Goal: Task Accomplishment & Management: Use online tool/utility

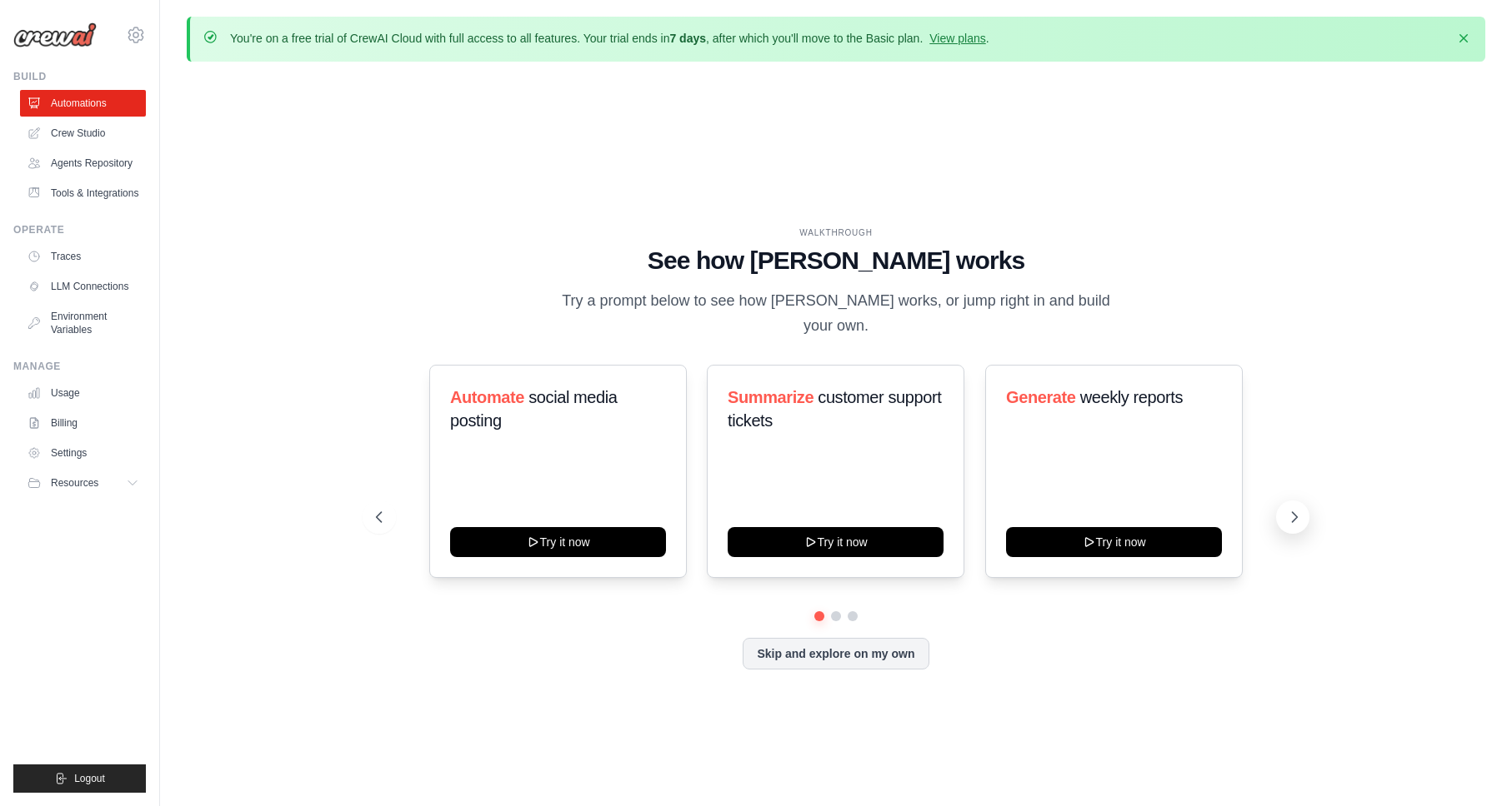
click at [1294, 513] on icon at bounding box center [1295, 518] width 5 height 10
click at [1301, 511] on icon at bounding box center [1293, 518] width 17 height 17
click at [1291, 509] on icon at bounding box center [1294, 518] width 17 height 17
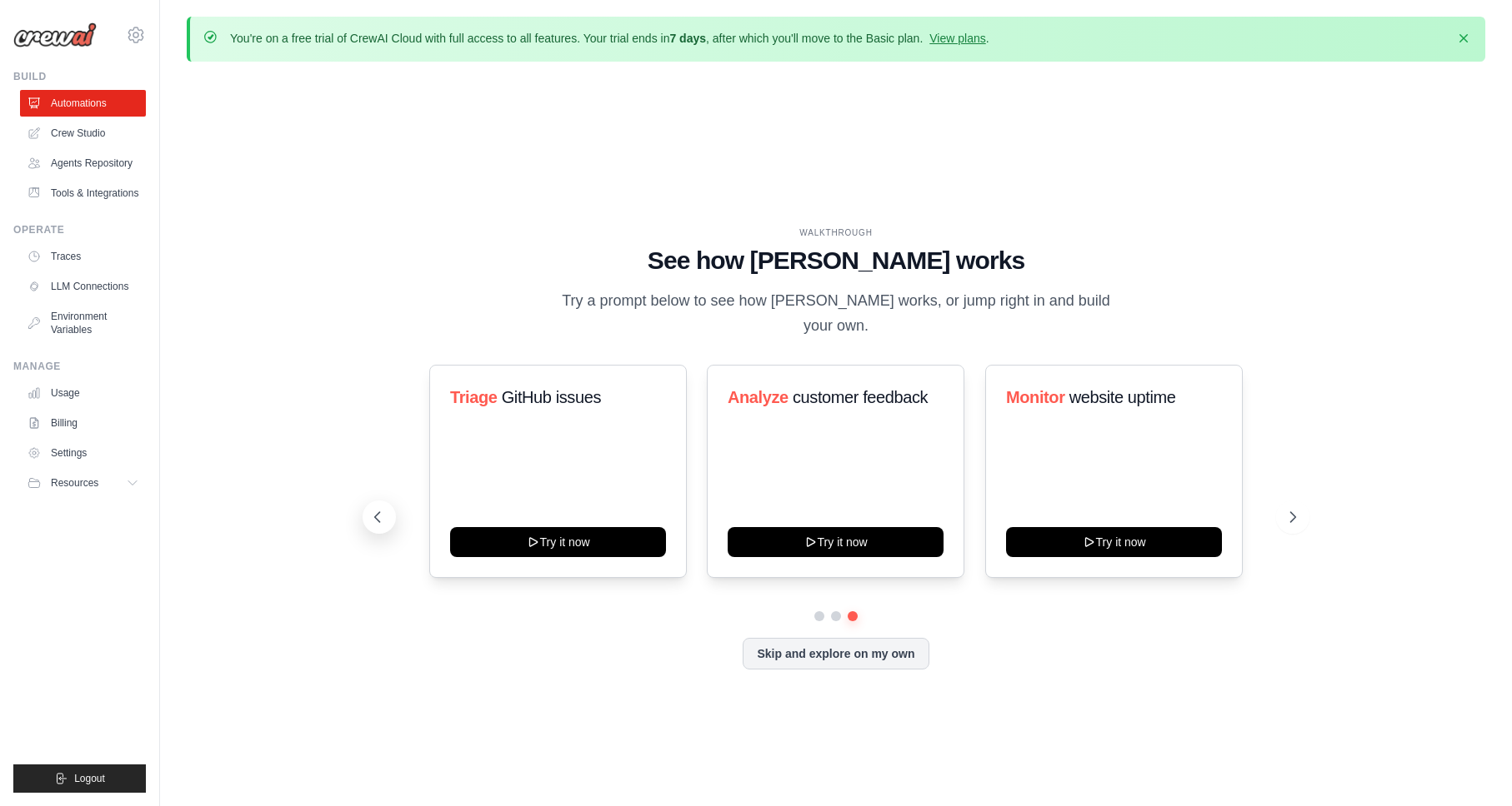
click at [384, 509] on icon at bounding box center [378, 518] width 17 height 17
click at [1070, 443] on div "Score inbound leads Try it now" at bounding box center [1114, 472] width 258 height 213
click at [1070, 369] on div "Score inbound leads Try it now" at bounding box center [1114, 472] width 258 height 213
click at [1065, 395] on h3 "Score inbound leads" at bounding box center [1114, 397] width 216 height 23
click at [1067, 388] on span "inbound leads" at bounding box center [1104, 397] width 99 height 18
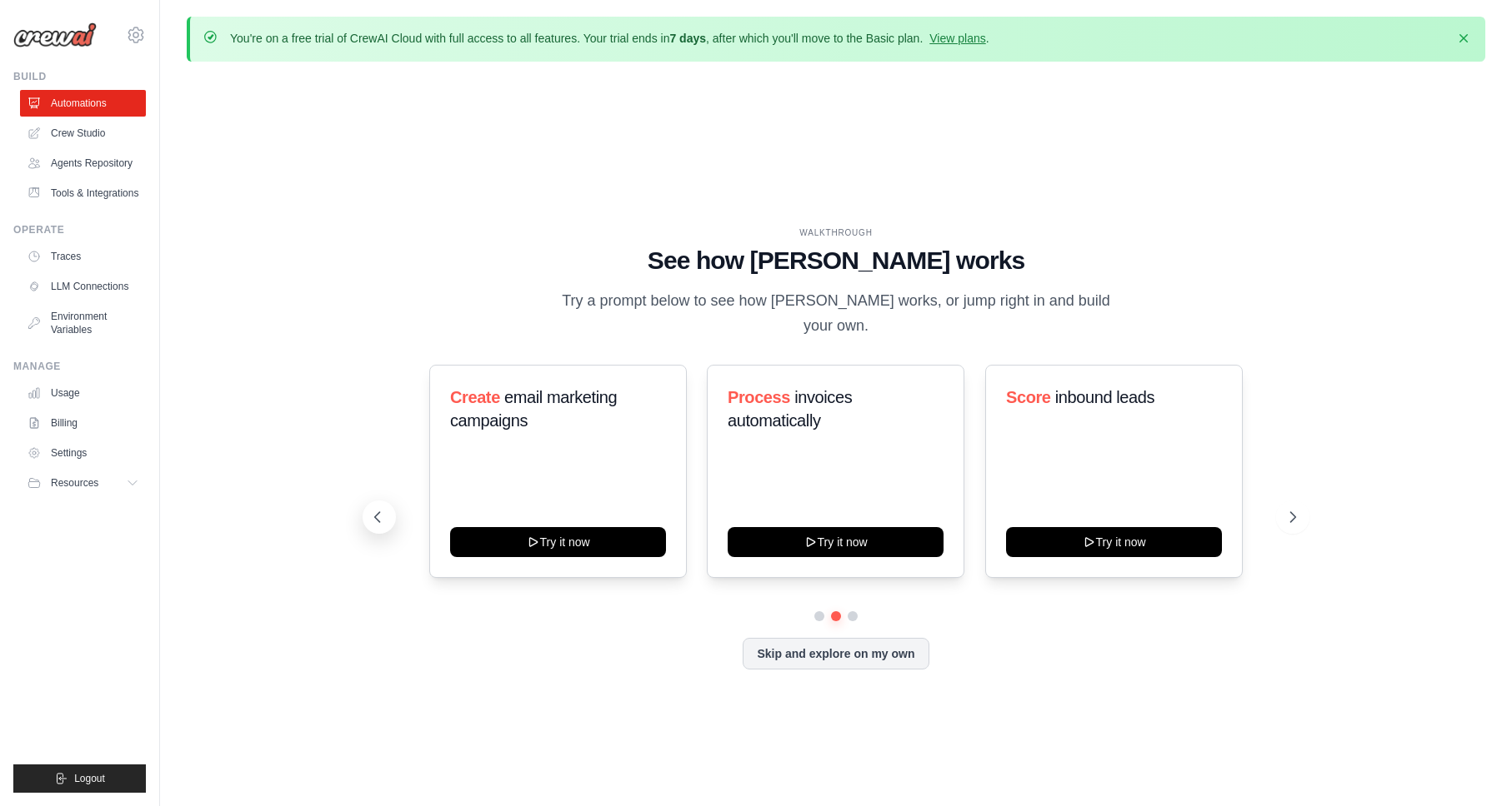
click at [379, 501] on button at bounding box center [379, 517] width 33 height 33
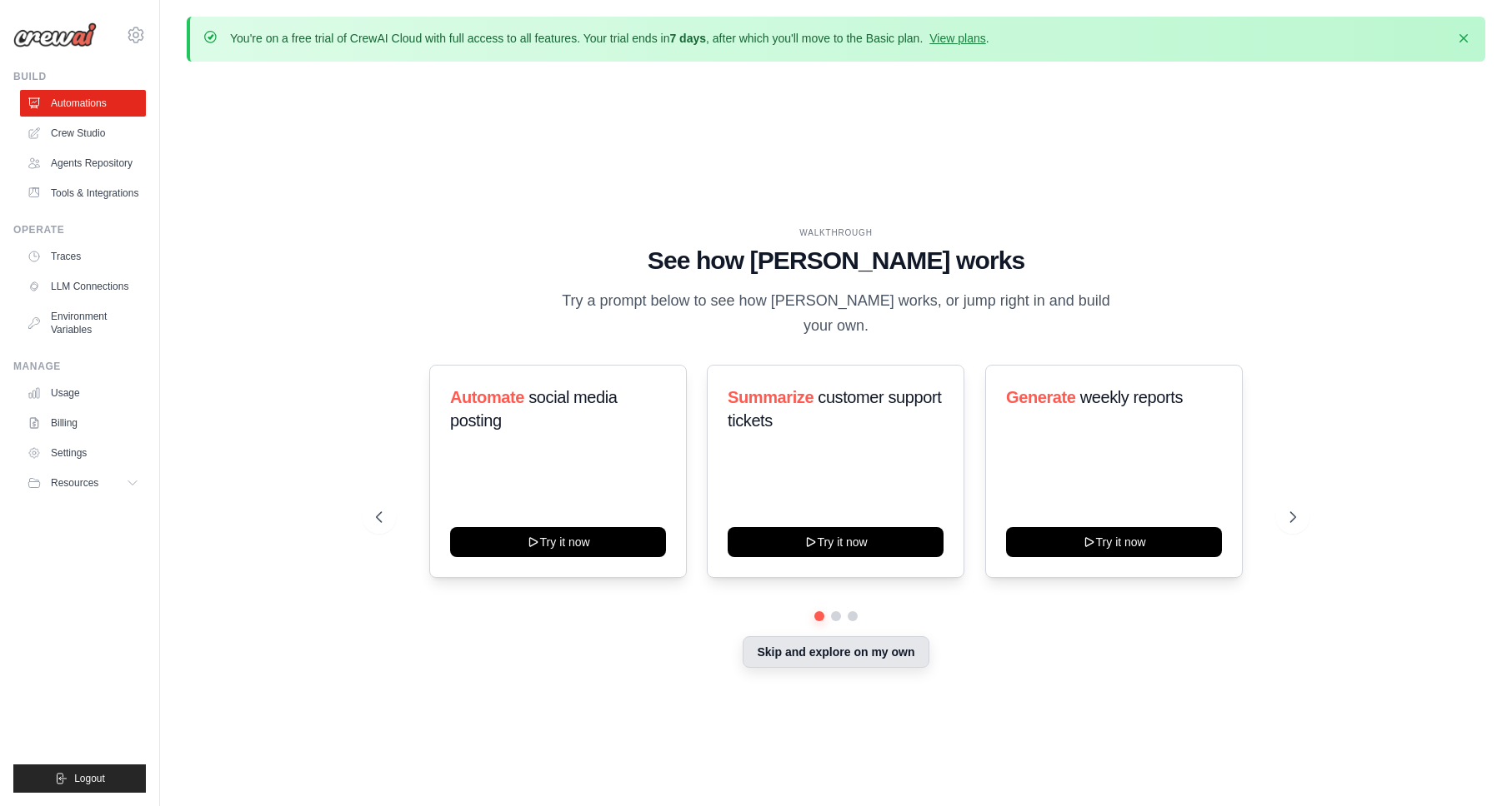
click at [856, 645] on button "Skip and explore on my own" at bounding box center [835, 652] width 186 height 32
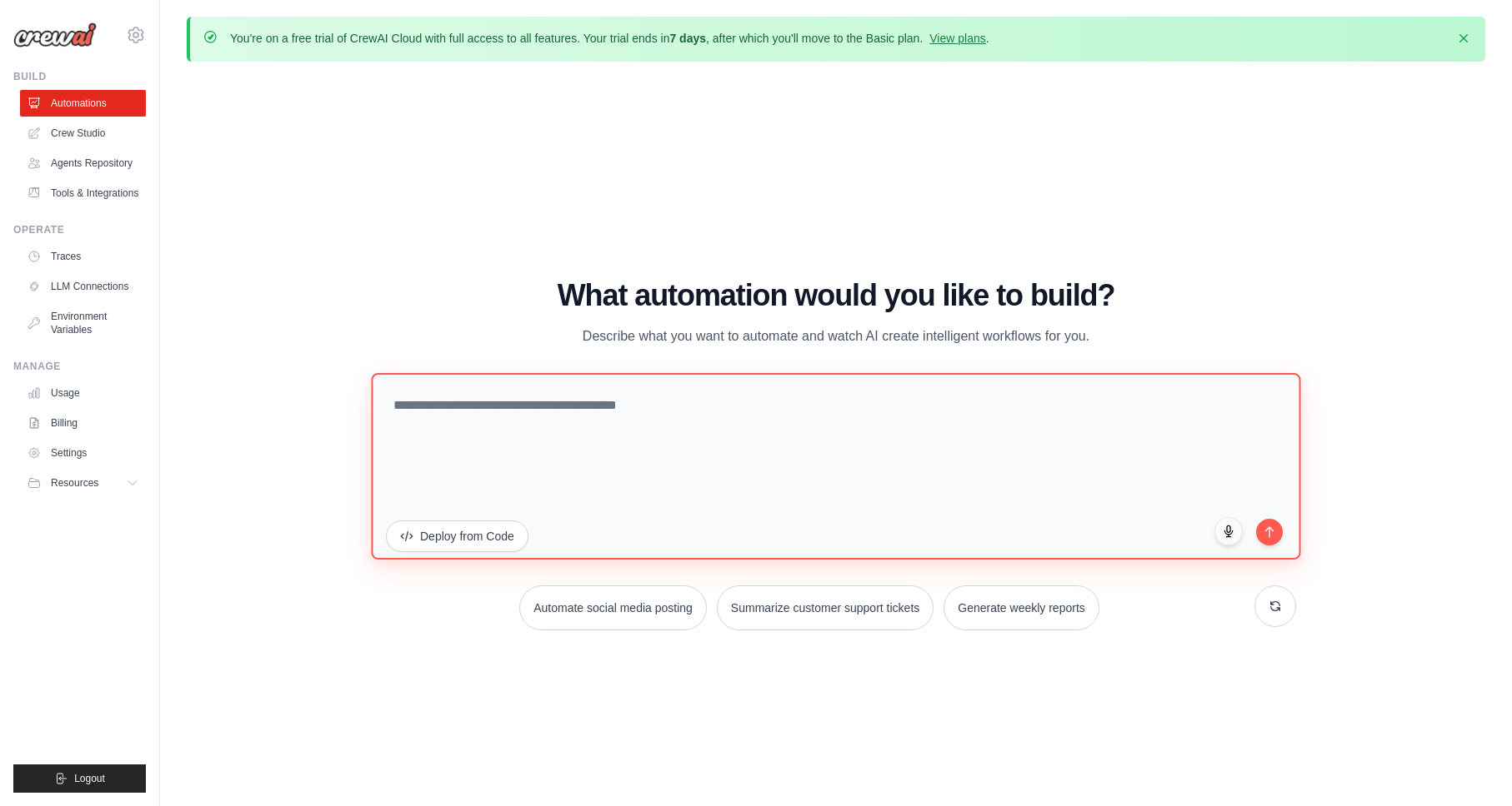
click at [638, 394] on textarea at bounding box center [835, 467] width 929 height 187
type textarea "*"
click at [552, 402] on textarea "**********" at bounding box center [835, 467] width 929 height 187
click at [763, 398] on textarea "**********" at bounding box center [835, 467] width 929 height 187
type textarea "**********"
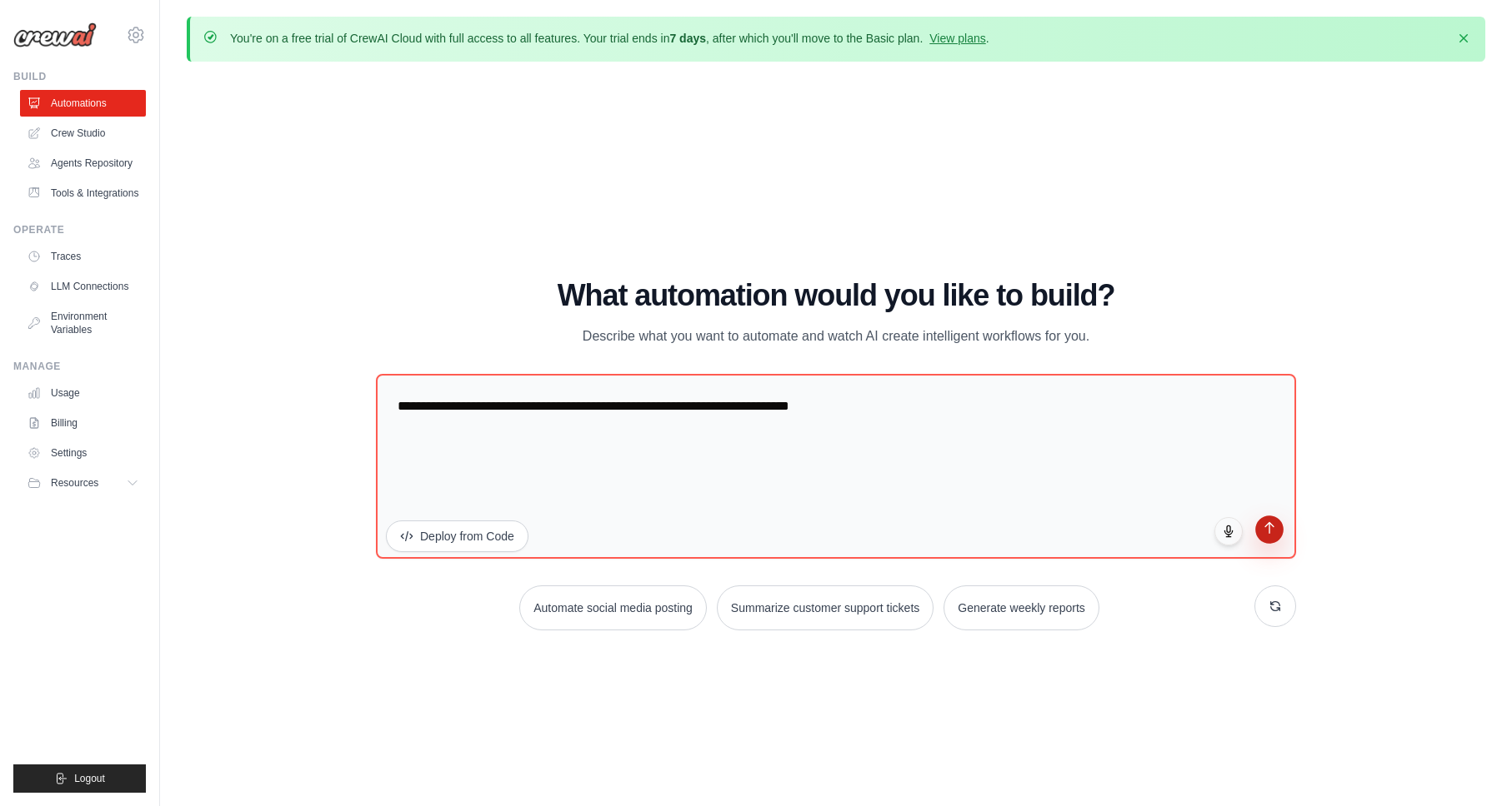
click at [1265, 529] on icon "submit" at bounding box center [1270, 528] width 15 height 14
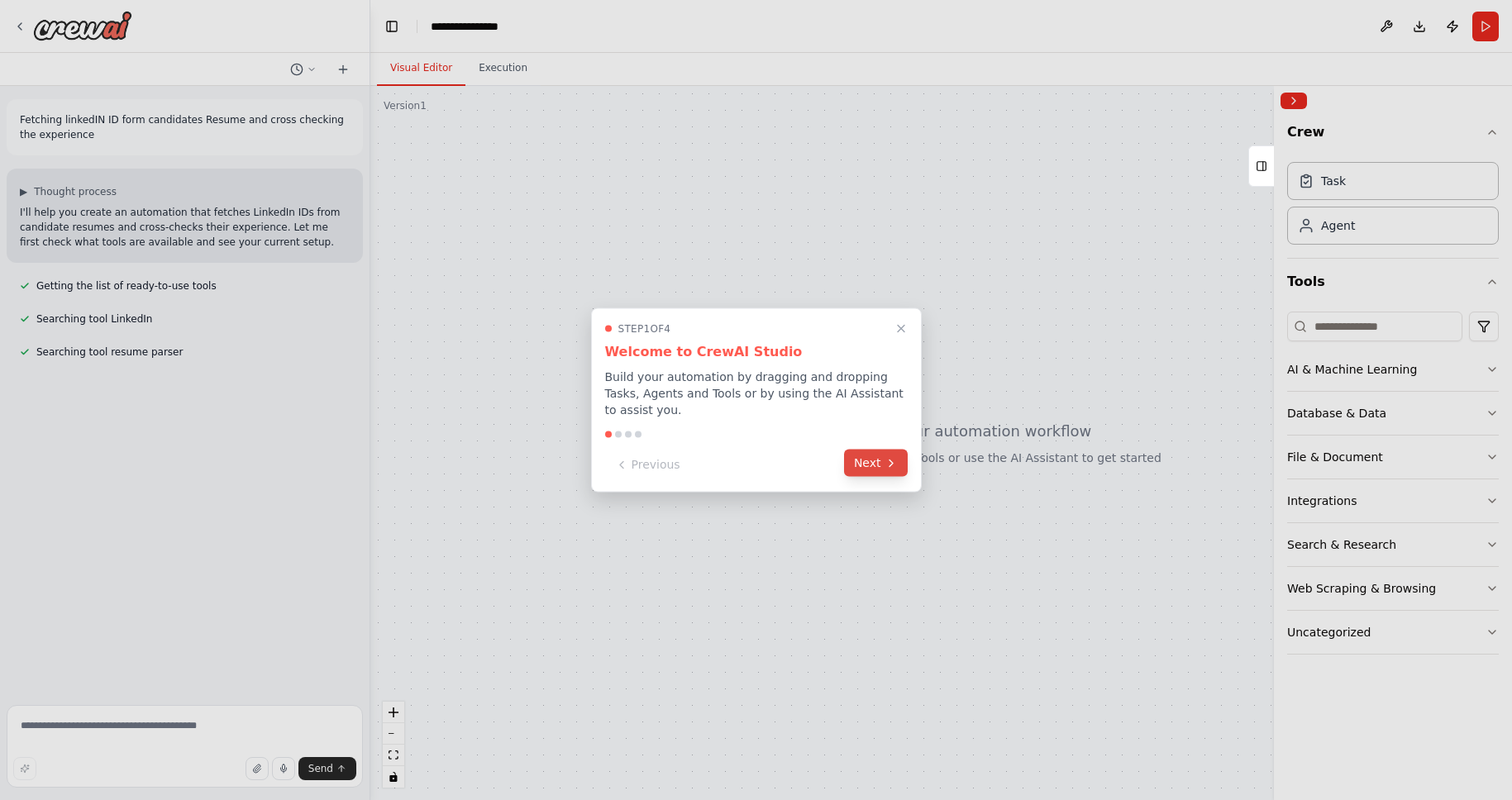
click at [873, 469] on button "Next" at bounding box center [875, 463] width 63 height 27
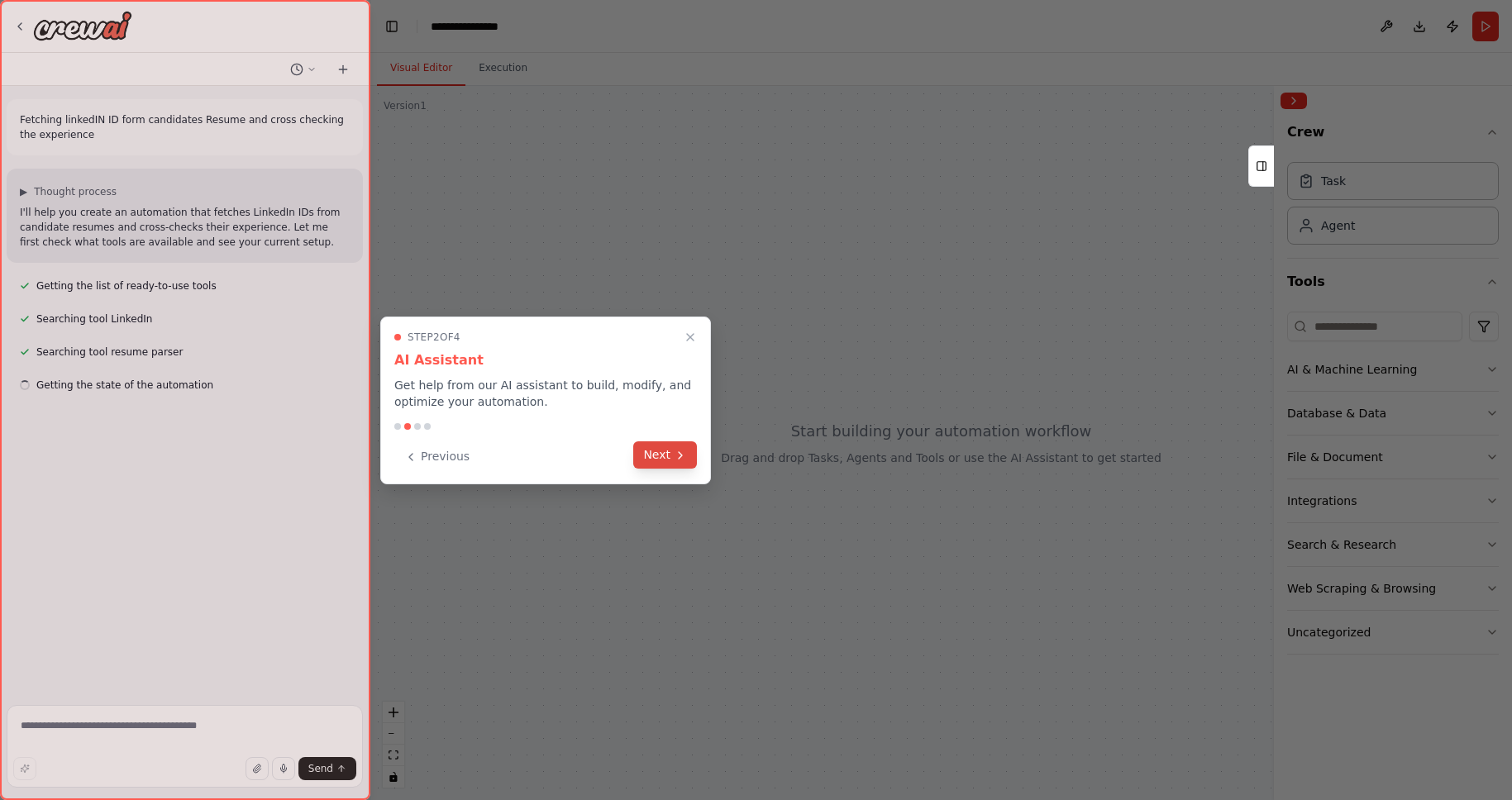
click at [687, 459] on icon at bounding box center [681, 455] width 14 height 14
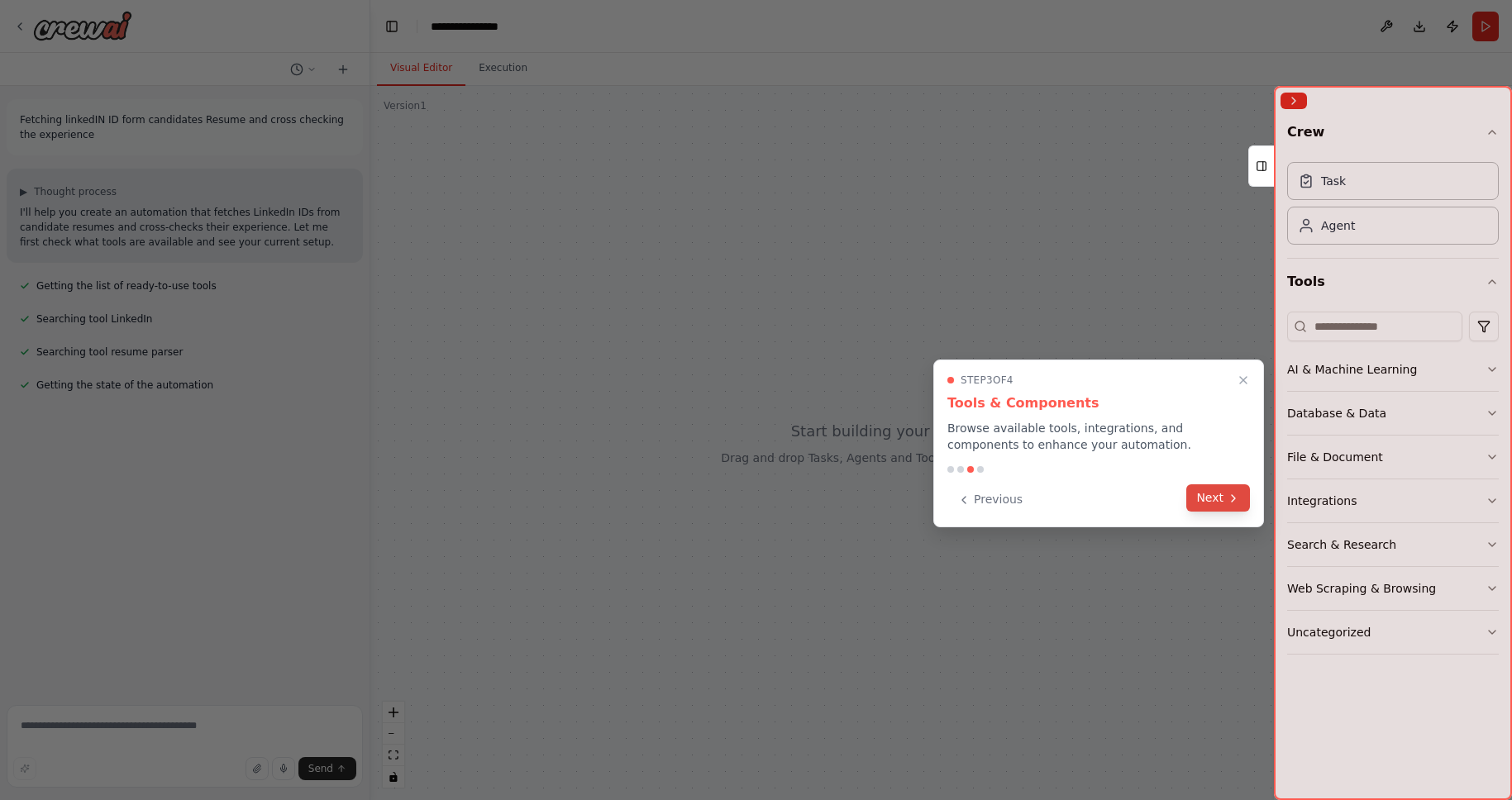
click at [1204, 489] on button "Next" at bounding box center [1218, 498] width 63 height 27
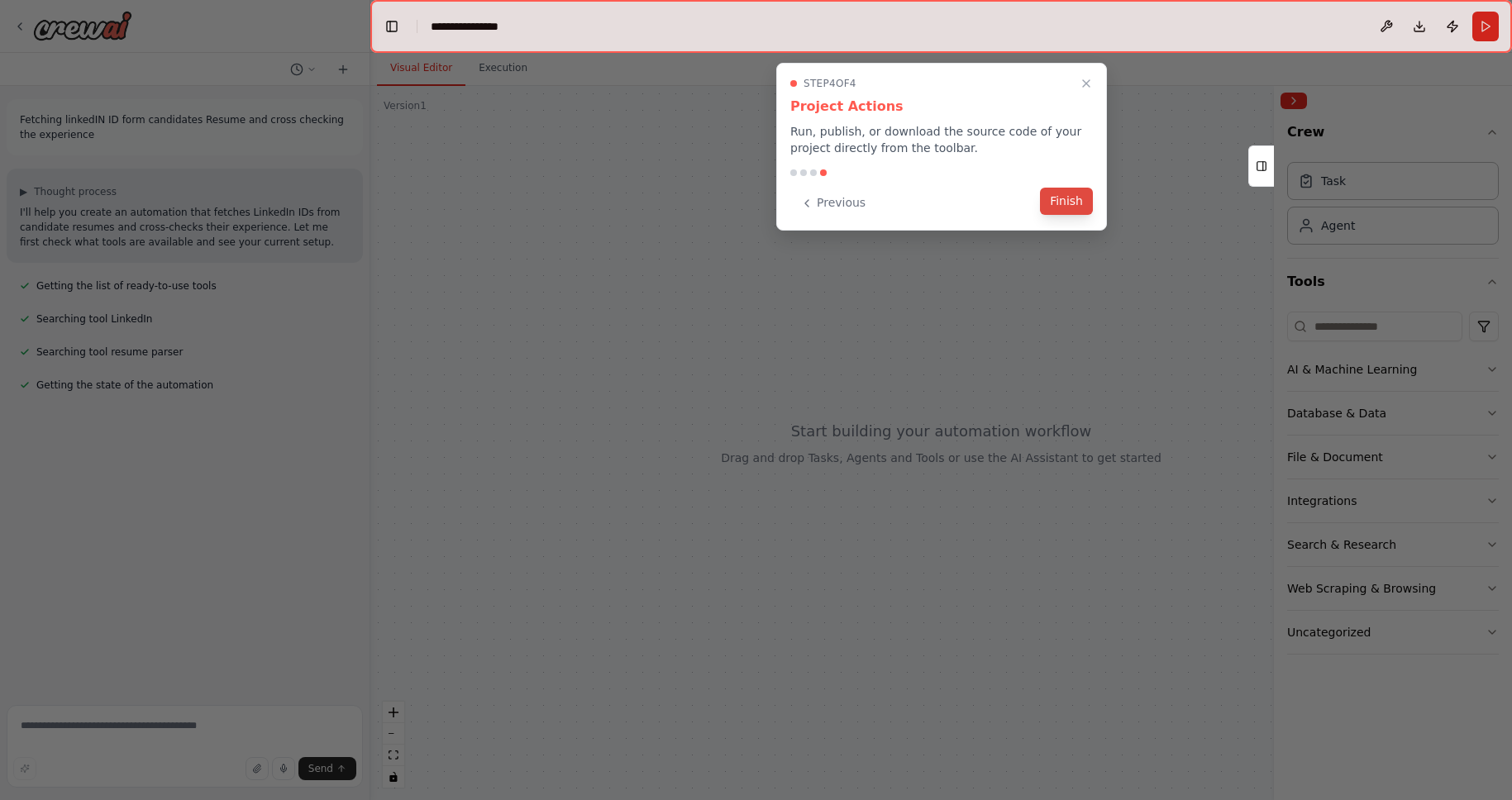
click at [1074, 205] on button "Finish" at bounding box center [1067, 201] width 53 height 27
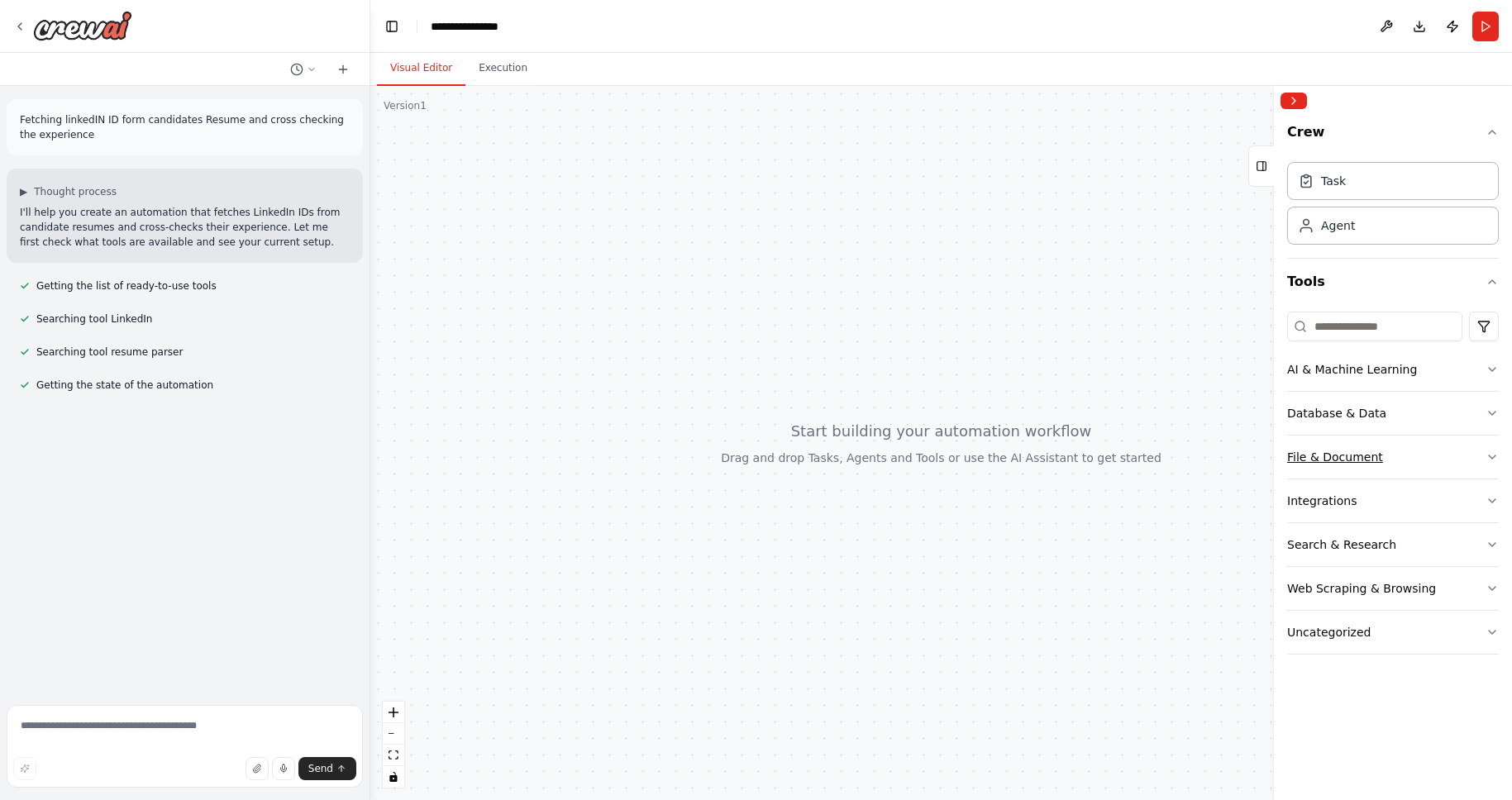
click at [1441, 450] on button "File & Document" at bounding box center [1393, 457] width 212 height 43
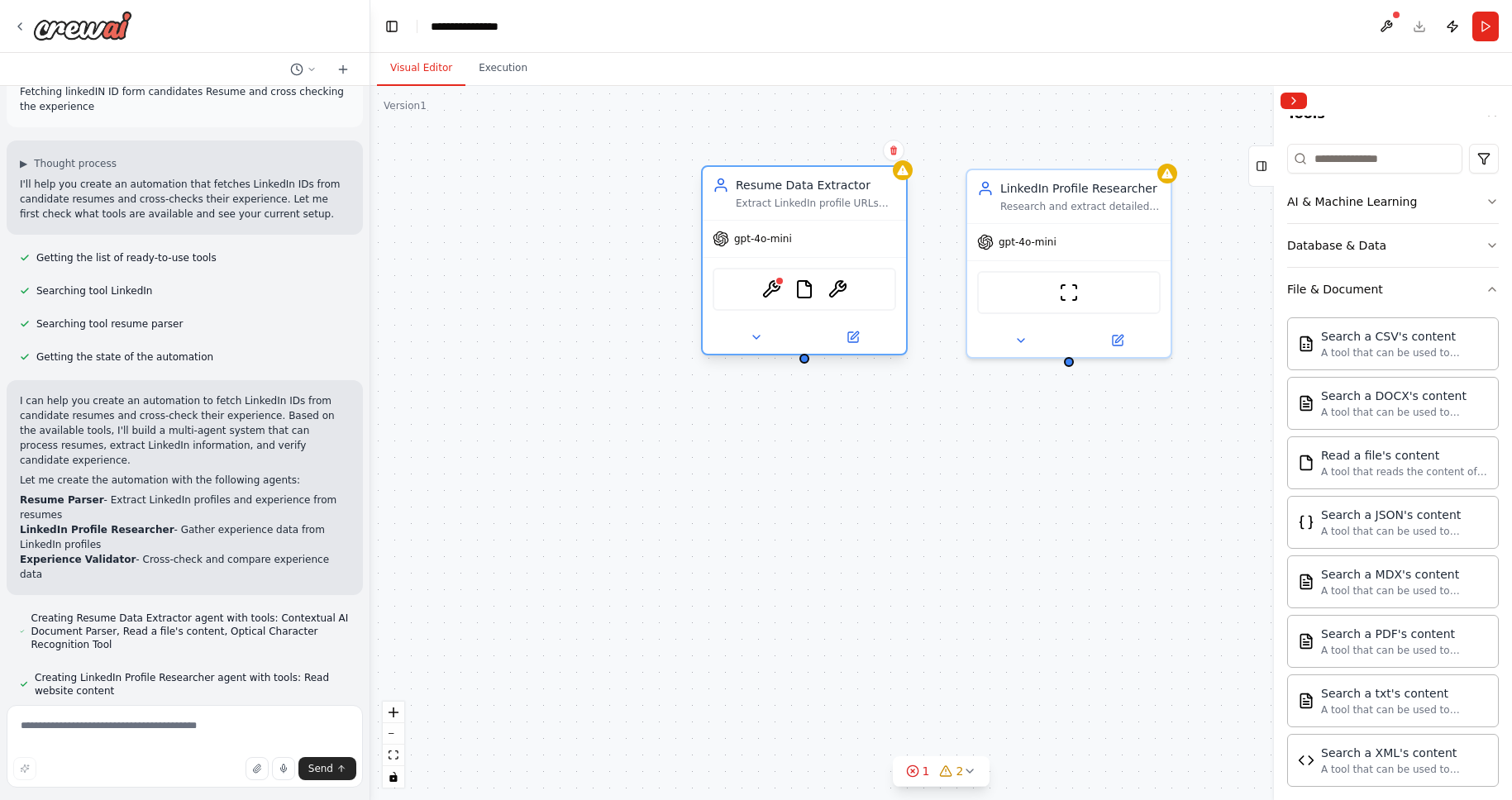
scroll to position [61, 0]
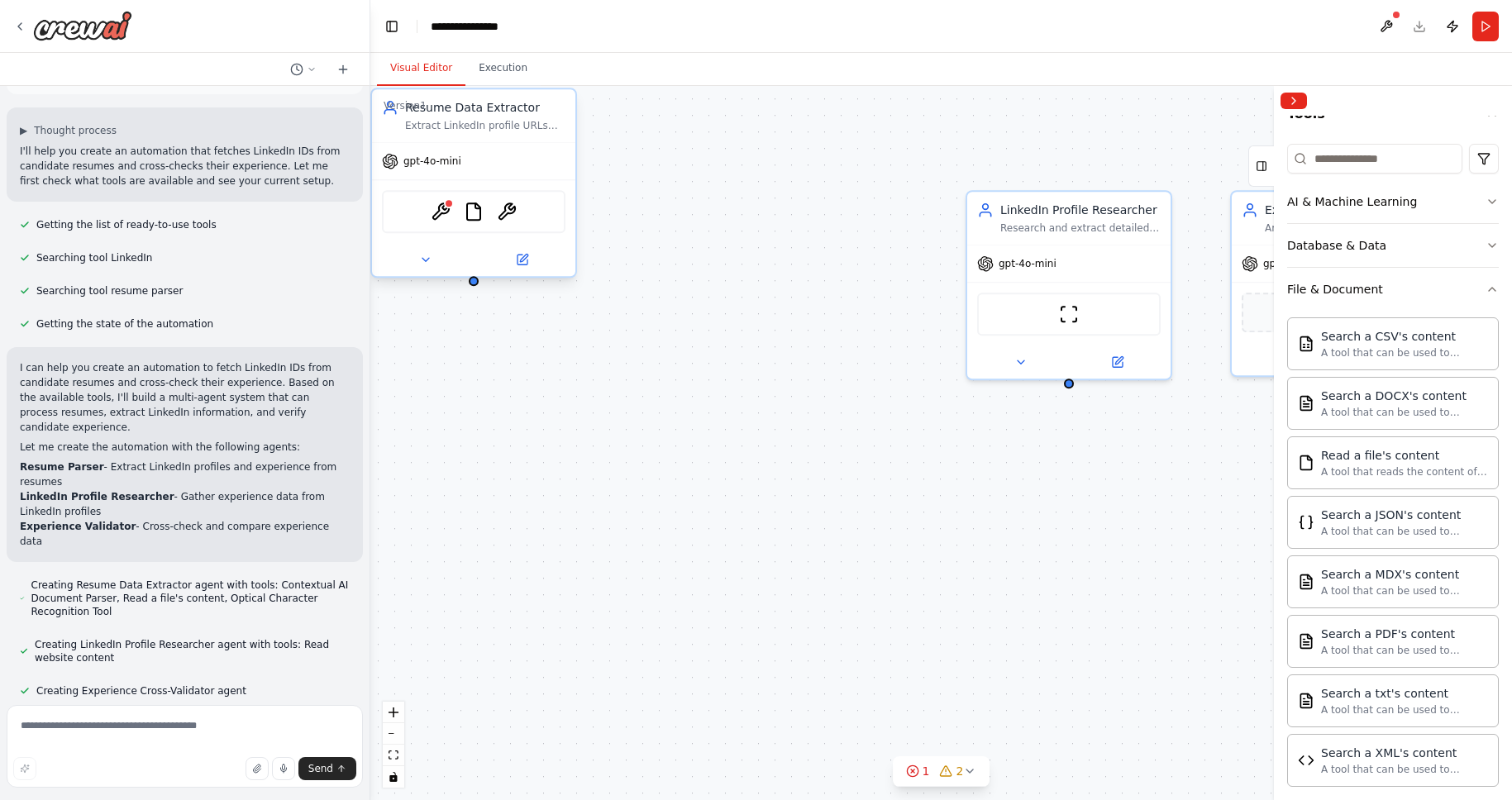
drag, startPoint x: 856, startPoint y: 197, endPoint x: 526, endPoint y: 116, distance: 339.8
click at [526, 116] on div "Resume Data Extractor Extract LinkedIn profile URLs and work experience informa…" at bounding box center [485, 115] width 160 height 33
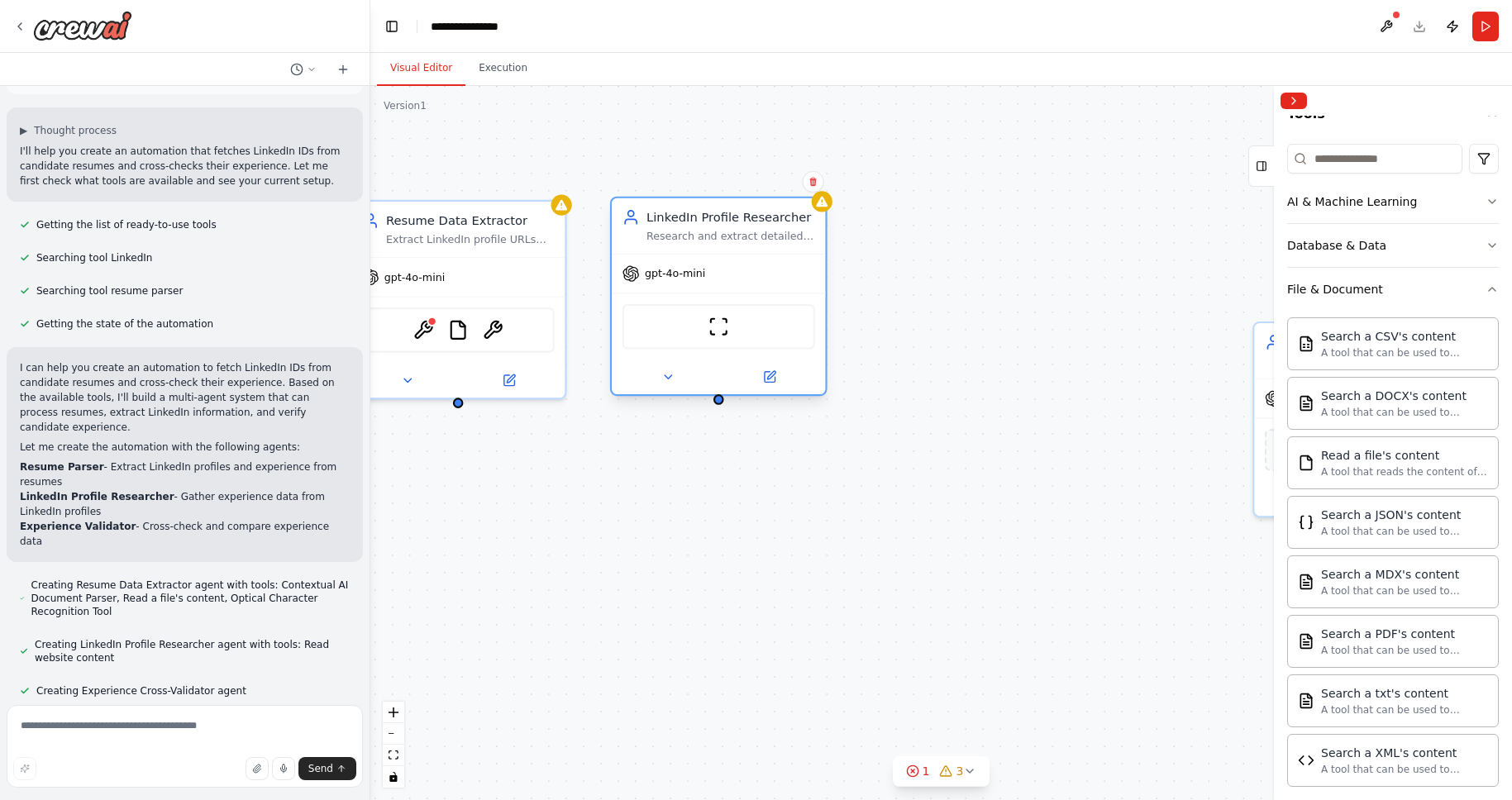
drag, startPoint x: 1051, startPoint y: 221, endPoint x: 682, endPoint y: 212, distance: 369.1
click at [682, 212] on div "LinkedIn Profile Researcher" at bounding box center [731, 217] width 168 height 18
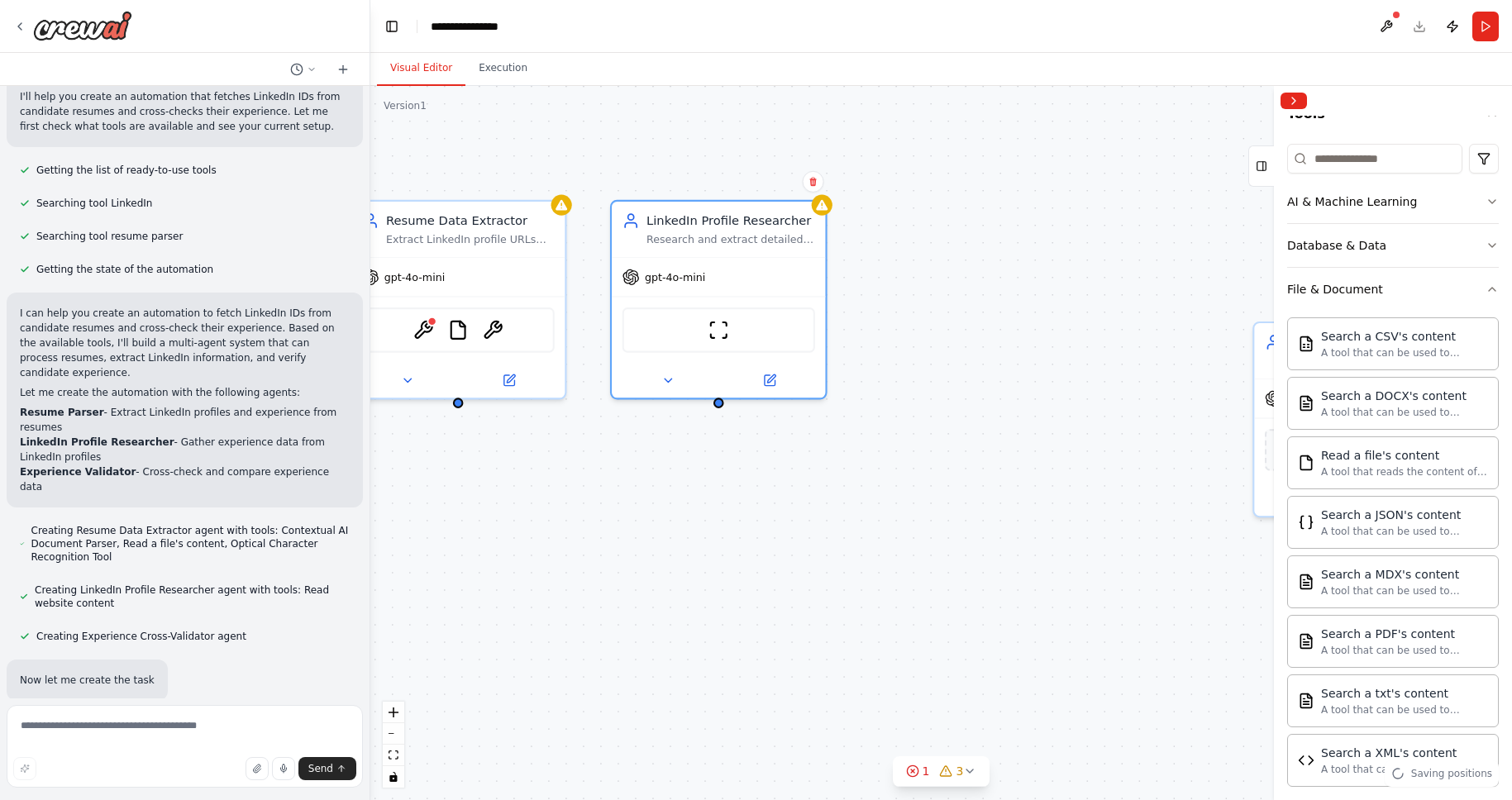
scroll to position [149, 0]
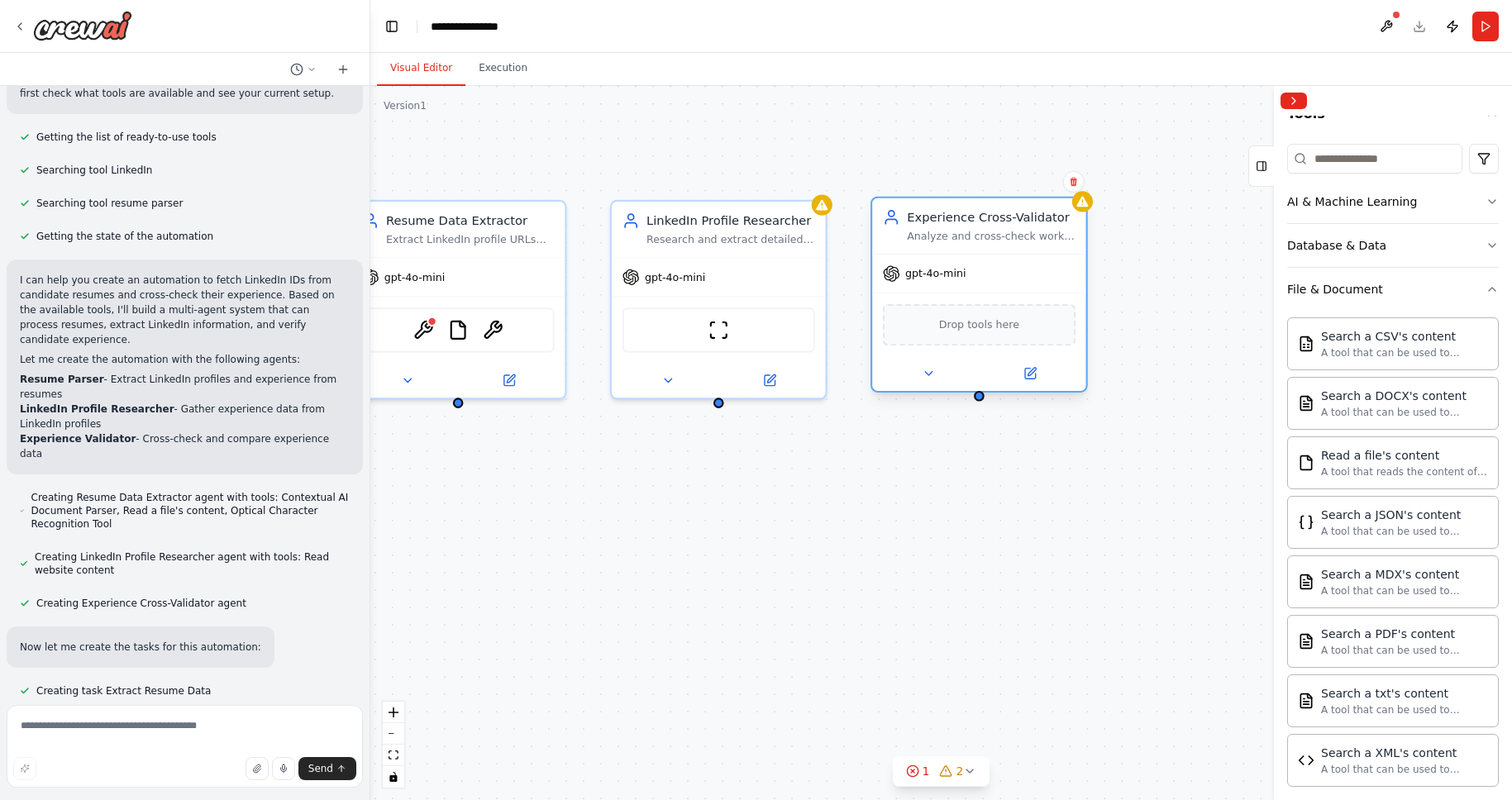
drag, startPoint x: 1264, startPoint y: 342, endPoint x: 884, endPoint y: 229, distance: 396.4
click at [884, 229] on div "Experience Cross-Validator Analyze and cross-check work experience information …" at bounding box center [979, 225] width 193 height 35
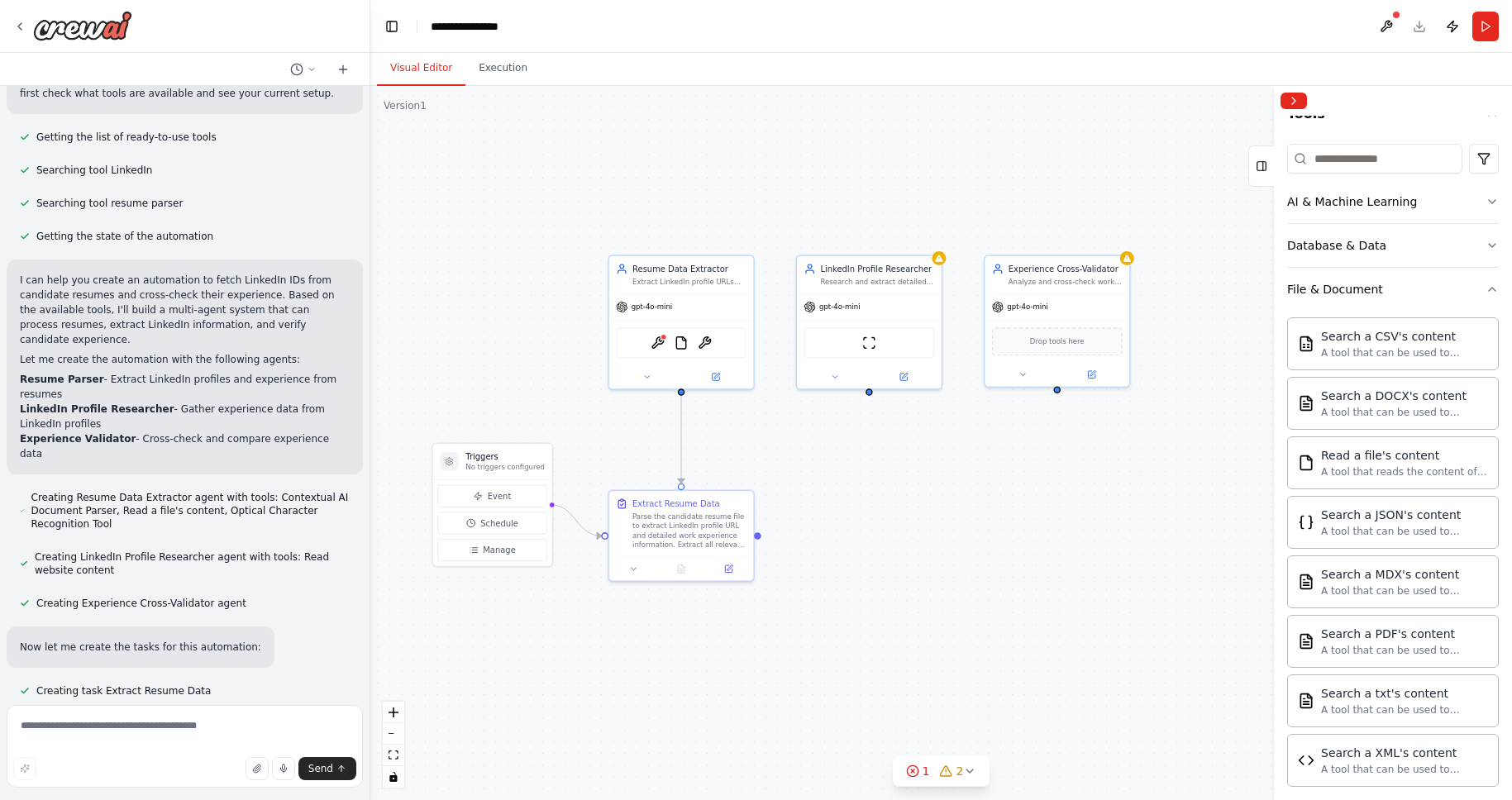
drag, startPoint x: 1029, startPoint y: 641, endPoint x: 857, endPoint y: 511, distance: 215.6
click at [857, 511] on div ".deletable-edge-delete-btn { width: 20px; height: 20px; border: 0px solid #ffff…" at bounding box center [941, 444] width 1142 height 714
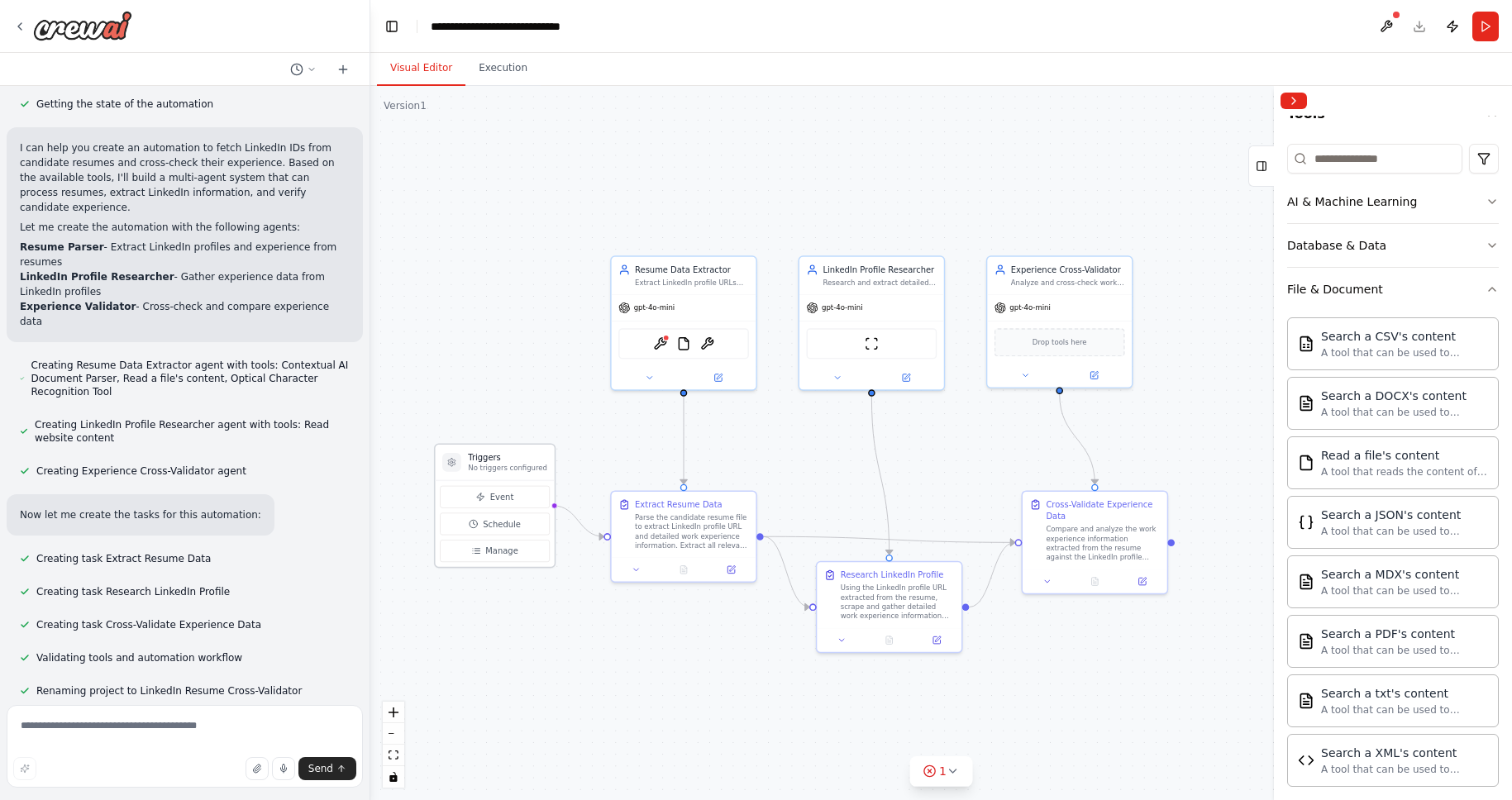
scroll to position [321, 0]
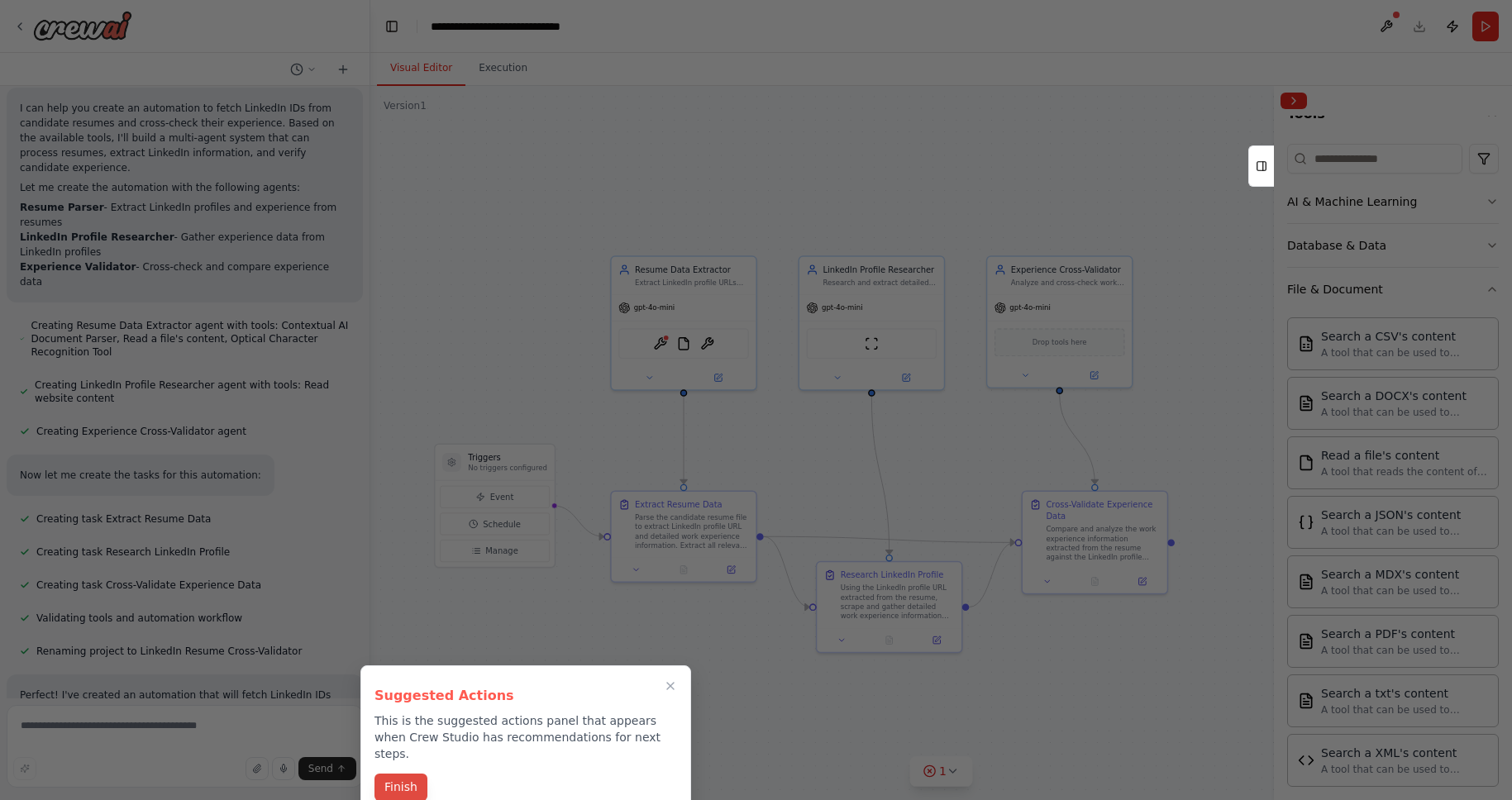
click at [398, 774] on button "Finish" at bounding box center [400, 787] width 53 height 27
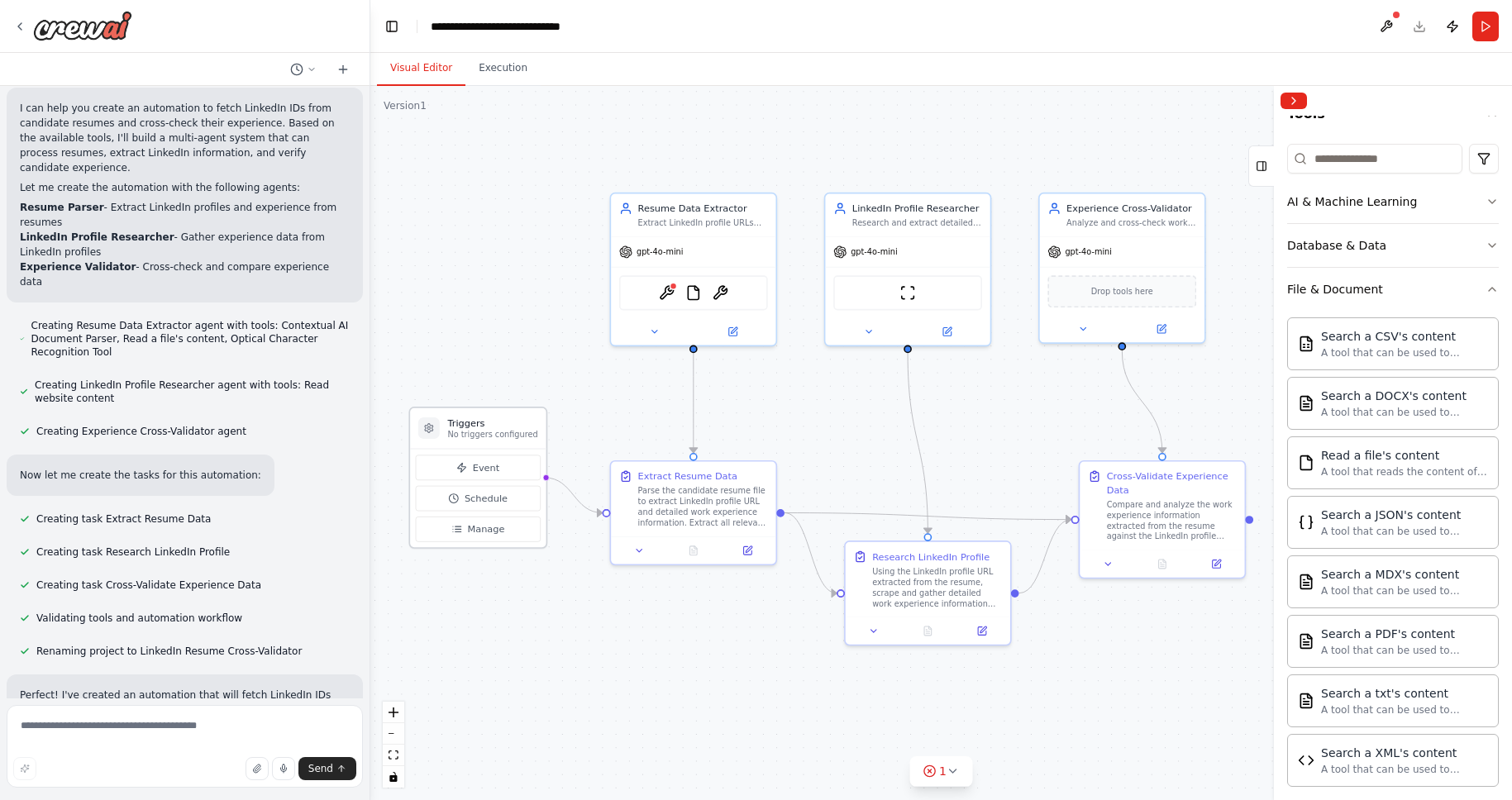
click at [505, 437] on p "No triggers configured" at bounding box center [492, 435] width 90 height 11
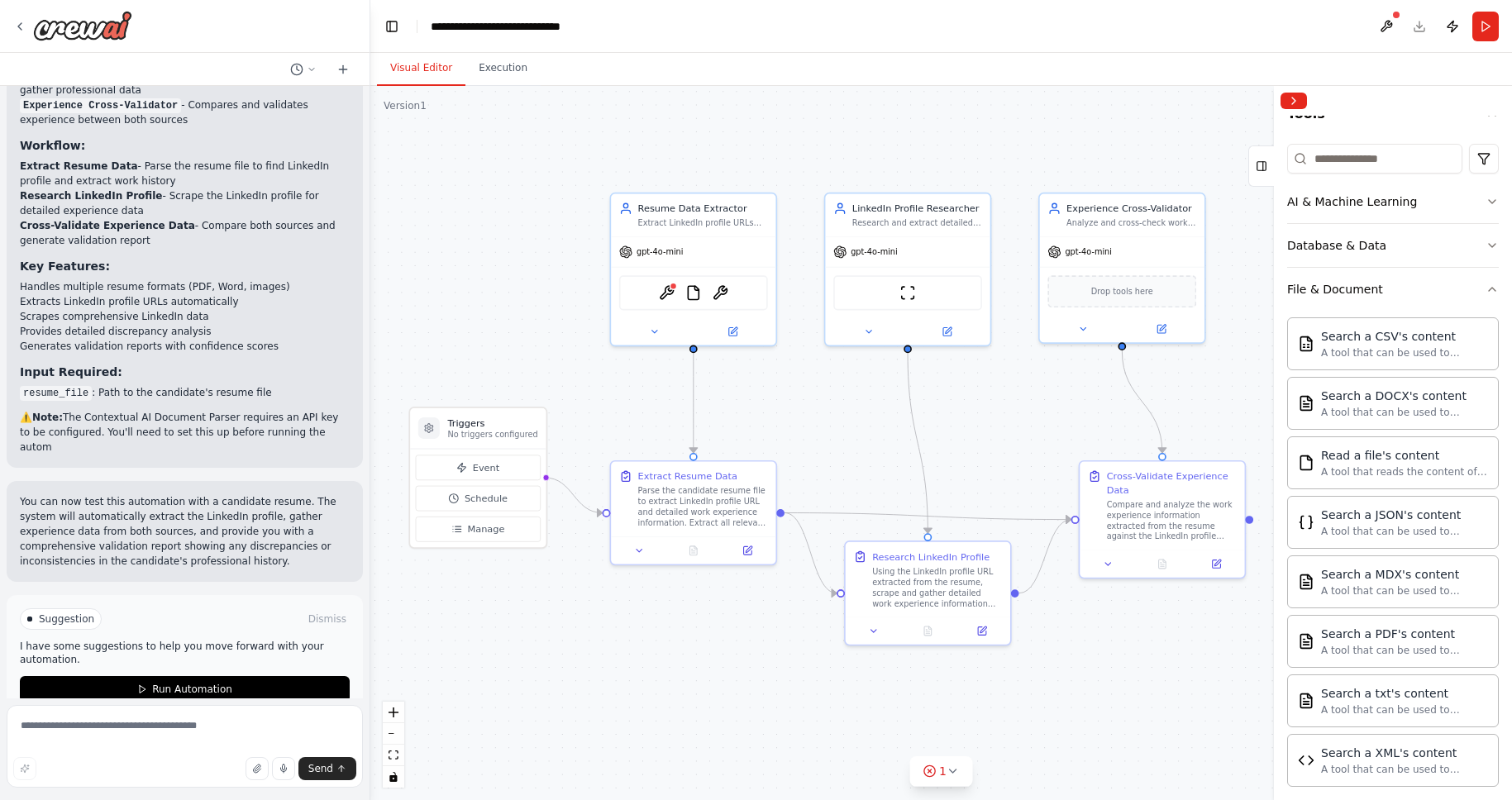
scroll to position [1082, 0]
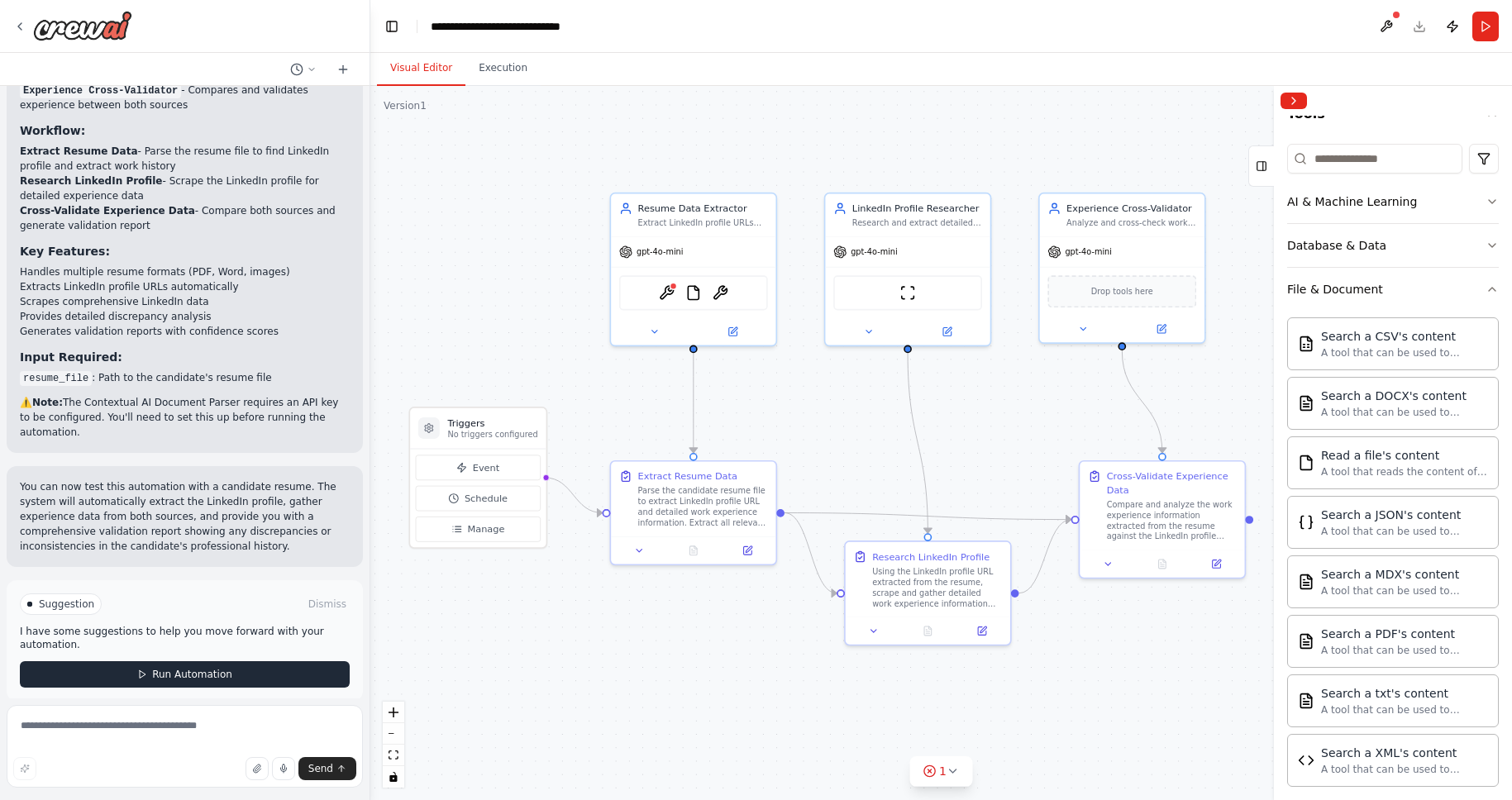
click at [252, 661] on button "Run Automation" at bounding box center [185, 674] width 330 height 26
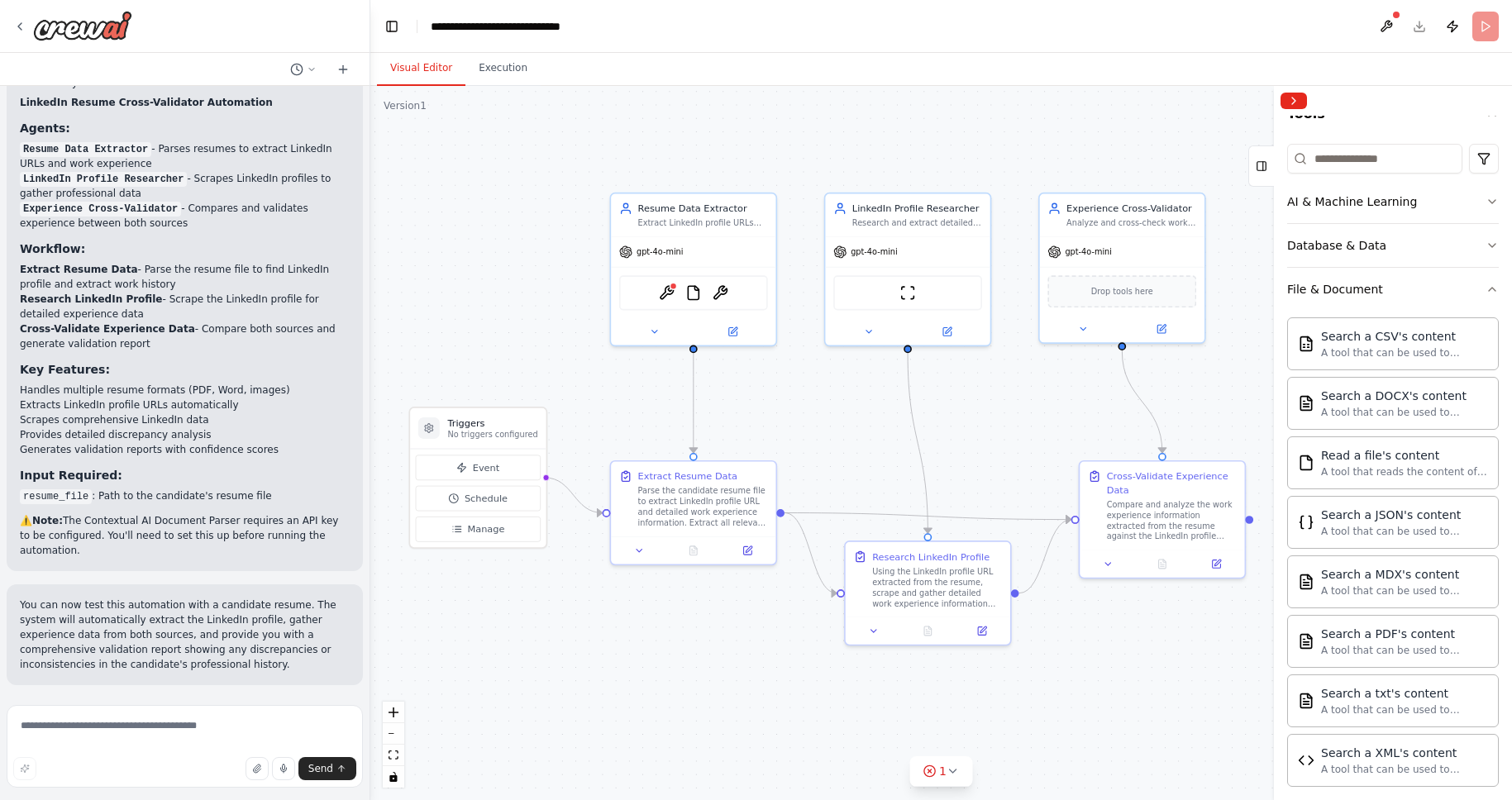
scroll to position [947, 0]
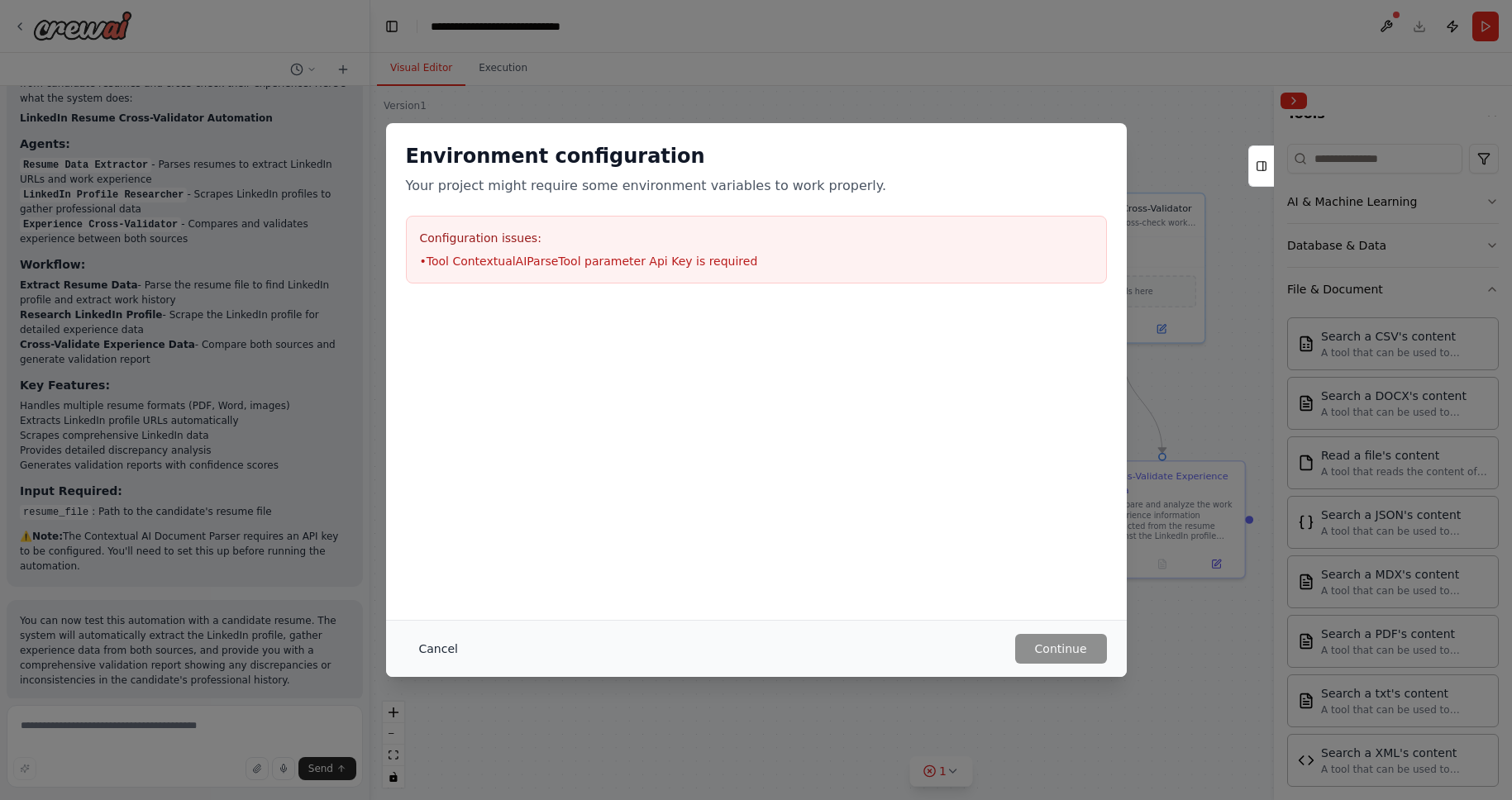
click at [444, 643] on button "Cancel" at bounding box center [439, 648] width 65 height 30
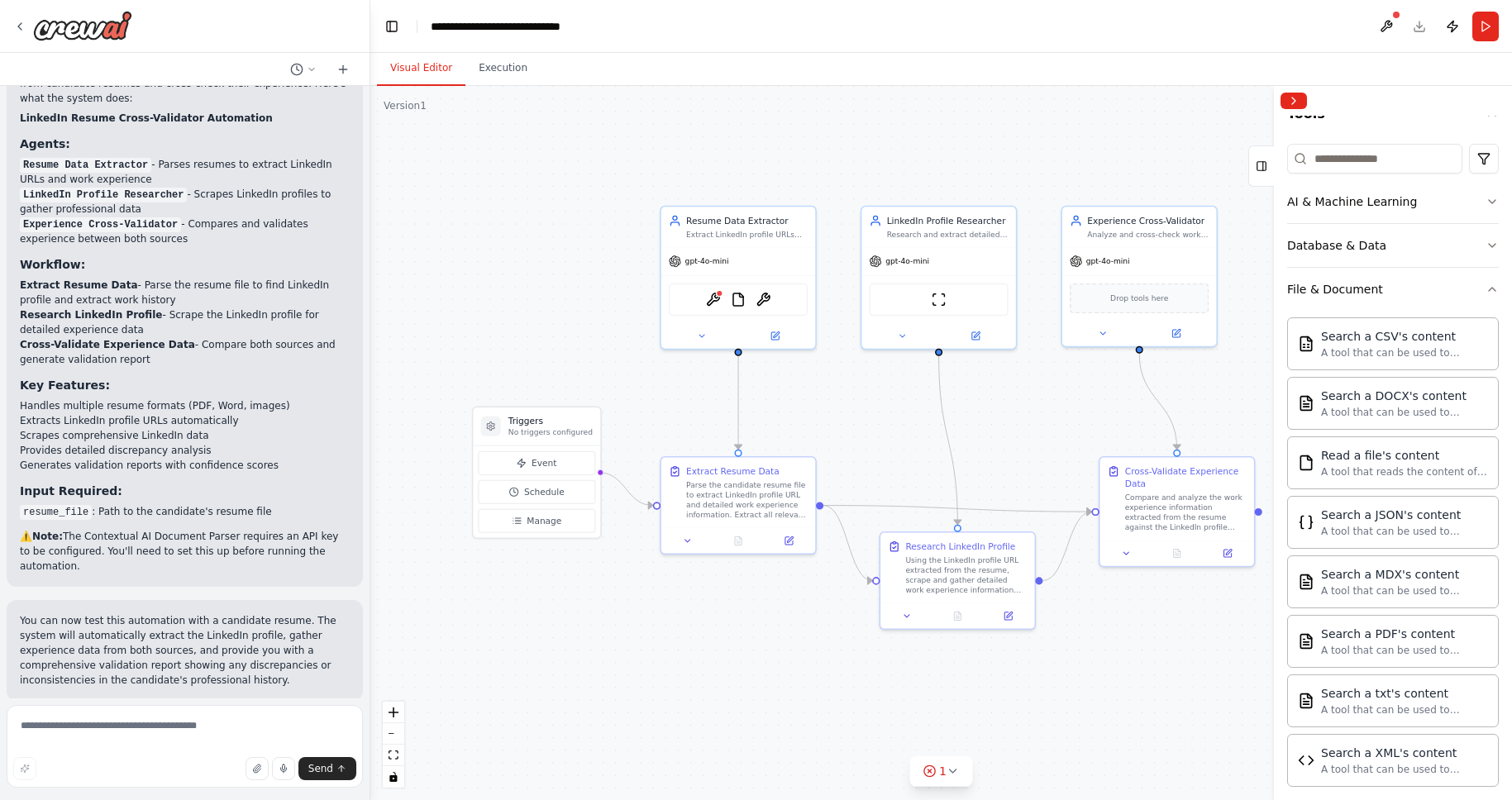
drag, startPoint x: 753, startPoint y: 665, endPoint x: 799, endPoint y: 650, distance: 48.4
click at [799, 650] on div ".deletable-edge-delete-btn { width: 20px; height: 20px; border: 0px solid #ffff…" at bounding box center [941, 444] width 1142 height 714
click at [1486, 294] on icon "button" at bounding box center [1493, 290] width 14 height 14
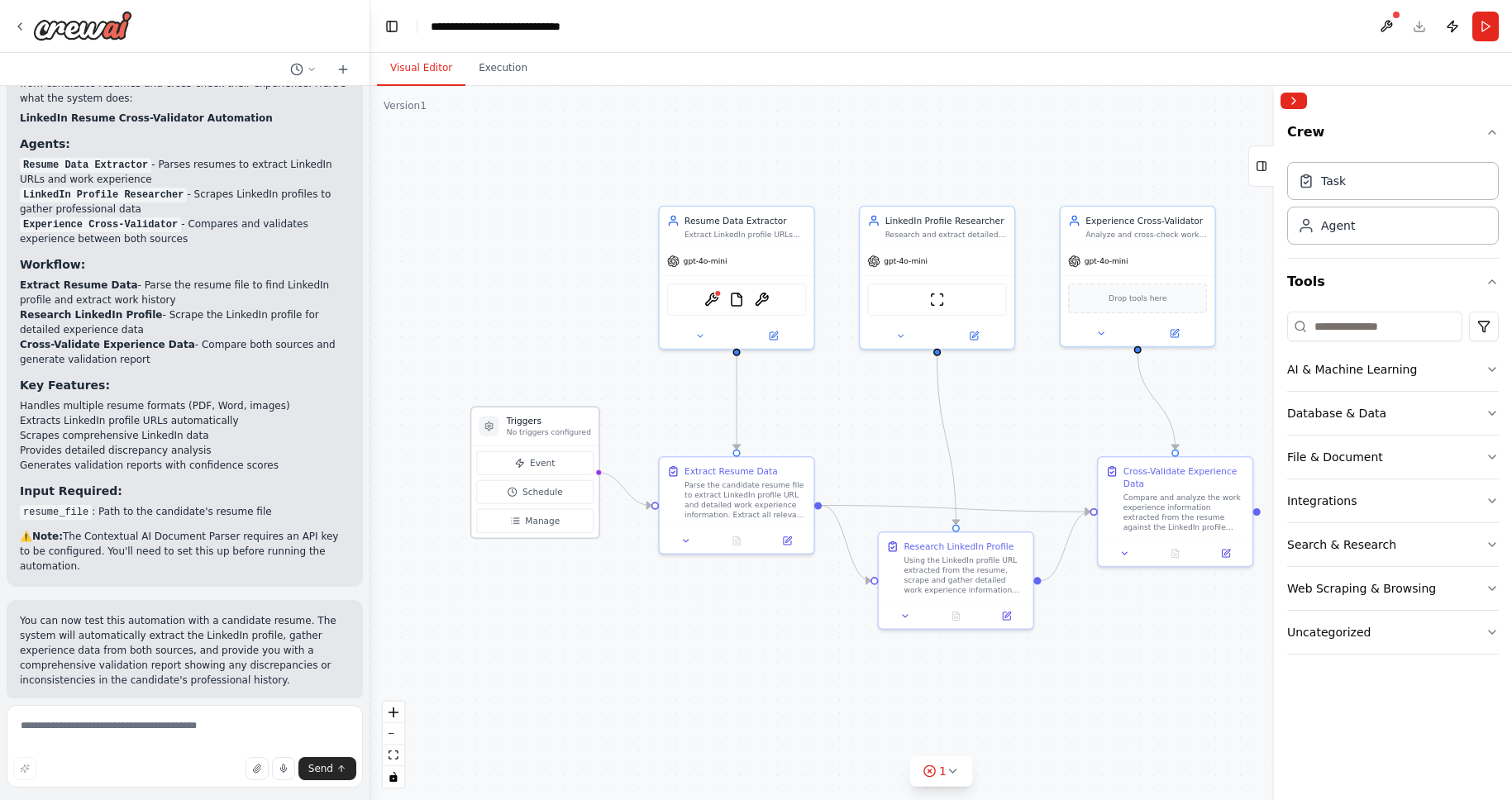
click at [543, 428] on p "No triggers configured" at bounding box center [549, 433] width 85 height 10
click at [543, 472] on button "Event" at bounding box center [535, 463] width 118 height 24
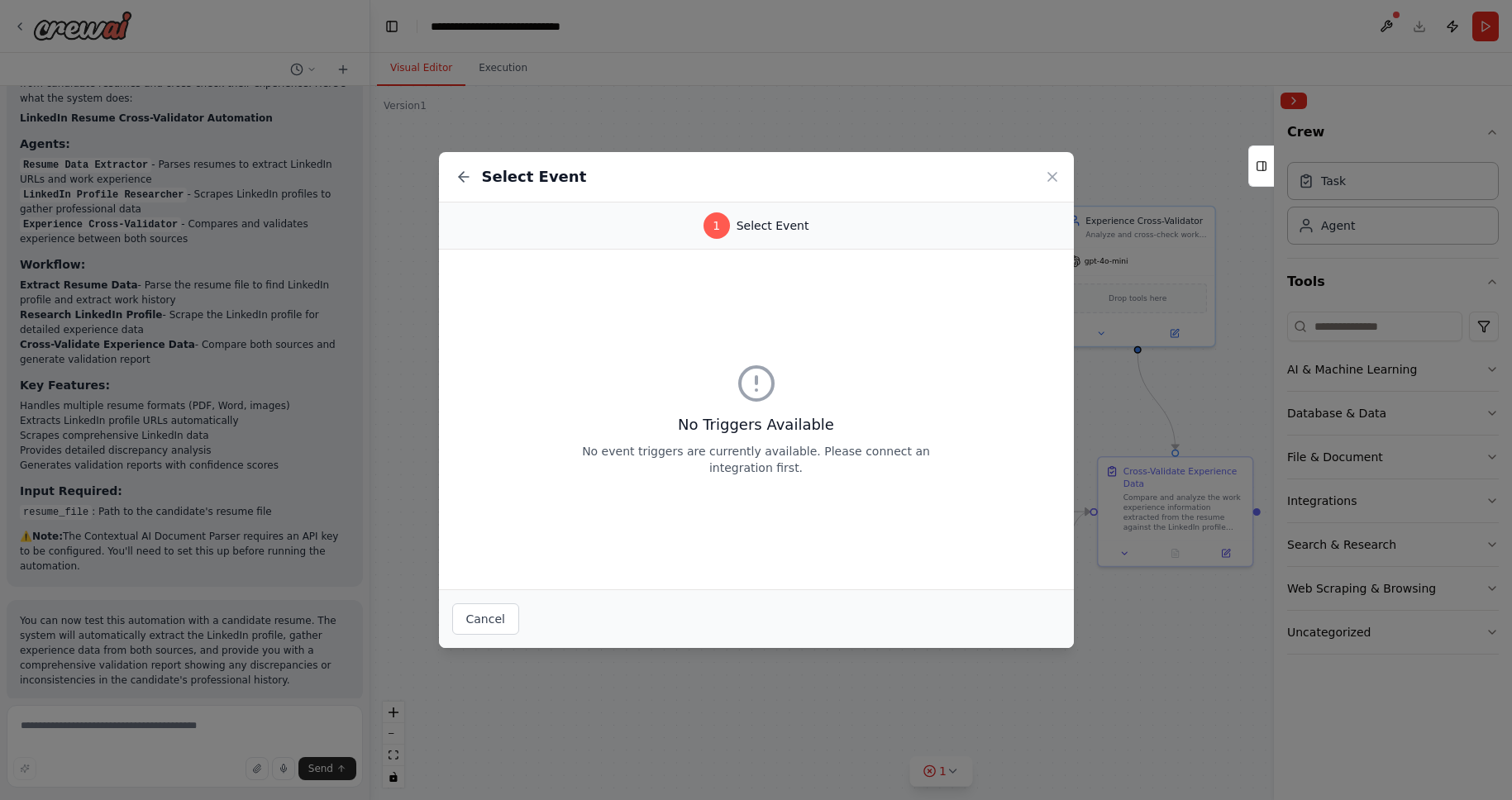
click at [786, 435] on h3 "No Triggers Available" at bounding box center [757, 424] width 371 height 23
click at [1048, 181] on icon at bounding box center [1053, 177] width 17 height 17
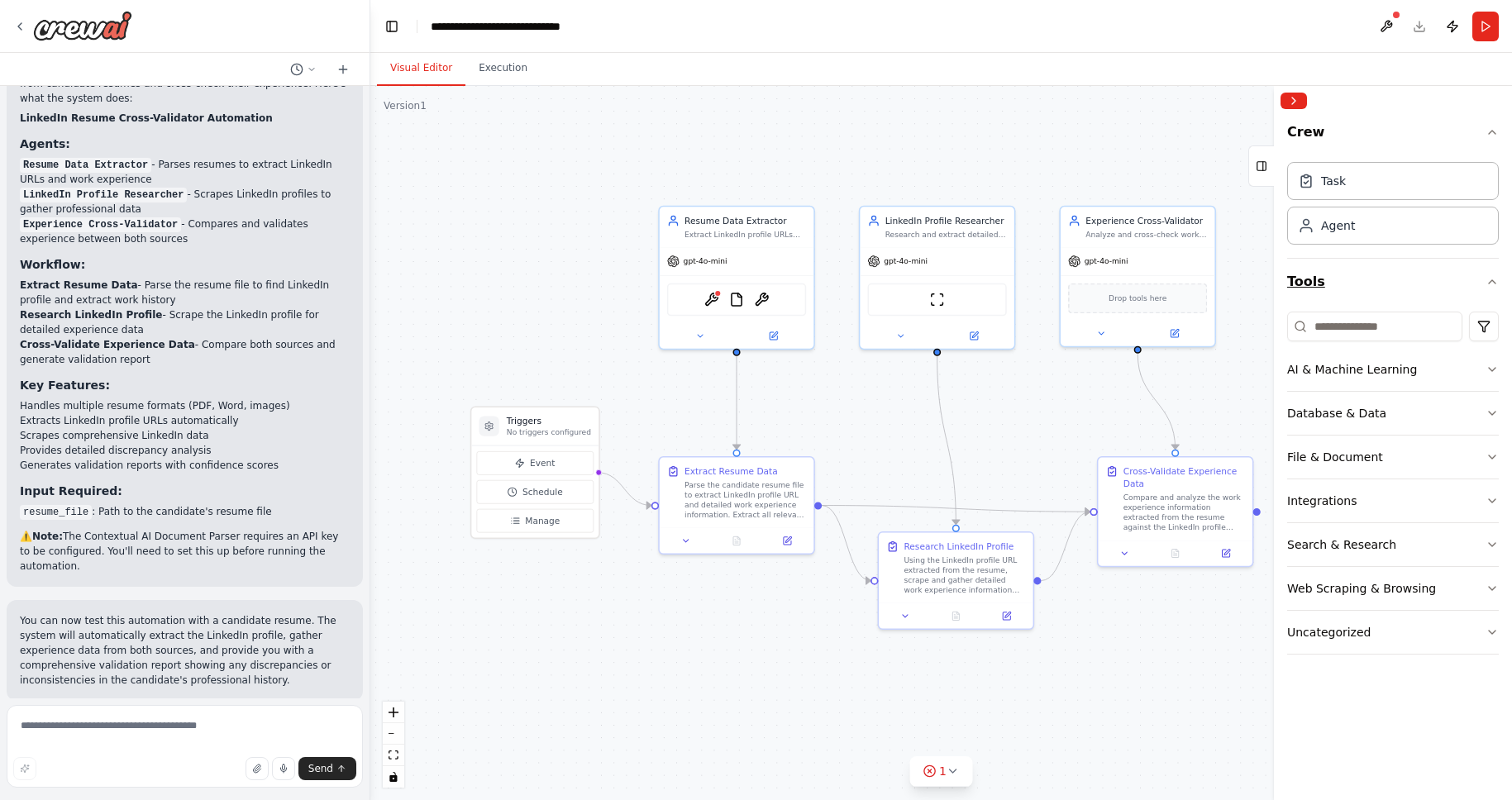
click at [1492, 284] on icon "button" at bounding box center [1493, 282] width 14 height 14
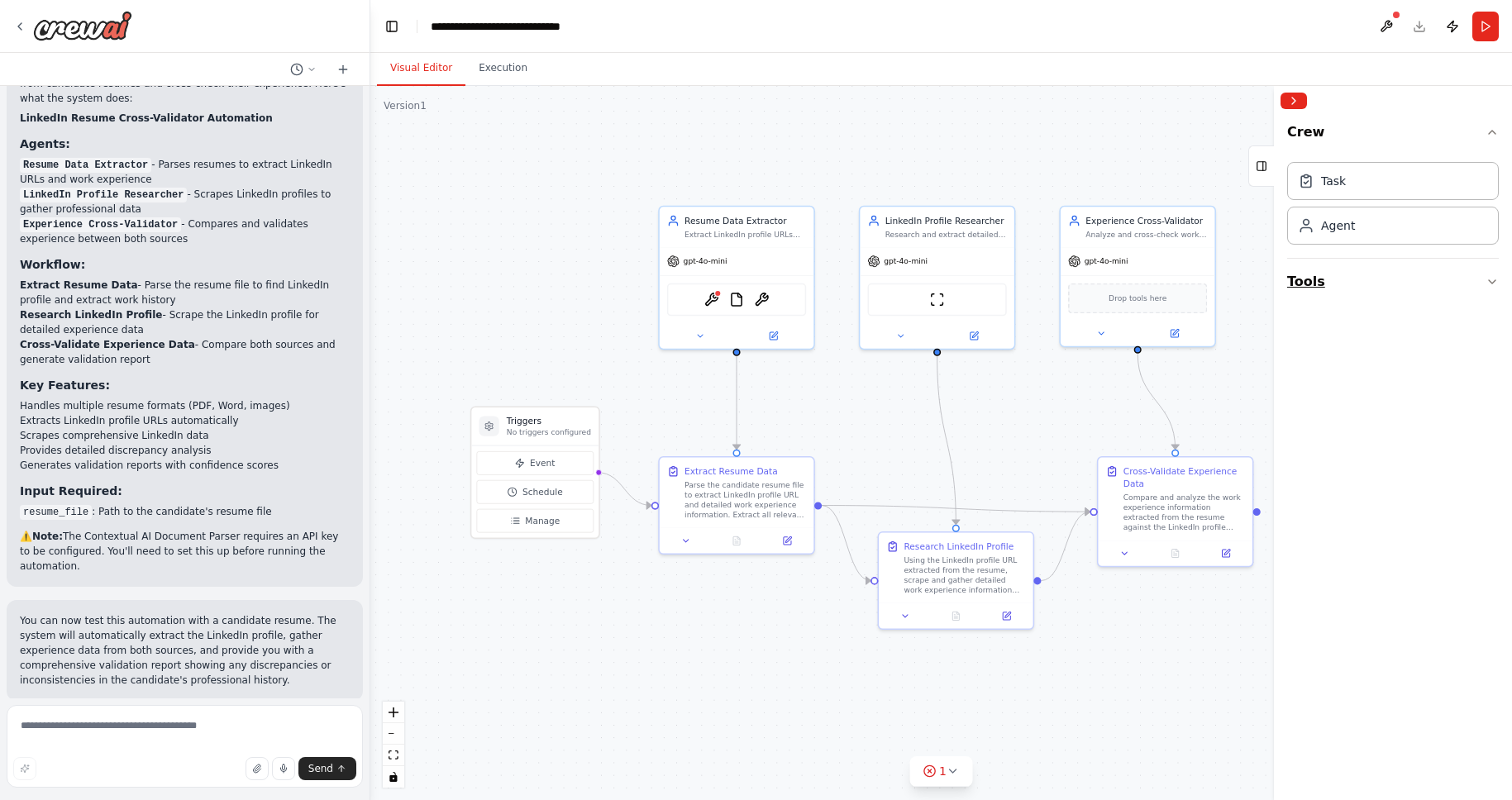
click at [1492, 284] on icon "button" at bounding box center [1493, 282] width 14 height 14
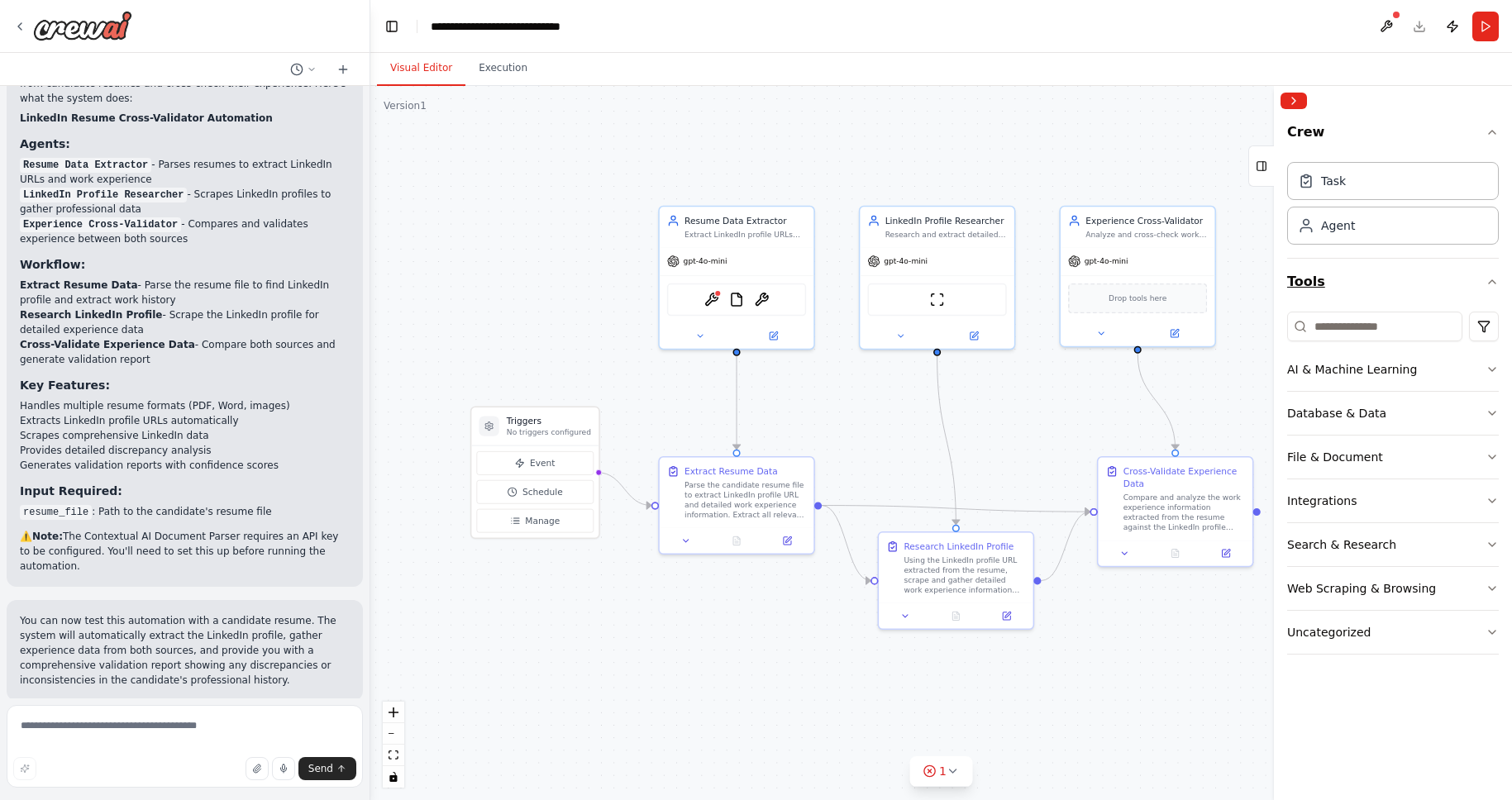
click at [1492, 284] on icon "button" at bounding box center [1493, 282] width 14 height 14
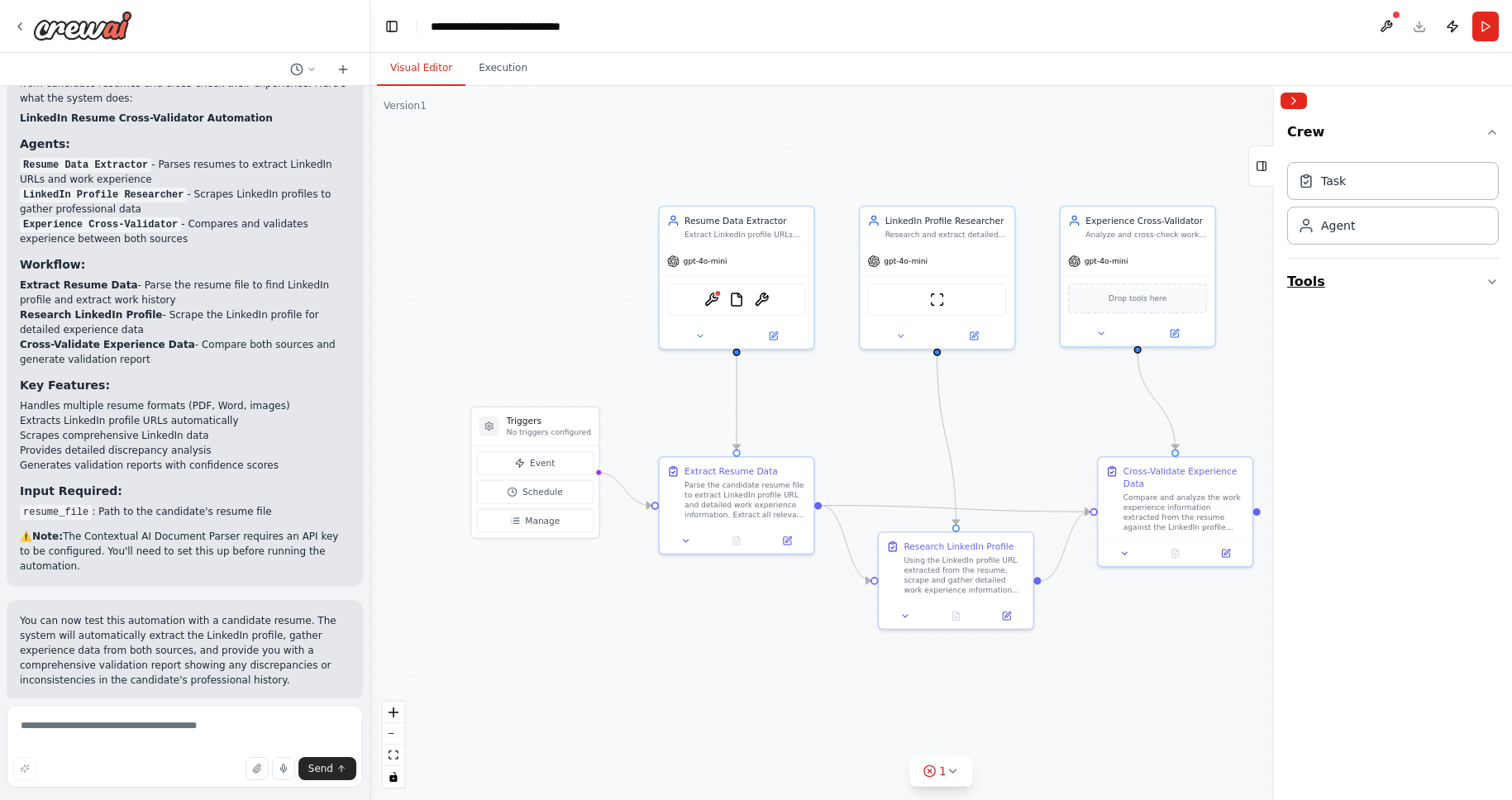
click at [1492, 284] on icon "button" at bounding box center [1493, 282] width 14 height 14
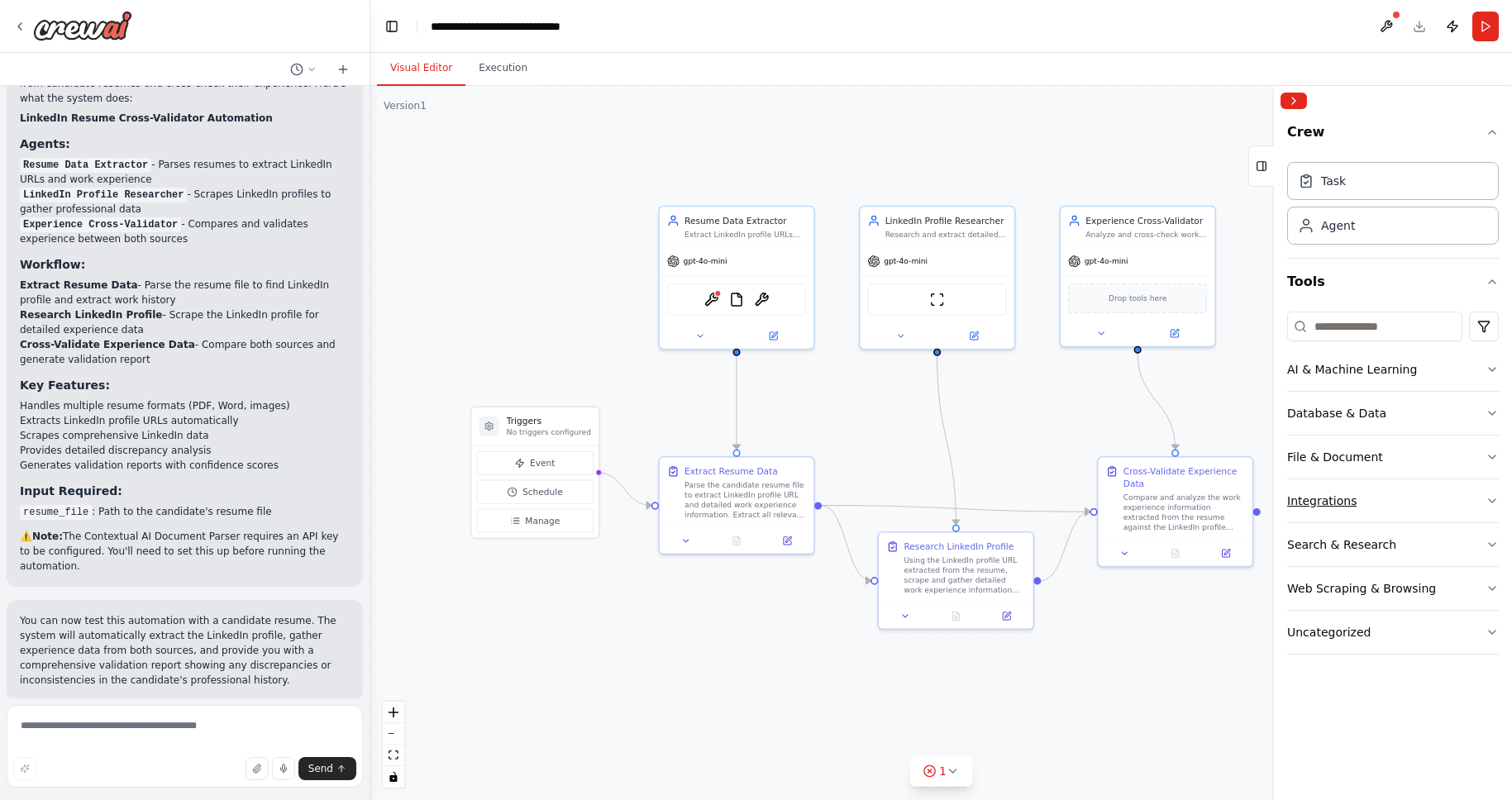
click at [1483, 503] on button "Integrations" at bounding box center [1393, 500] width 212 height 43
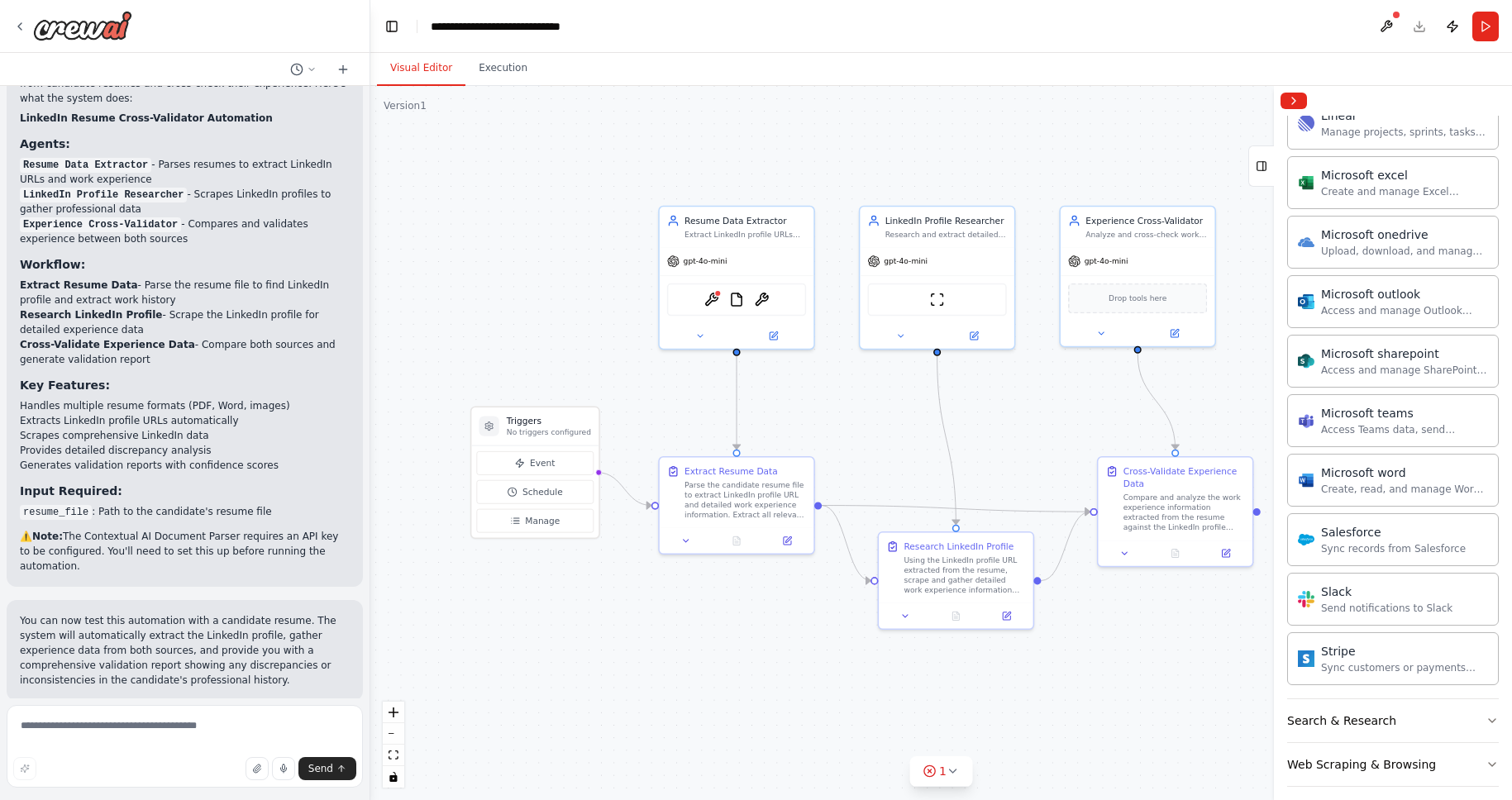
scroll to position [906, 0]
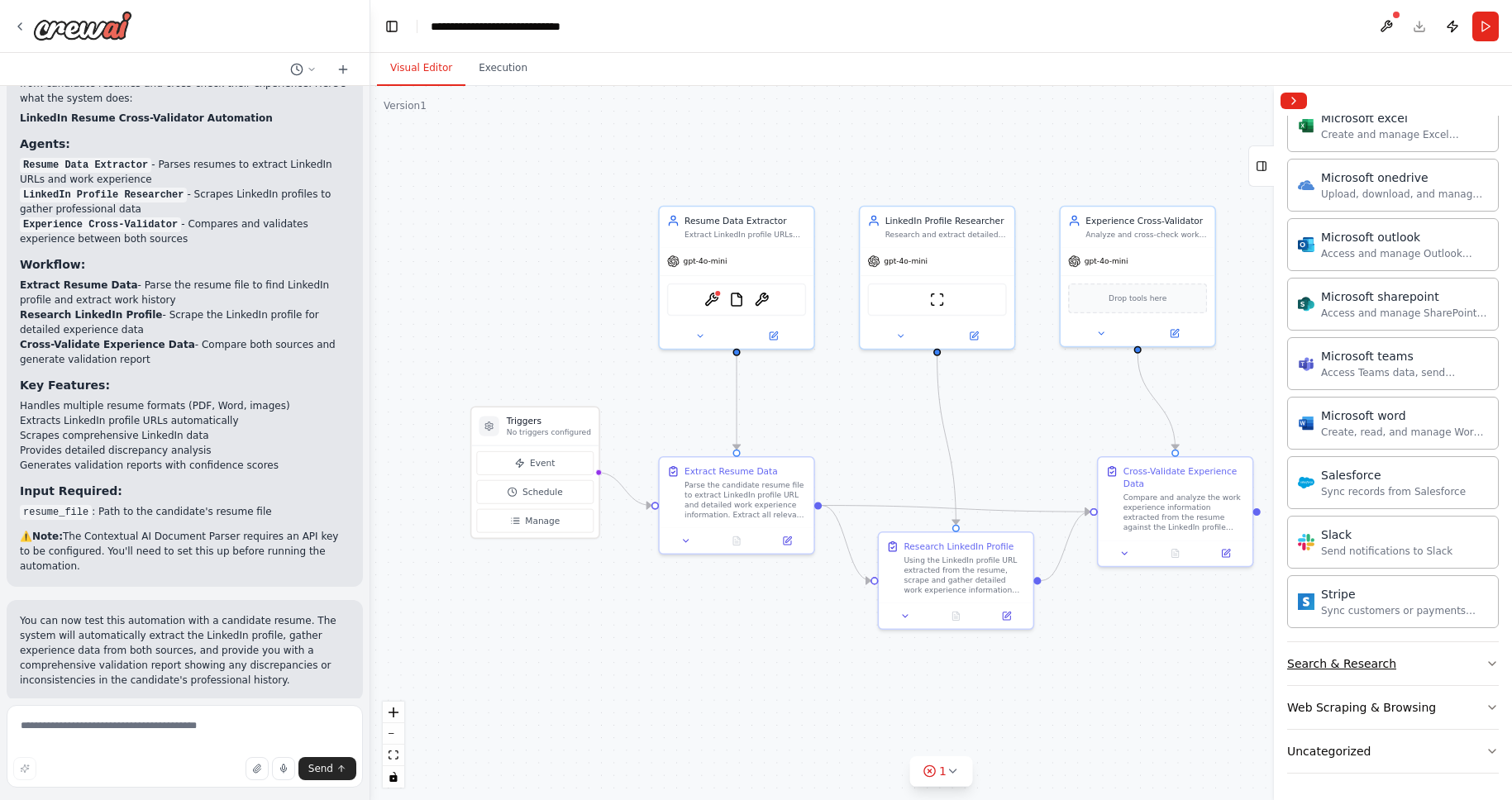
click at [1471, 654] on button "Search & Research" at bounding box center [1393, 664] width 212 height 43
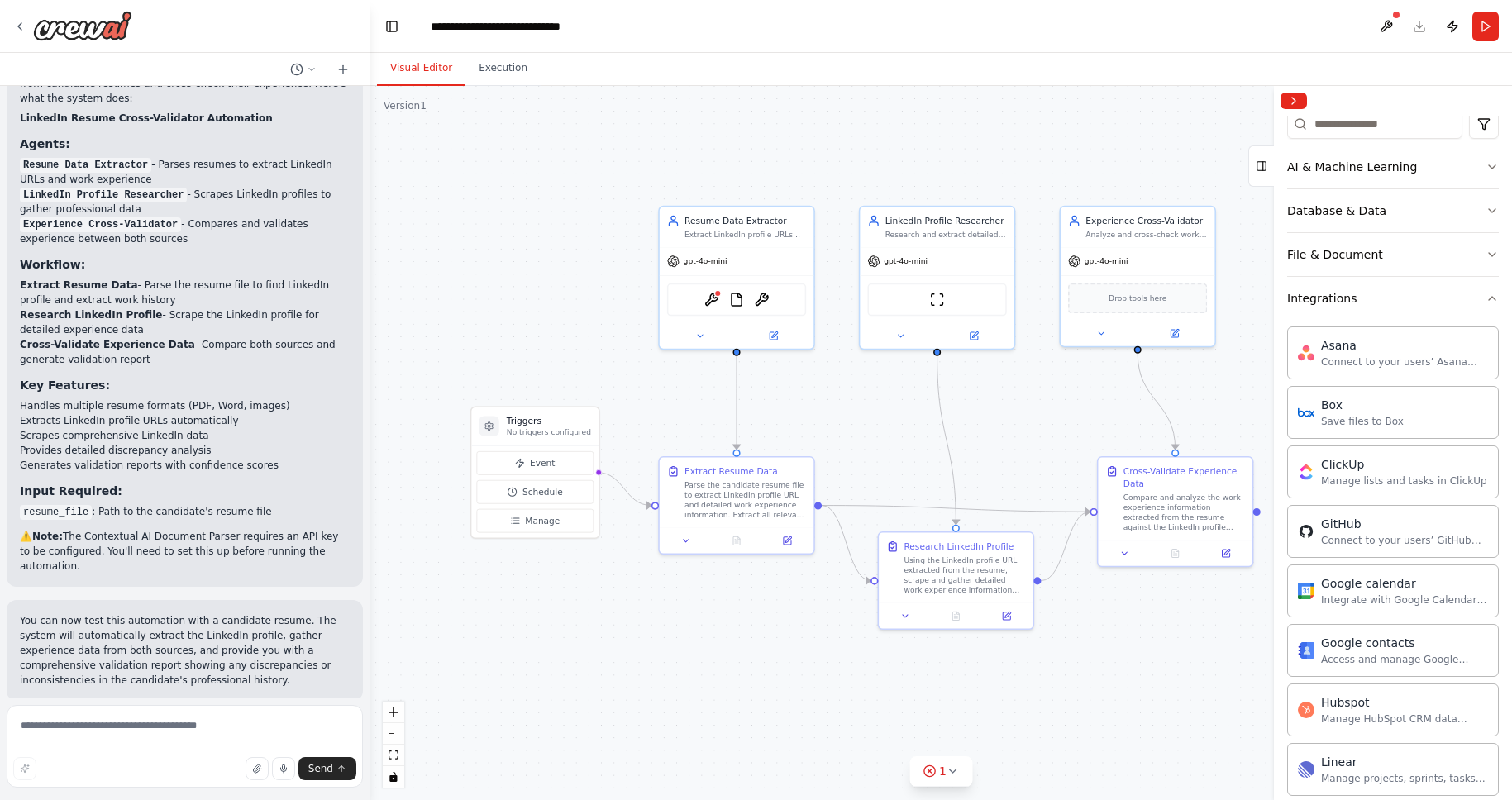
scroll to position [0, 0]
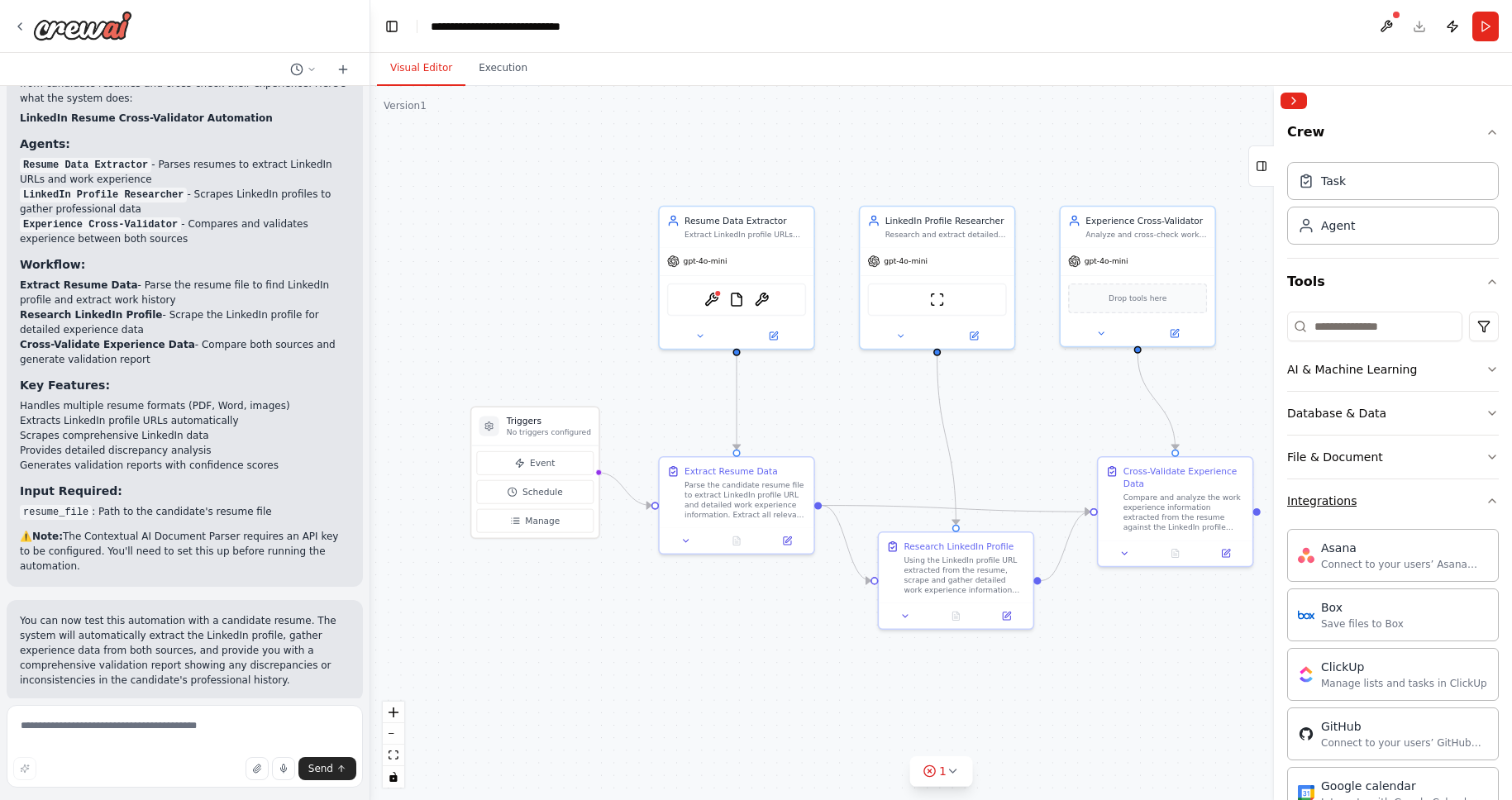
click at [1486, 494] on icon "button" at bounding box center [1493, 501] width 14 height 14
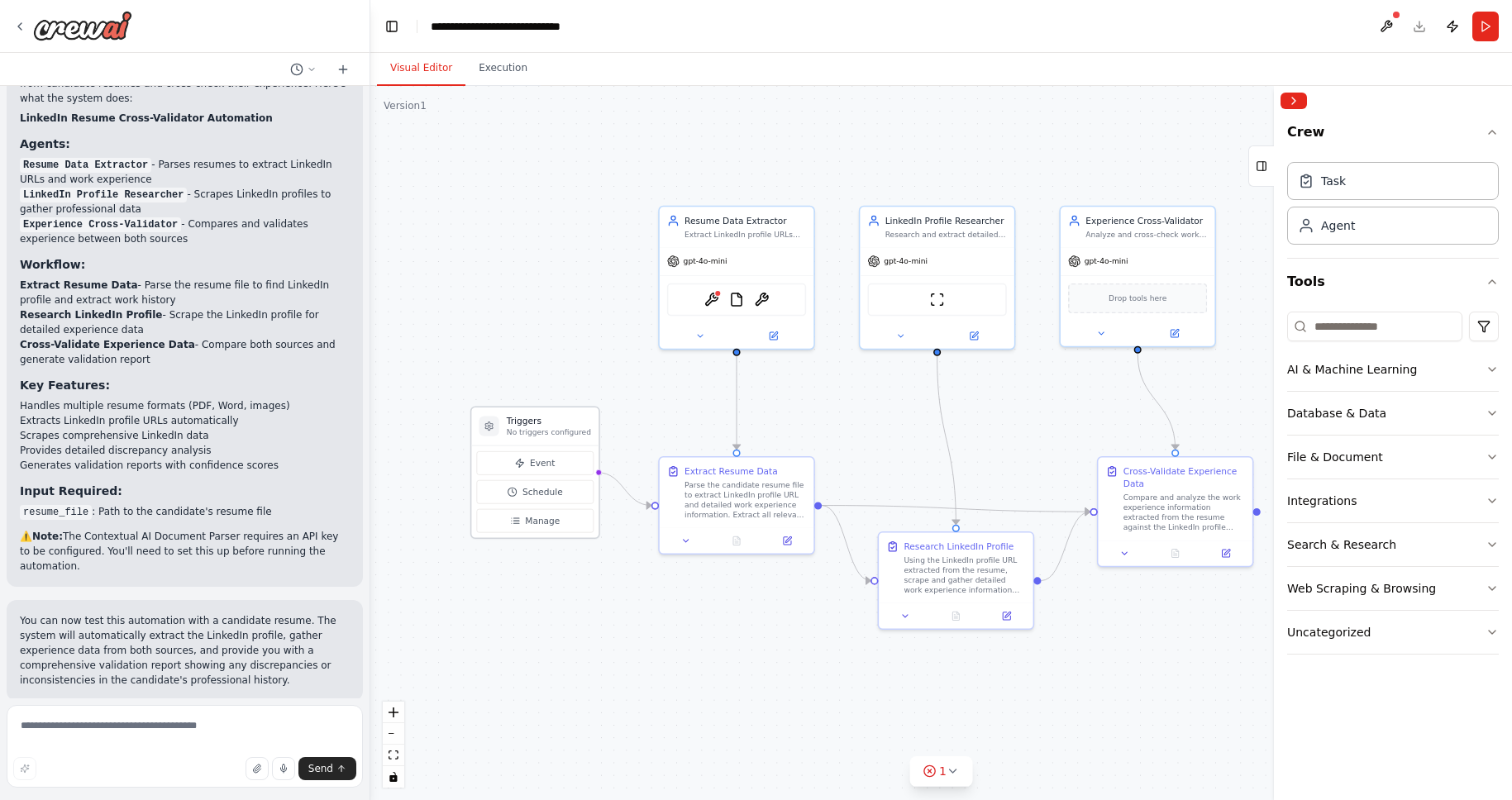
click at [555, 413] on div "Triggers No triggers configured" at bounding box center [535, 427] width 127 height 38
click at [546, 527] on button "Manage" at bounding box center [535, 521] width 118 height 24
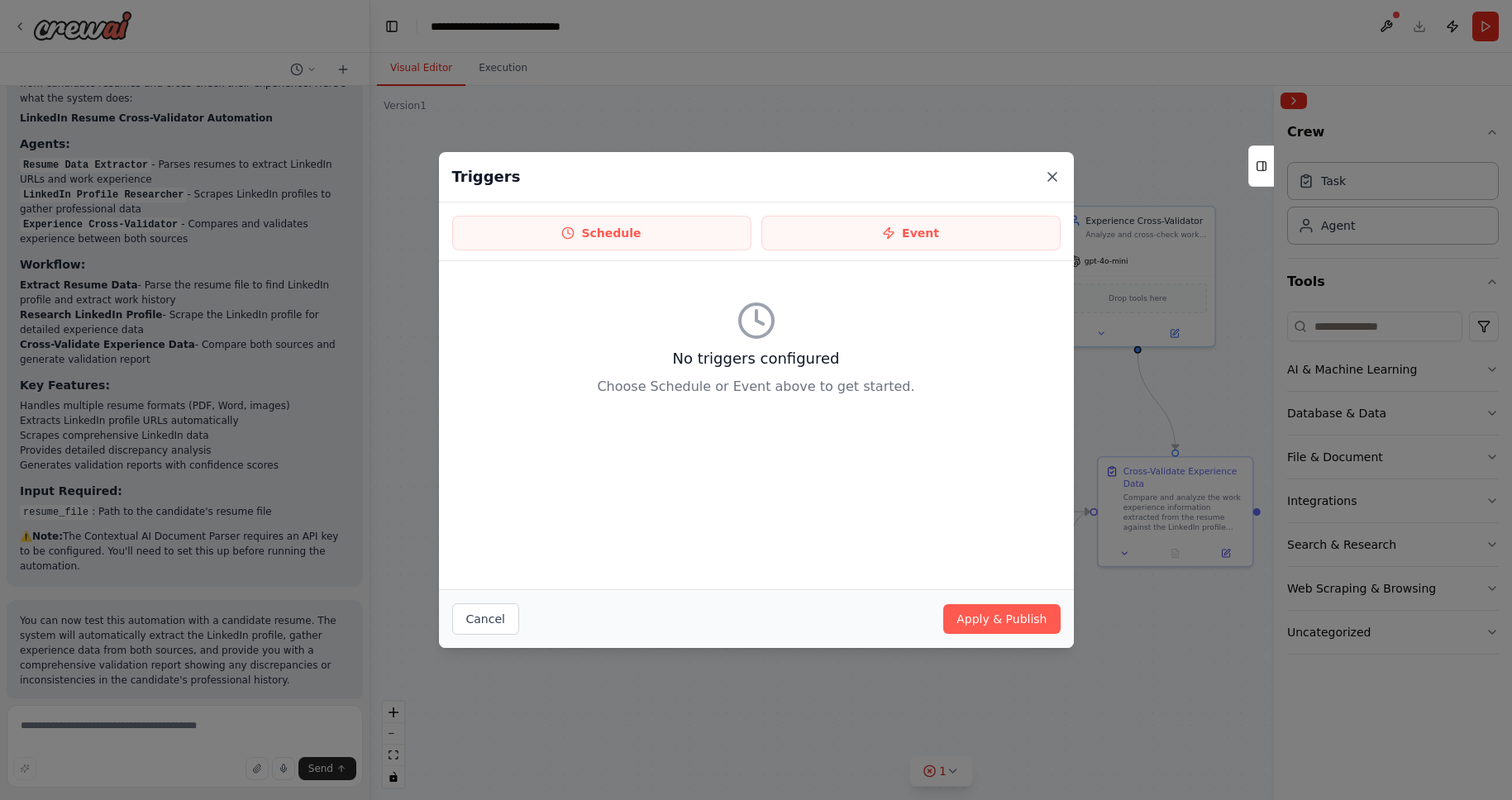
click at [1047, 179] on icon at bounding box center [1053, 177] width 17 height 17
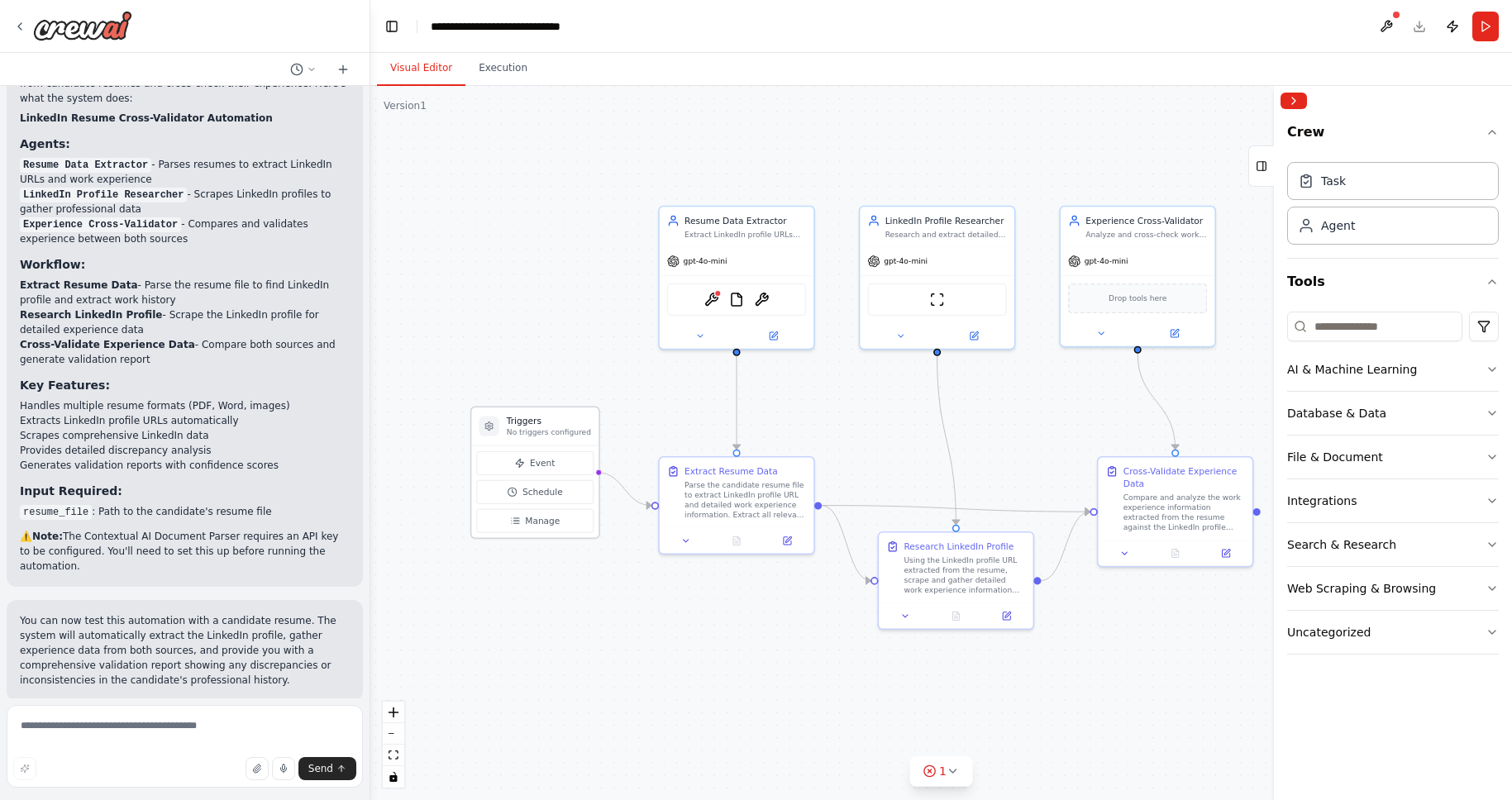
click at [545, 416] on h3 "Triggers" at bounding box center [549, 421] width 85 height 13
click at [492, 427] on icon at bounding box center [488, 427] width 8 height 8
click at [488, 432] on div at bounding box center [488, 426] width 19 height 19
drag, startPoint x: 488, startPoint y: 432, endPoint x: 448, endPoint y: 372, distance: 72.1
click at [448, 372] on div at bounding box center [451, 363] width 19 height 19
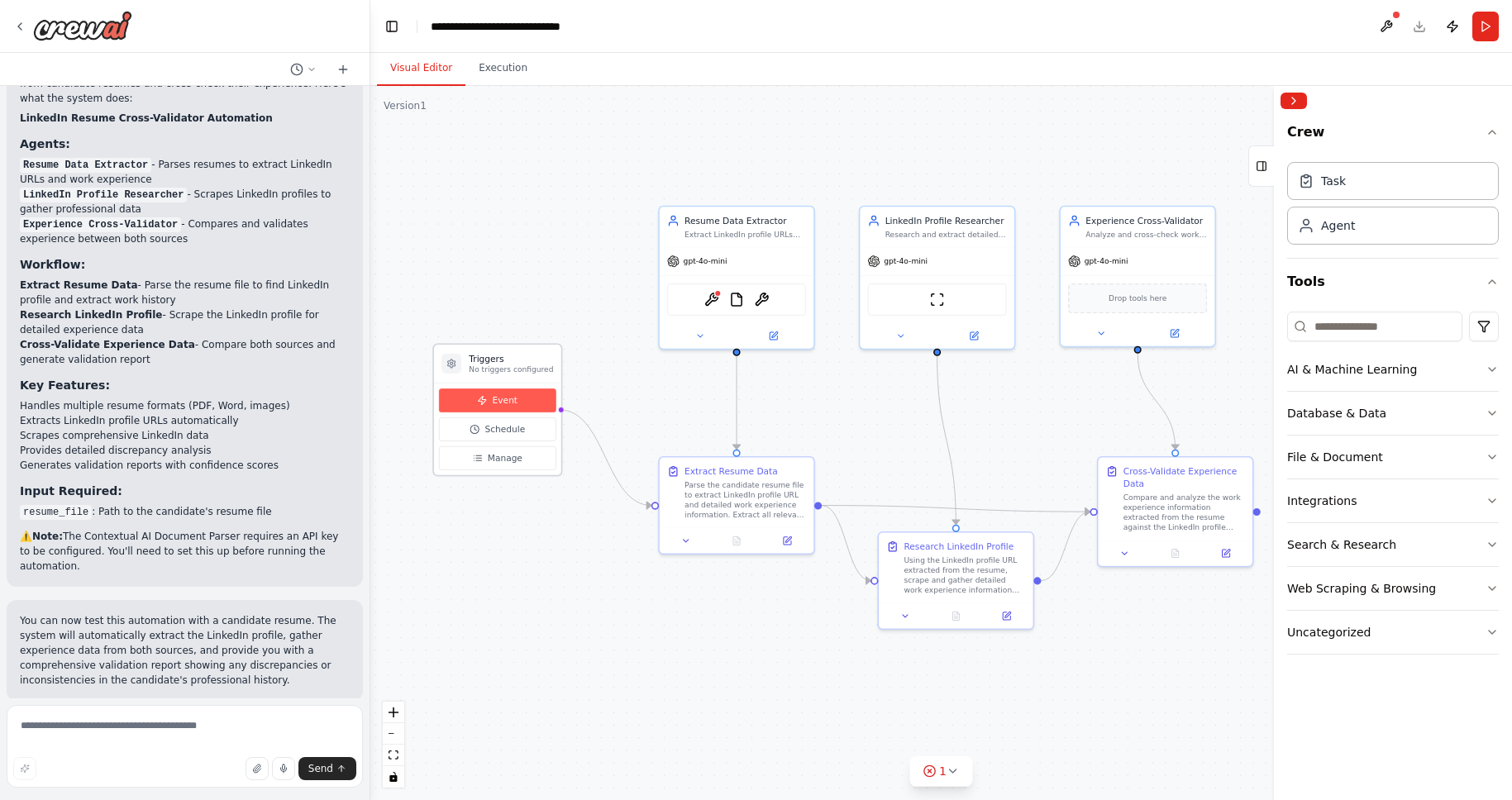
click at [499, 406] on span "Event" at bounding box center [505, 400] width 25 height 13
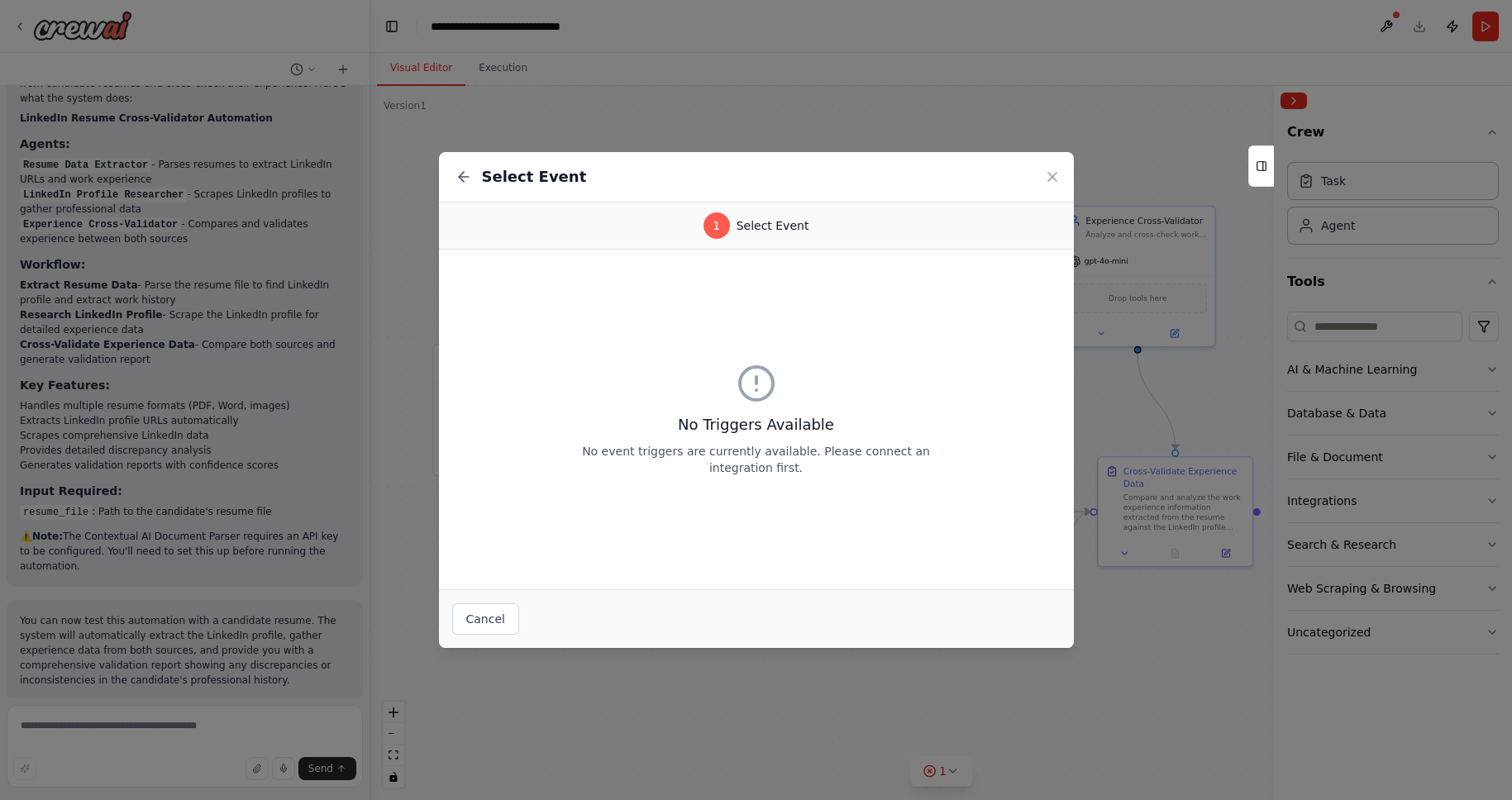
click at [1057, 185] on div "Select Event" at bounding box center [757, 178] width 635 height 51
click at [1054, 178] on icon at bounding box center [1052, 177] width 8 height 8
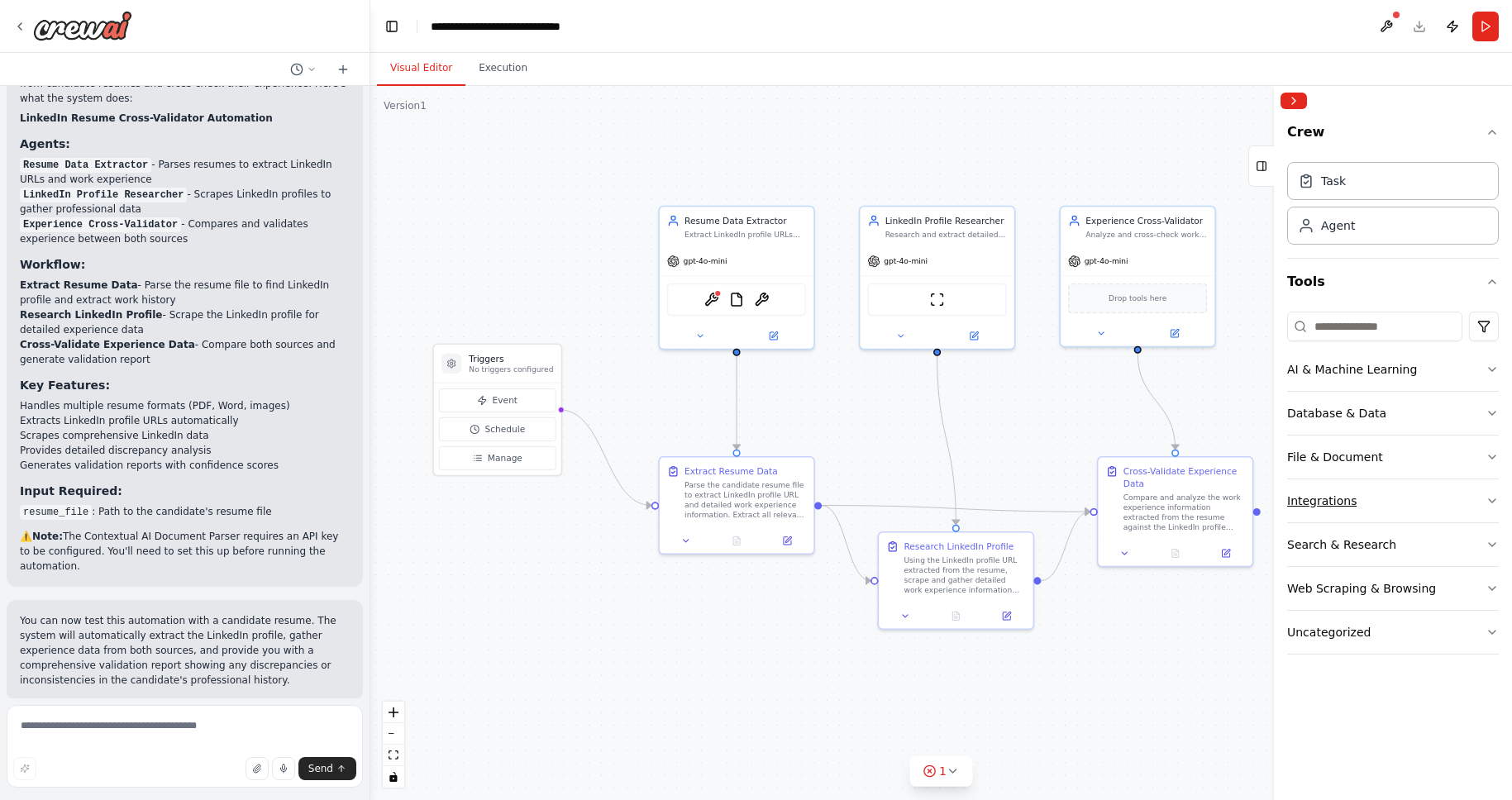
click at [1443, 494] on button "Integrations" at bounding box center [1393, 500] width 212 height 43
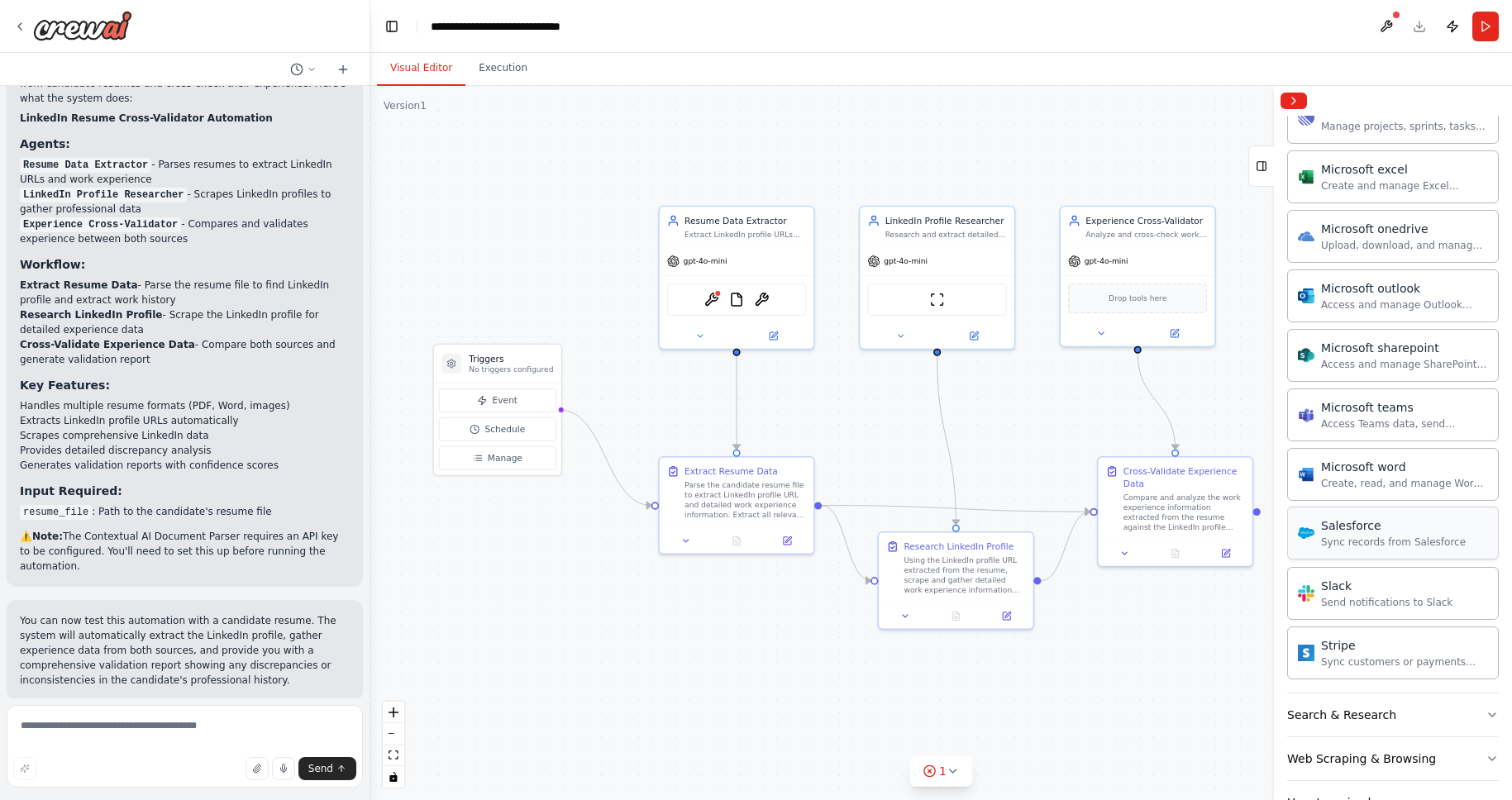
scroll to position [863, 0]
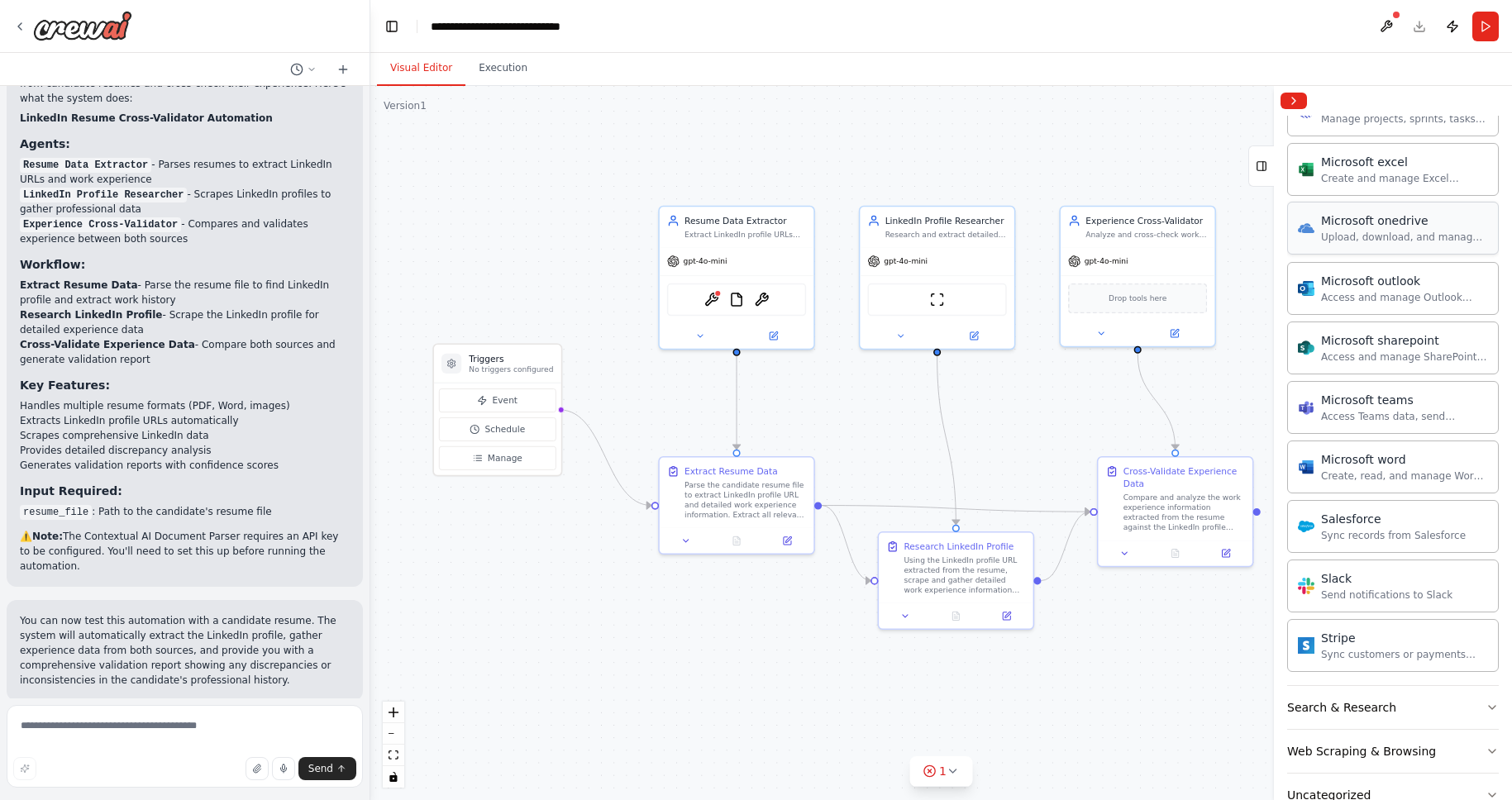
click at [1426, 251] on div "Microsoft onedrive Upload, download, and manage files and folders in Microsoft …" at bounding box center [1393, 228] width 212 height 53
click at [1349, 276] on div "Microsoft outlook" at bounding box center [1404, 280] width 167 height 17
drag, startPoint x: 501, startPoint y: 372, endPoint x: 514, endPoint y: 494, distance: 122.7
click at [514, 494] on p "No triggers configured" at bounding box center [524, 495] width 85 height 10
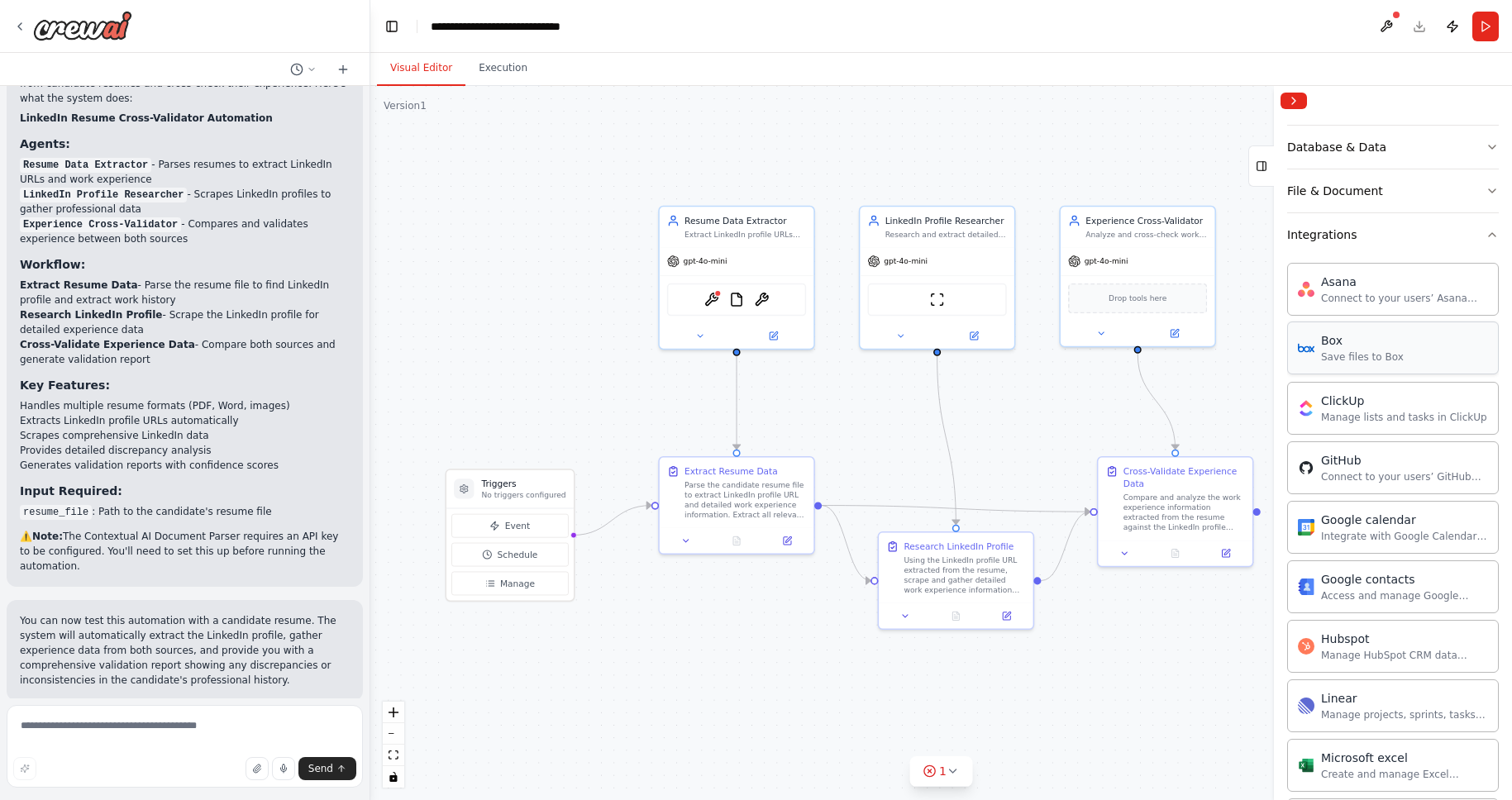
scroll to position [263, 0]
click at [1486, 242] on icon "button" at bounding box center [1493, 238] width 14 height 14
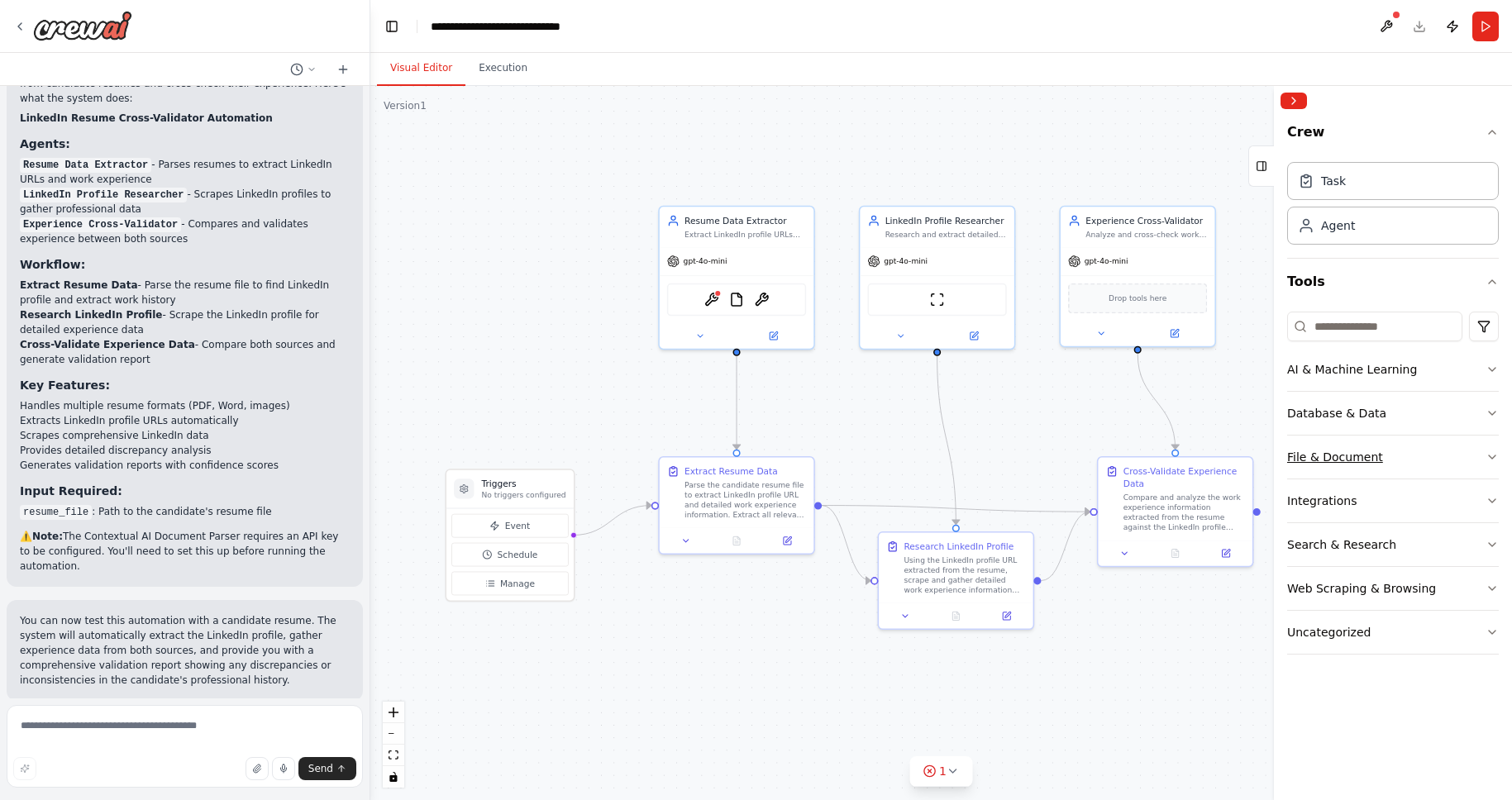
click at [1476, 458] on button "File & Document" at bounding box center [1393, 457] width 212 height 43
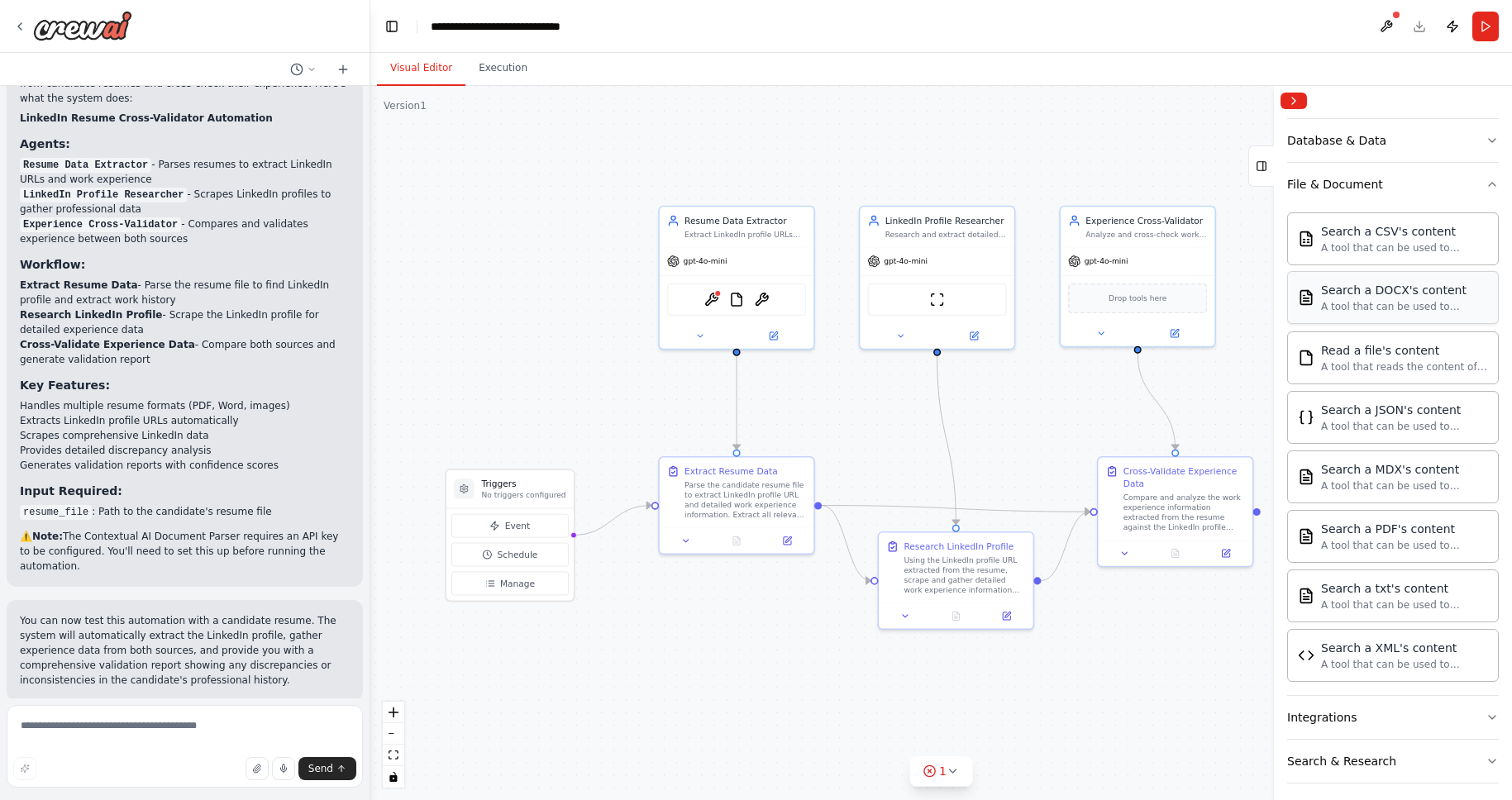
scroll to position [107, 0]
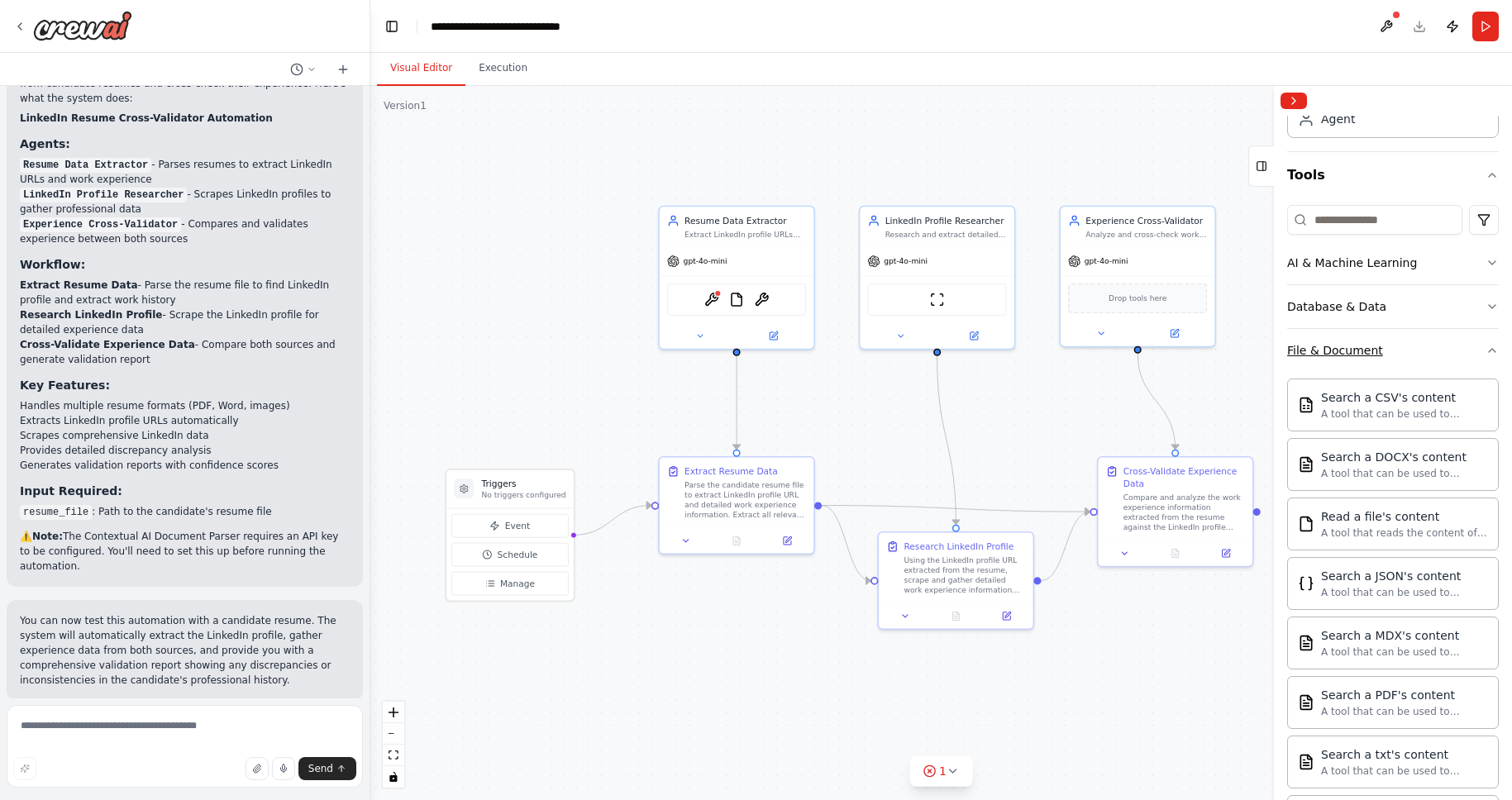
click at [1458, 355] on button "File & Document" at bounding box center [1393, 350] width 212 height 43
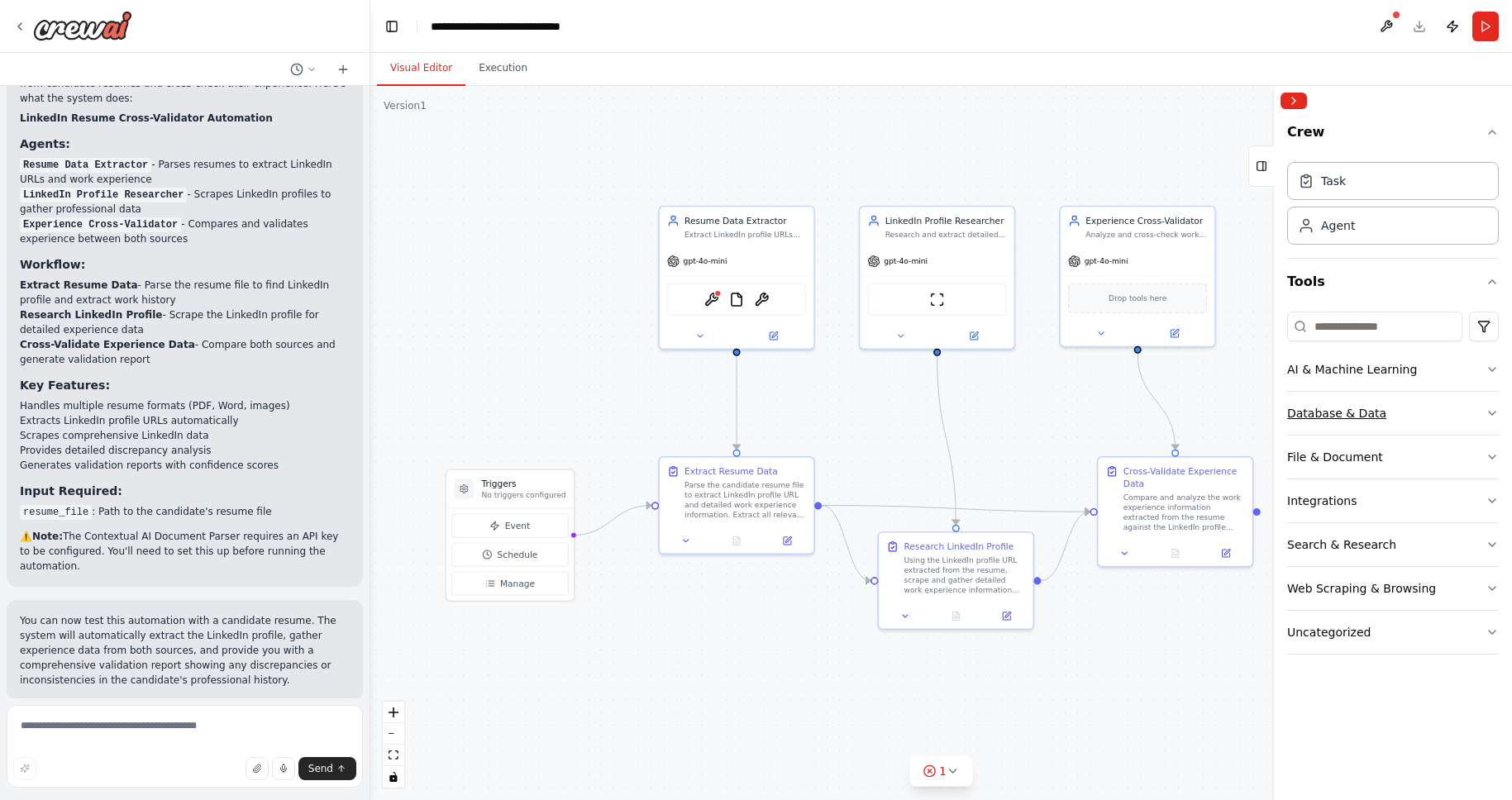
click at [1461, 416] on button "Database & Data" at bounding box center [1393, 413] width 212 height 43
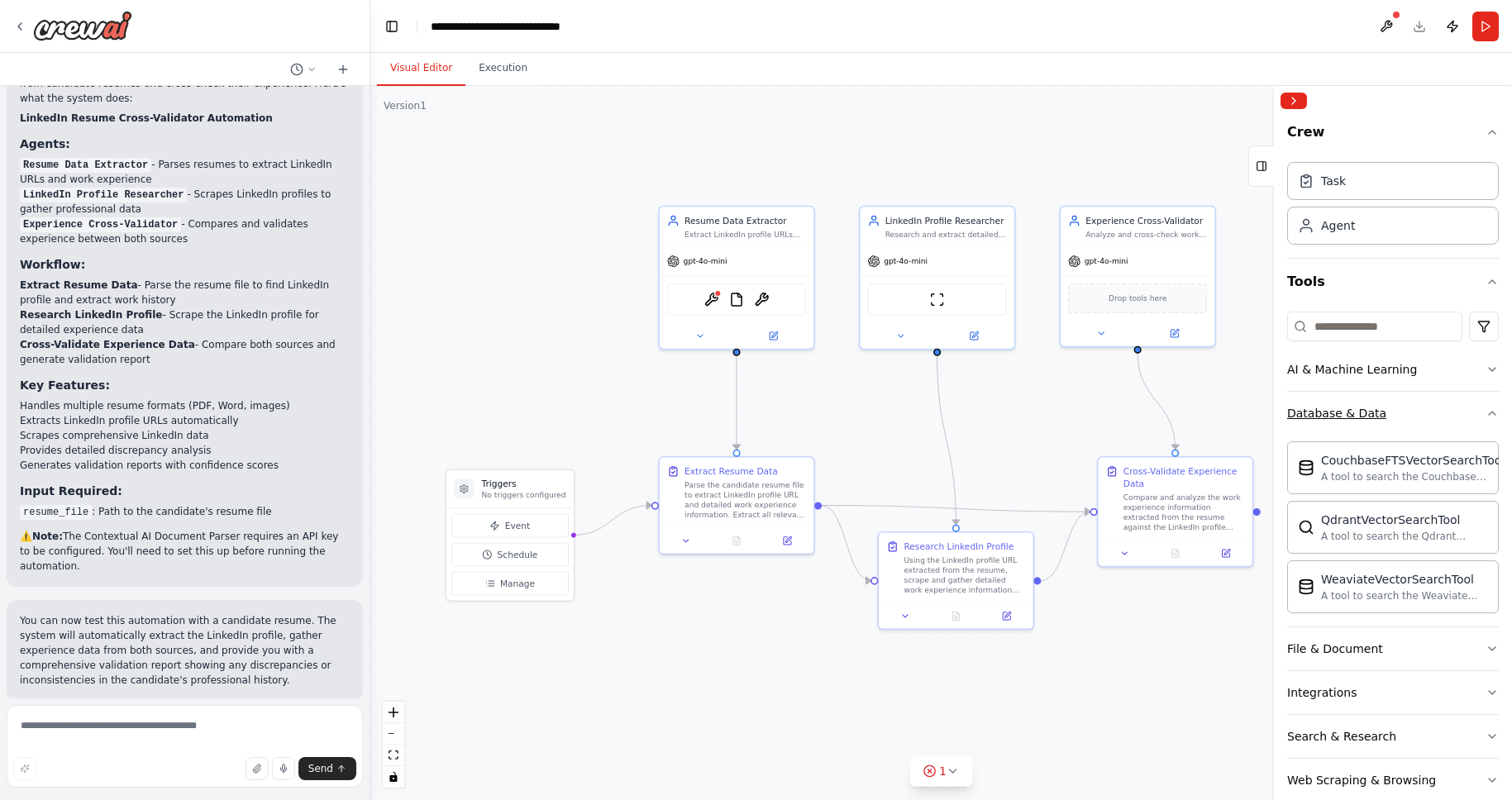
click at [1461, 416] on button "Database & Data" at bounding box center [1393, 413] width 212 height 43
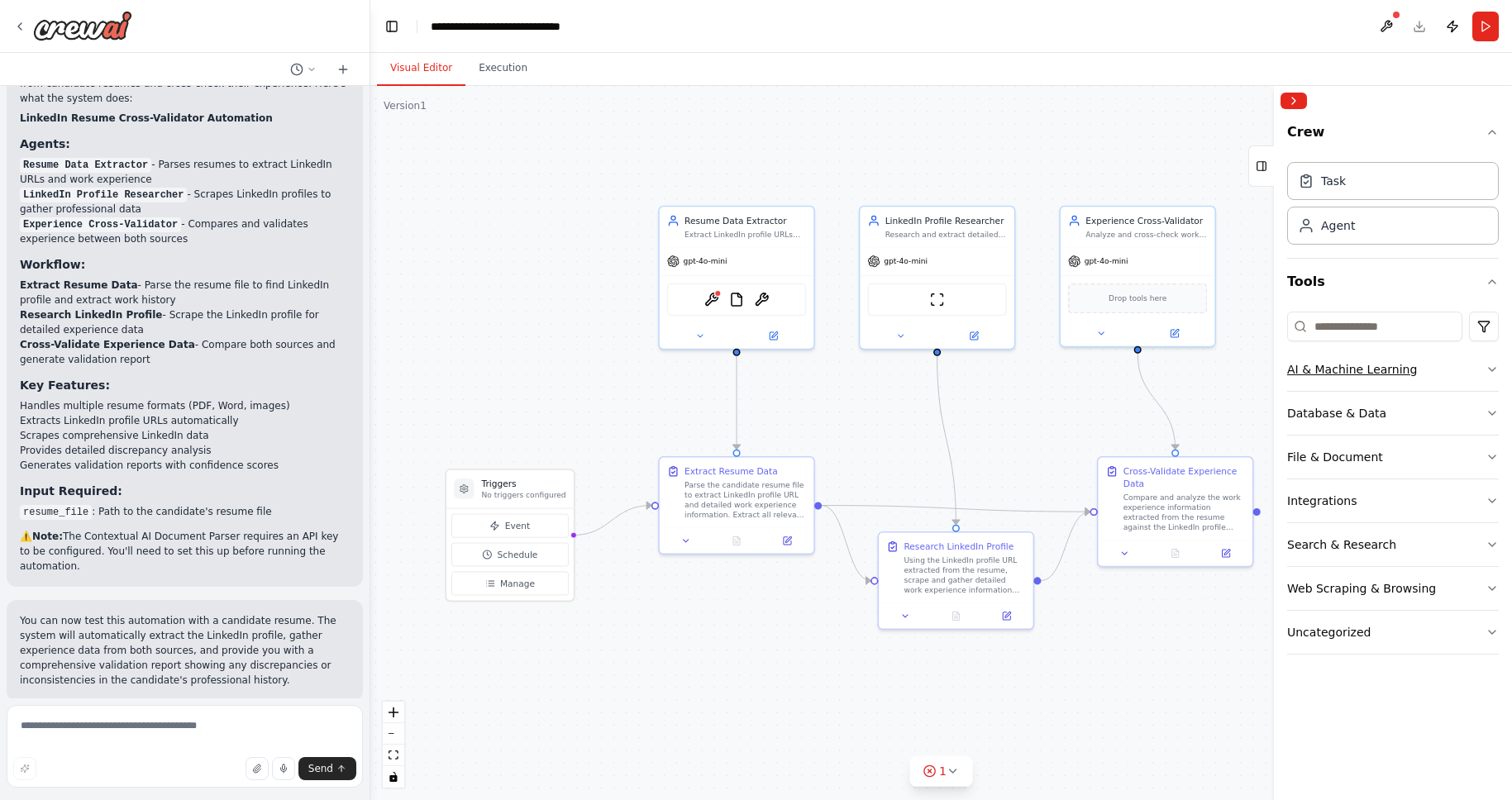
click at [1460, 372] on button "AI & Machine Learning" at bounding box center [1393, 369] width 212 height 43
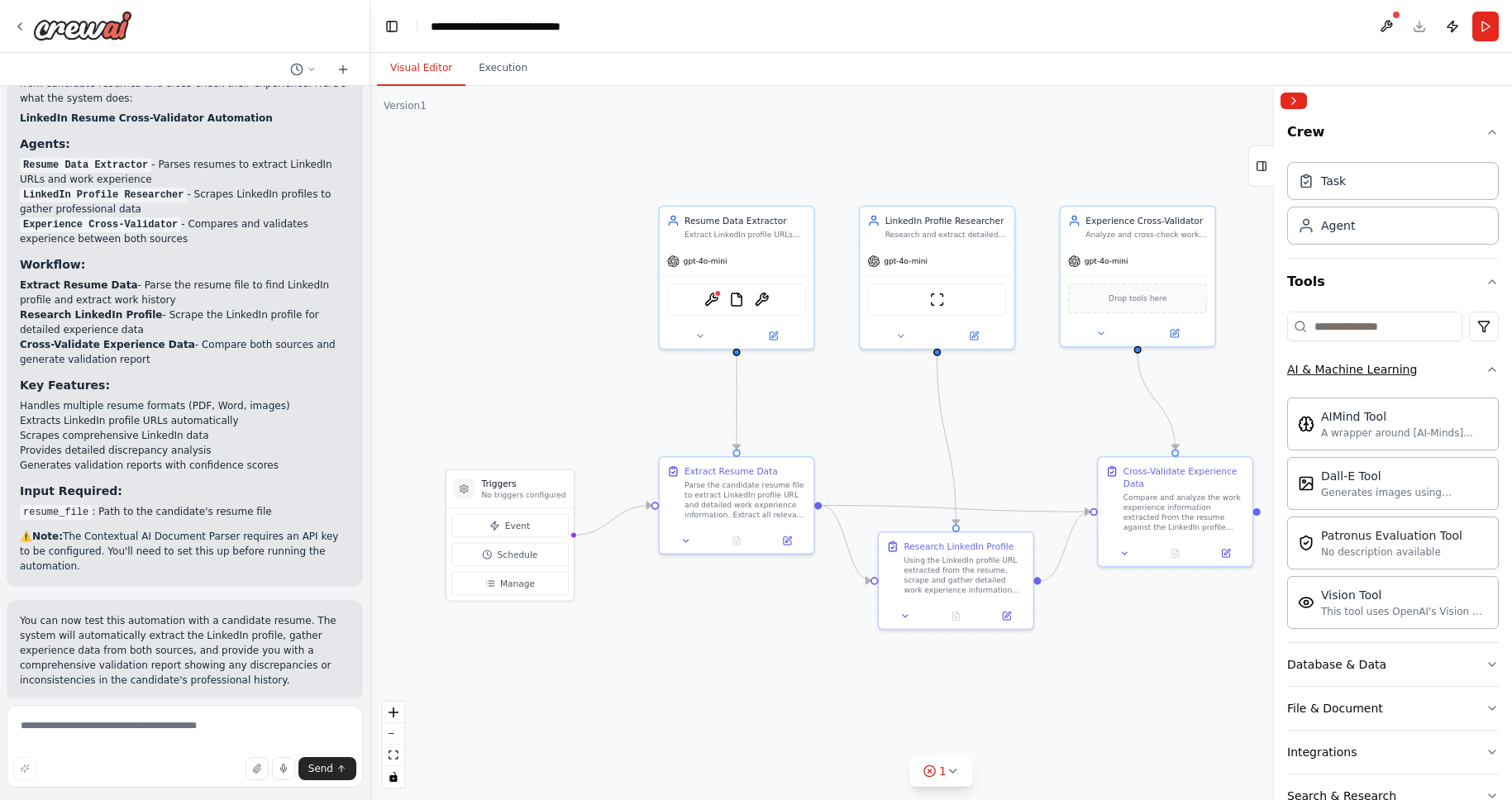
click at [1460, 372] on button "AI & Machine Learning" at bounding box center [1393, 369] width 212 height 43
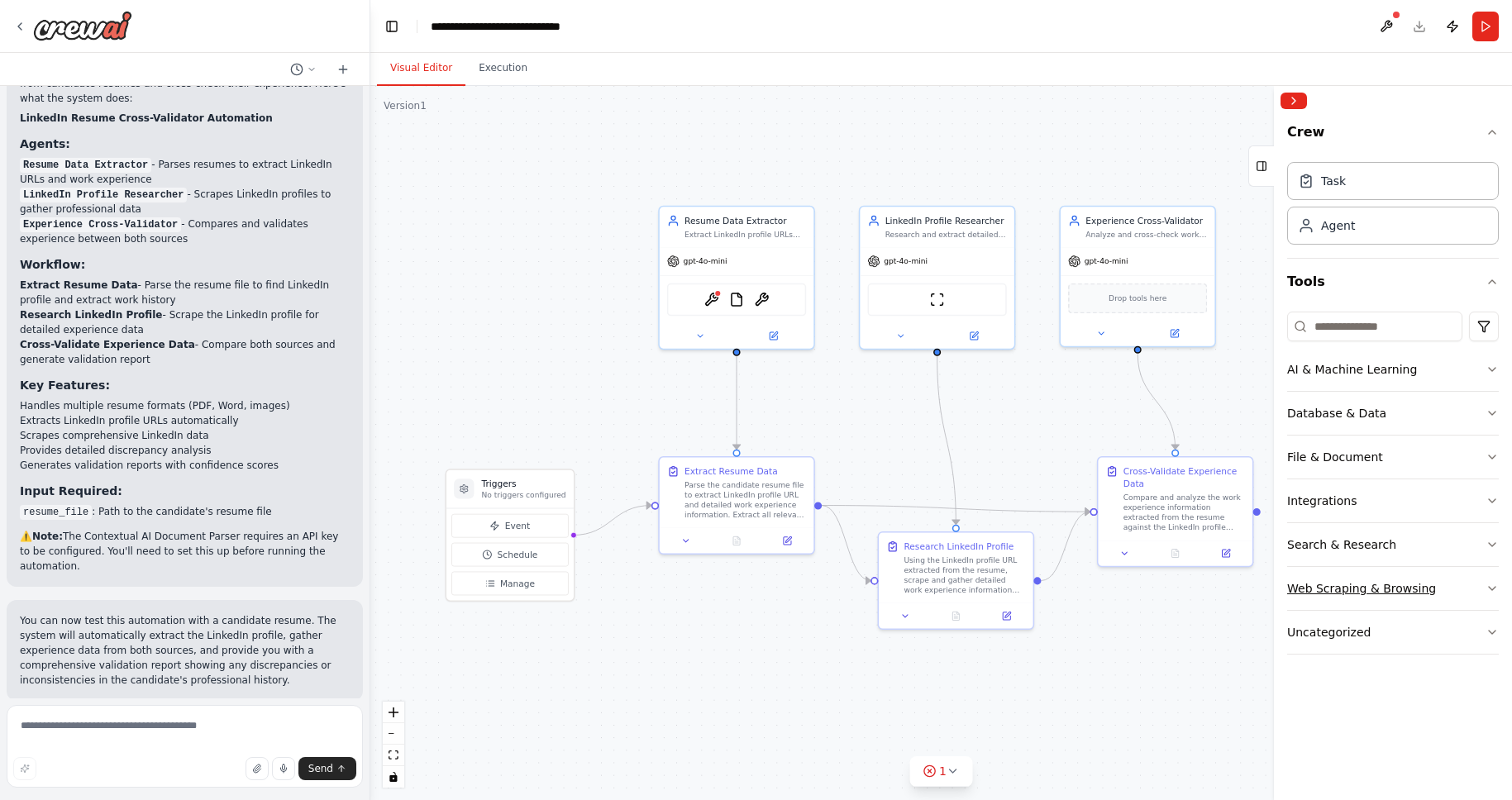
click at [1443, 600] on button "Web Scraping & Browsing" at bounding box center [1393, 588] width 212 height 43
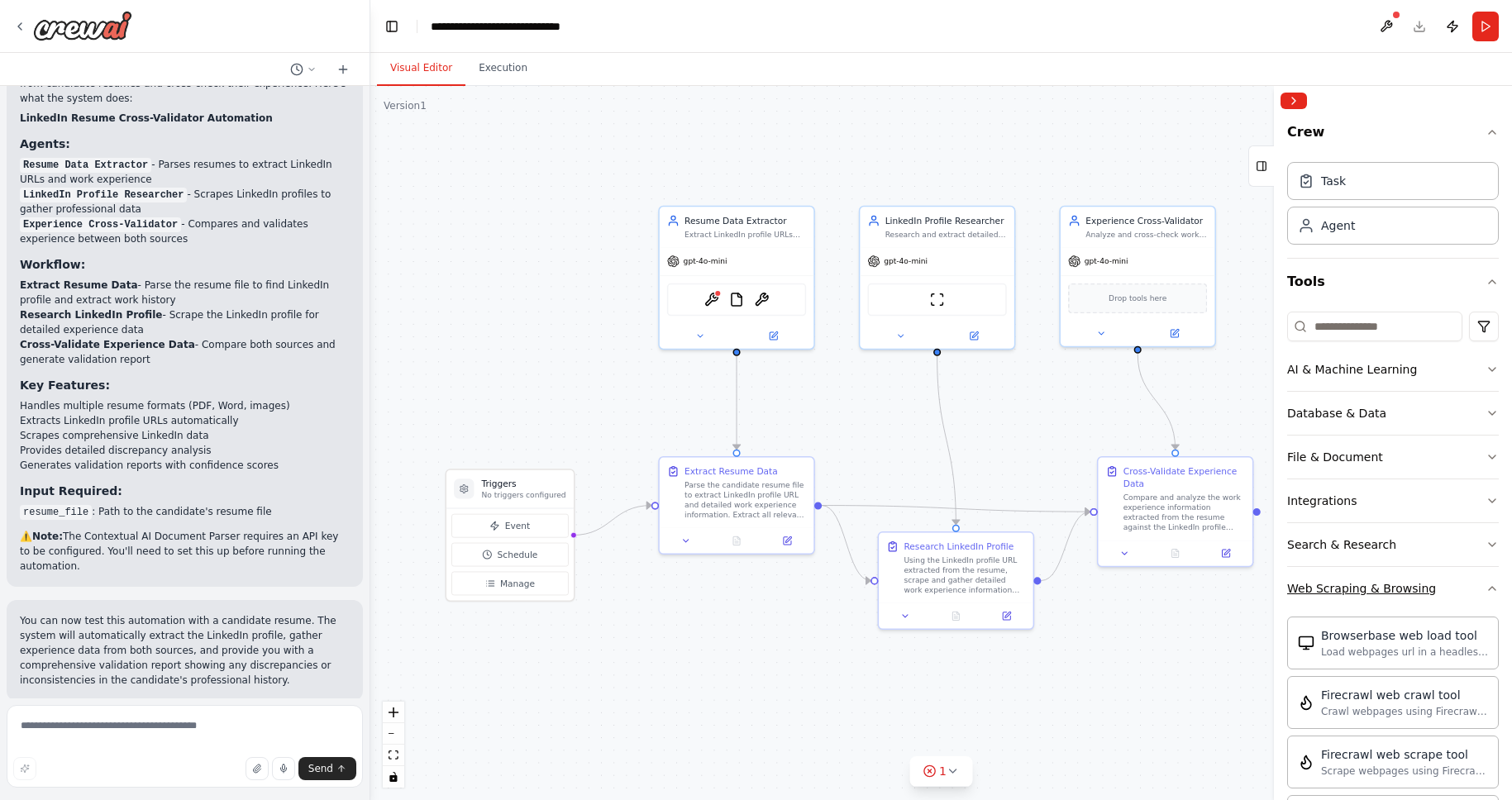
click at [1458, 586] on button "Web Scraping & Browsing" at bounding box center [1393, 588] width 212 height 43
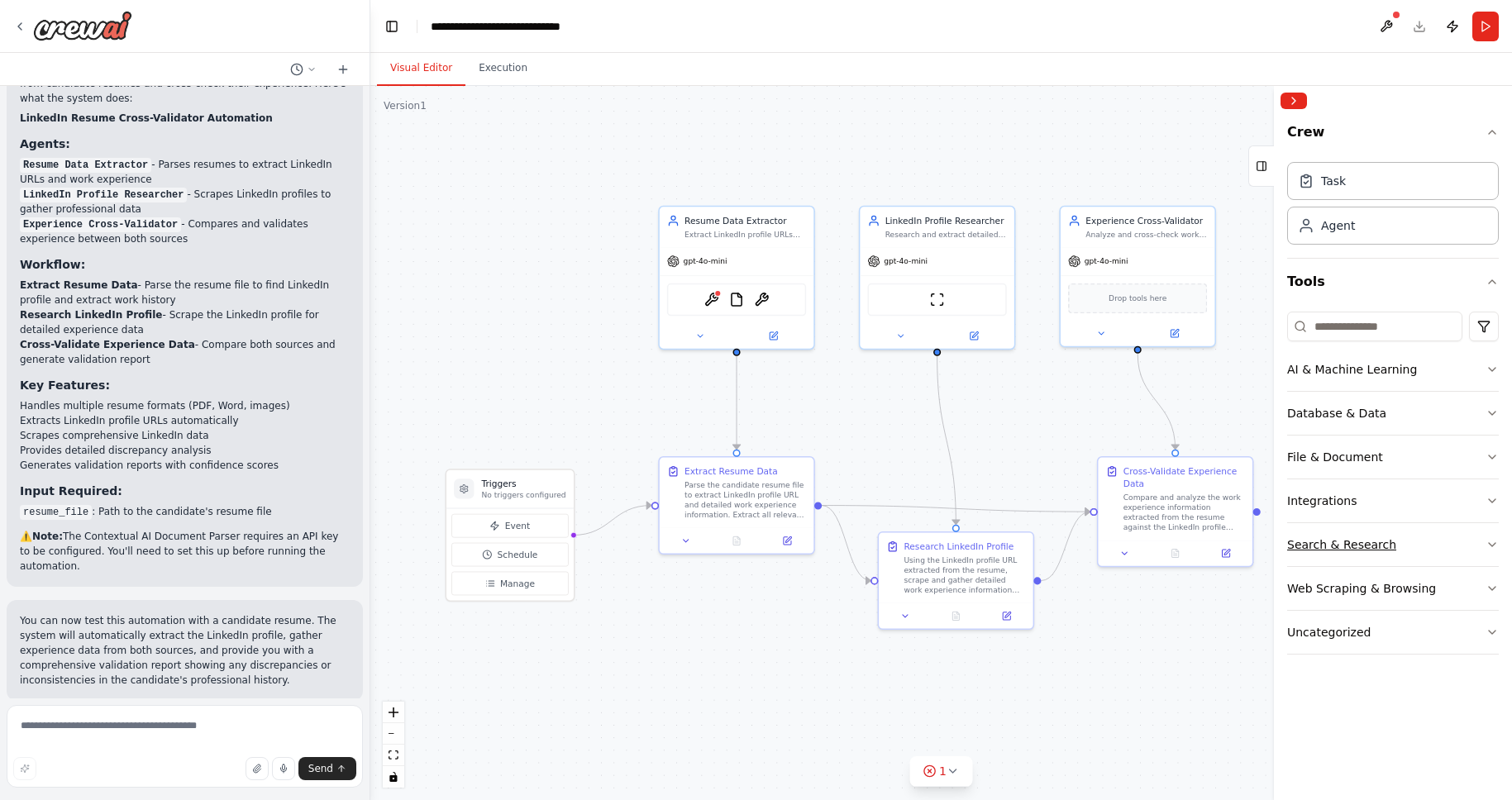
click at [1446, 553] on button "Search & Research" at bounding box center [1393, 544] width 212 height 43
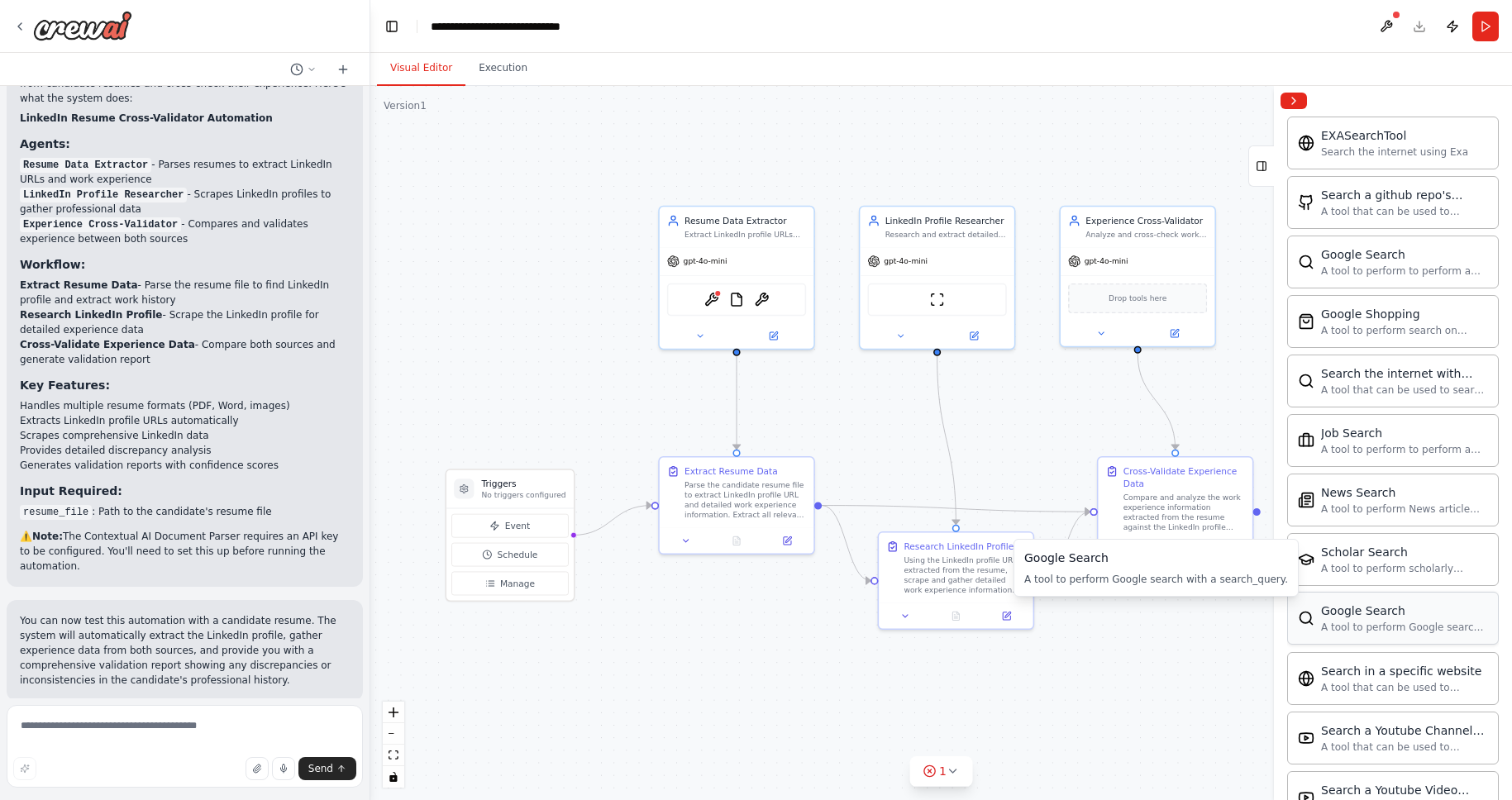
scroll to position [554, 0]
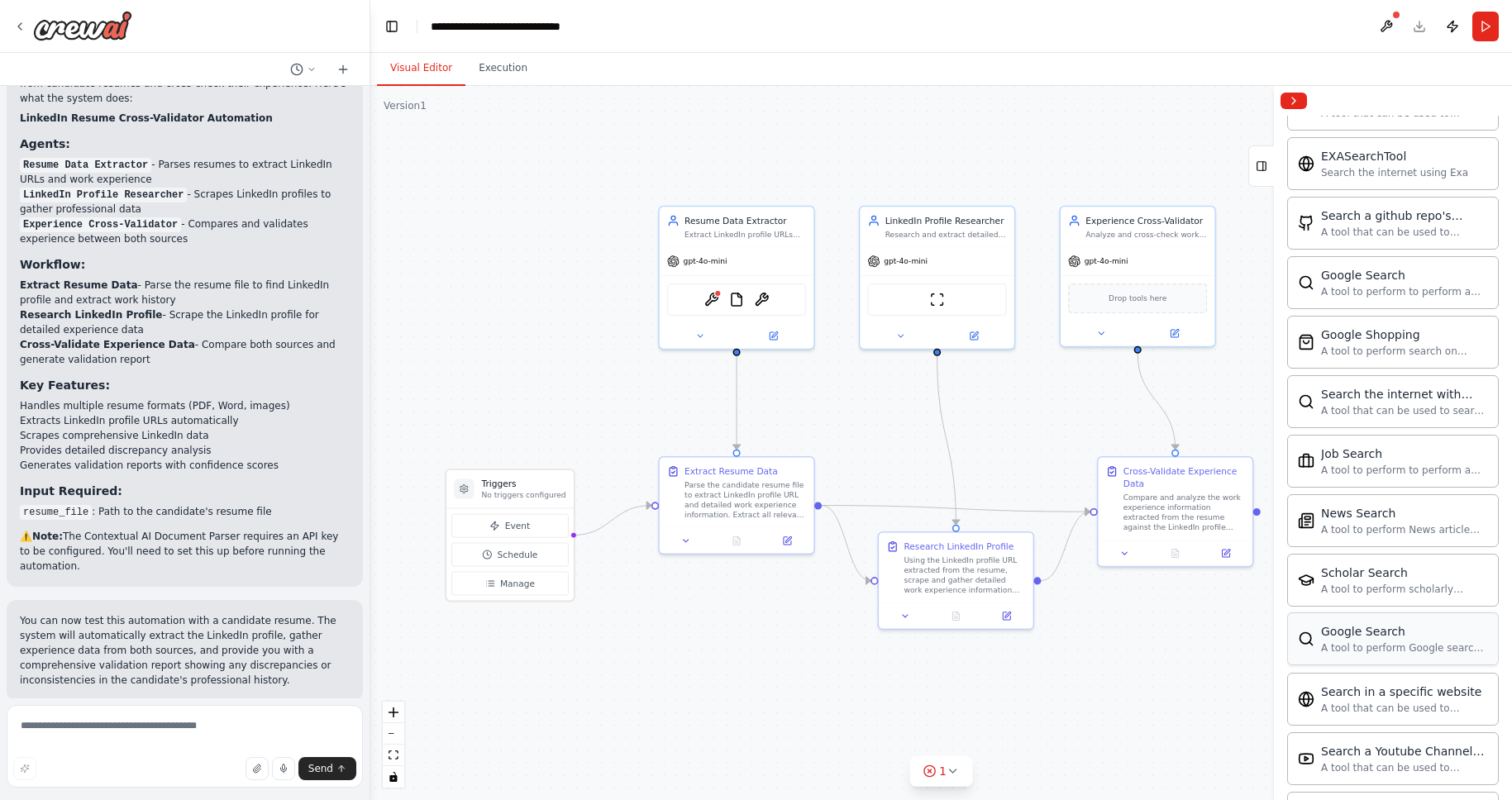
click at [1371, 648] on div "A tool to perform Google search with a search_query." at bounding box center [1404, 648] width 167 height 14
drag, startPoint x: 1371, startPoint y: 648, endPoint x: 621, endPoint y: 626, distance: 750.3
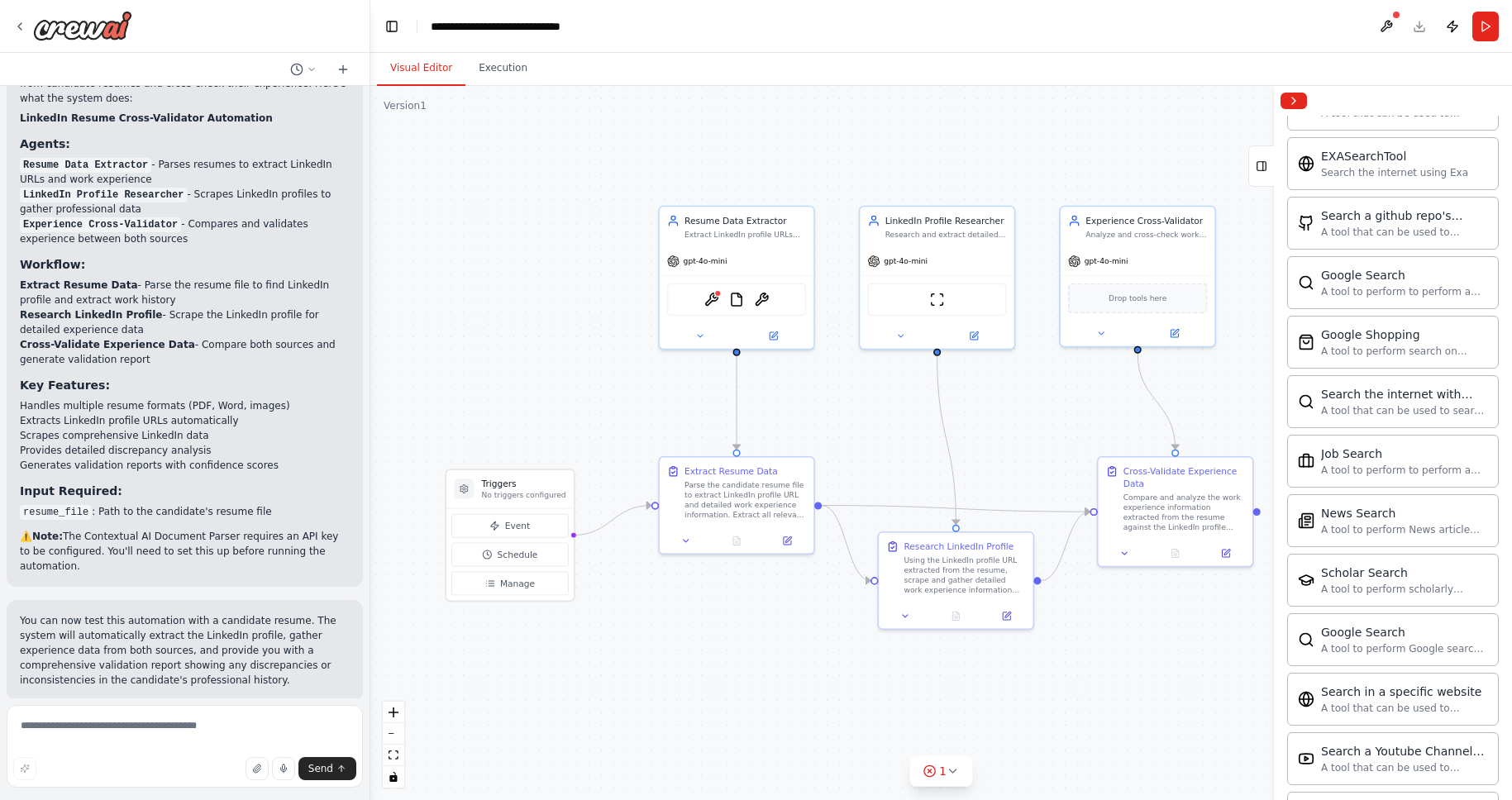
click at [621, 626] on div "Fetching linkedIN ID form candidates Resume and cross checking the experience ▶…" at bounding box center [756, 400] width 1512 height 800
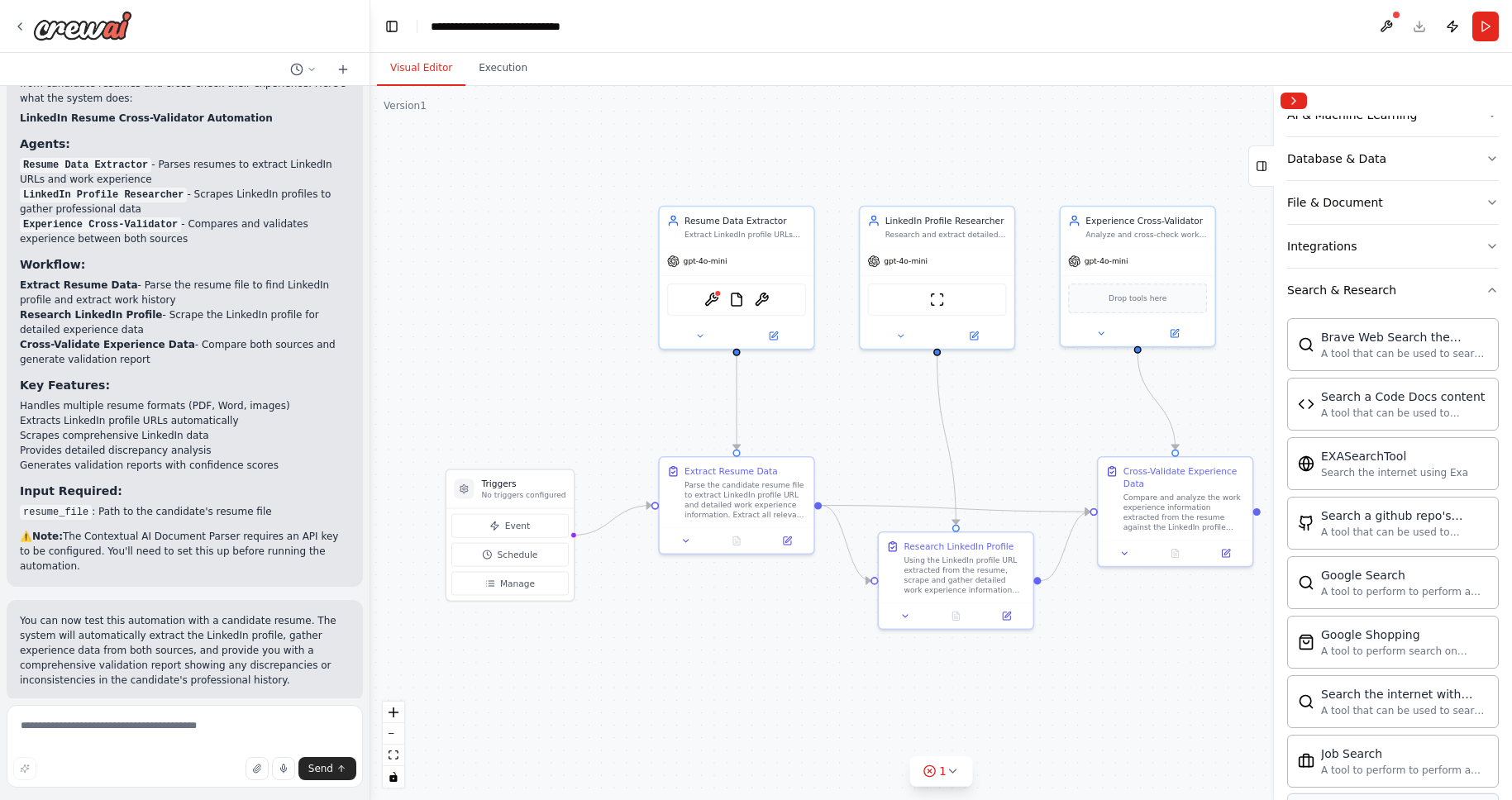
scroll to position [727, 0]
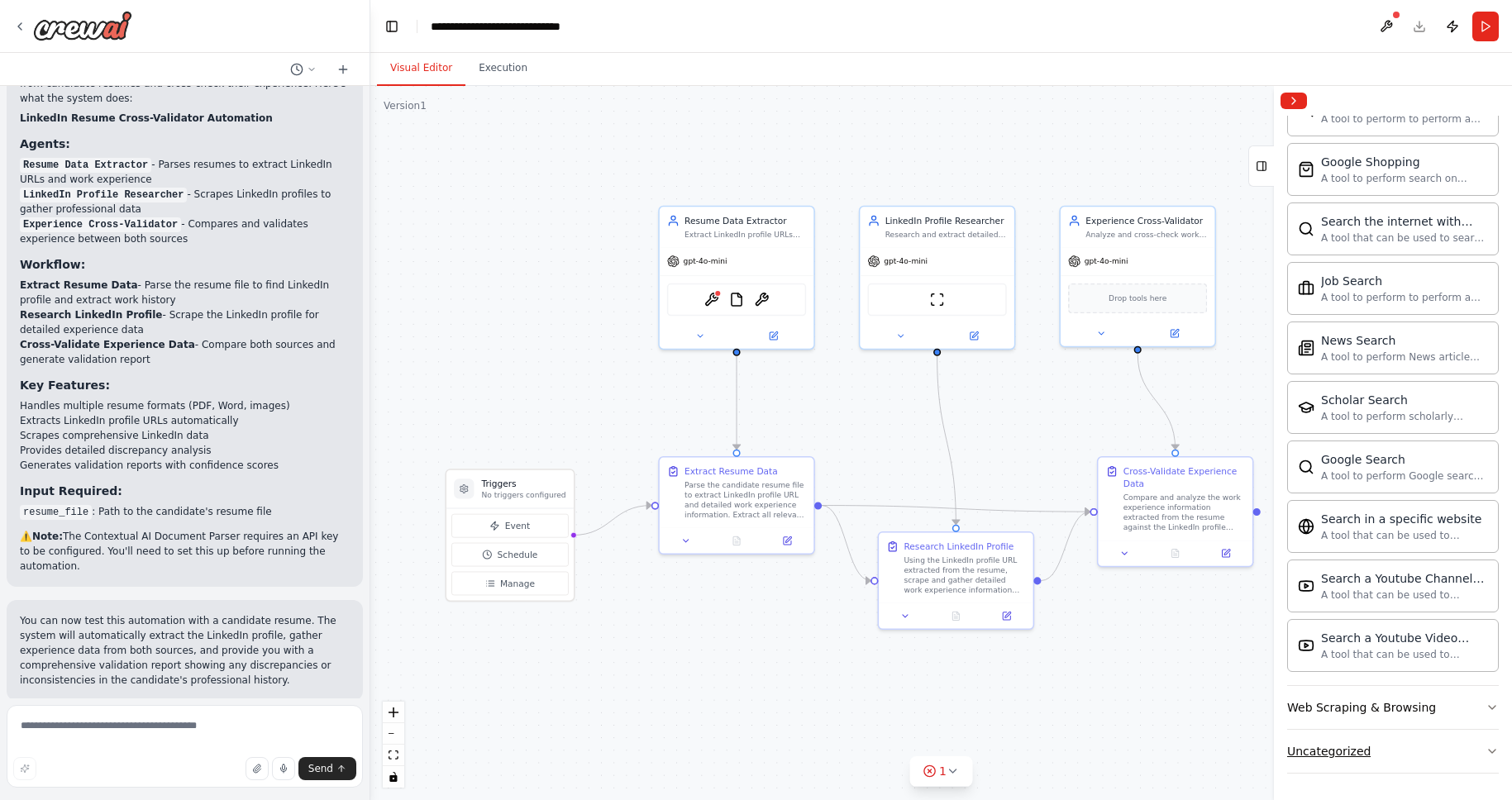
click at [1474, 742] on button "Uncategorized" at bounding box center [1393, 751] width 212 height 43
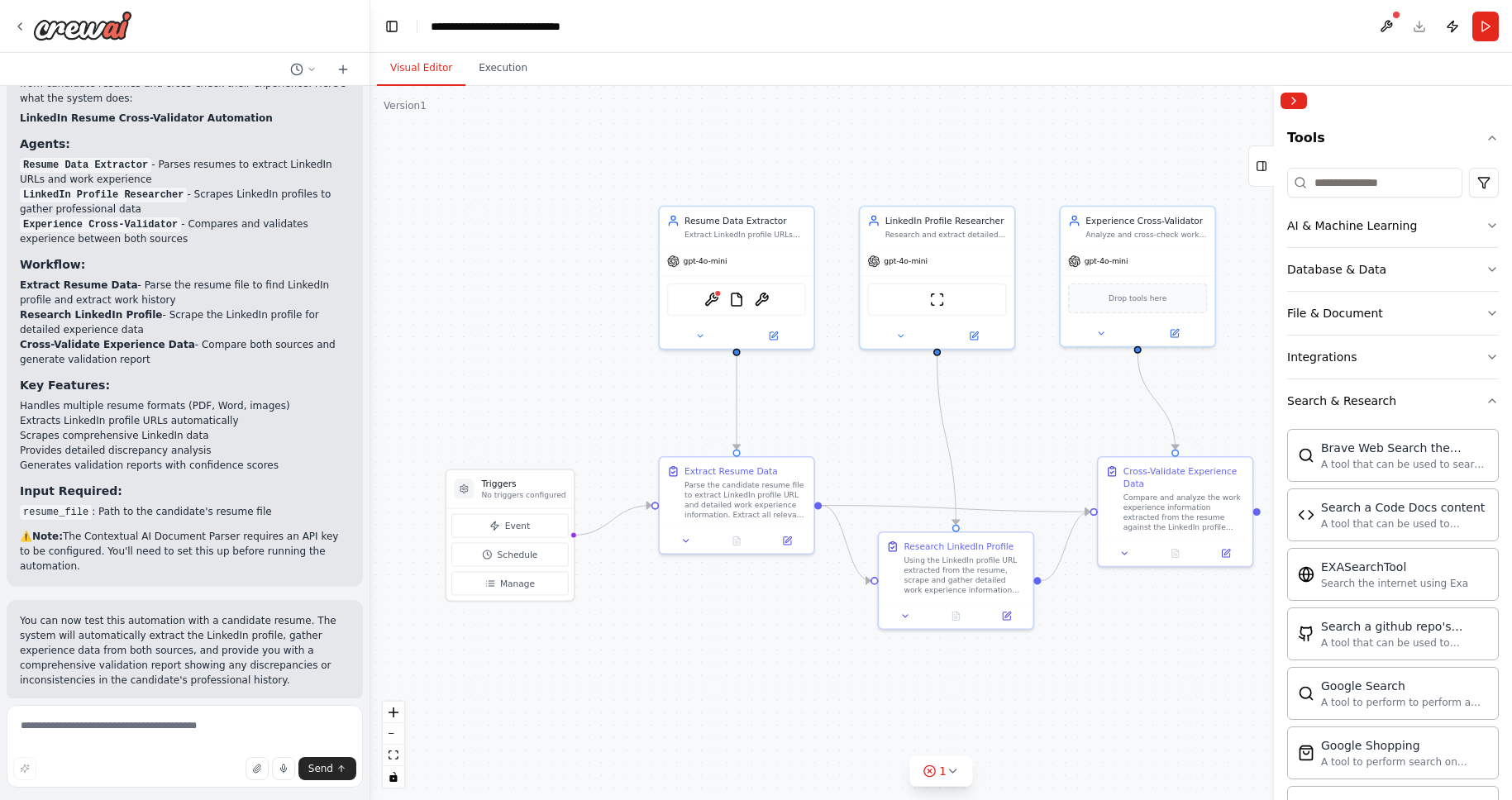
scroll to position [0, 0]
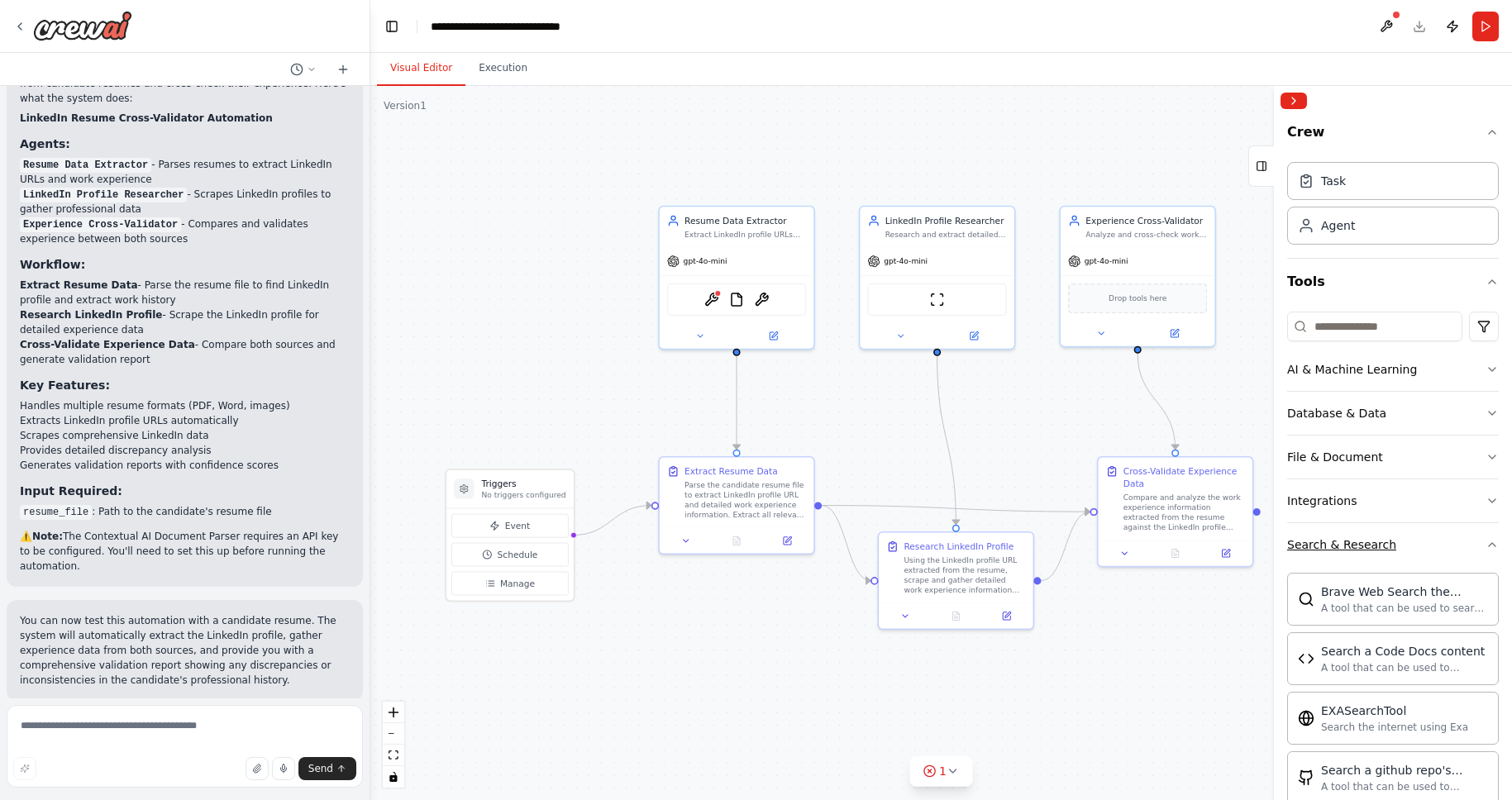
click at [1480, 555] on button "Search & Research" at bounding box center [1393, 544] width 212 height 43
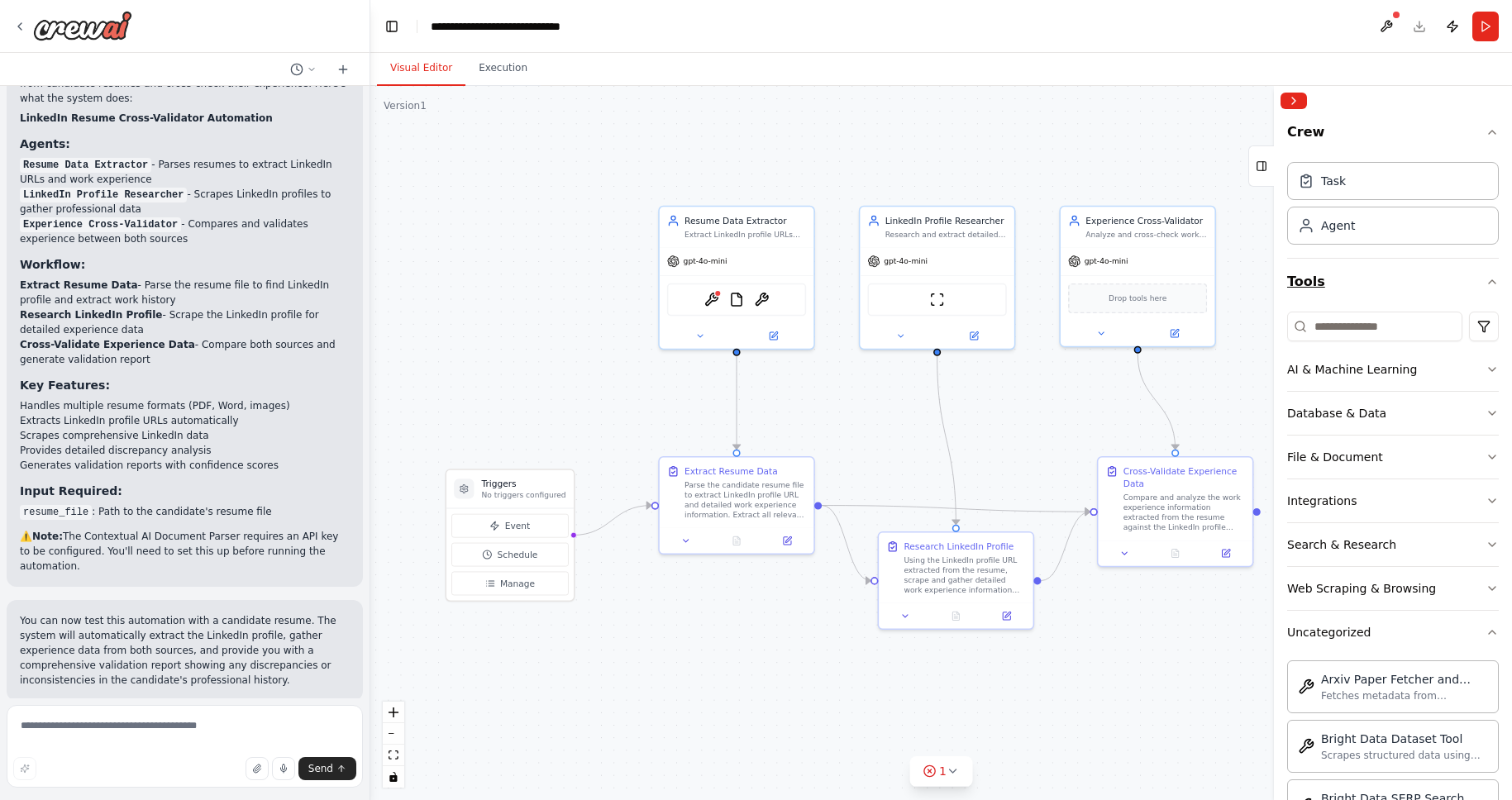
click at [1486, 276] on icon "button" at bounding box center [1493, 282] width 14 height 14
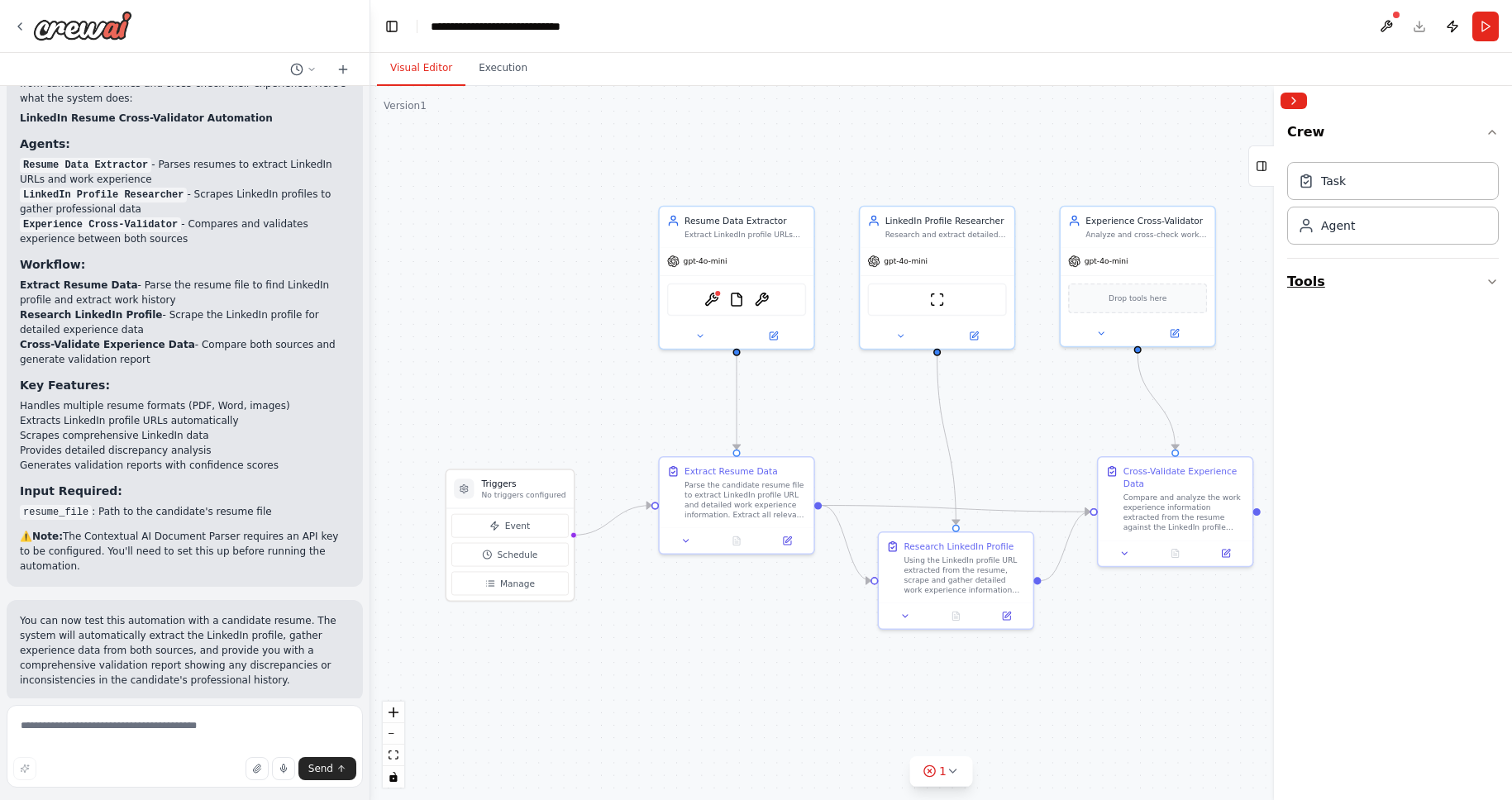
click at [1472, 276] on button "Tools" at bounding box center [1393, 282] width 212 height 47
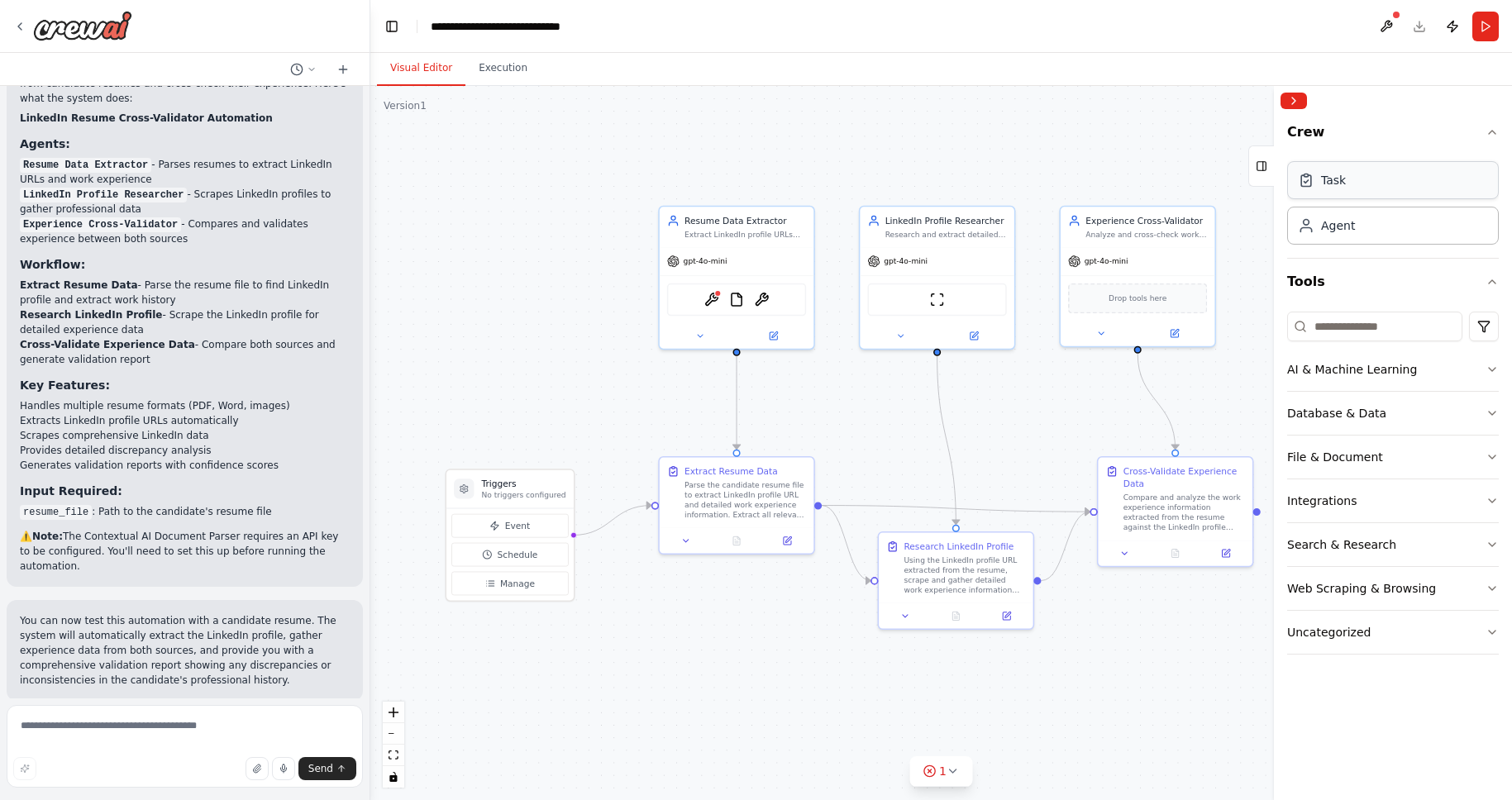
click at [1378, 186] on div "Task" at bounding box center [1393, 179] width 212 height 38
click at [1382, 494] on button "Integrations" at bounding box center [1393, 500] width 212 height 43
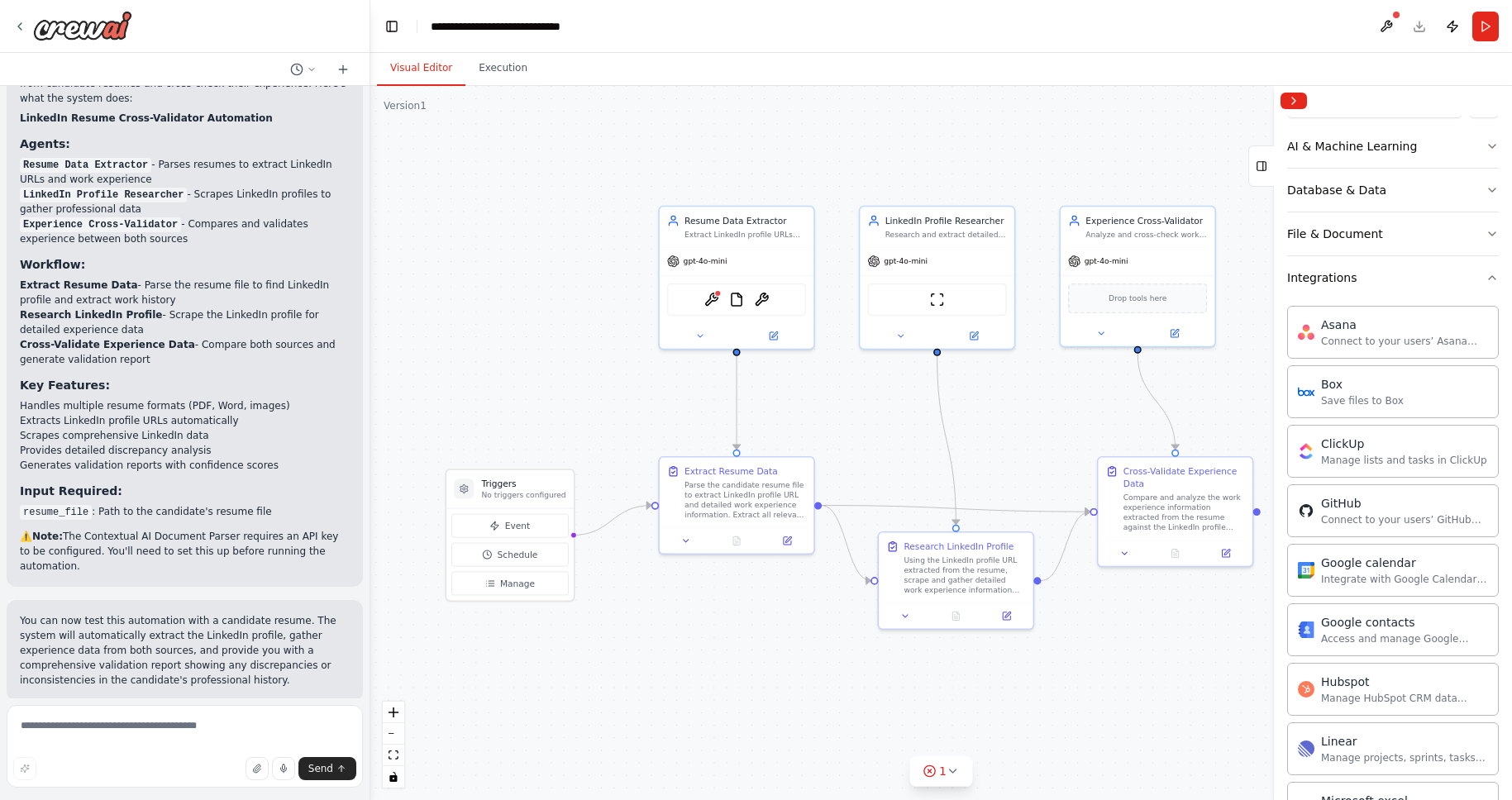
scroll to position [130, 0]
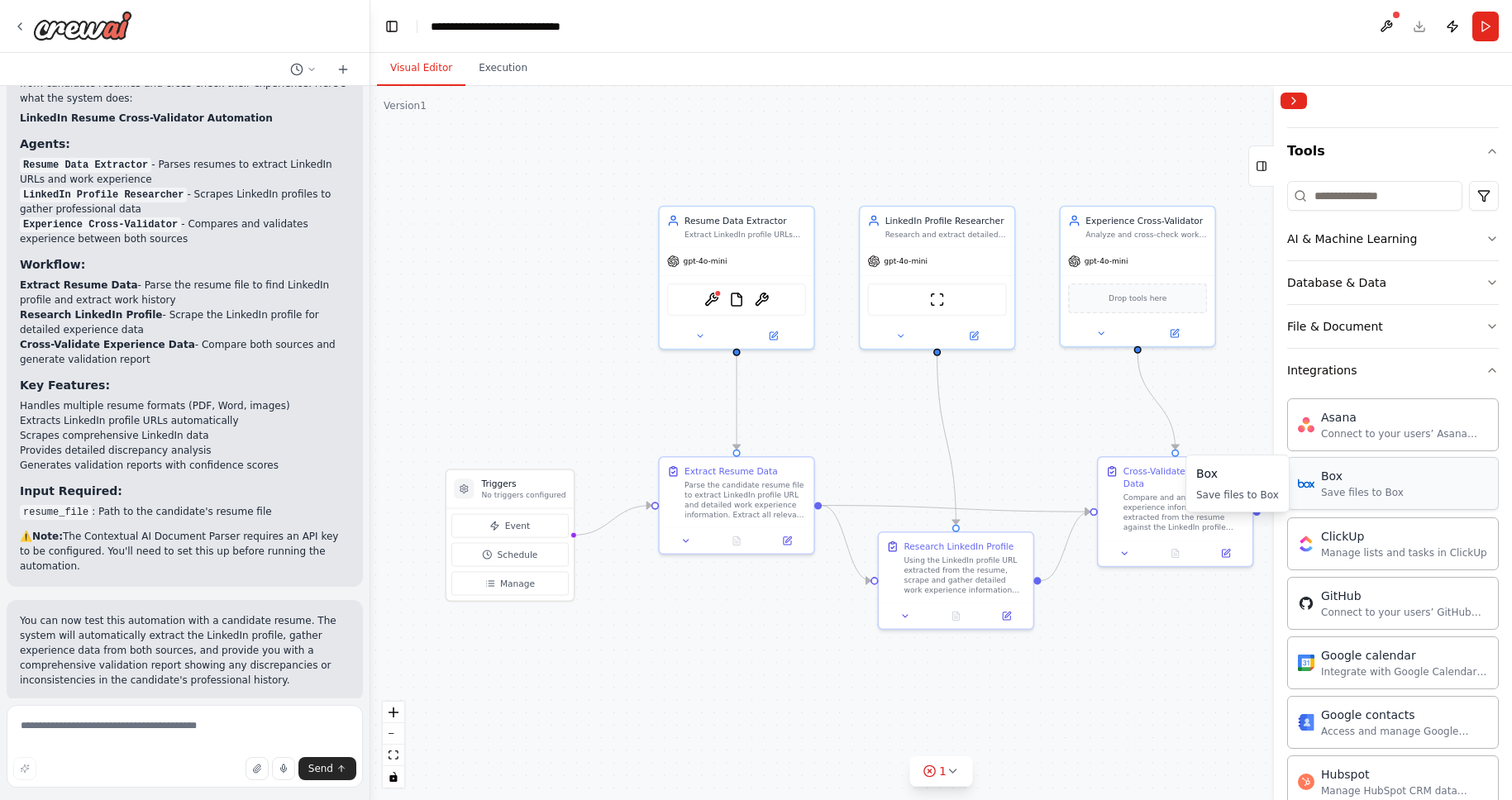
click at [1422, 483] on div "Box Save files to Box" at bounding box center [1393, 483] width 212 height 53
click at [1486, 372] on icon "button" at bounding box center [1493, 371] width 14 height 14
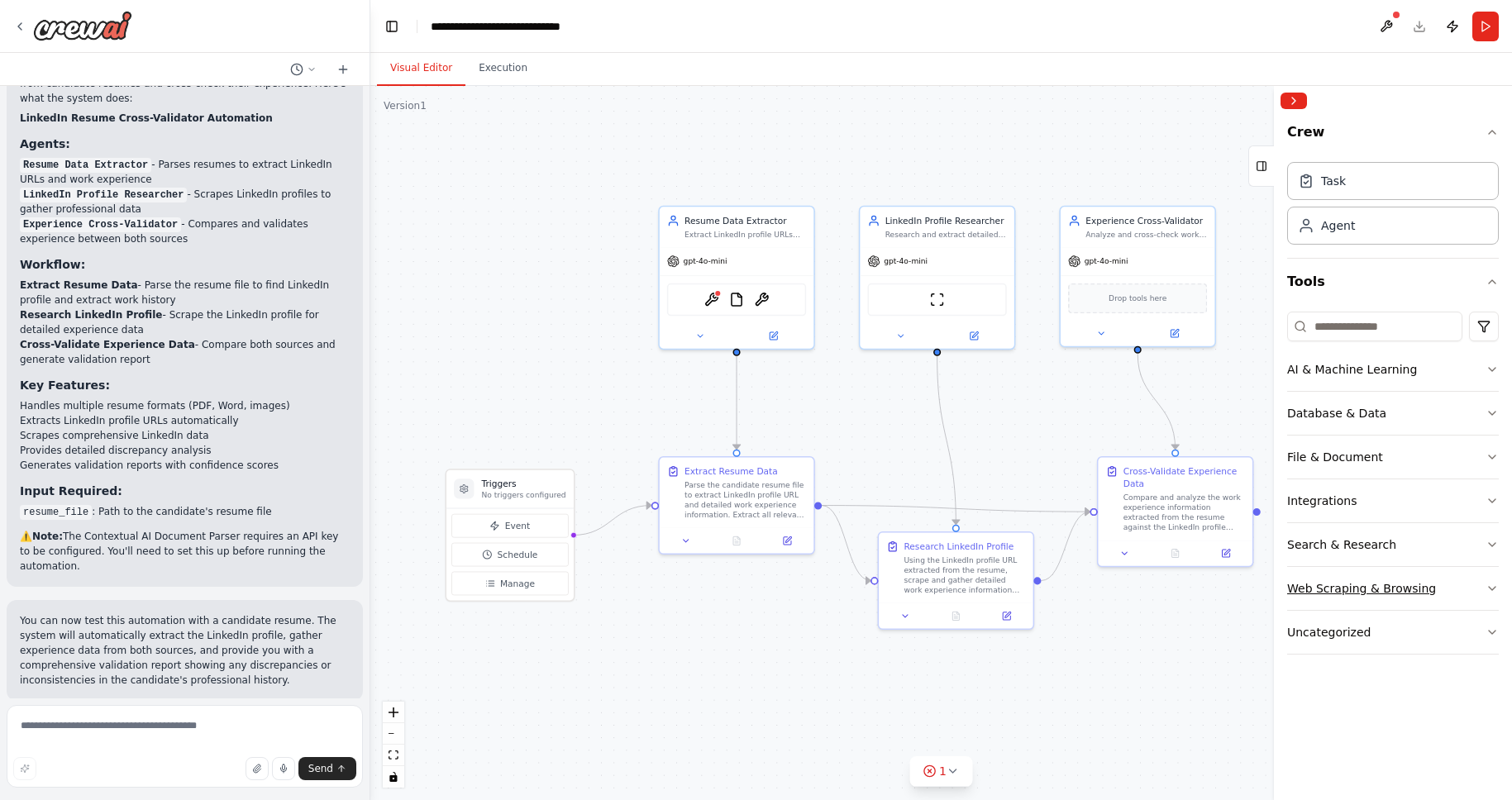
click at [1448, 593] on button "Web Scraping & Browsing" at bounding box center [1393, 588] width 212 height 43
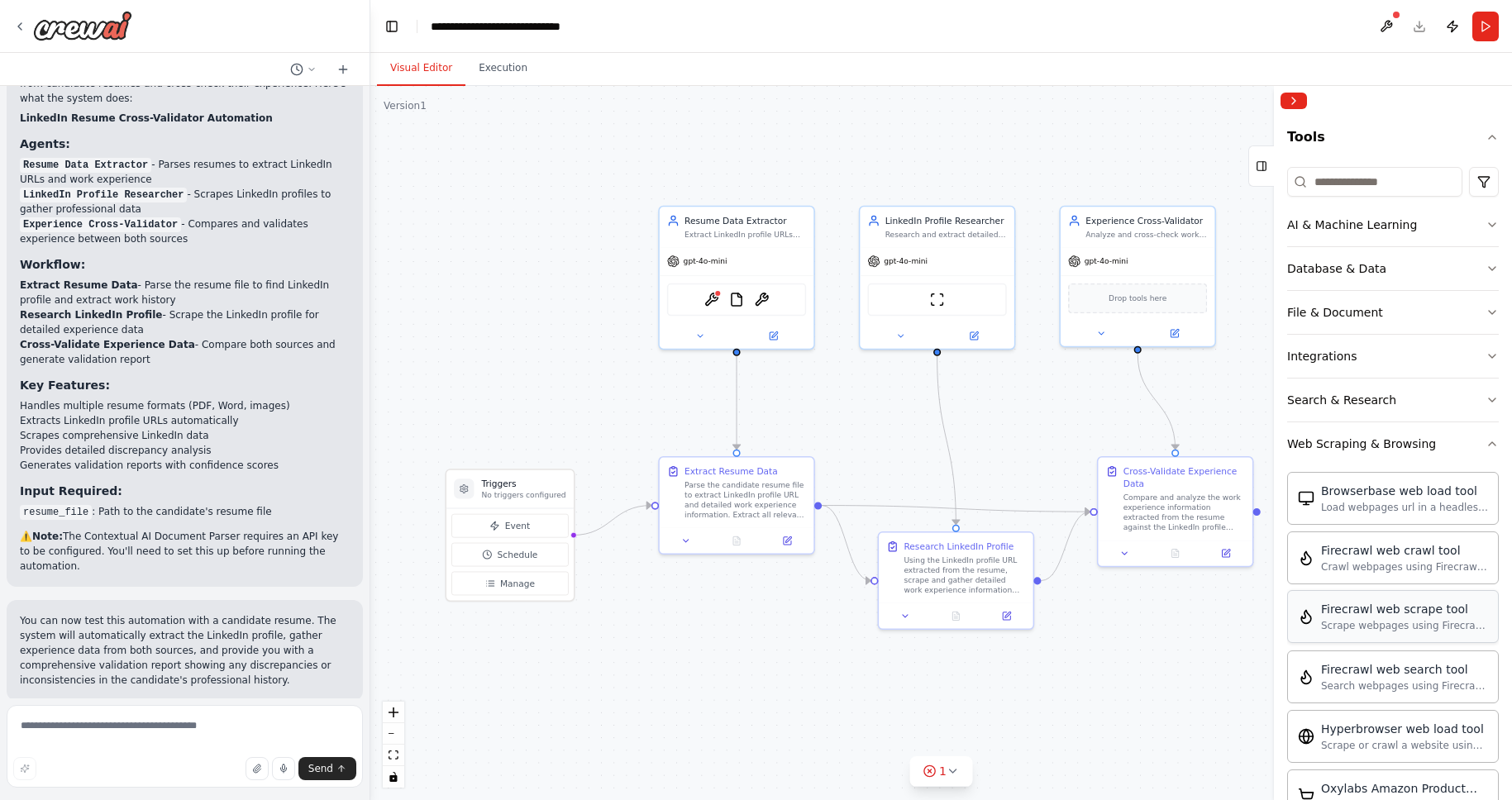
scroll to position [163, 0]
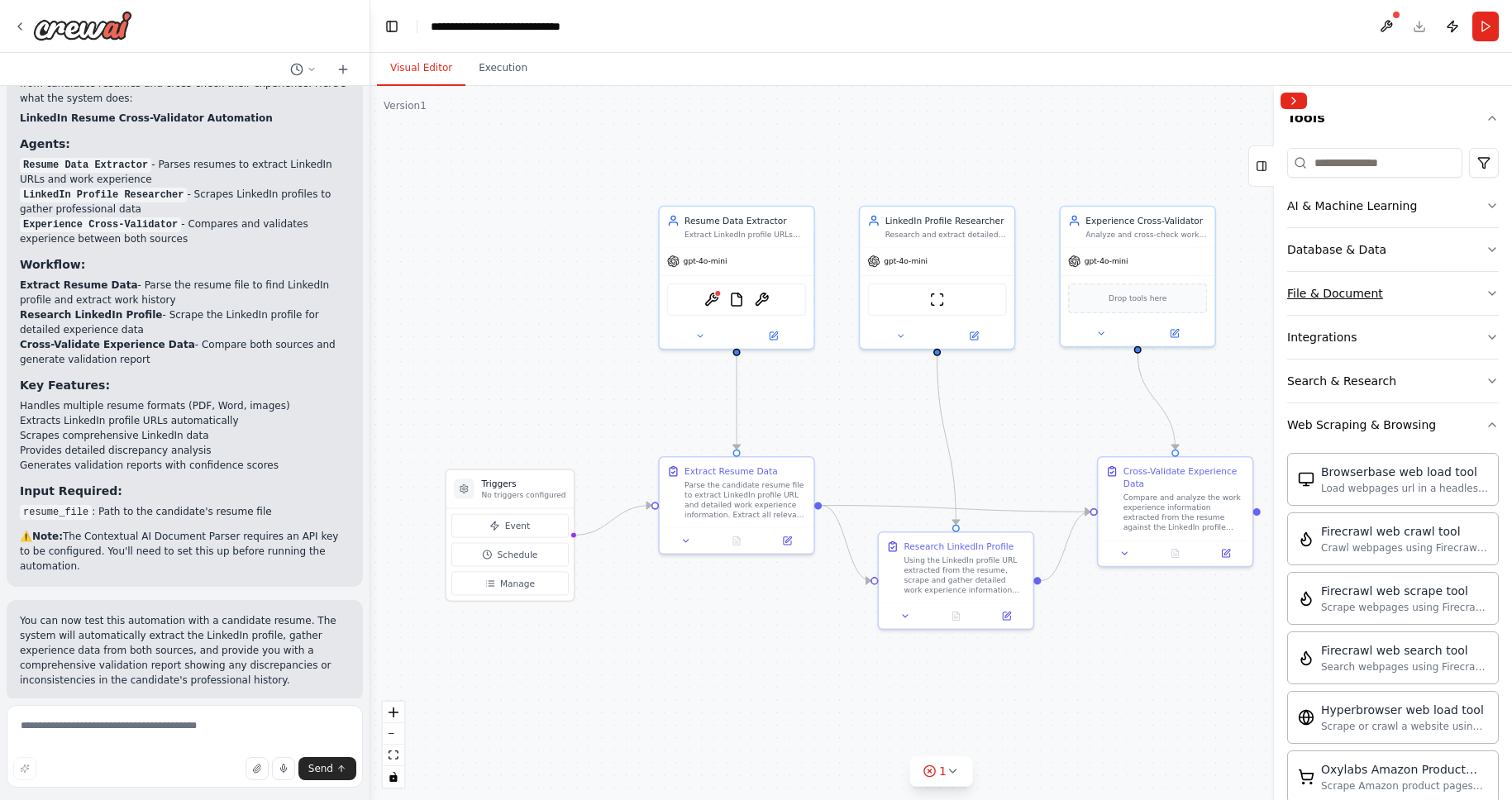
click at [1450, 295] on button "File & Document" at bounding box center [1393, 293] width 212 height 43
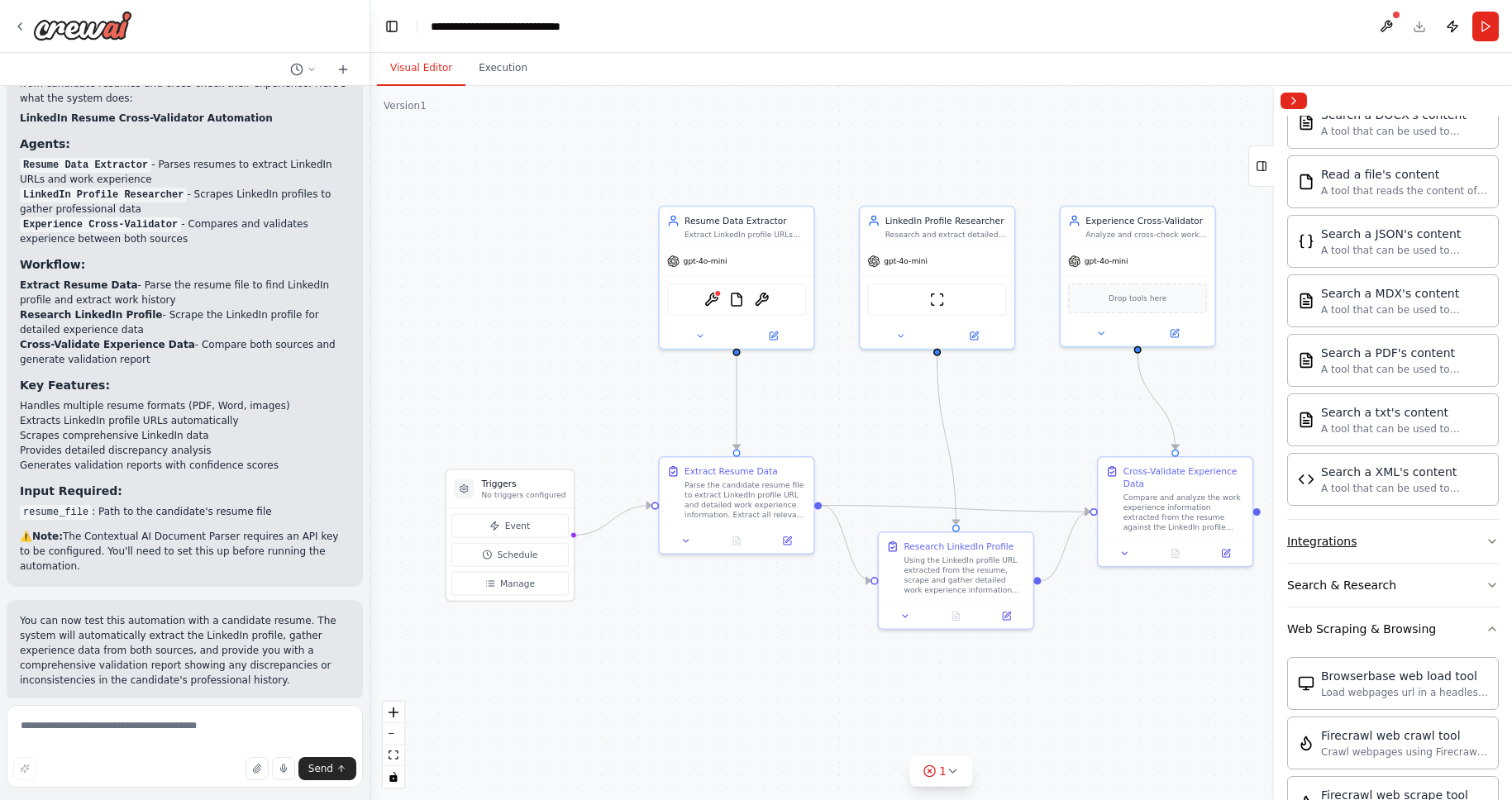
scroll to position [328, 0]
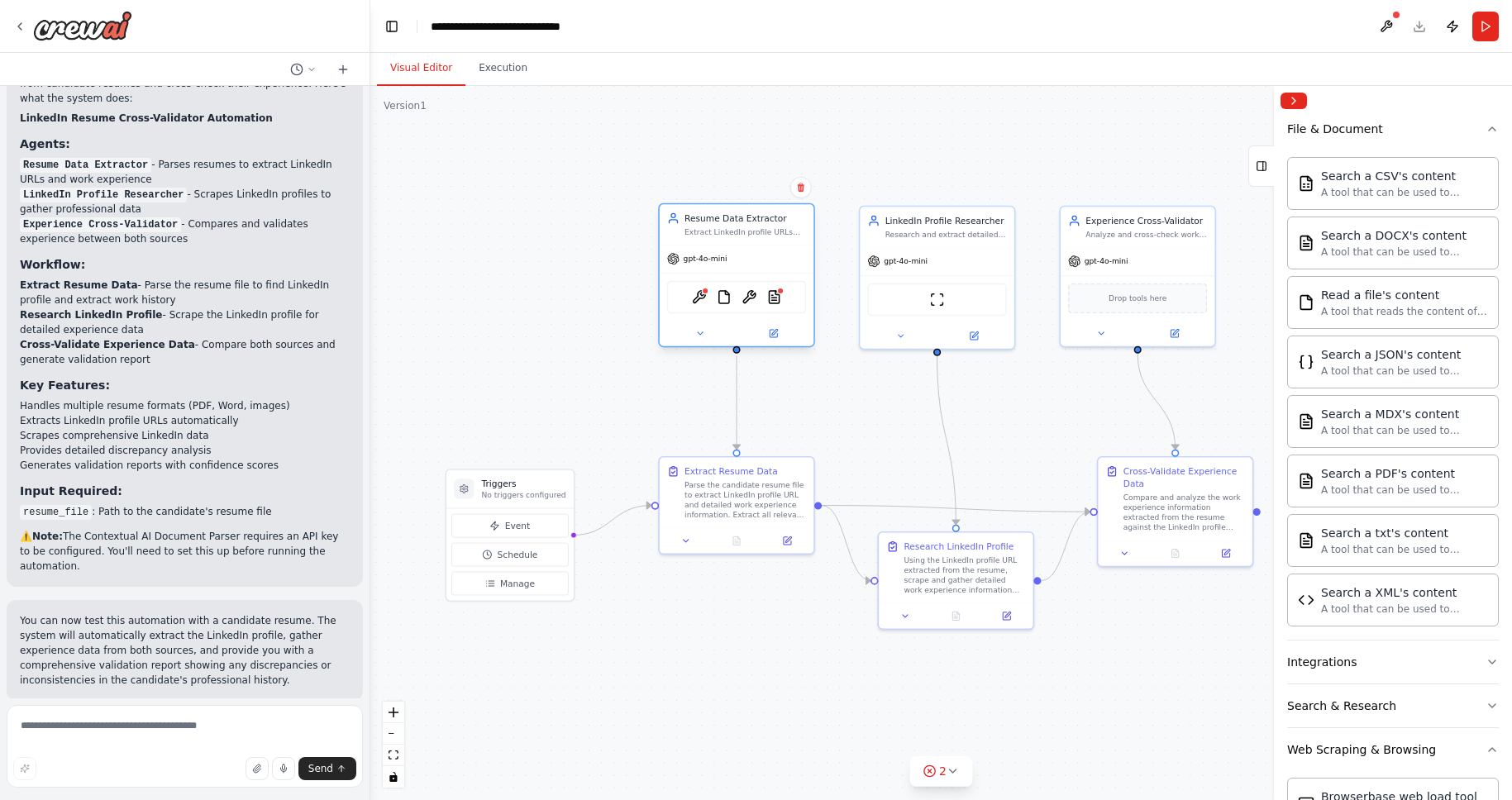
click at [733, 269] on div "gpt-4o-mini" at bounding box center [737, 259] width 154 height 27
drag, startPoint x: 651, startPoint y: 505, endPoint x: 658, endPoint y: 291, distance: 214.1
click at [658, 291] on div "Triggers No triggers configured Event Schedule Manage Resume Data Extractor Ext…" at bounding box center [841, 414] width 866 height 542
drag, startPoint x: 571, startPoint y: 534, endPoint x: 659, endPoint y: 288, distance: 261.3
click at [659, 288] on div "Triggers No triggers configured Event Schedule Manage Resume Data Extractor Ext…" at bounding box center [841, 414] width 866 height 542
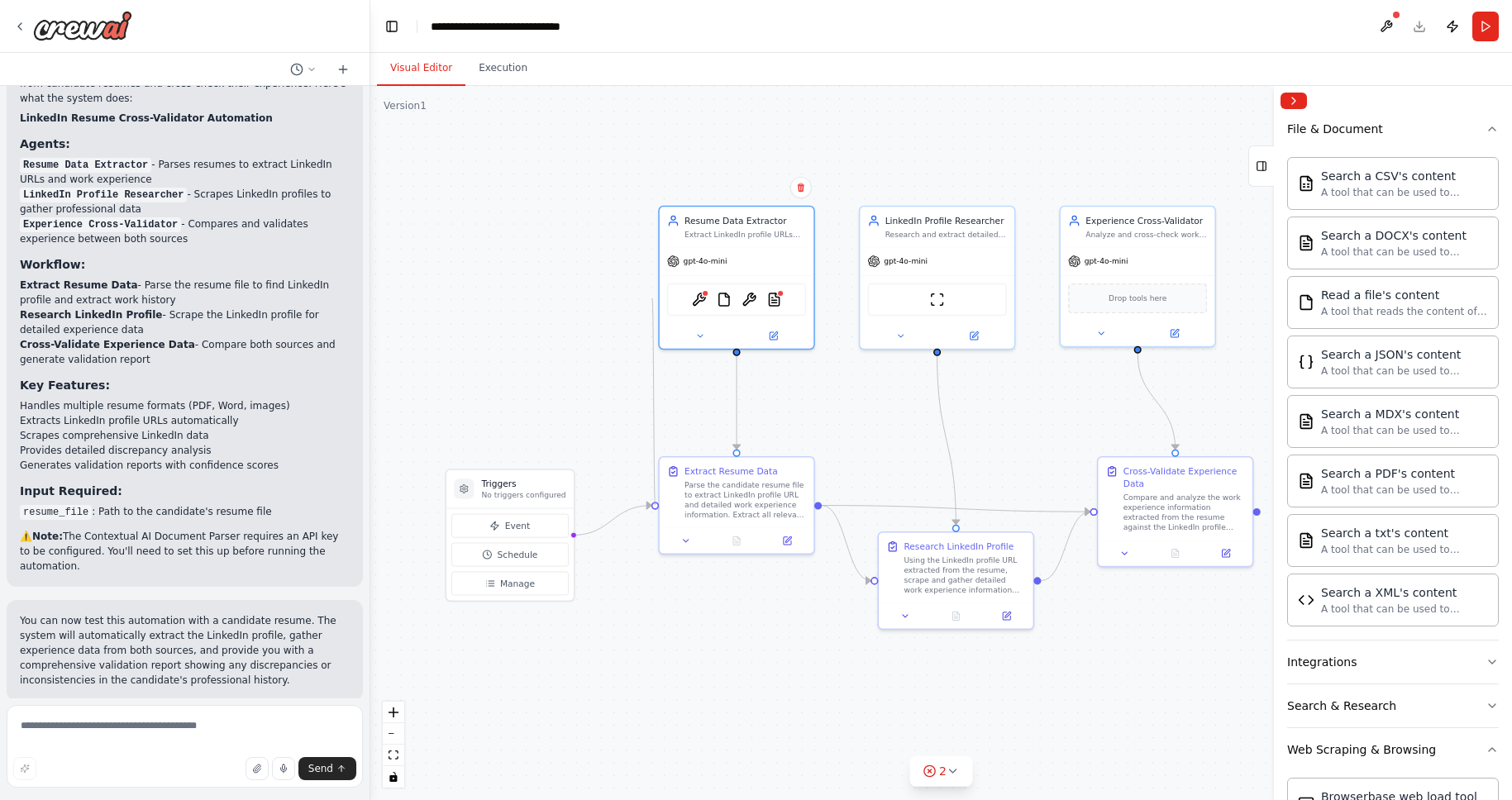
drag, startPoint x: 655, startPoint y: 507, endPoint x: 654, endPoint y: 296, distance: 211.0
click at [654, 296] on div ".deletable-edge-delete-btn { width: 20px; height: 20px; border: 0px solid #ffff…" at bounding box center [941, 444] width 1142 height 714
click at [648, 571] on div ".deletable-edge-delete-btn { width: 20px; height: 20px; border: 0px solid #ffff…" at bounding box center [941, 444] width 1142 height 714
drag, startPoint x: 529, startPoint y: 488, endPoint x: 528, endPoint y: 223, distance: 265.0
click at [528, 223] on div "Triggers No triggers configured" at bounding box center [510, 239] width 127 height 38
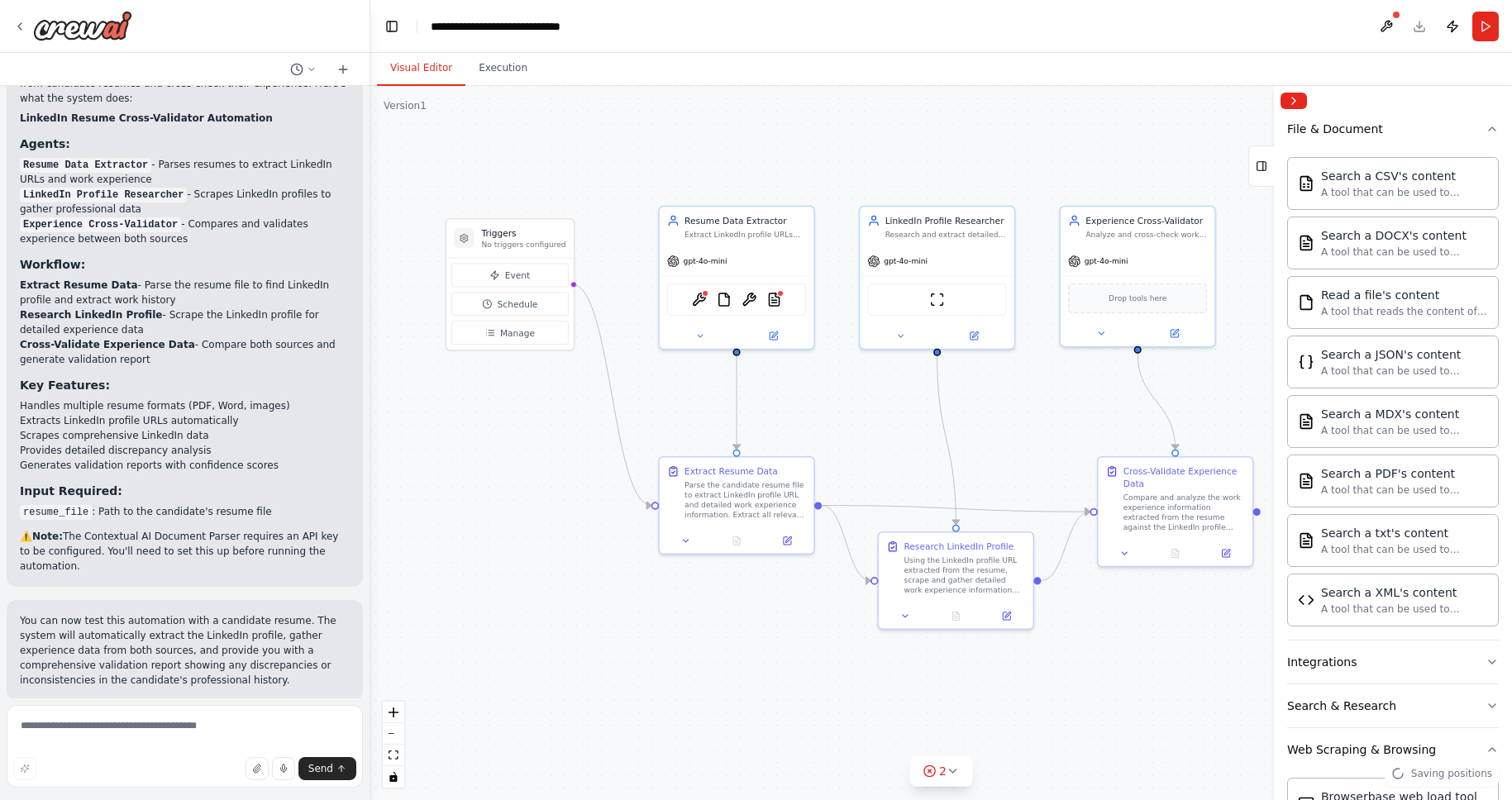
click at [655, 508] on div ".deletable-edge-delete-btn { width: 20px; height: 20px; border: 0px solid #ffff…" at bounding box center [941, 444] width 1142 height 714
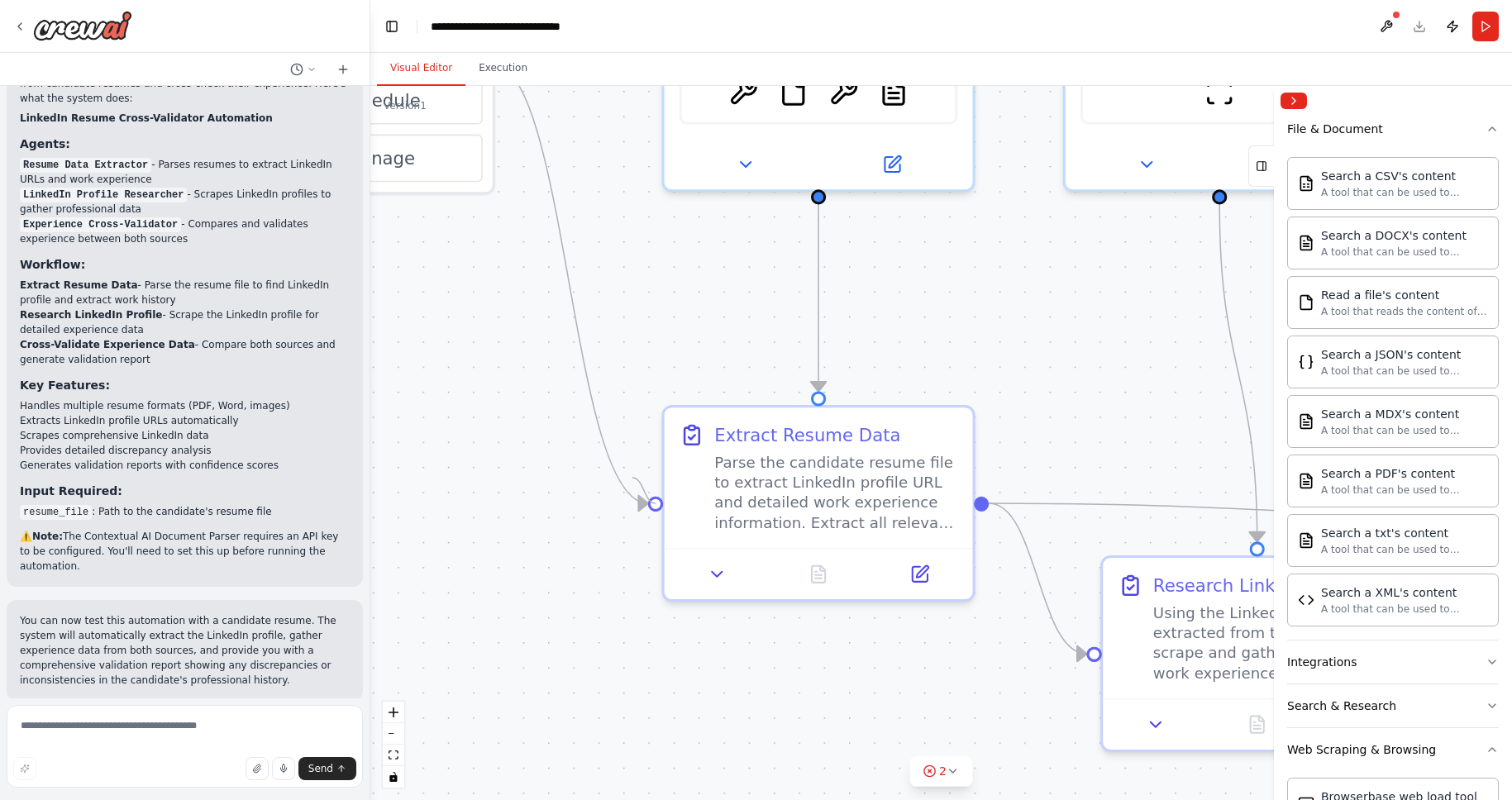
drag, startPoint x: 654, startPoint y: 499, endPoint x: 632, endPoint y: 478, distance: 30.4
click at [632, 478] on div ".deletable-edge-delete-btn { width: 20px; height: 20px; border: 0px solid #ffff…" at bounding box center [941, 444] width 1142 height 714
click at [658, 500] on div at bounding box center [656, 499] width 15 height 15
click at [653, 499] on div at bounding box center [656, 499] width 15 height 15
click at [952, 770] on icon at bounding box center [953, 771] width 14 height 14
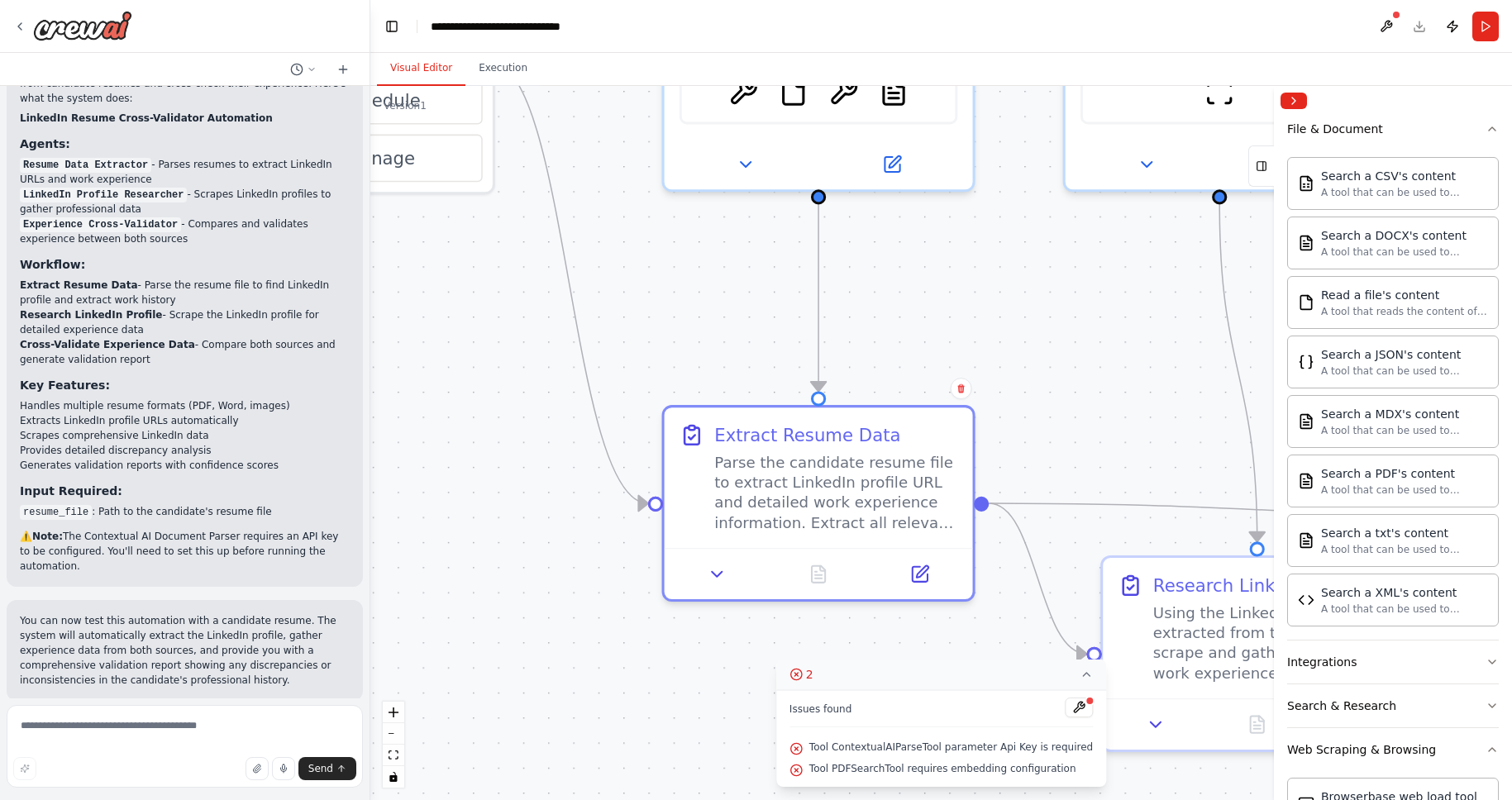
click at [1009, 627] on div ".deletable-edge-delete-btn { width: 20px; height: 20px; border: 0px solid #ffff…" at bounding box center [941, 444] width 1142 height 714
click at [1080, 670] on icon at bounding box center [1087, 675] width 14 height 14
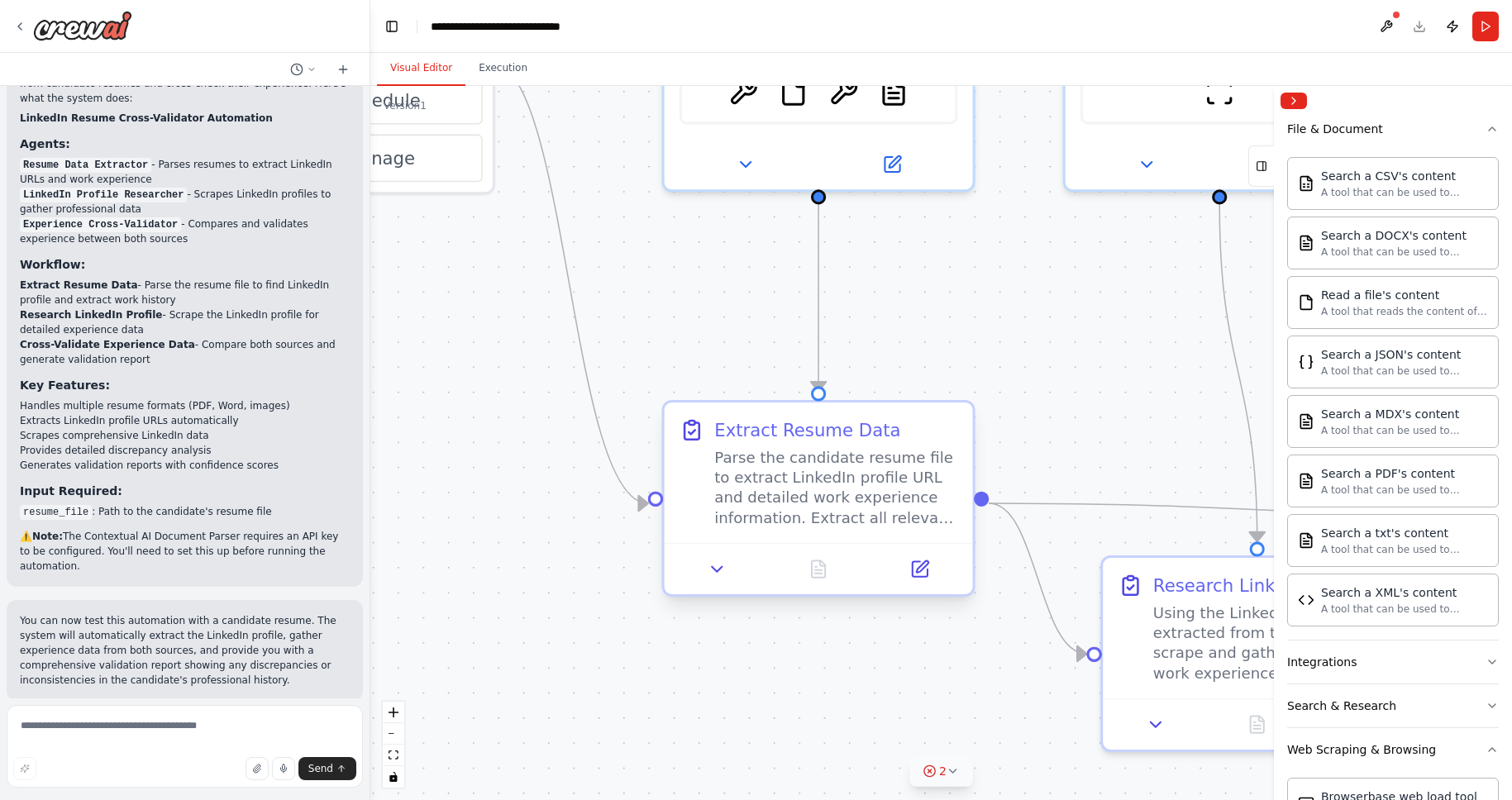
click at [654, 508] on div ".deletable-edge-delete-btn { width: 20px; height: 20px; border: 0px solid #ffff…" at bounding box center [941, 444] width 1142 height 714
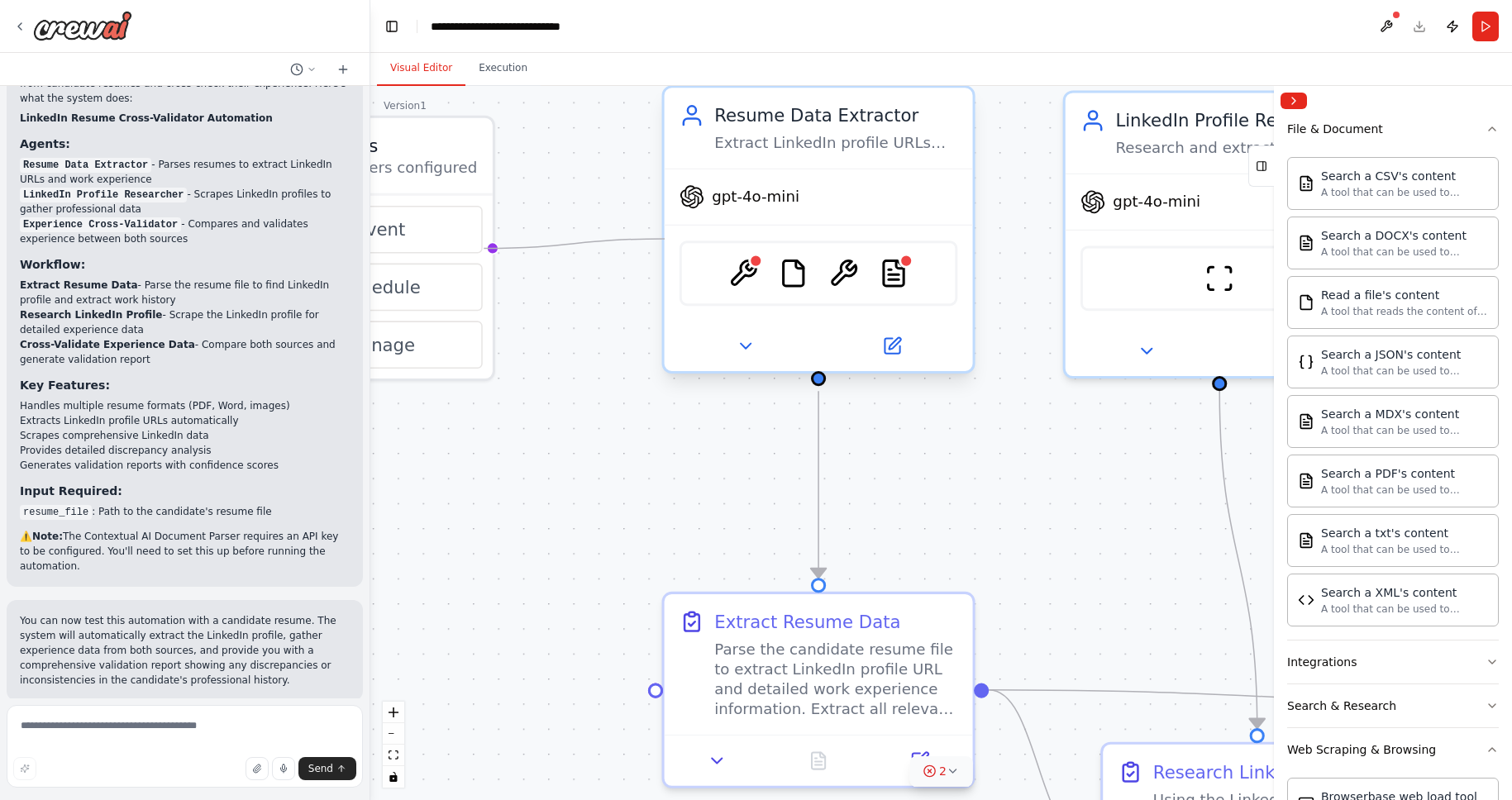
drag, startPoint x: 644, startPoint y: 500, endPoint x: 665, endPoint y: 239, distance: 261.8
click at [665, 239] on div ".deletable-edge-delete-btn { width: 20px; height: 20px; border: 0px solid #ffff…" at bounding box center [1025, 506] width 1731 height 1083
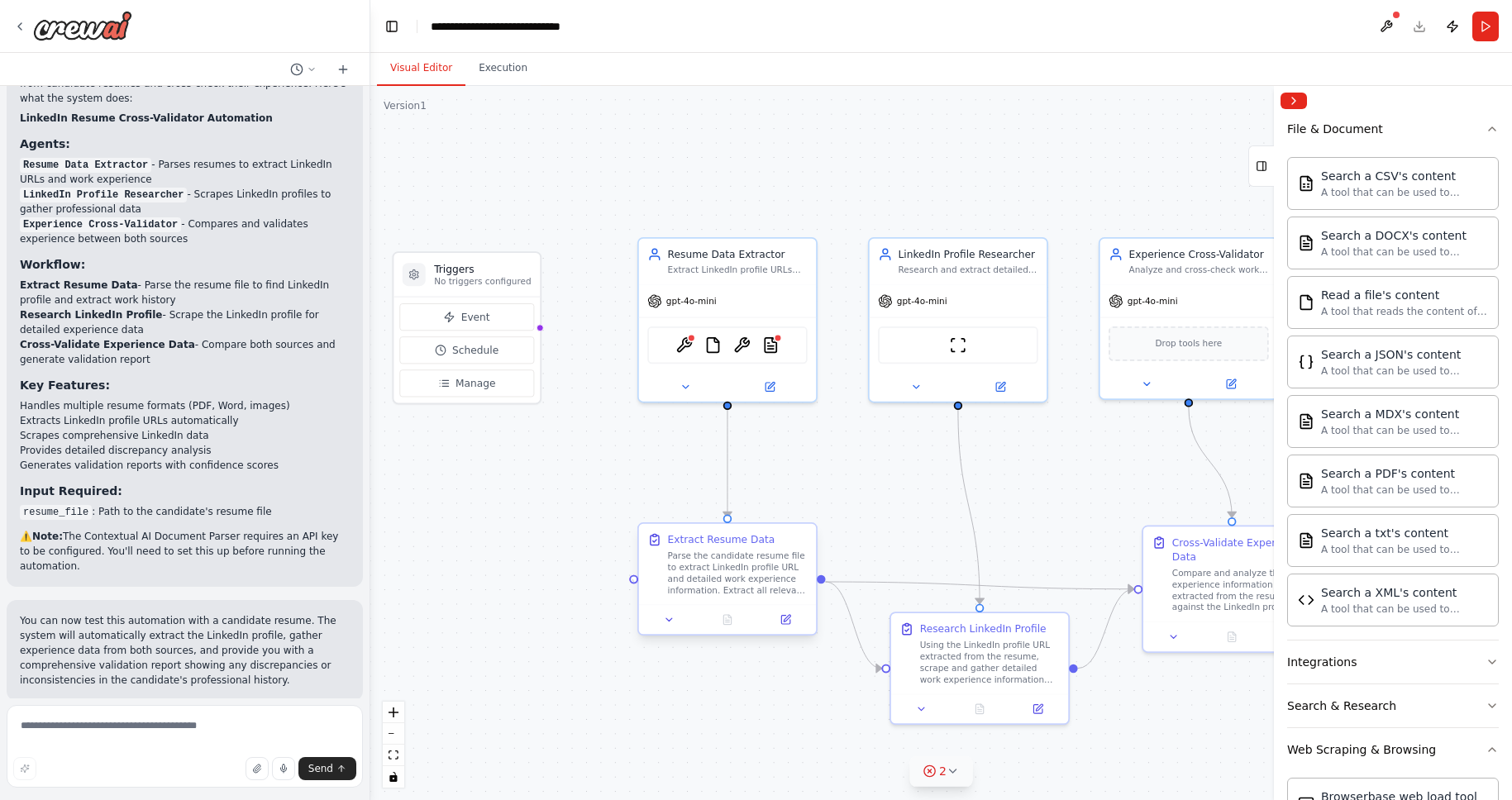
click at [632, 580] on div at bounding box center [633, 579] width 8 height 8
drag, startPoint x: 536, startPoint y: 328, endPoint x: 716, endPoint y: 331, distance: 180.0
click at [716, 331] on div "Triggers No triggers configured Event Schedule Manage Resume Data Extractor Ext…" at bounding box center [847, 476] width 996 height 622
click at [637, 326] on div "Resume Data Extractor Extract LinkedIn profile URLs and work experience informa…" at bounding box center [727, 317] width 180 height 166
drag, startPoint x: 695, startPoint y: 248, endPoint x: 661, endPoint y: 255, distance: 34.7
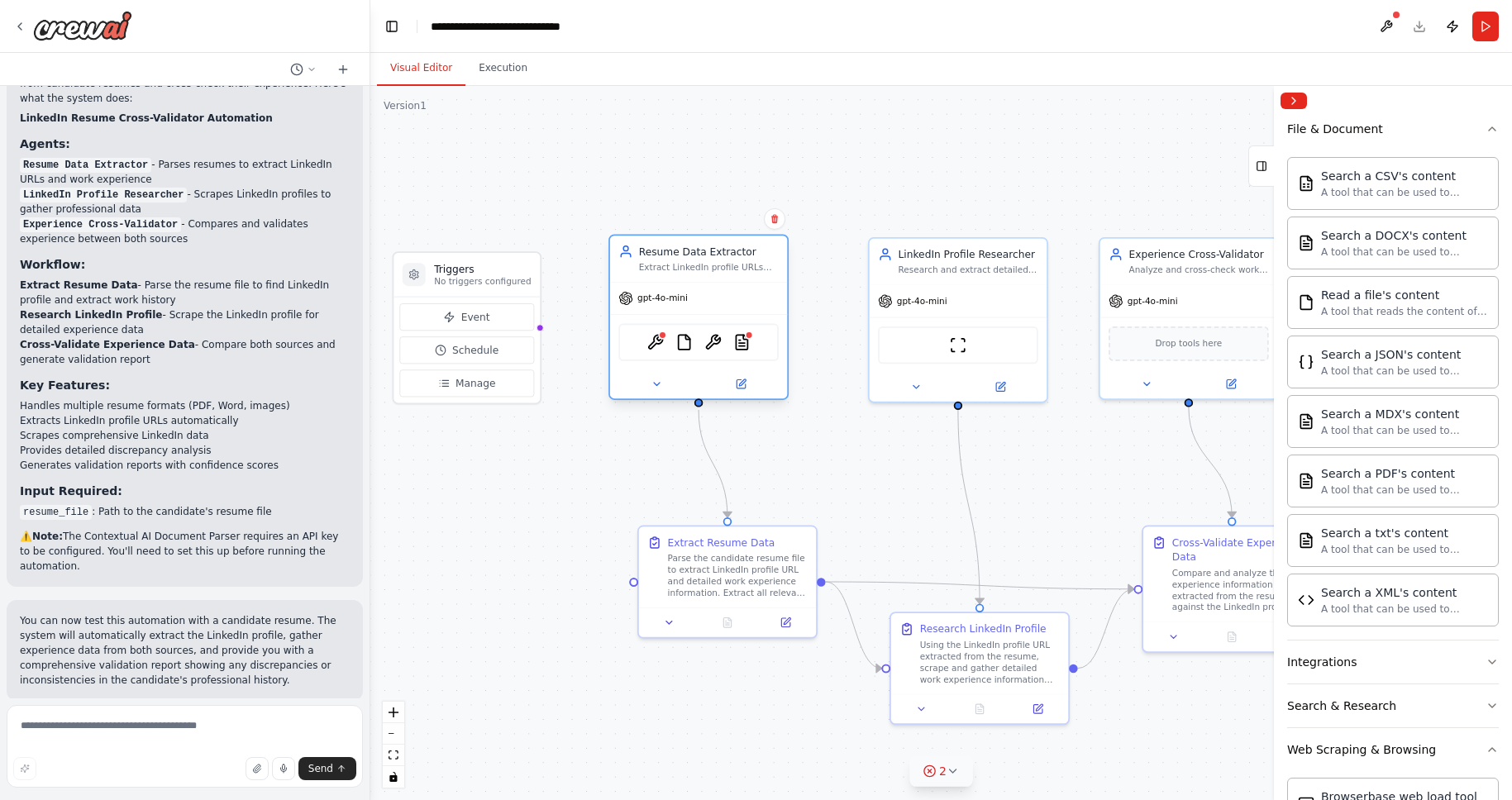
click at [661, 255] on div "Resume Data Extractor" at bounding box center [709, 251] width 140 height 14
click at [571, 393] on div ".deletable-edge-delete-btn { width: 20px; height: 20px; border: 0px solid #ffff…" at bounding box center [941, 444] width 1142 height 714
drag, startPoint x: 537, startPoint y: 328, endPoint x: 624, endPoint y: 328, distance: 87.0
click at [624, 328] on div "Triggers No triggers configured Event Schedule Manage Resume Data Extractor Ext…" at bounding box center [847, 476] width 996 height 622
drag, startPoint x: 696, startPoint y: 406, endPoint x: 636, endPoint y: 579, distance: 183.1
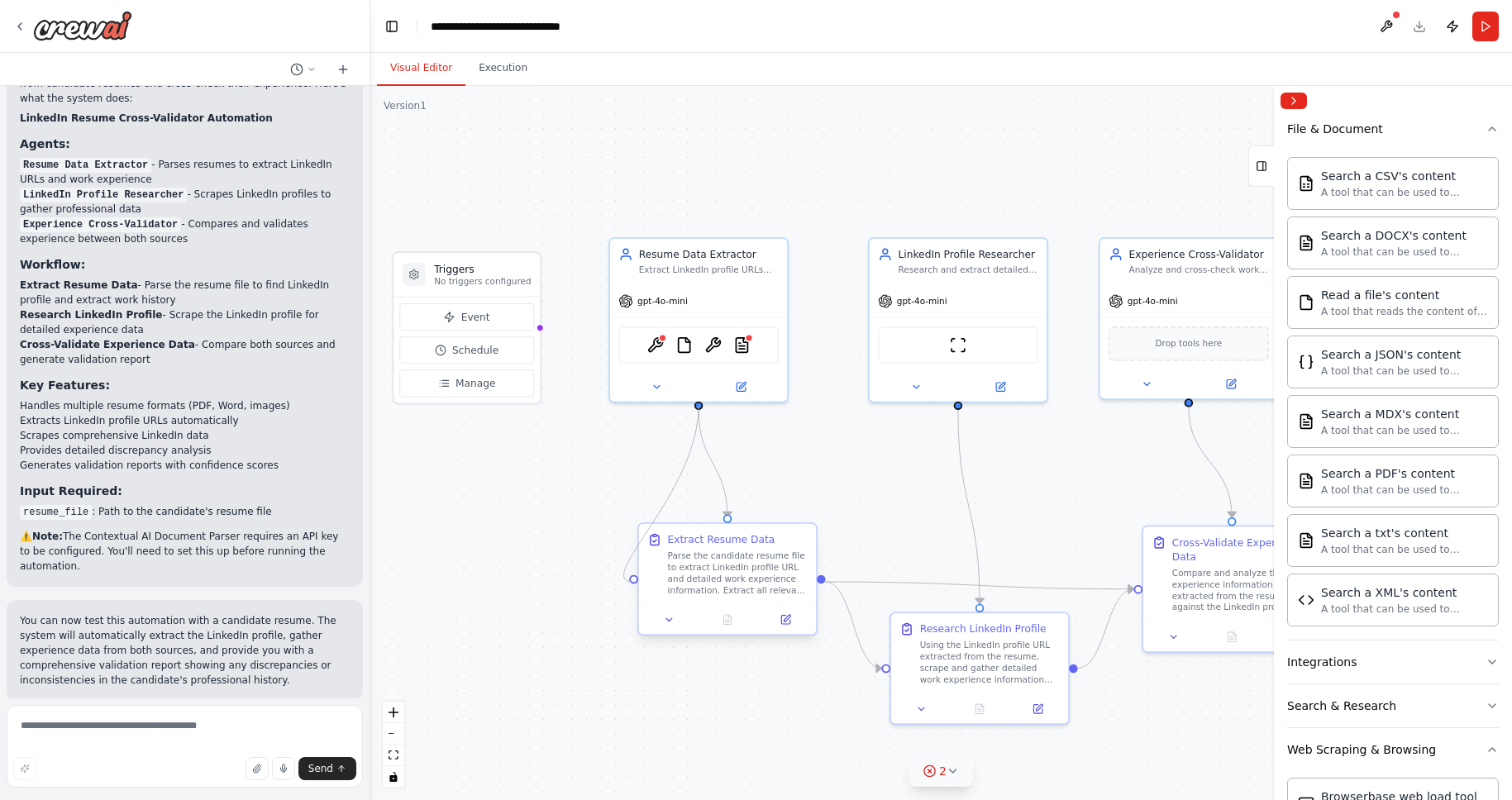
click at [636, 579] on div "Triggers No triggers configured Event Schedule Manage Resume Data Extractor Ext…" at bounding box center [847, 476] width 996 height 622
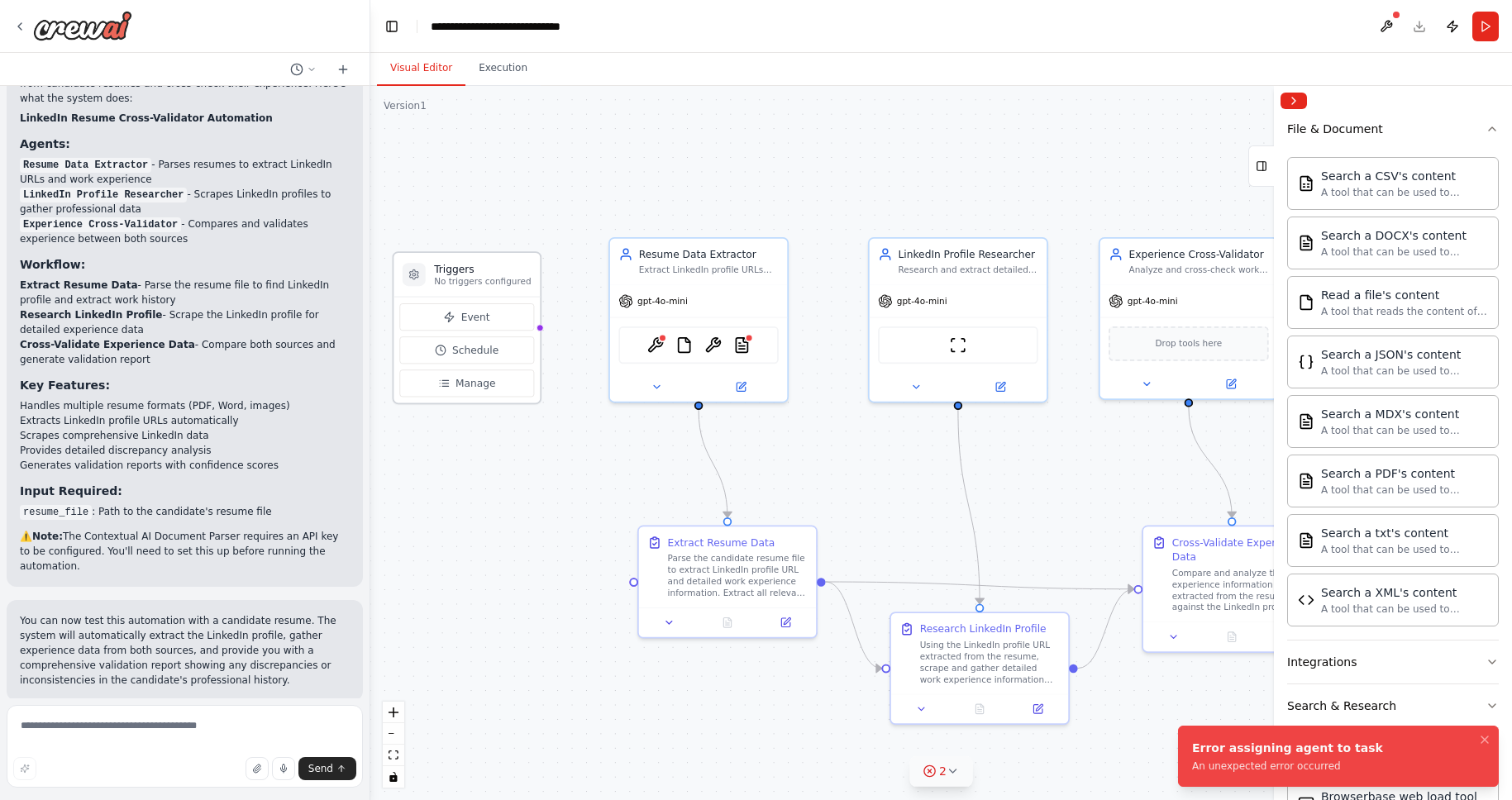
click at [537, 329] on div at bounding box center [540, 328] width 8 height 8
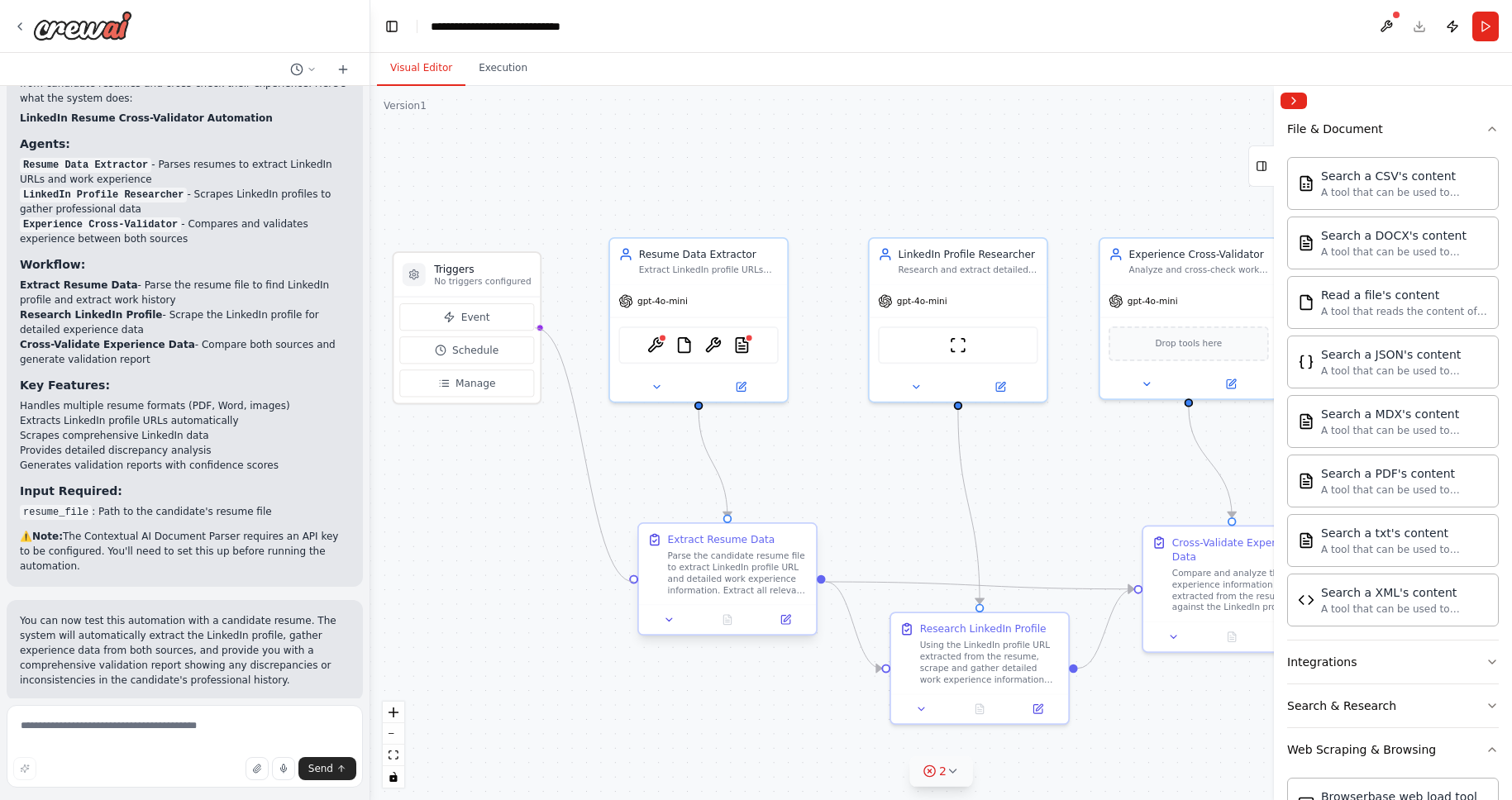
drag, startPoint x: 536, startPoint y: 329, endPoint x: 631, endPoint y: 581, distance: 269.3
click at [631, 581] on div "Triggers No triggers configured Event Schedule Manage Resume Data Extractor Ext…" at bounding box center [847, 476] width 996 height 622
click at [635, 581] on div at bounding box center [633, 579] width 8 height 8
click at [644, 356] on div "ContextualAIParseTool FileReadTool OCRTool PDFSearchTool" at bounding box center [698, 342] width 160 height 37
click at [1395, 22] on button at bounding box center [1386, 26] width 26 height 30
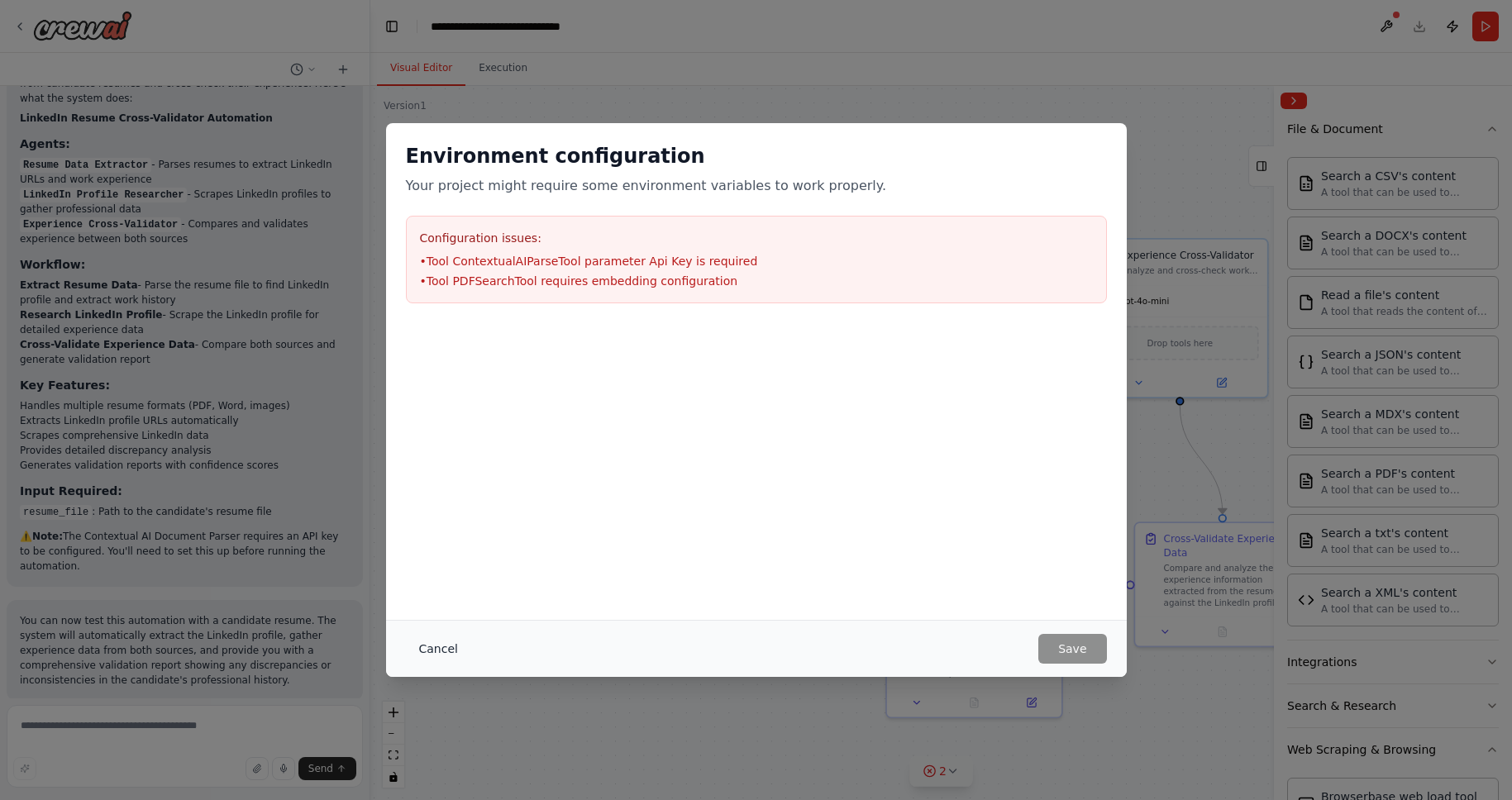
click at [409, 643] on button "Cancel" at bounding box center [439, 648] width 65 height 30
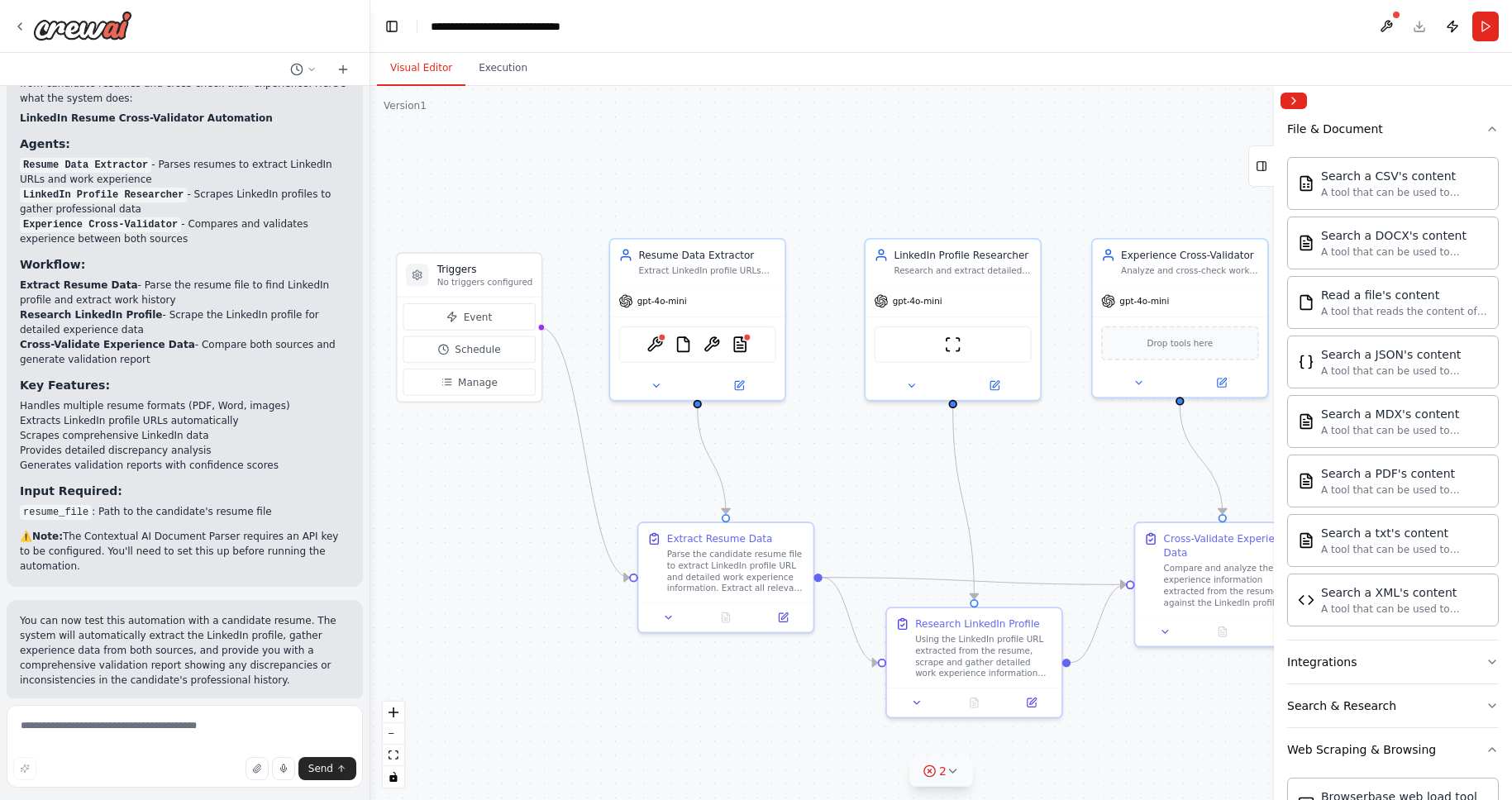
click at [503, 725] on div ".deletable-edge-delete-btn { width: 20px; height: 20px; border: 0px solid #ffff…" at bounding box center [941, 444] width 1142 height 714
drag, startPoint x: 627, startPoint y: 579, endPoint x: 610, endPoint y: 335, distance: 244.6
click at [610, 335] on div ".deletable-edge-delete-btn { width: 20px; height: 20px; border: 0px solid #ffff…" at bounding box center [842, 473] width 979 height 614
click at [416, 575] on div ".deletable-edge-delete-btn { width: 20px; height: 20px; border: 0px solid #ffff…" at bounding box center [941, 444] width 1142 height 714
click at [557, 243] on div ".deletable-edge-delete-btn { width: 20px; height: 20px; border: 0px solid #ffff…" at bounding box center [941, 444] width 1142 height 714
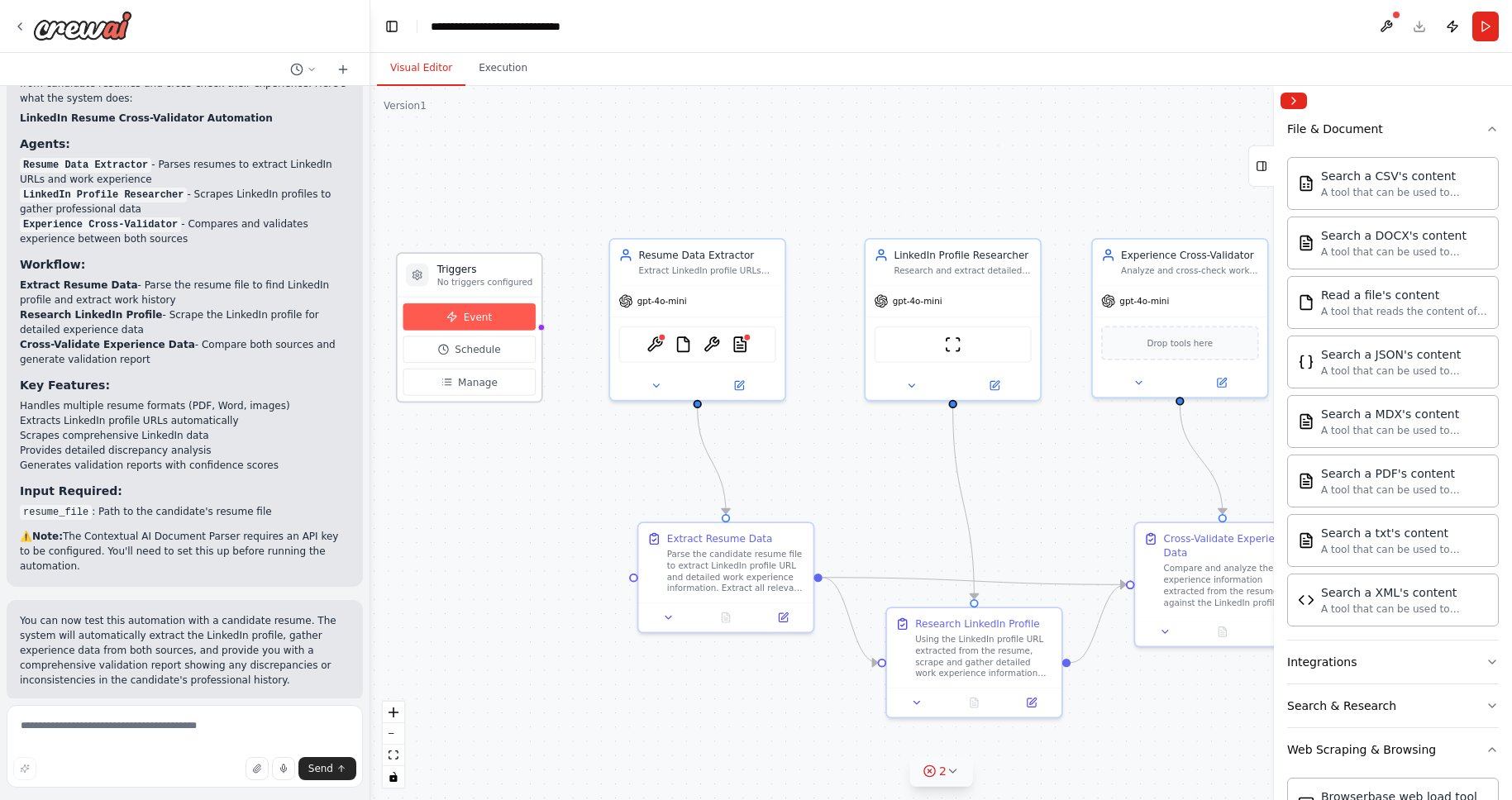
click at [413, 326] on button "Event" at bounding box center [470, 317] width 132 height 27
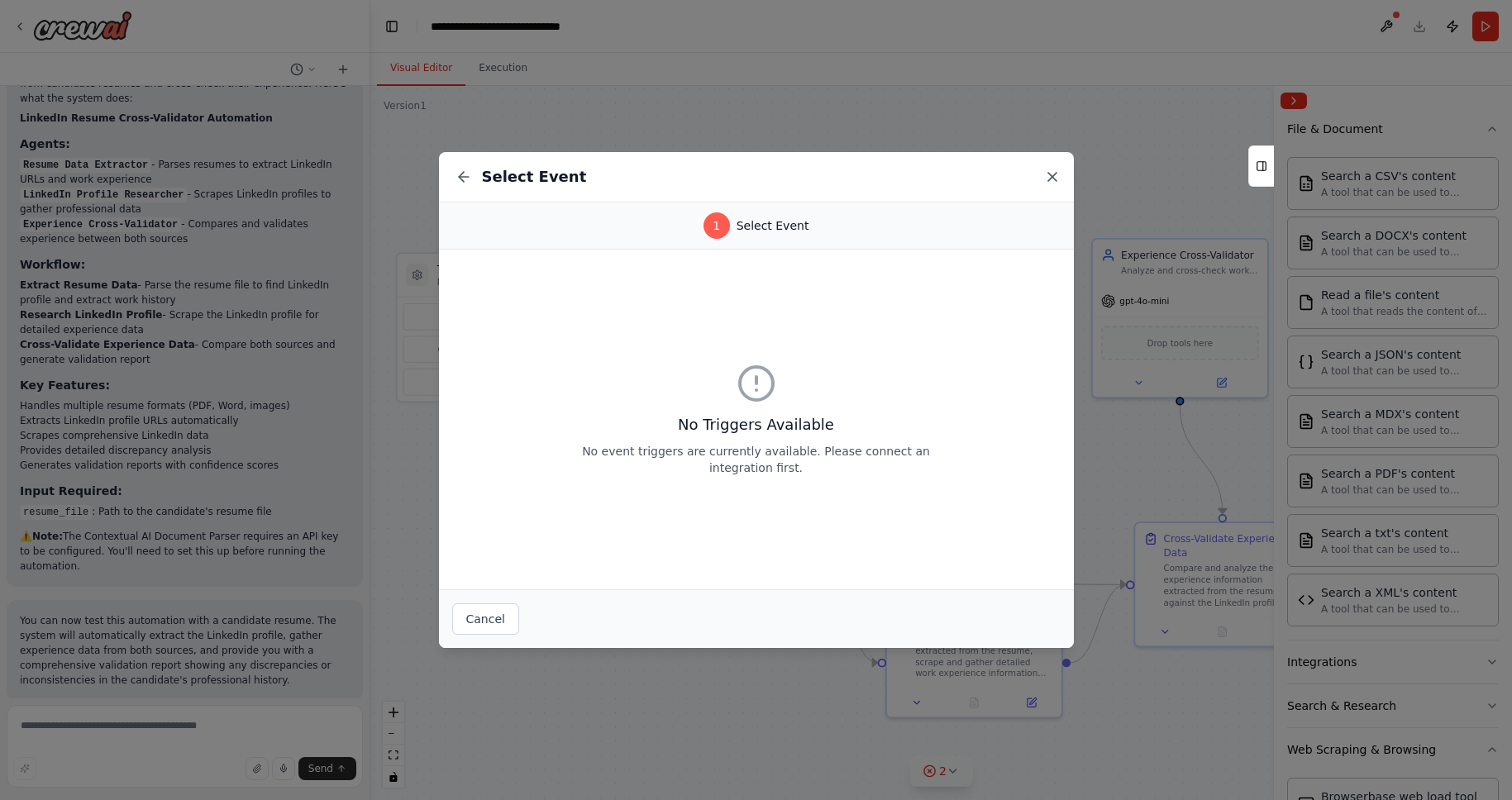
click at [1054, 174] on icon at bounding box center [1052, 177] width 8 height 8
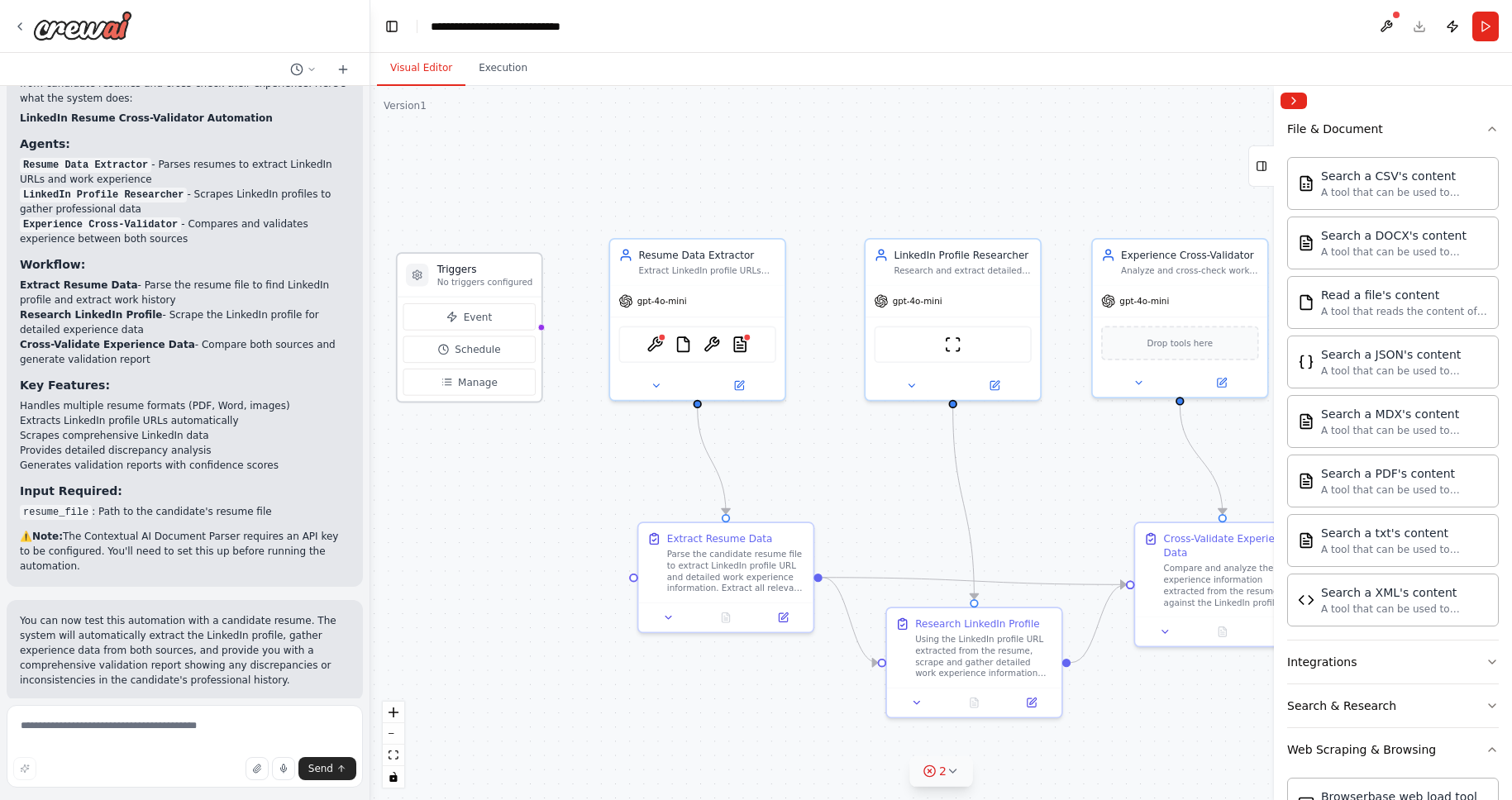
click at [524, 271] on h3 "Triggers" at bounding box center [485, 269] width 96 height 14
click at [459, 74] on button "Visual Editor" at bounding box center [421, 69] width 89 height 35
click at [486, 72] on button "Execution" at bounding box center [503, 69] width 75 height 35
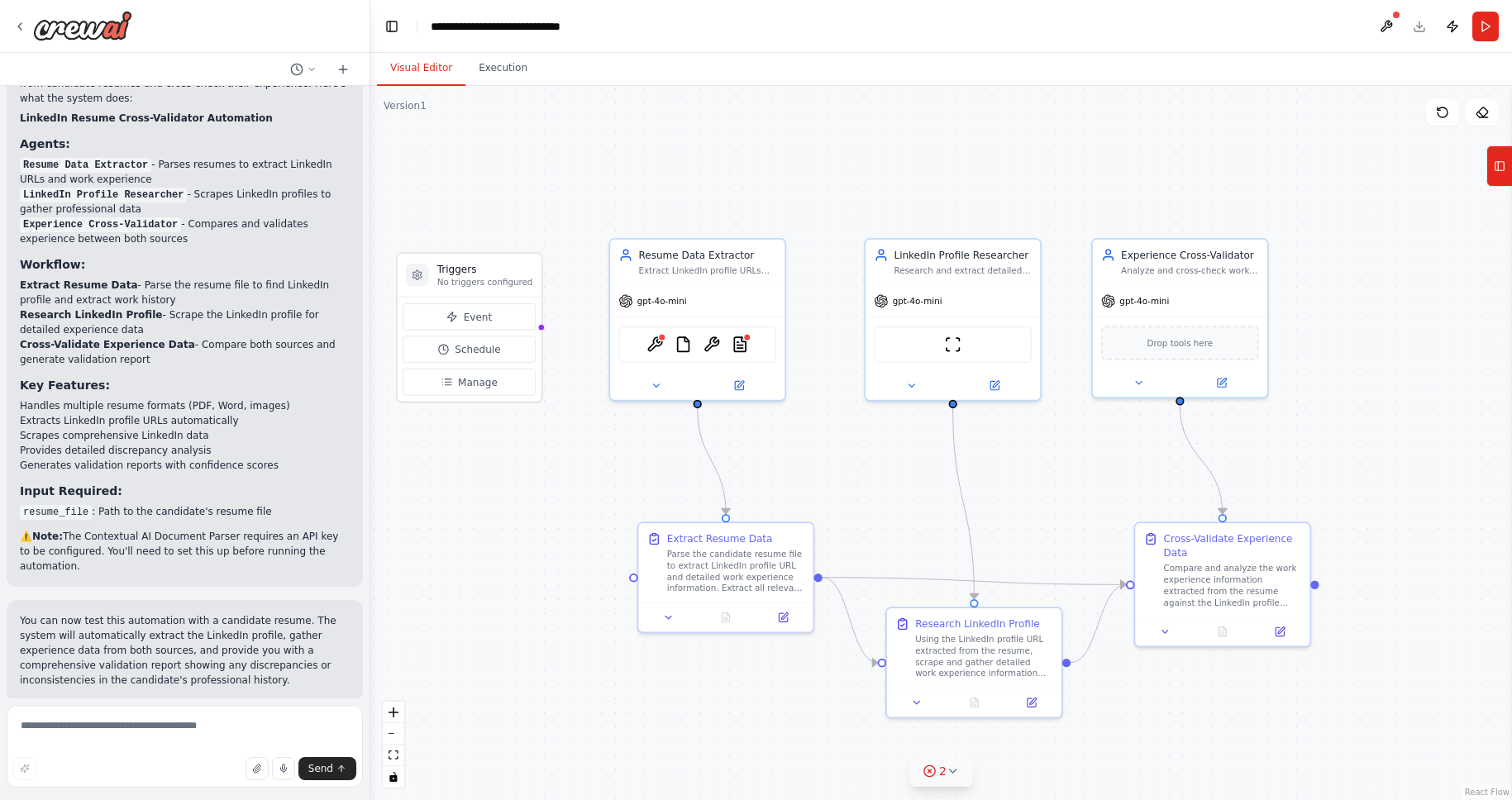
click at [402, 61] on button "Visual Editor" at bounding box center [421, 69] width 89 height 35
click at [570, 408] on div ".deletable-edge-delete-btn { width: 20px; height: 20px; border: 0px solid #ffff…" at bounding box center [941, 444] width 1142 height 714
click at [540, 328] on div ".deletable-edge-delete-btn { width: 20px; height: 20px; border: 0px solid #ffff…" at bounding box center [941, 444] width 1142 height 714
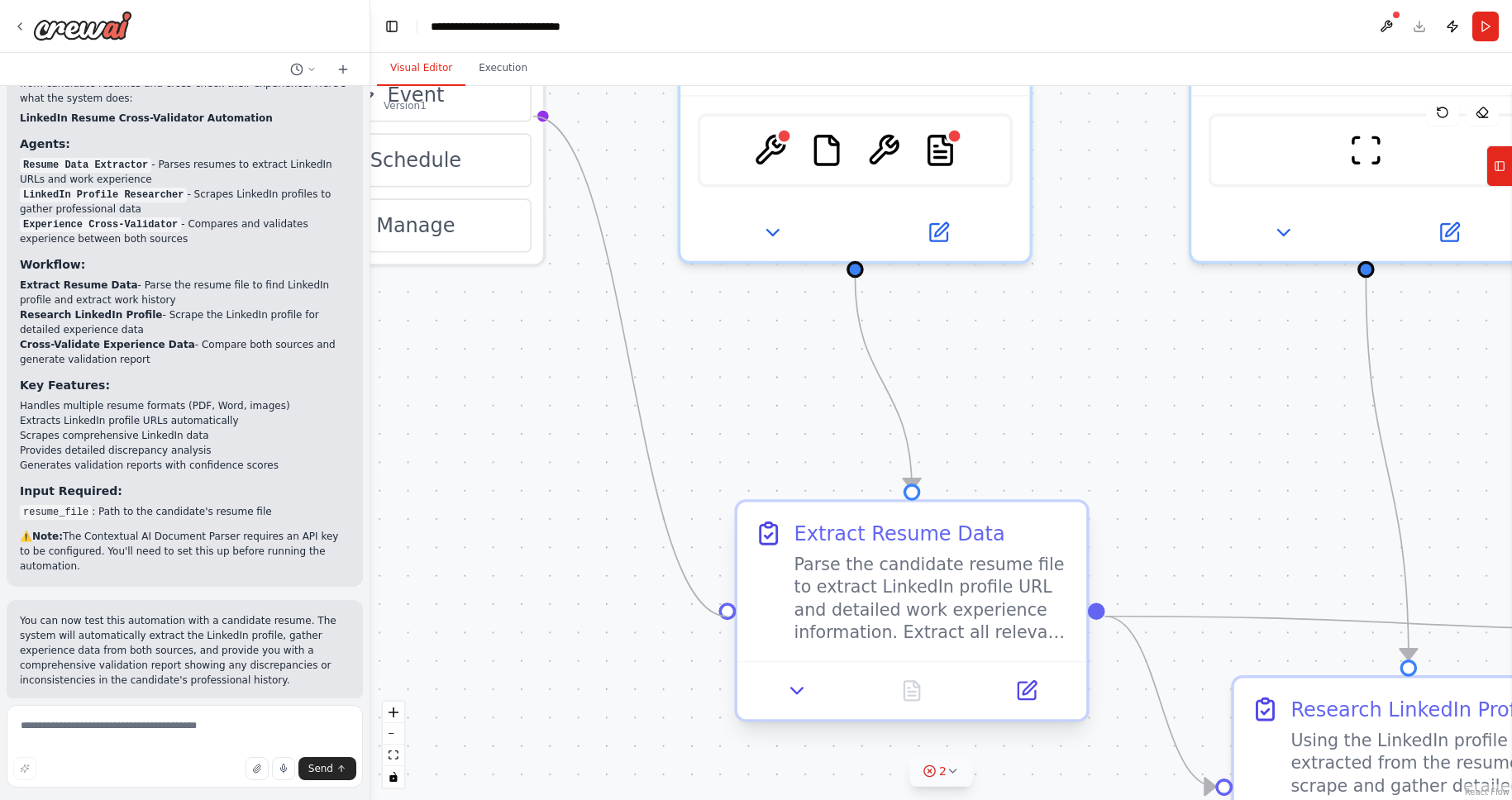
drag, startPoint x: 534, startPoint y: 326, endPoint x: 726, endPoint y: 603, distance: 337.0
click at [726, 603] on div "Triggers No triggers configured Event Schedule Manage Resume Data Extractor Ext…" at bounding box center [1147, 409] width 1961 height 1226
click at [751, 514] on div "Extract Resume Data Parse the candidate resume file to extract LinkedIn profile…" at bounding box center [912, 582] width 349 height 159
click at [1420, 13] on header "**********" at bounding box center [941, 26] width 1142 height 53
click at [1393, 22] on button at bounding box center [1386, 26] width 26 height 30
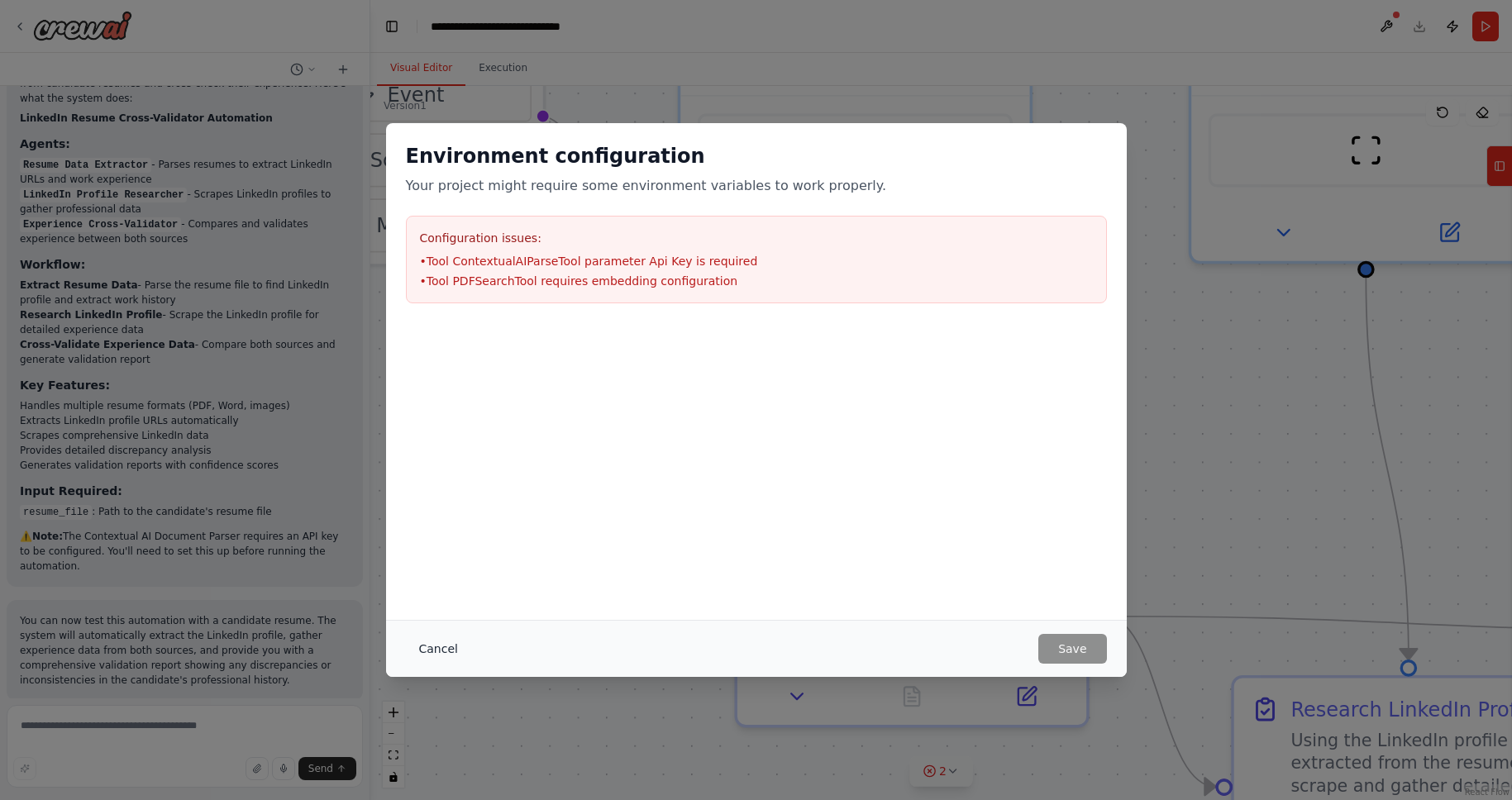
click at [433, 646] on button "Cancel" at bounding box center [439, 648] width 65 height 30
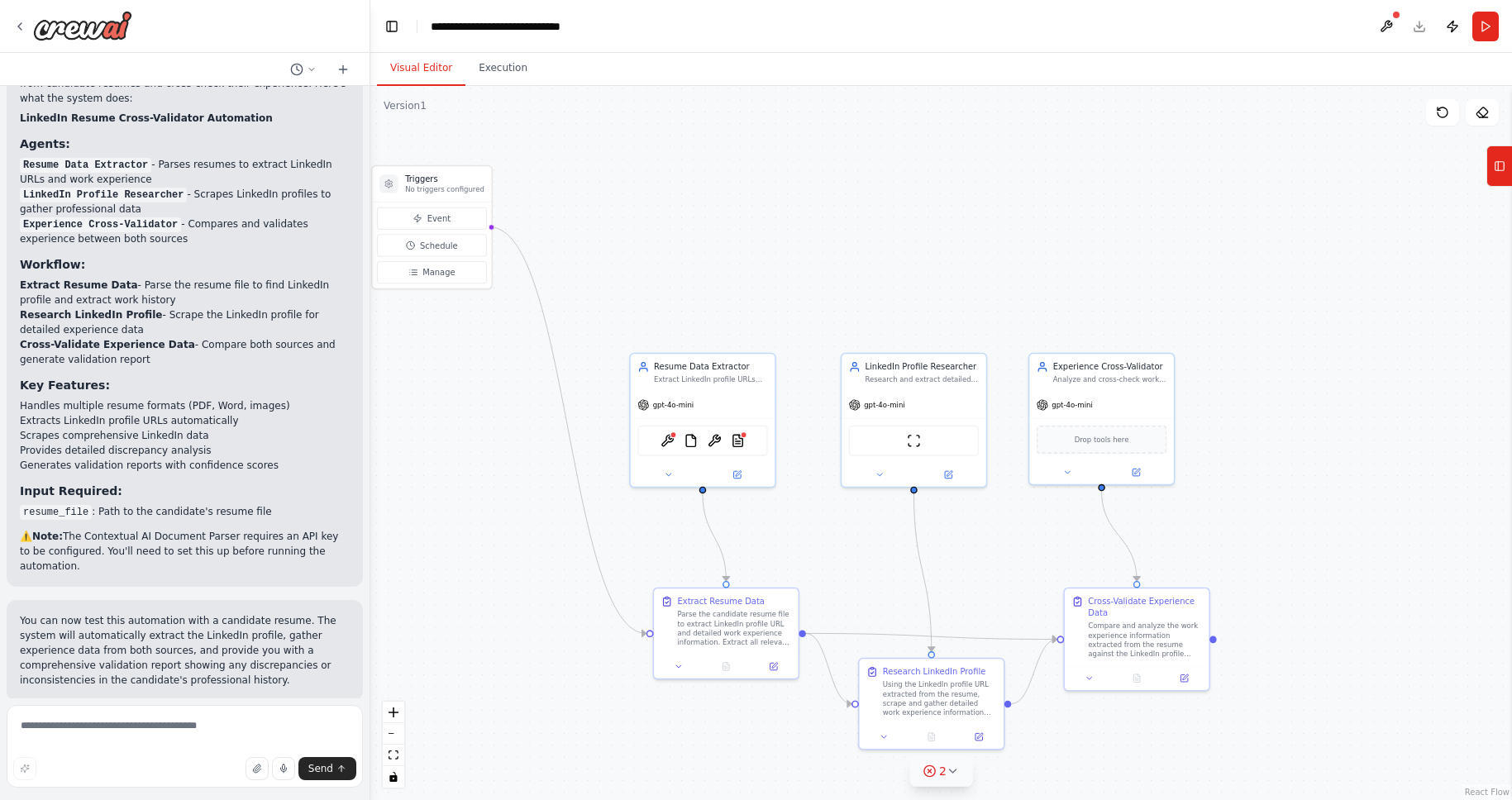
drag, startPoint x: 499, startPoint y: 378, endPoint x: 417, endPoint y: 159, distance: 233.8
click at [417, 159] on div ".deletable-edge-delete-btn { width: 20px; height: 20px; border: 0px solid #ffff…" at bounding box center [941, 444] width 1142 height 714
drag, startPoint x: 669, startPoint y: 599, endPoint x: 604, endPoint y: 168, distance: 435.9
click at [604, 168] on div ".deletable-edge-delete-btn { width: 20px; height: 20px; border: 0px solid #ffff…" at bounding box center [941, 444] width 1142 height 714
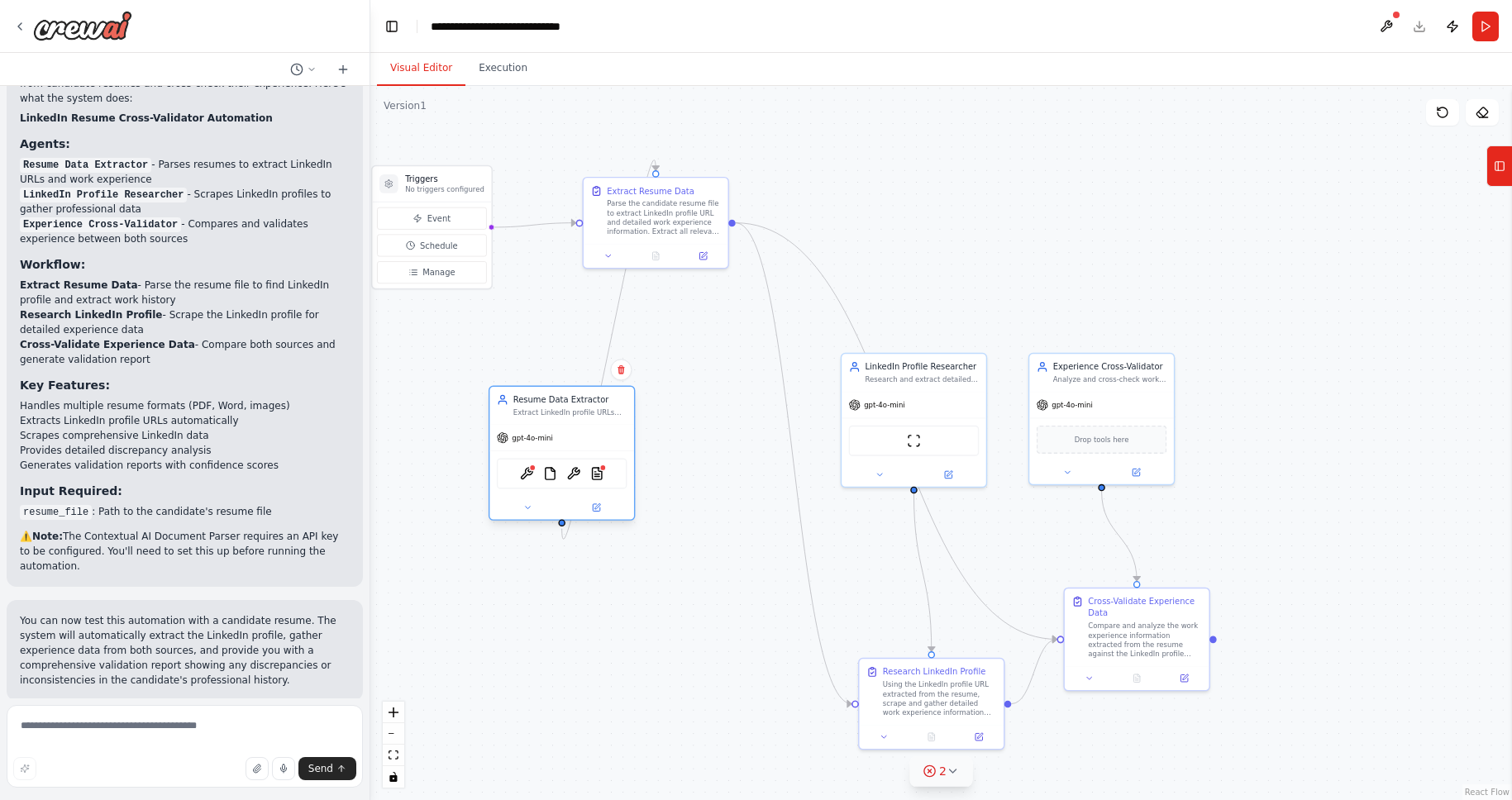
drag, startPoint x: 681, startPoint y: 372, endPoint x: 533, endPoint y: 413, distance: 153.6
click at [533, 413] on div "Extract LinkedIn profile URLs and work experience information from candidate re…" at bounding box center [571, 412] width 114 height 9
drag, startPoint x: 903, startPoint y: 377, endPoint x: 920, endPoint y: 208, distance: 169.9
click at [920, 208] on div "Research and extract detailed work experience information from LinkedIn profile…" at bounding box center [934, 212] width 114 height 9
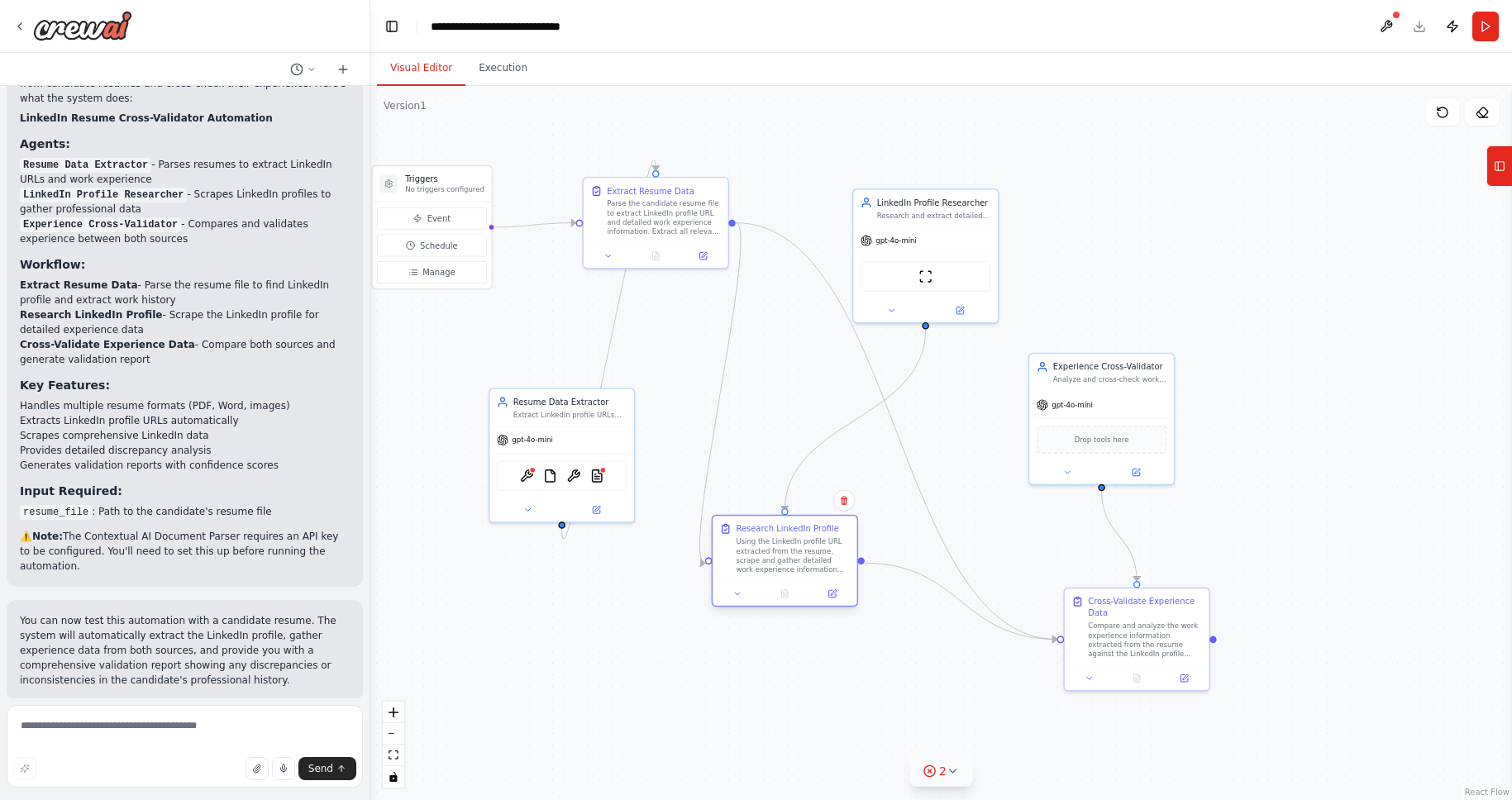
drag, startPoint x: 919, startPoint y: 678, endPoint x: 767, endPoint y: 543, distance: 203.3
click at [767, 543] on div "Using the LinkedIn profile URL extracted from the resume, scrape and gather det…" at bounding box center [792, 556] width 114 height 37
drag, startPoint x: 1108, startPoint y: 616, endPoint x: 1128, endPoint y: 174, distance: 442.5
click at [1128, 174] on div "Cross-Validate Experience Data Compare and analyze the work experience informat…" at bounding box center [1169, 179] width 114 height 63
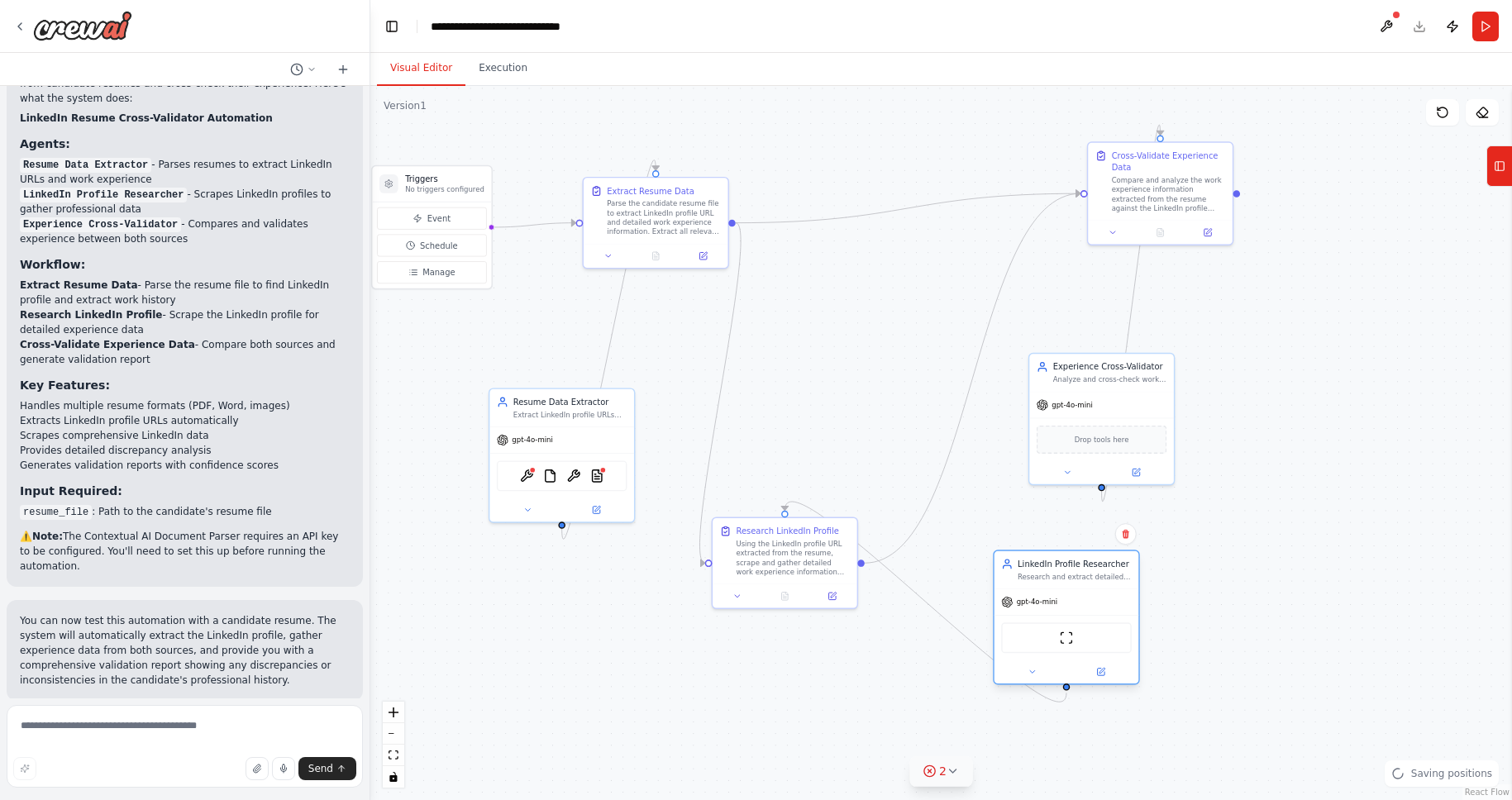
drag, startPoint x: 908, startPoint y: 295, endPoint x: 1046, endPoint y: 639, distance: 370.6
click at [1046, 639] on div "ScrapeWebsiteTool" at bounding box center [1067, 637] width 130 height 30
drag, startPoint x: 790, startPoint y: 513, endPoint x: 810, endPoint y: 633, distance: 121.7
click at [810, 633] on div ".deletable-edge-delete-btn { width: 20px; height: 20px; border: 0px solid #ffff…" at bounding box center [941, 444] width 1142 height 714
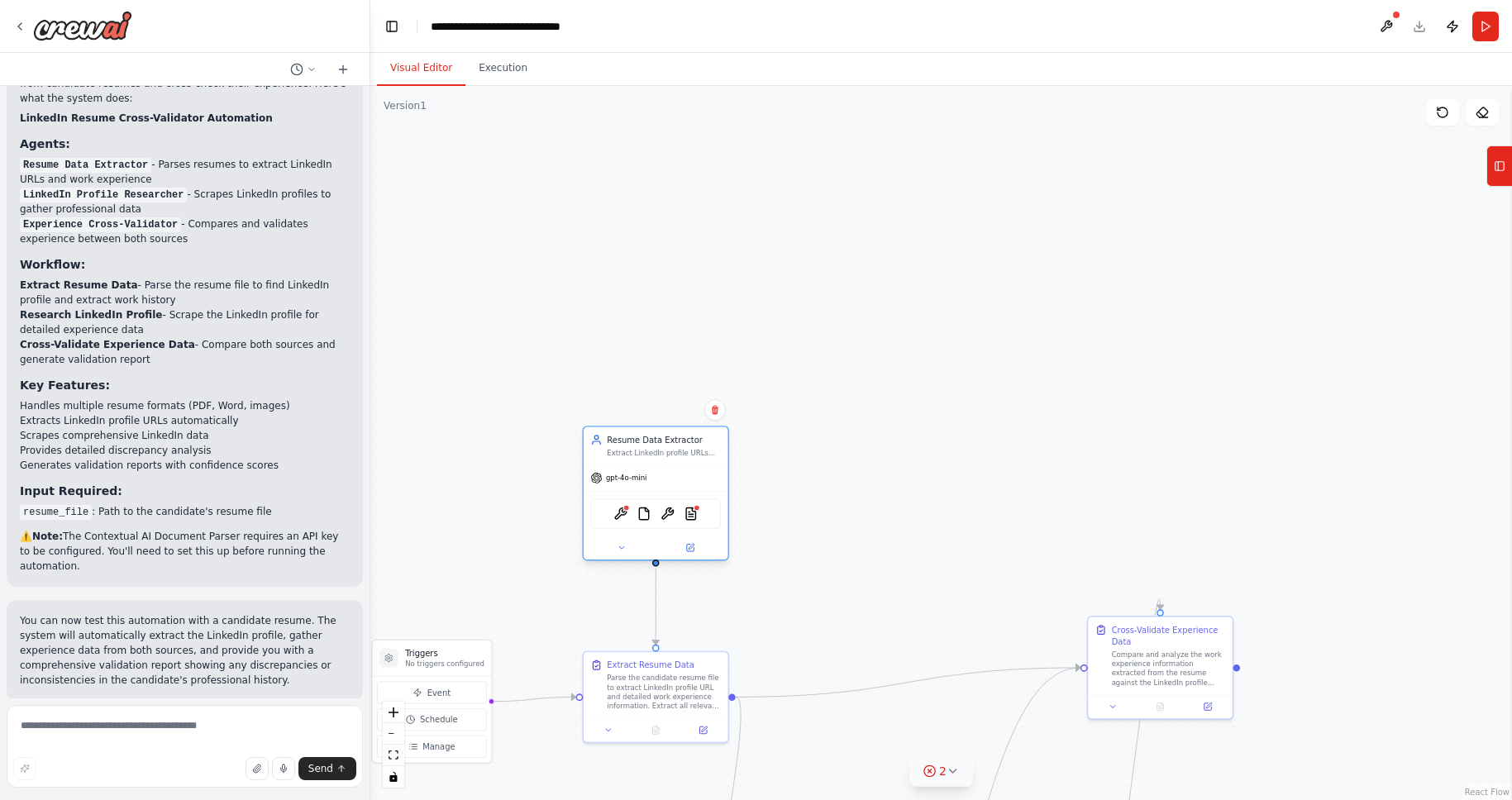
drag, startPoint x: 571, startPoint y: 401, endPoint x: 665, endPoint y: 449, distance: 105.5
click at [665, 449] on div "Resume Data Extractor Extract LinkedIn profile URLs and work experience informa…" at bounding box center [664, 445] width 114 height 23
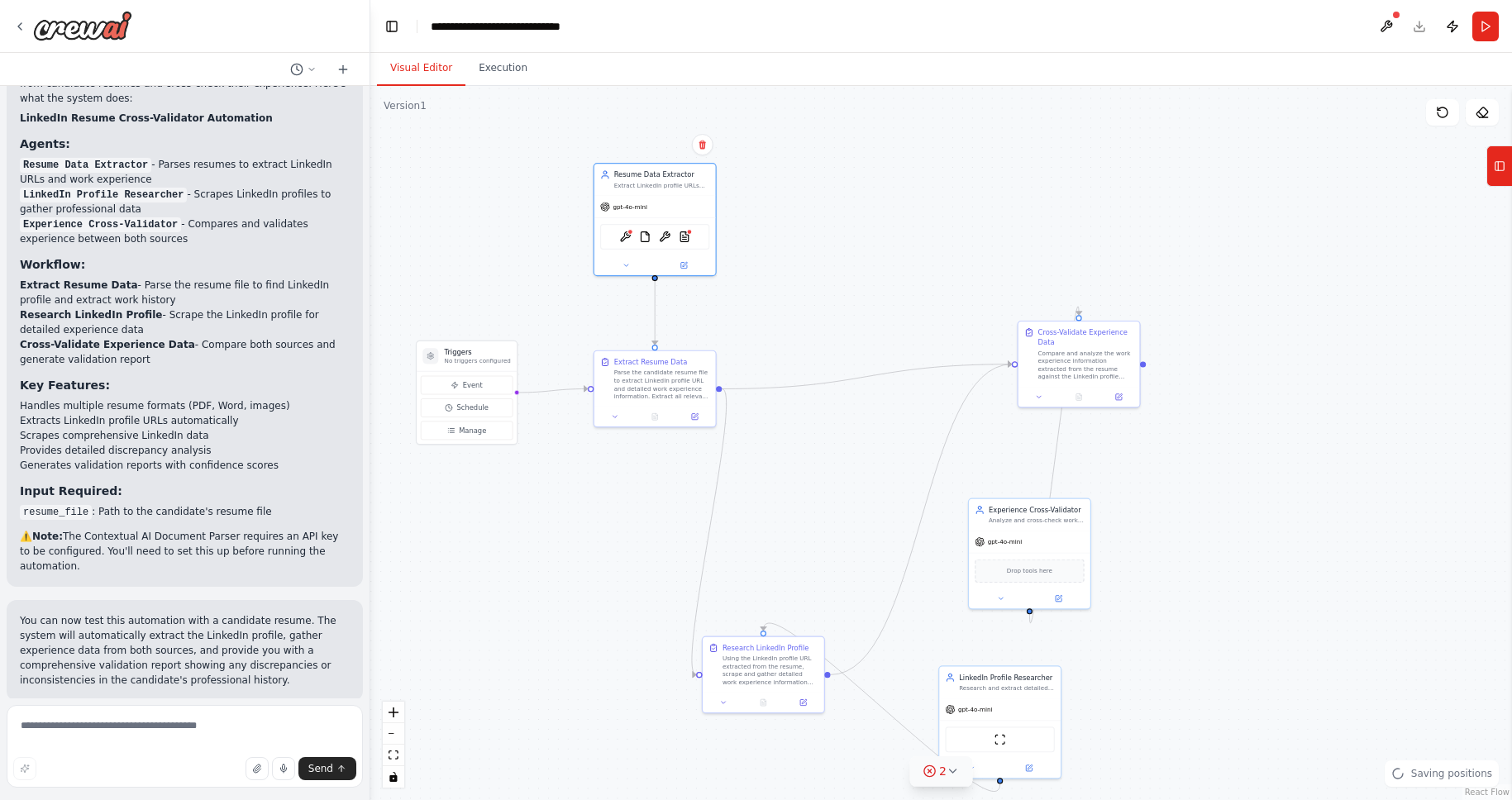
drag, startPoint x: 919, startPoint y: 567, endPoint x: 874, endPoint y: 290, distance: 280.6
click at [874, 290] on div ".deletable-edge-delete-btn { width: 20px; height: 20px; border: 0px solid #ffff…" at bounding box center [941, 444] width 1142 height 714
drag, startPoint x: 656, startPoint y: 341, endPoint x: 723, endPoint y: 356, distance: 68.7
click at [723, 356] on div ".deletable-edge-delete-btn { width: 20px; height: 20px; border: 0px solid #ffff…" at bounding box center [941, 444] width 1142 height 714
click at [1386, 28] on button at bounding box center [1386, 26] width 26 height 30
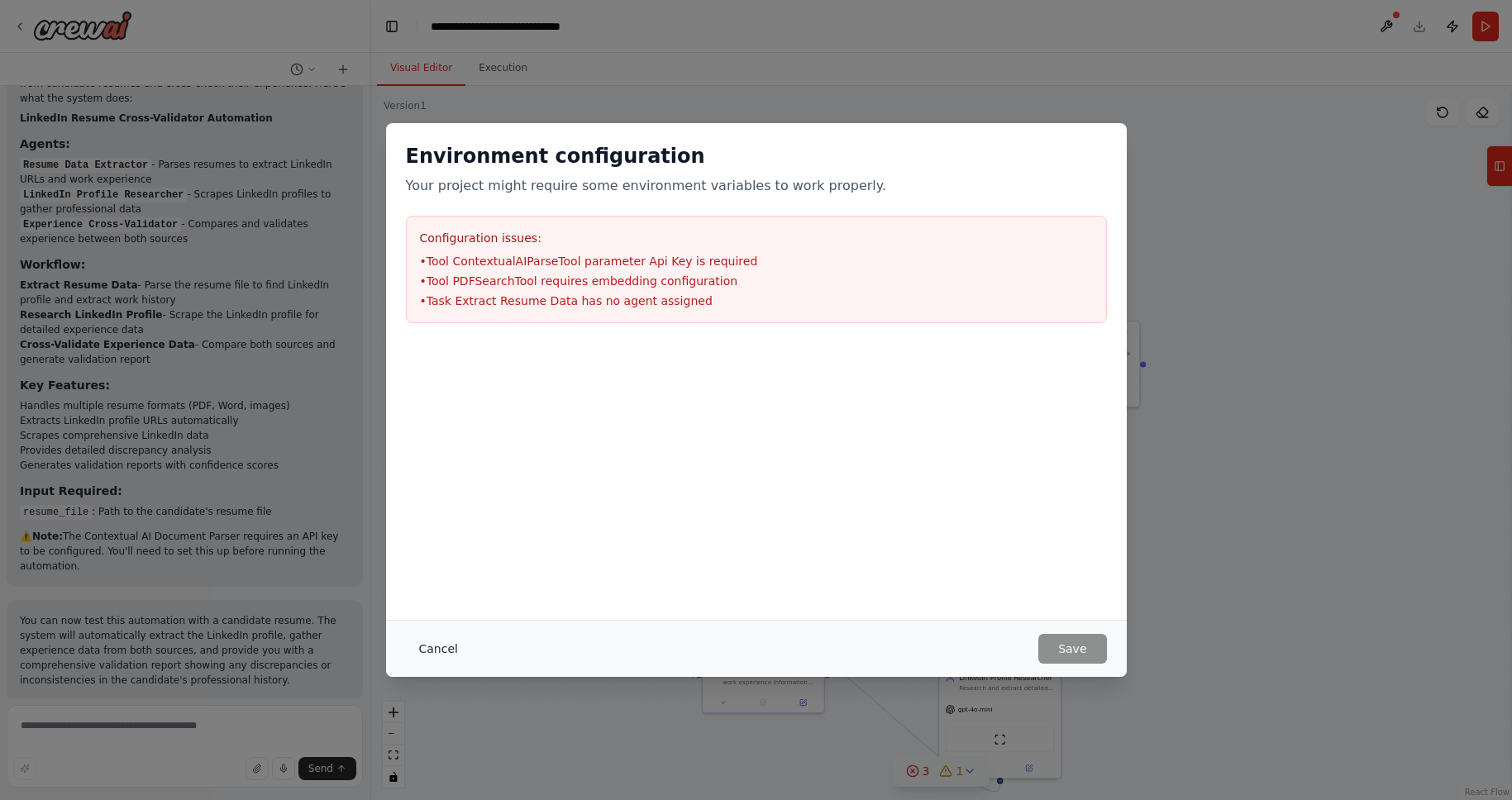
click at [442, 648] on button "Cancel" at bounding box center [439, 648] width 65 height 30
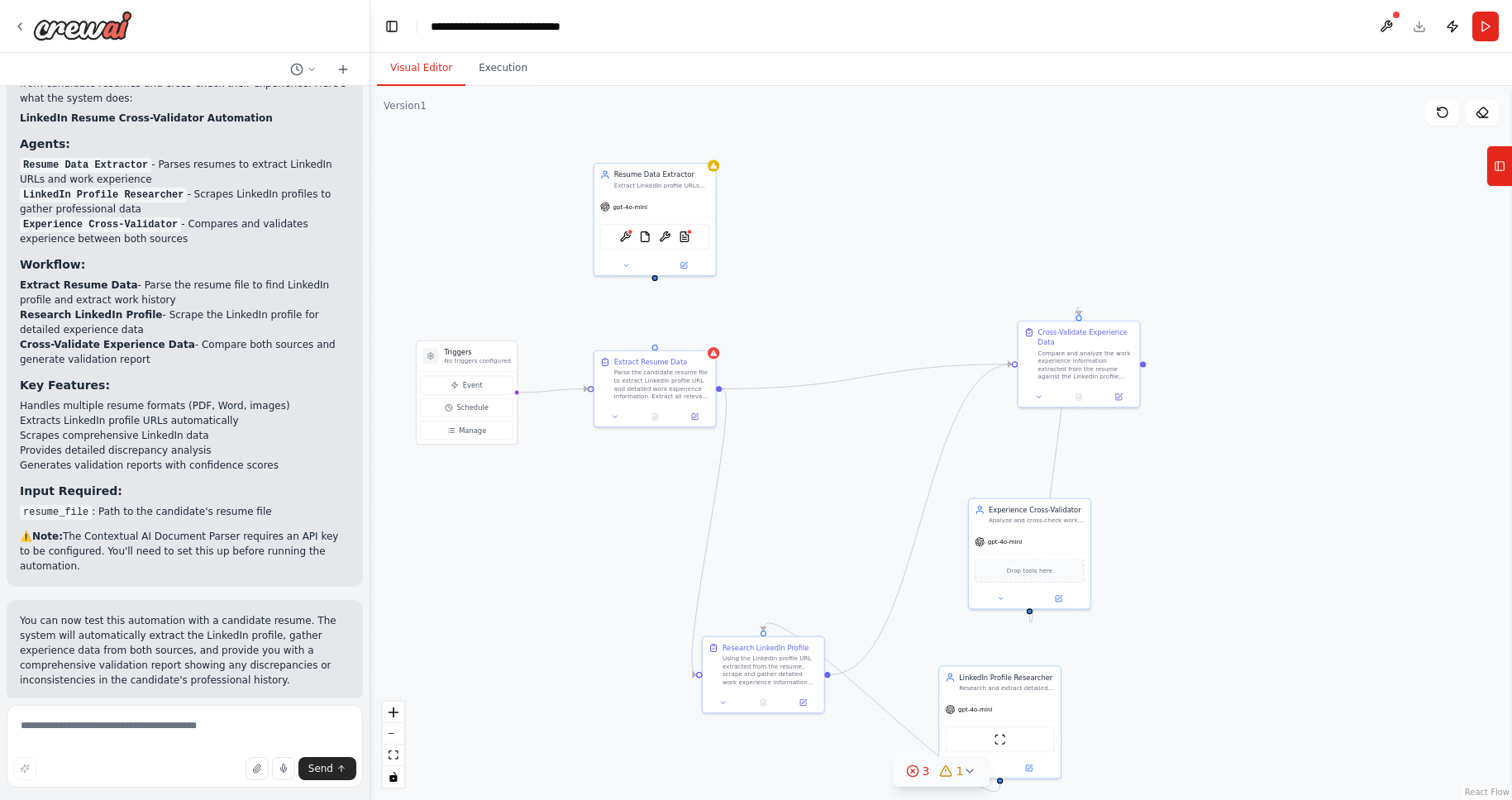
click at [973, 247] on div ".deletable-edge-delete-btn { width: 20px; height: 20px; border: 0px solid #ffff…" at bounding box center [941, 444] width 1142 height 714
click at [654, 173] on div "Resume Data Extractor" at bounding box center [662, 173] width 96 height 10
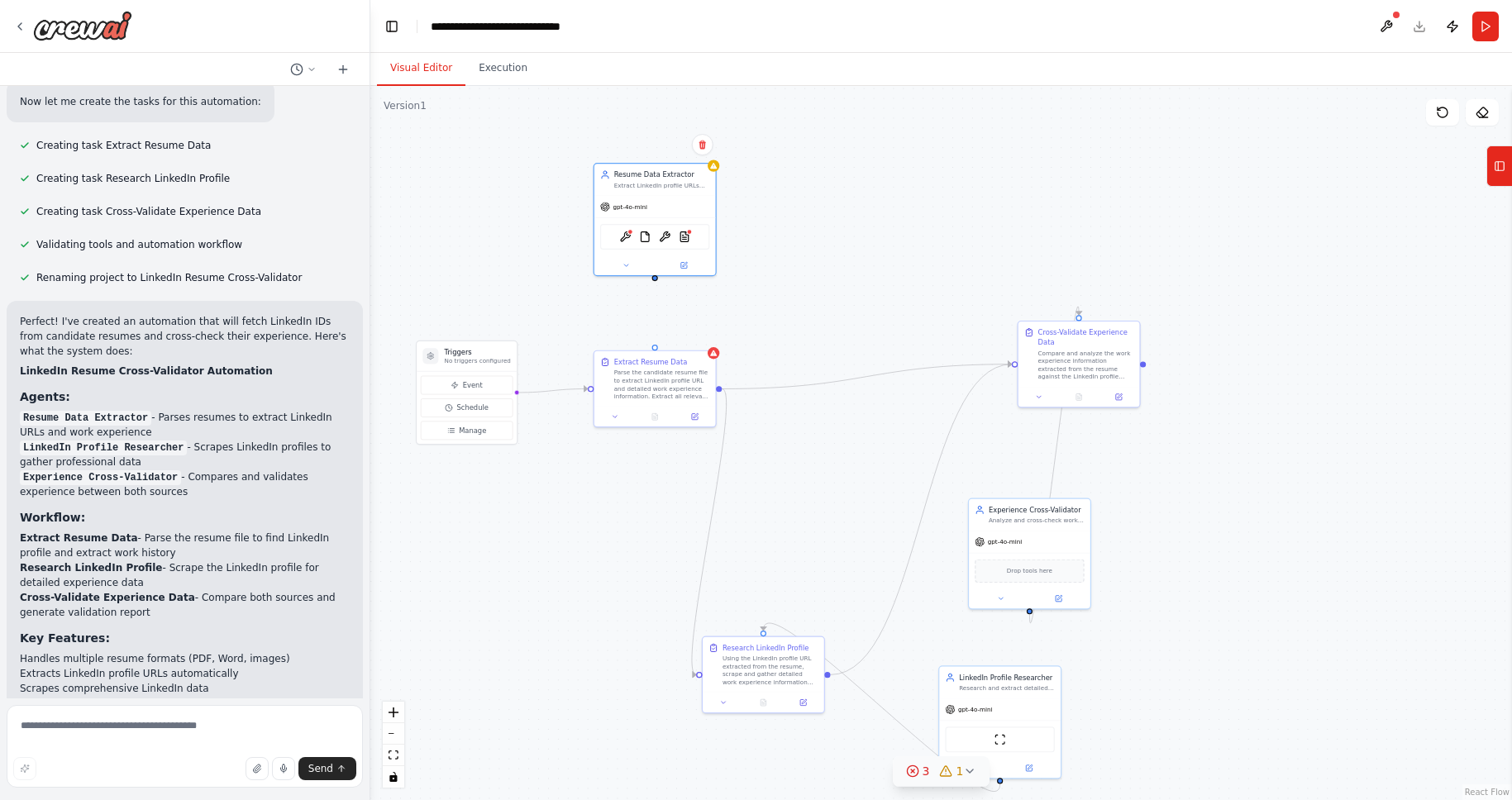
scroll to position [947, 0]
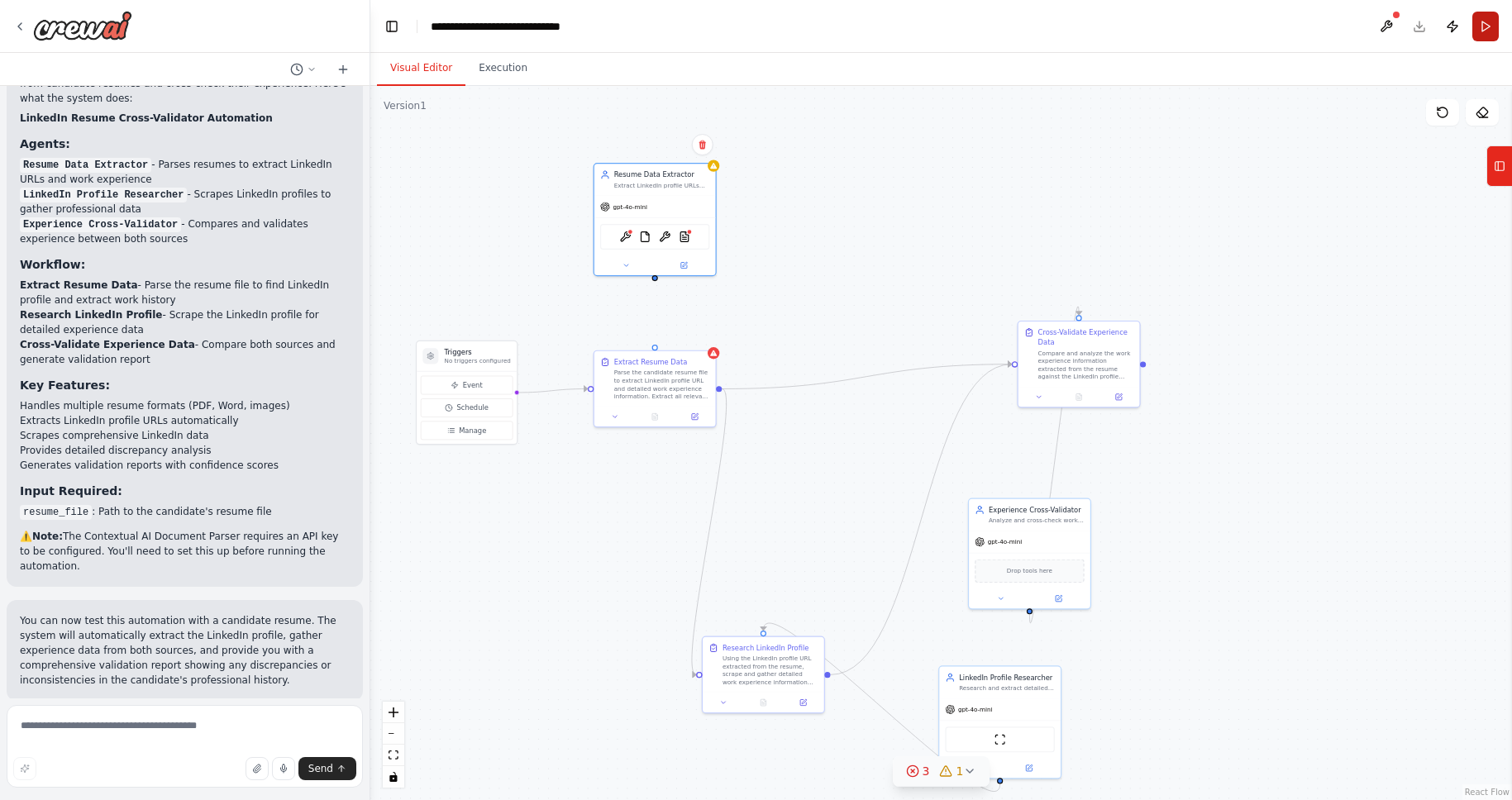
click at [1478, 32] on button "Run" at bounding box center [1485, 26] width 26 height 30
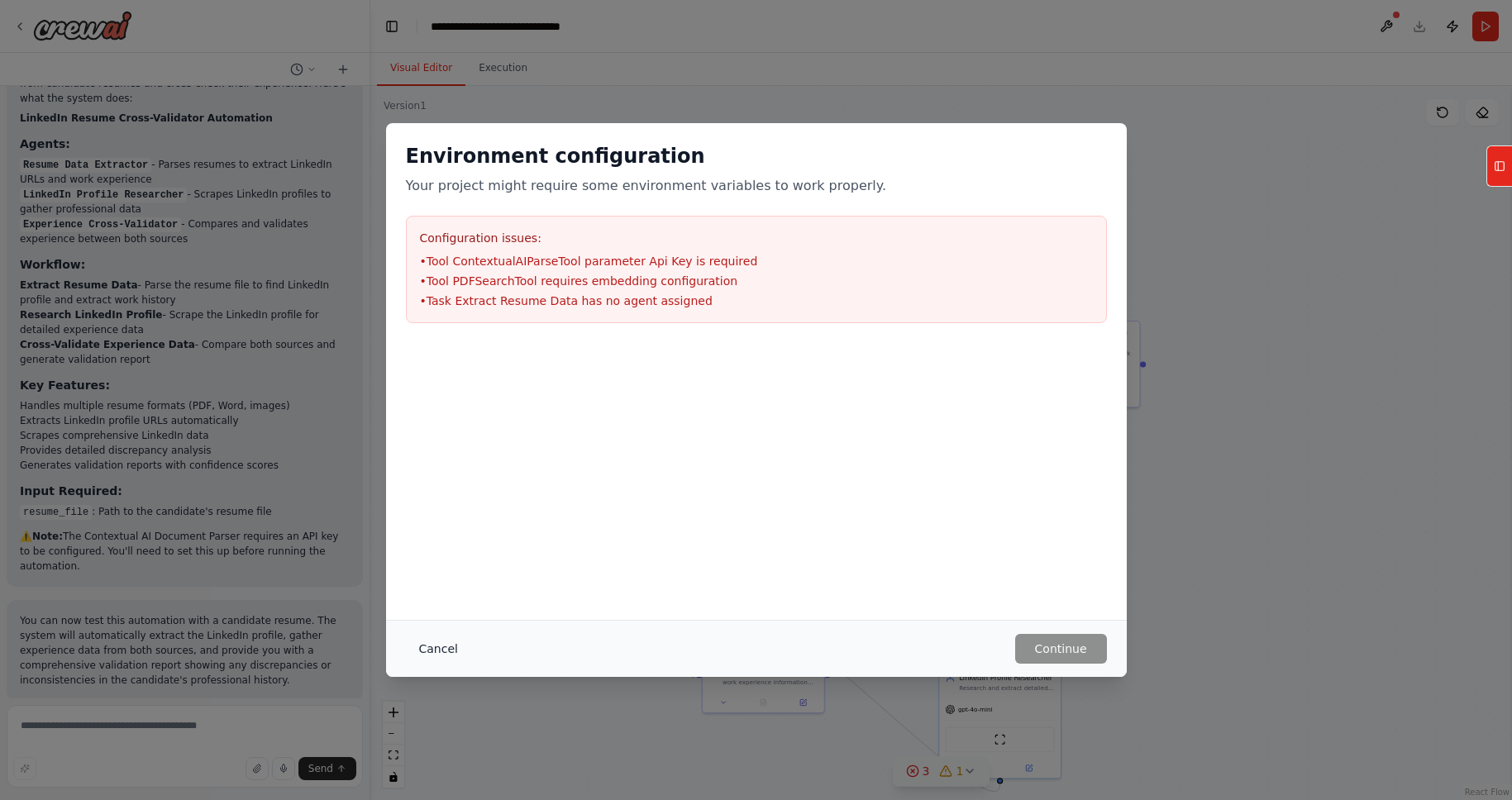
click at [419, 639] on button "Cancel" at bounding box center [439, 648] width 65 height 30
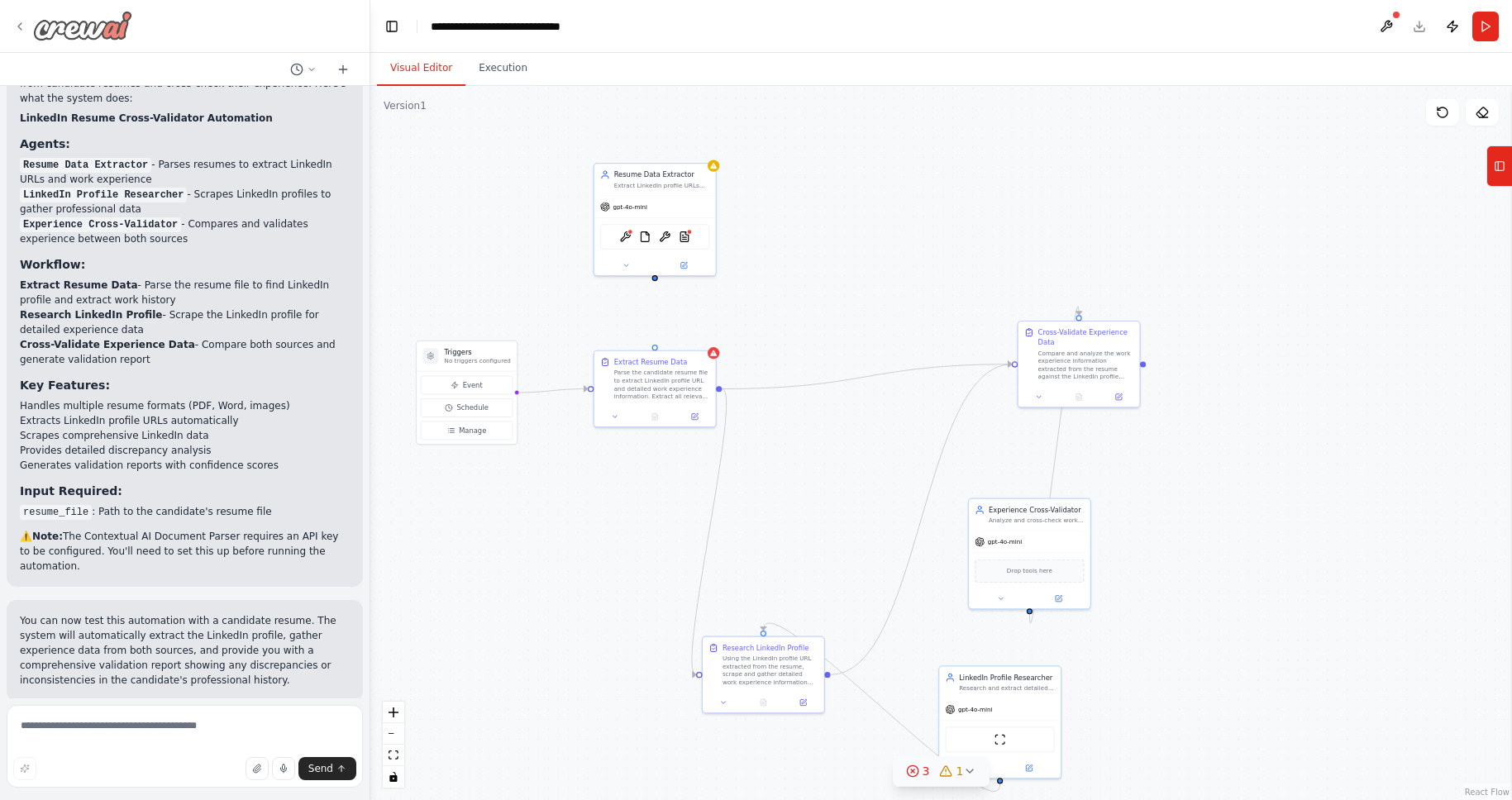
click at [102, 25] on img at bounding box center [82, 25] width 99 height 30
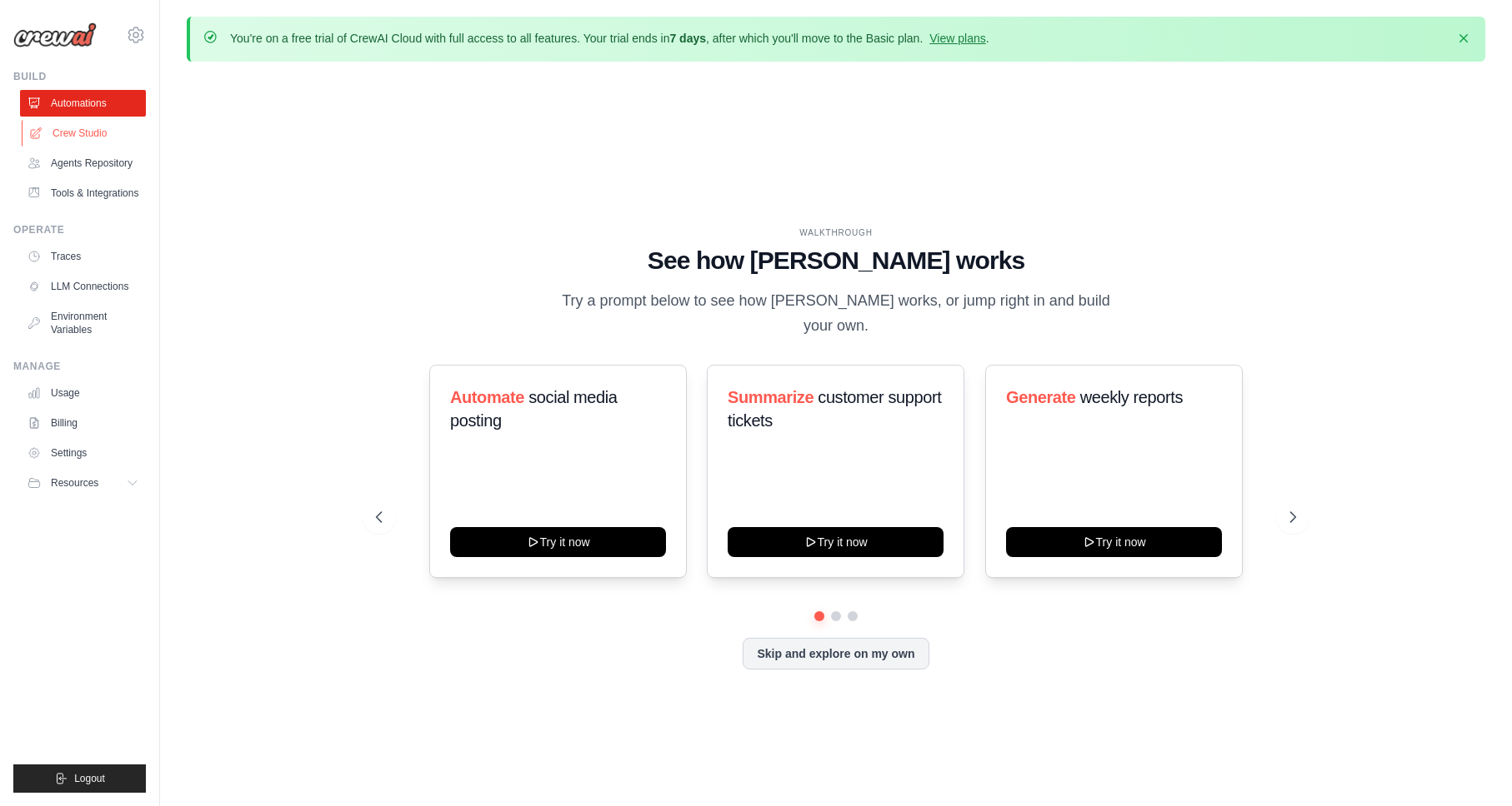
click at [86, 142] on link "Crew Studio" at bounding box center [84, 133] width 125 height 26
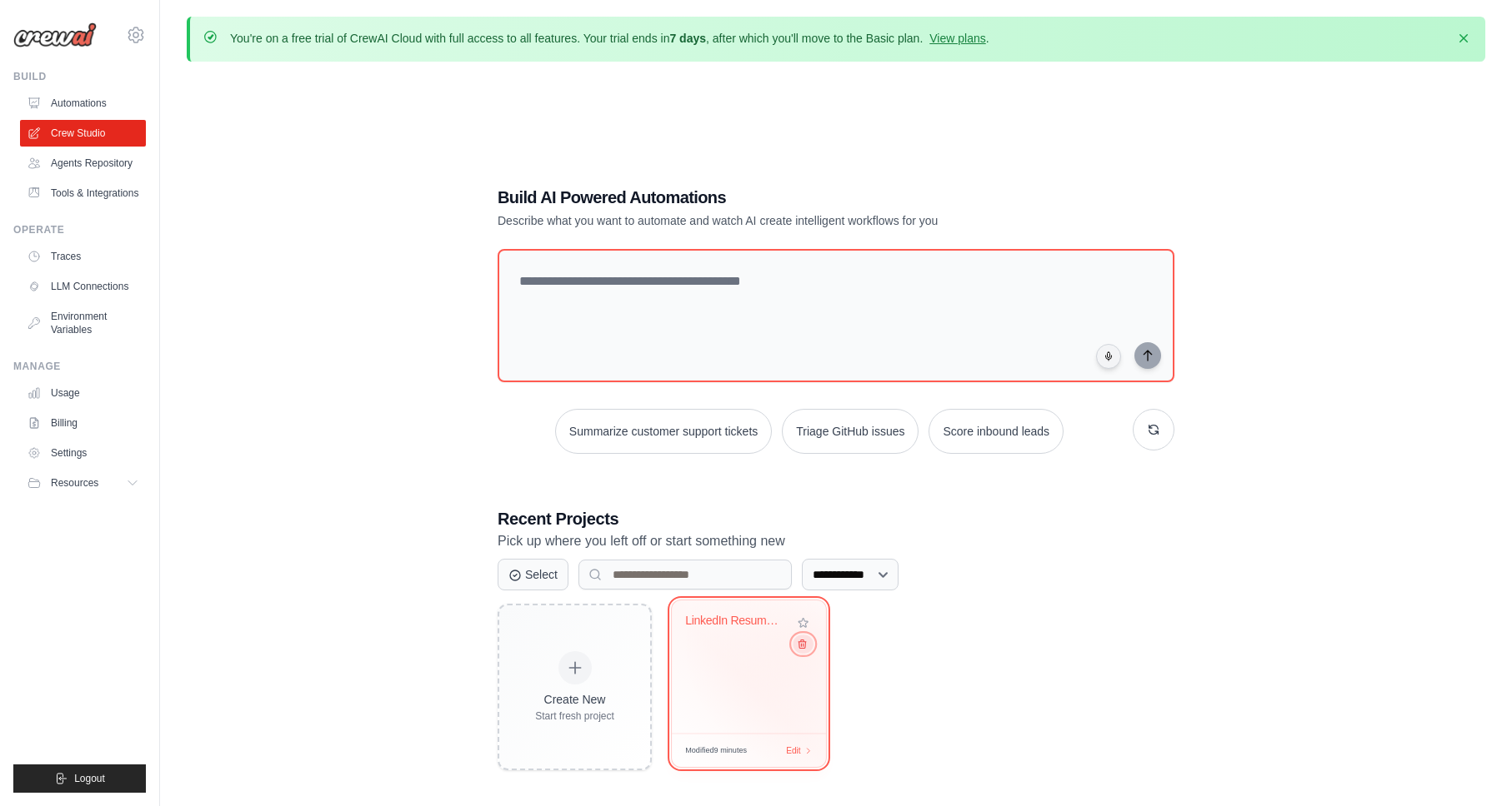
click at [807, 646] on button at bounding box center [802, 643] width 20 height 18
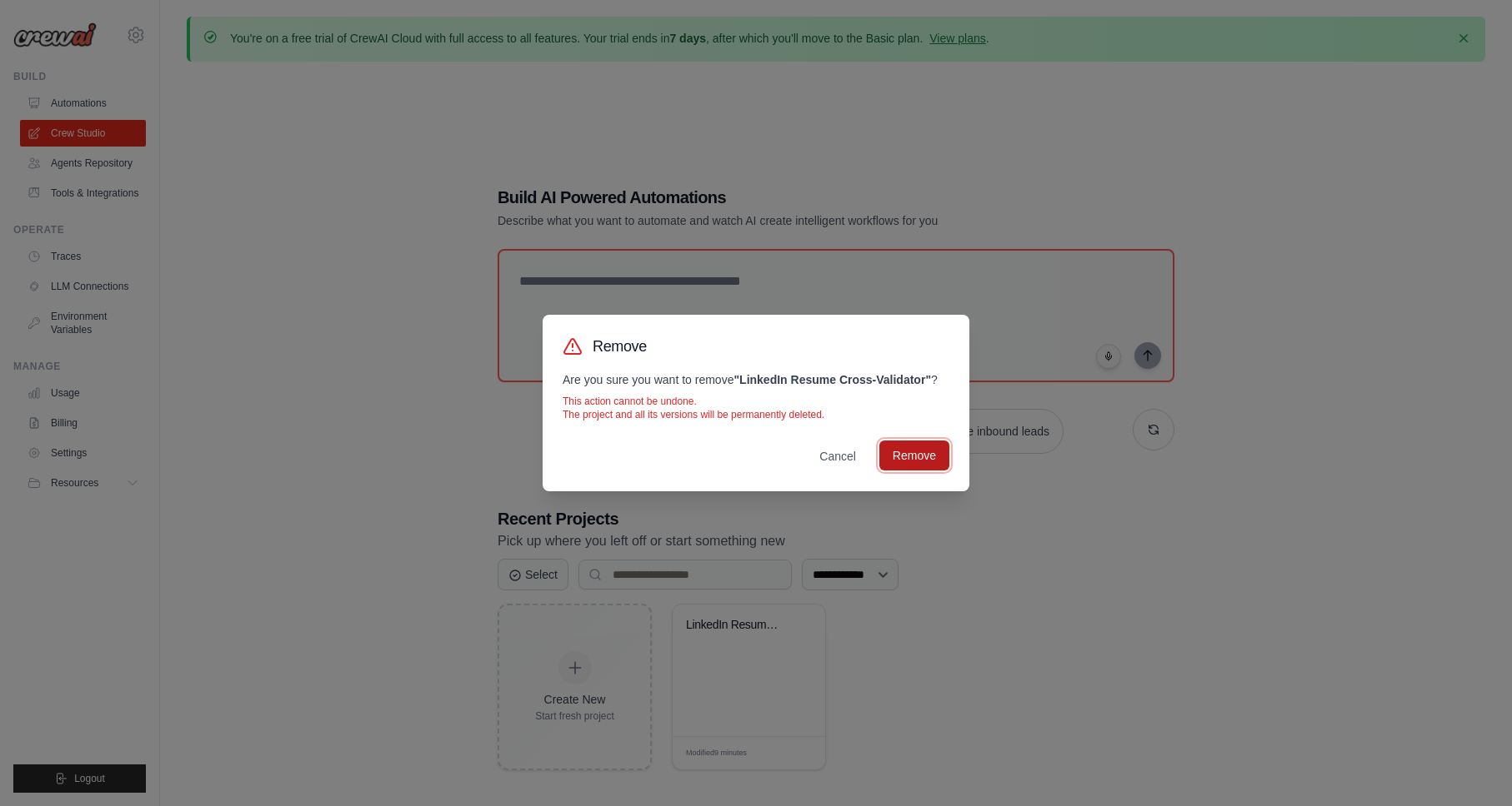
click at [903, 461] on button "Remove" at bounding box center [914, 455] width 70 height 30
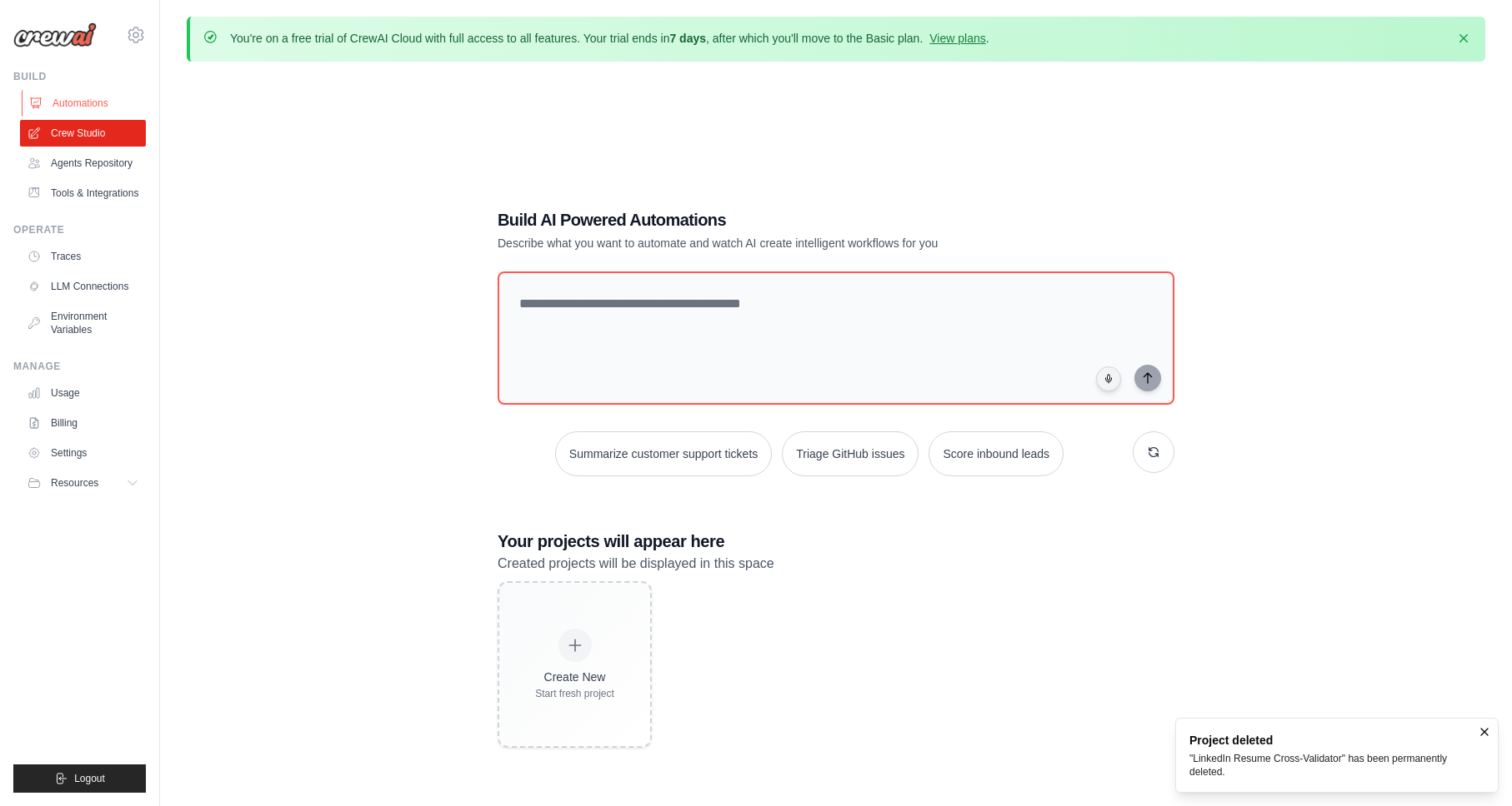
click at [74, 99] on link "Automations" at bounding box center [84, 102] width 125 height 26
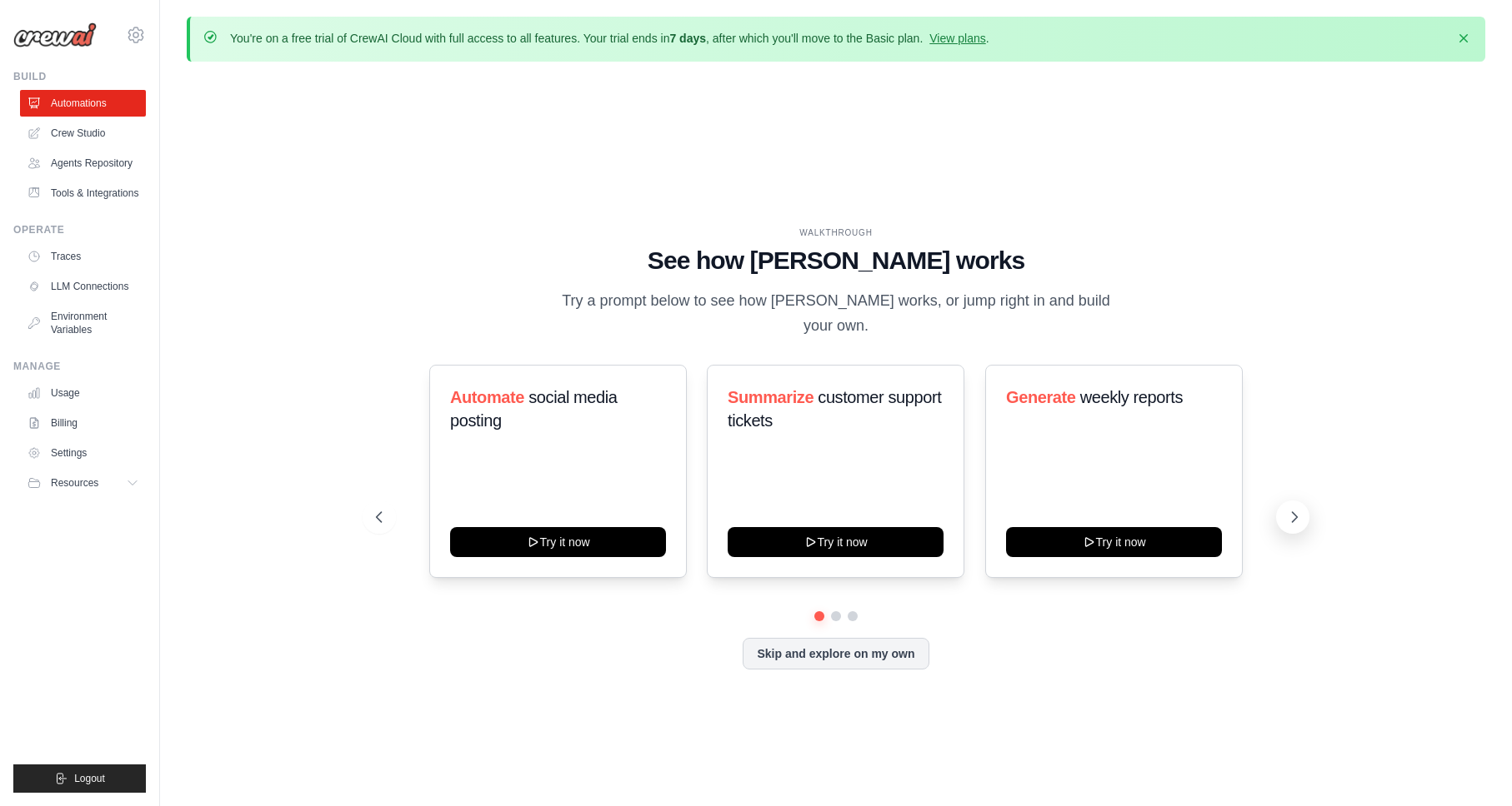
click at [1301, 509] on icon at bounding box center [1294, 518] width 17 height 17
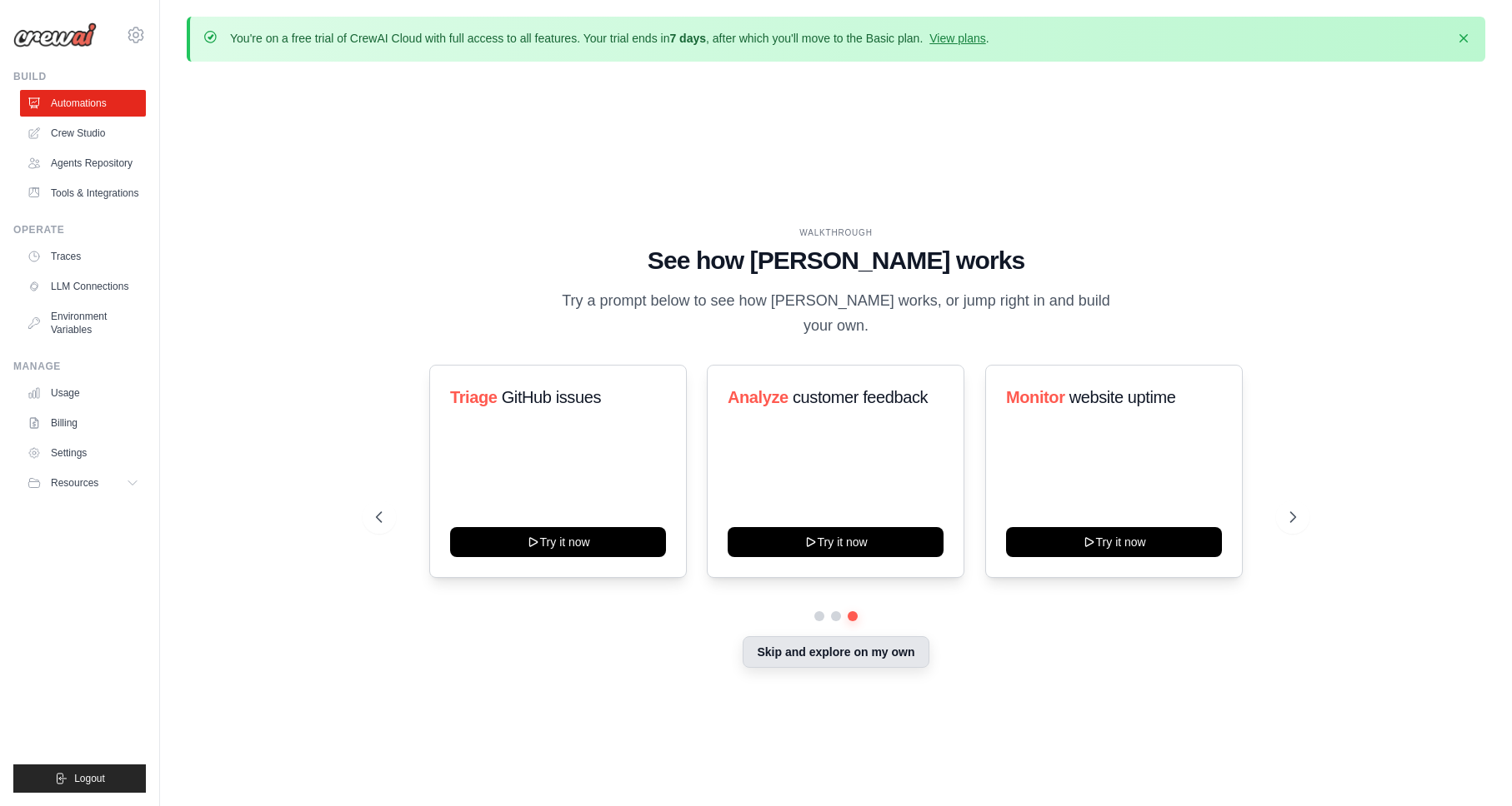
click at [776, 639] on button "Skip and explore on my own" at bounding box center [835, 652] width 186 height 32
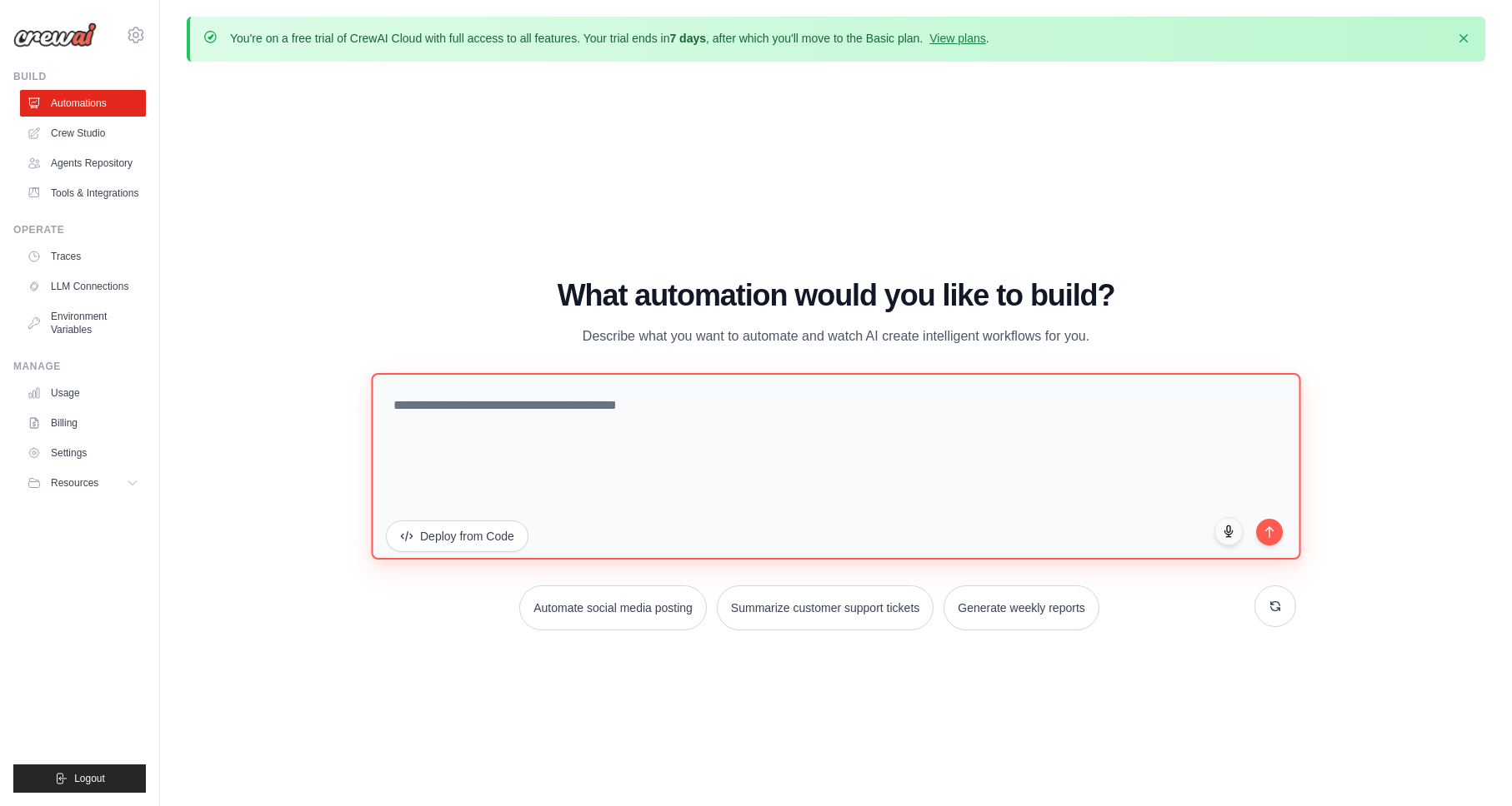
click at [445, 413] on textarea at bounding box center [835, 467] width 929 height 187
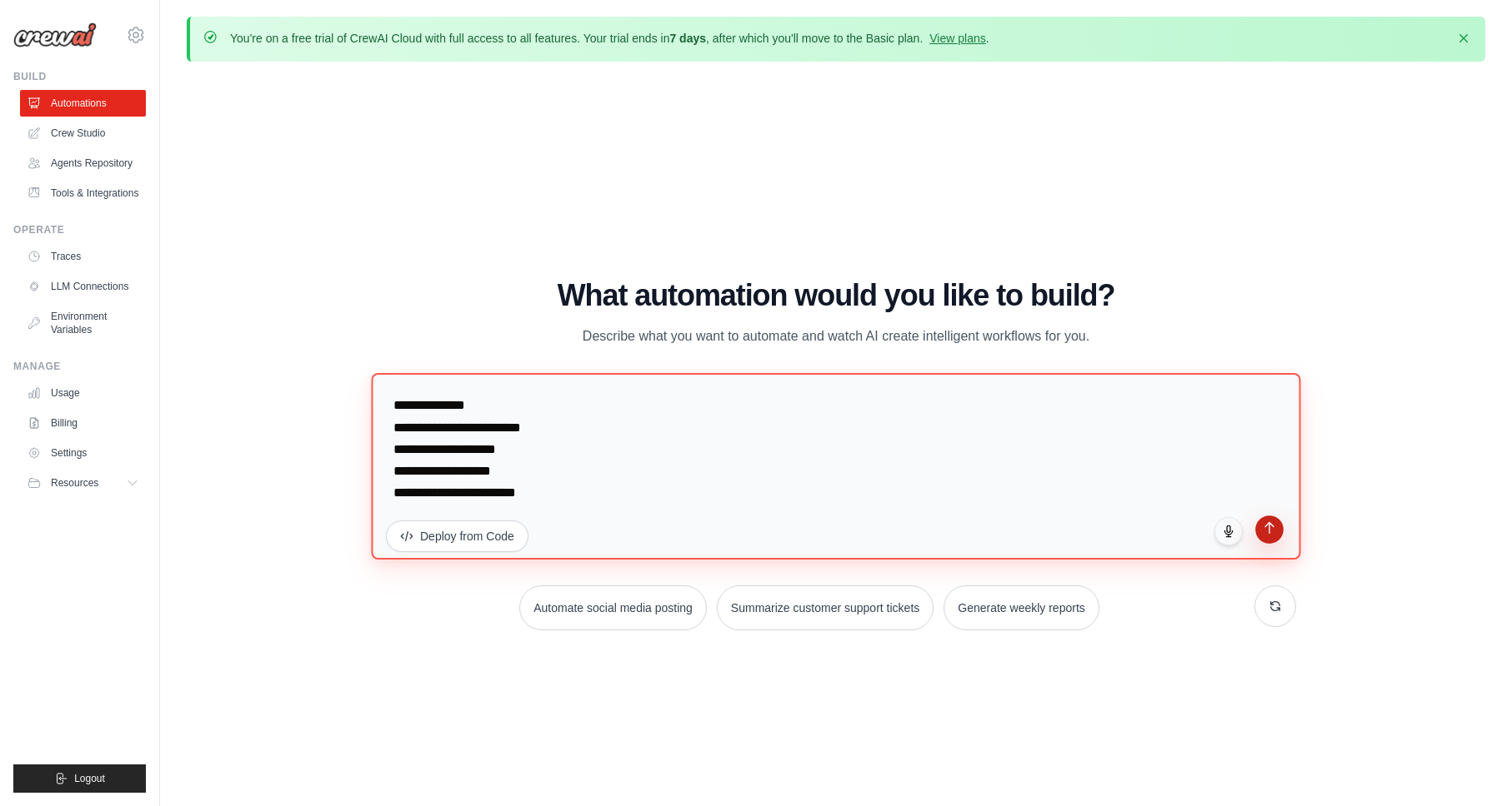
type textarea "**********"
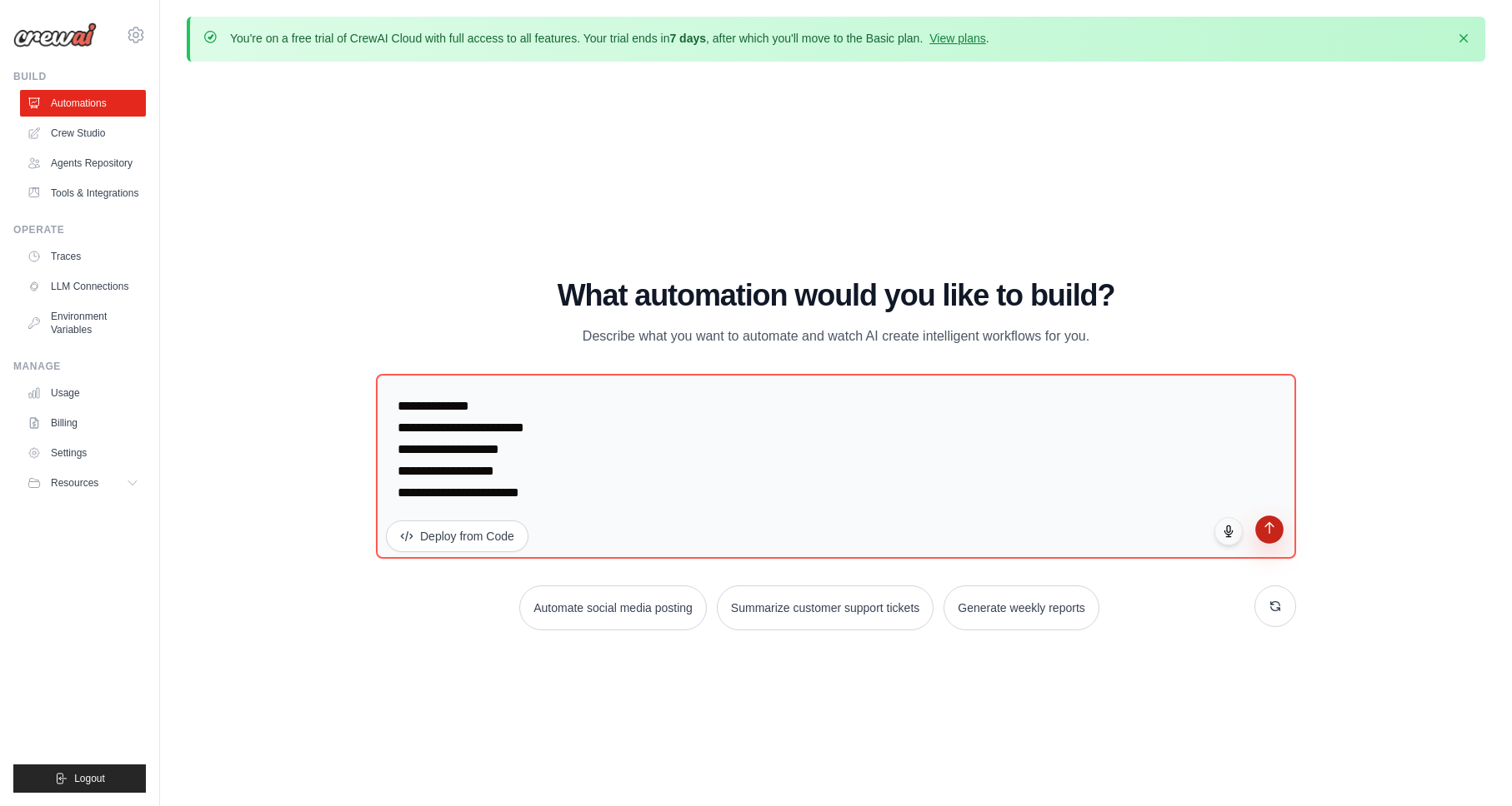
click at [1271, 525] on icon "submit" at bounding box center [1270, 528] width 15 height 14
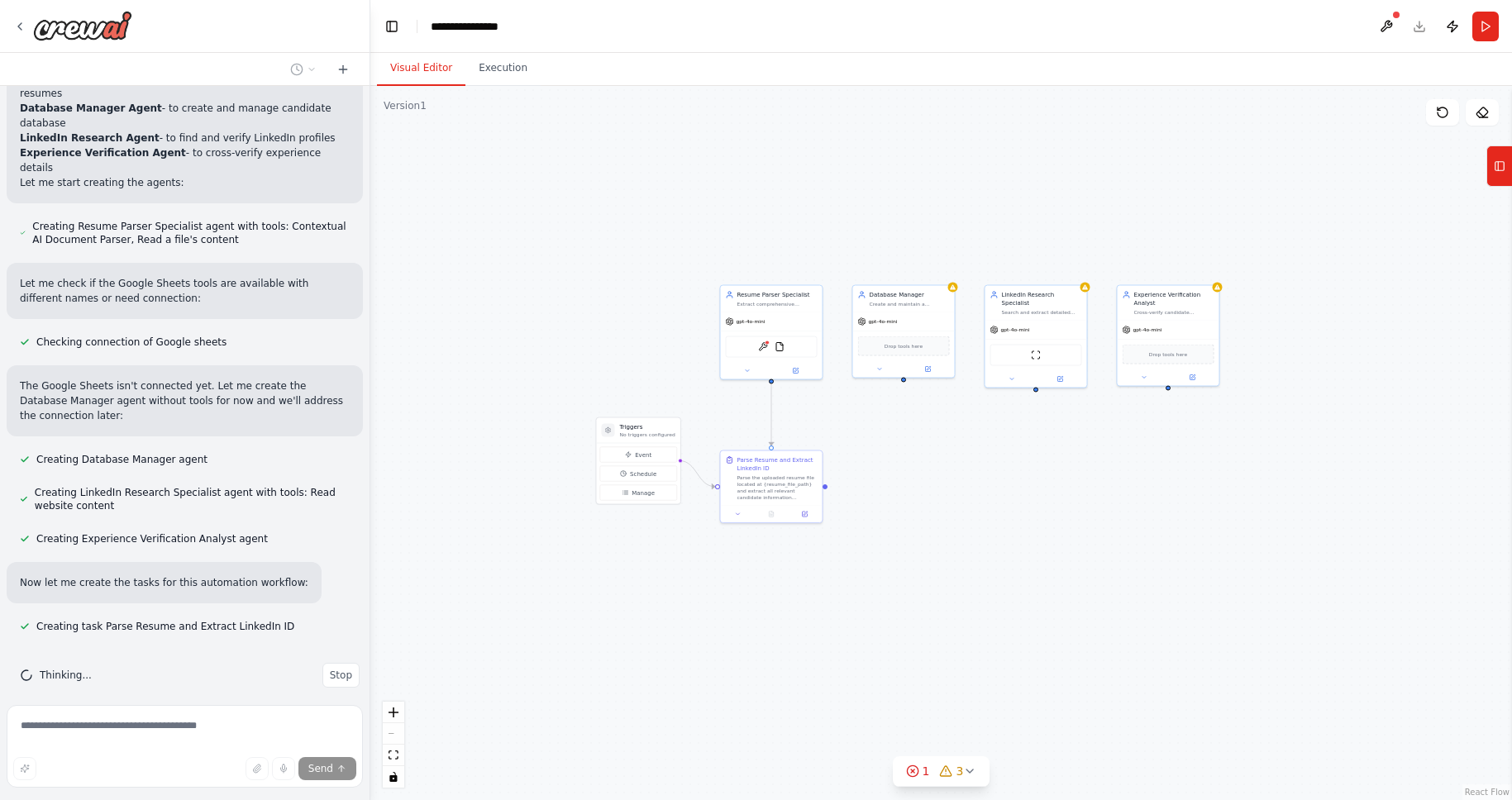
scroll to position [704, 0]
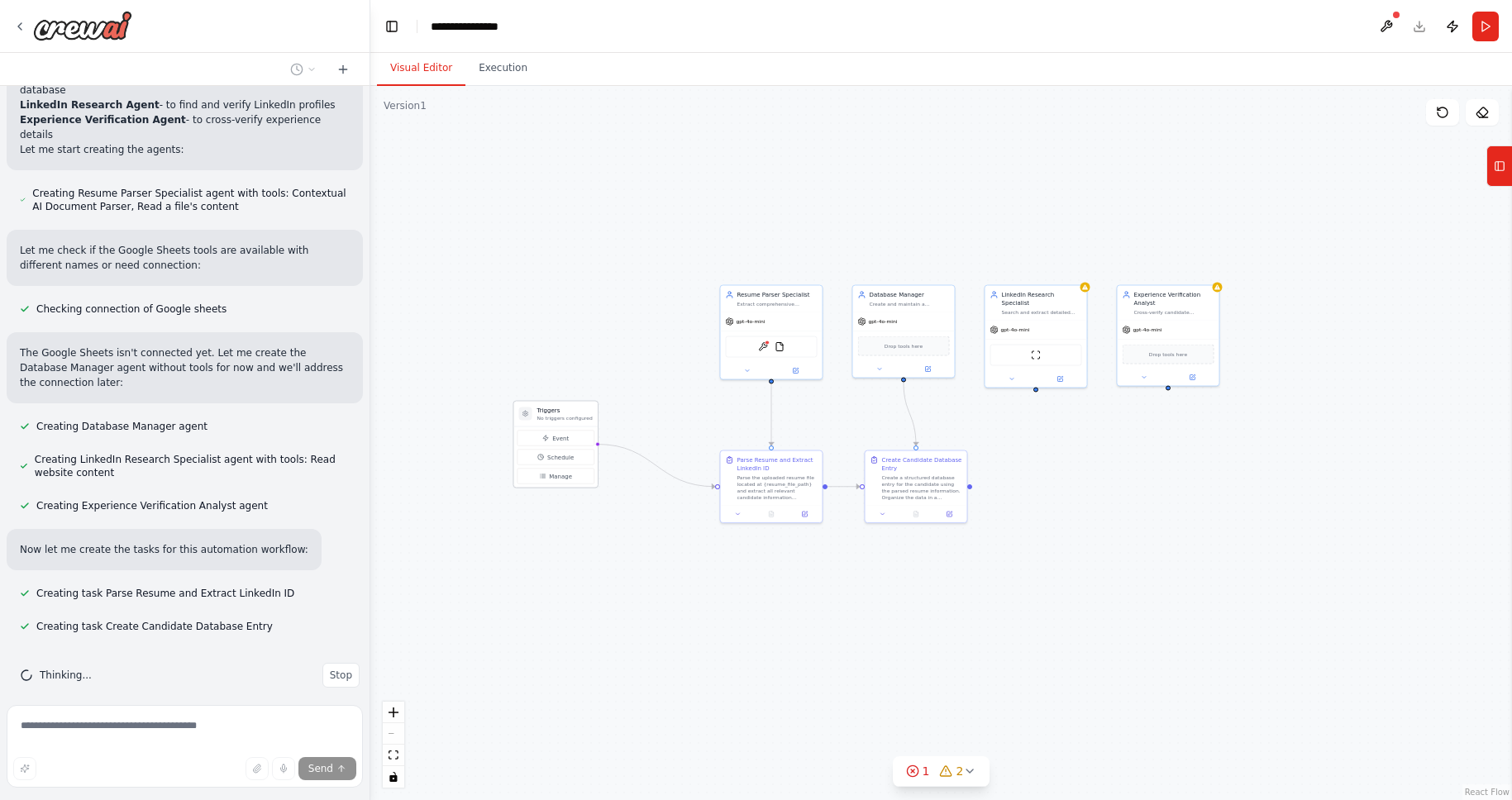
drag, startPoint x: 653, startPoint y: 427, endPoint x: 558, endPoint y: 408, distance: 96.9
click at [558, 408] on h3 "Triggers" at bounding box center [565, 411] width 55 height 8
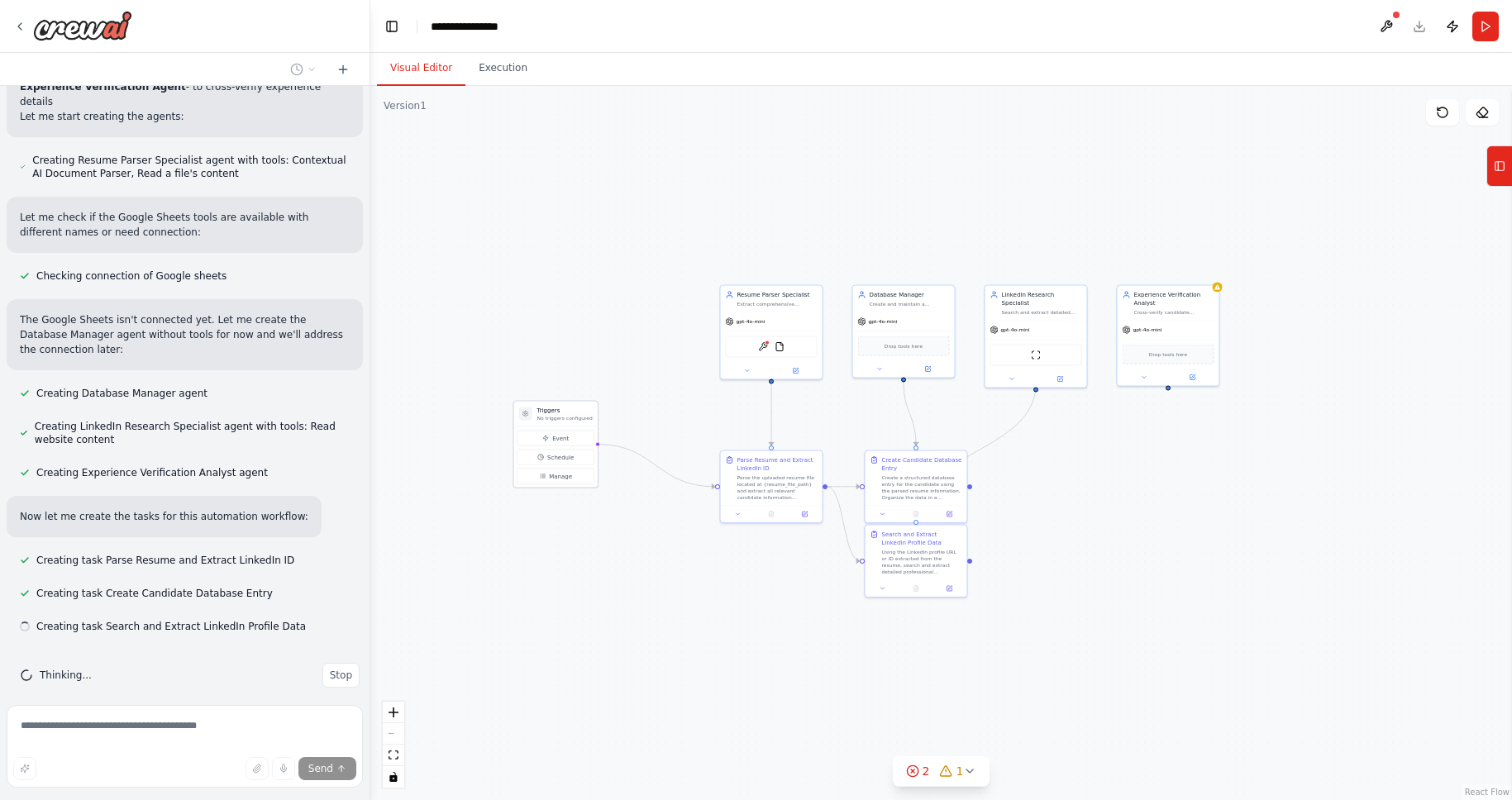
click at [579, 415] on p "No triggers configured" at bounding box center [565, 418] width 55 height 7
click at [972, 771] on icon at bounding box center [970, 771] width 14 height 14
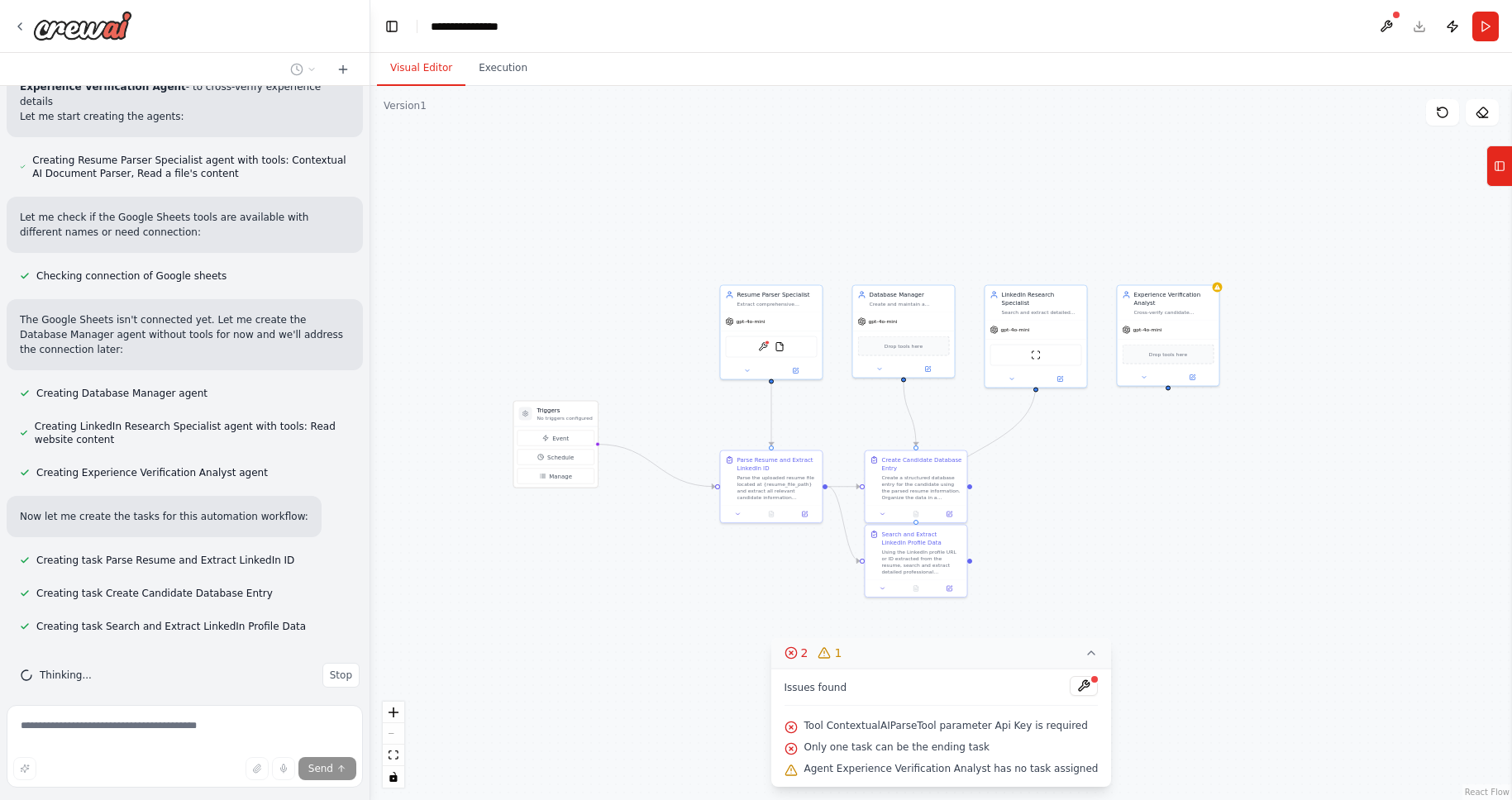
scroll to position [770, 0]
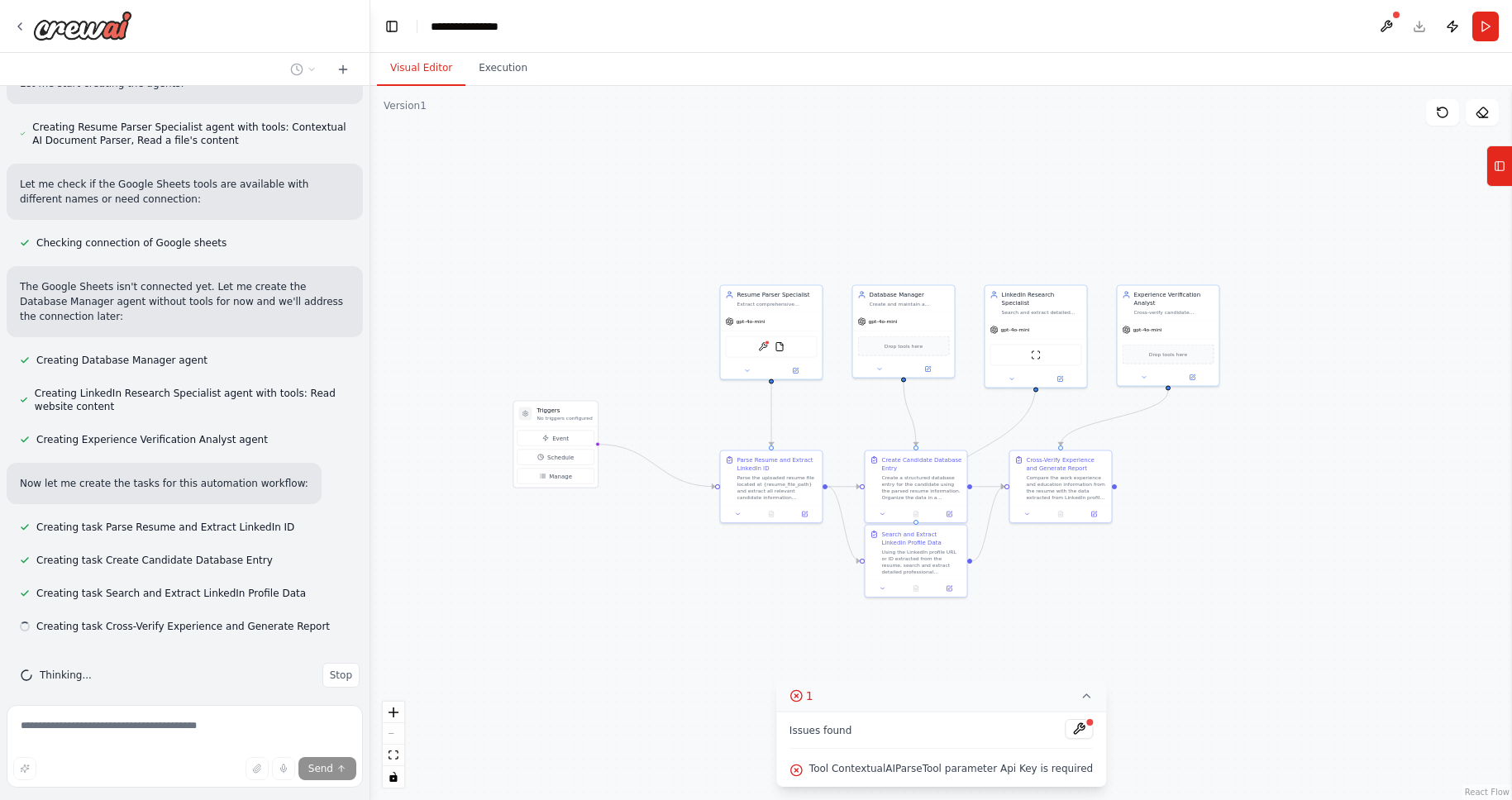
click at [1188, 626] on div ".deletable-edge-delete-btn { width: 20px; height: 20px; border: 0px solid #ffff…" at bounding box center [941, 444] width 1142 height 714
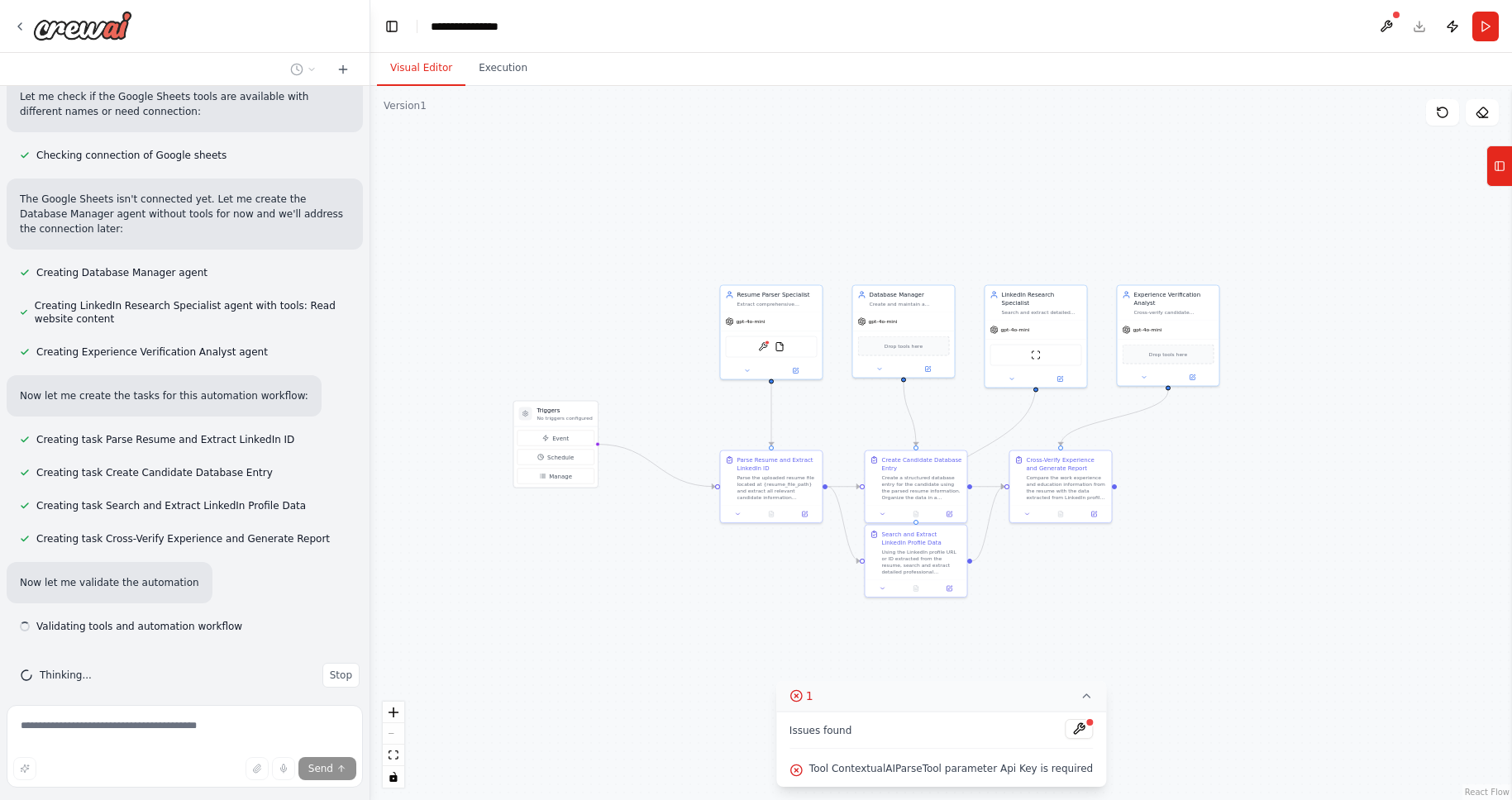
click at [1082, 700] on icon at bounding box center [1087, 697] width 14 height 14
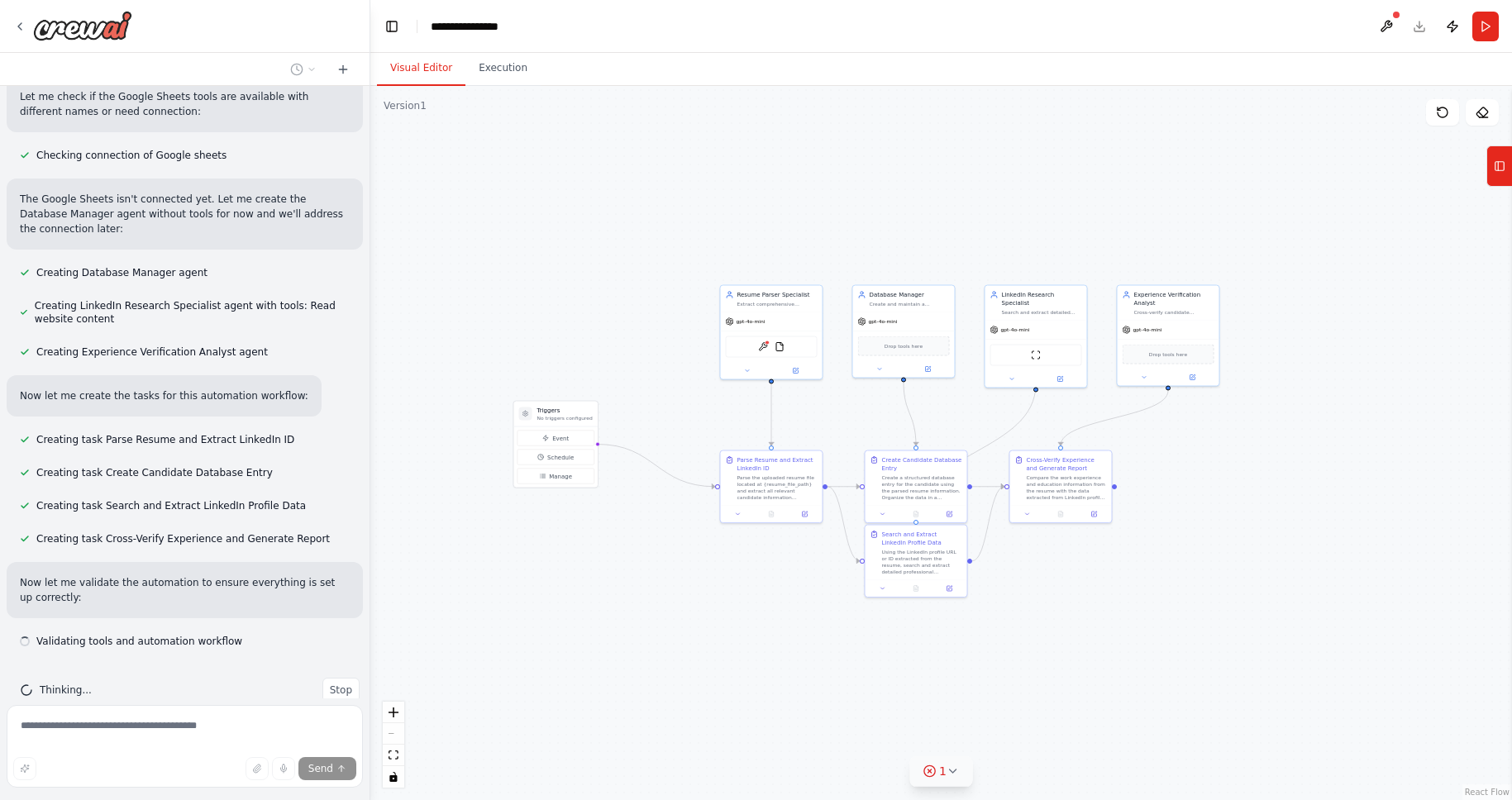
scroll to position [873, 0]
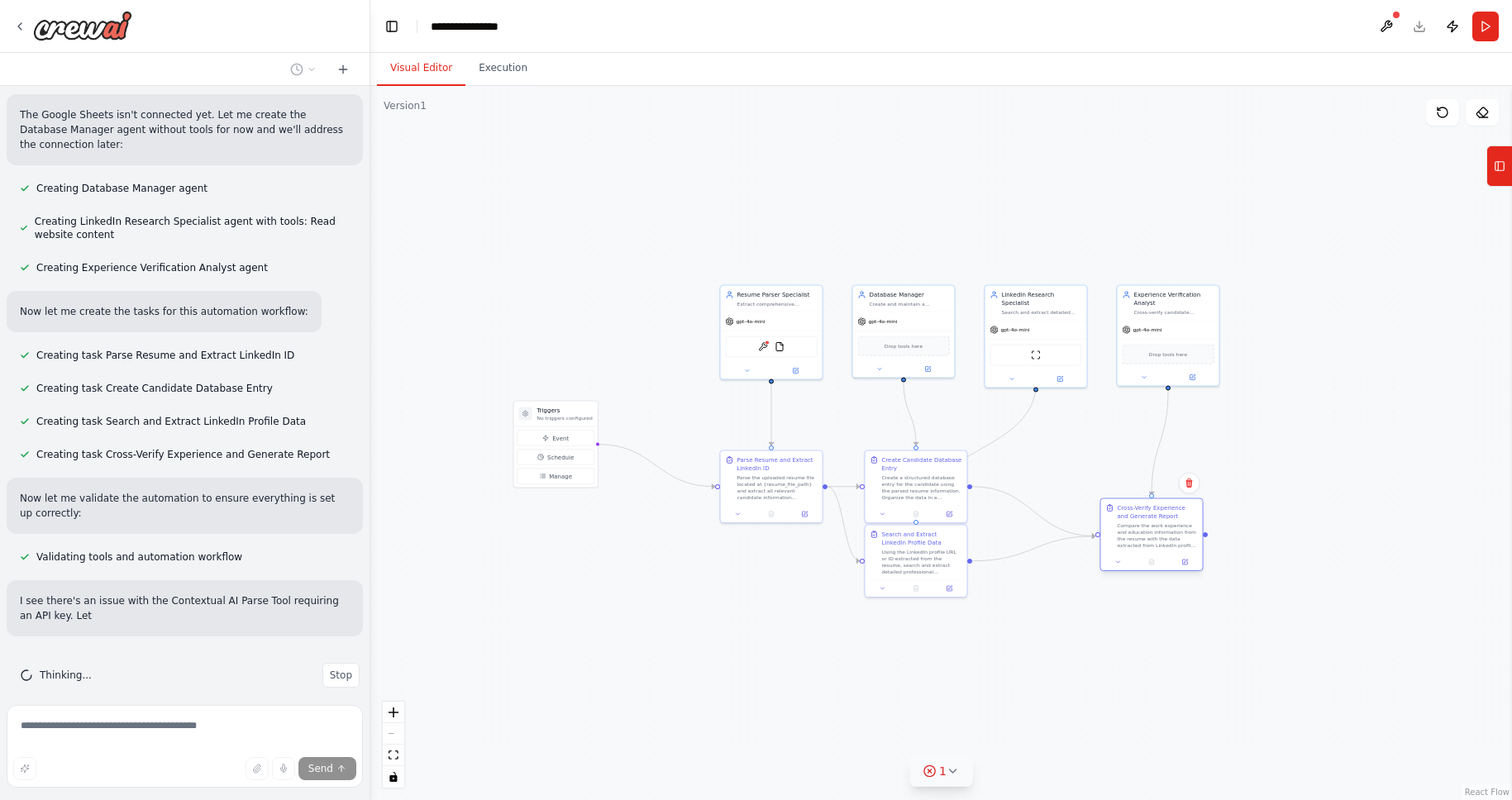
drag, startPoint x: 1082, startPoint y: 482, endPoint x: 1179, endPoint y: 535, distance: 110.5
click at [1179, 535] on div "Compare the work experience and education information from the resume with the …" at bounding box center [1157, 535] width 80 height 26
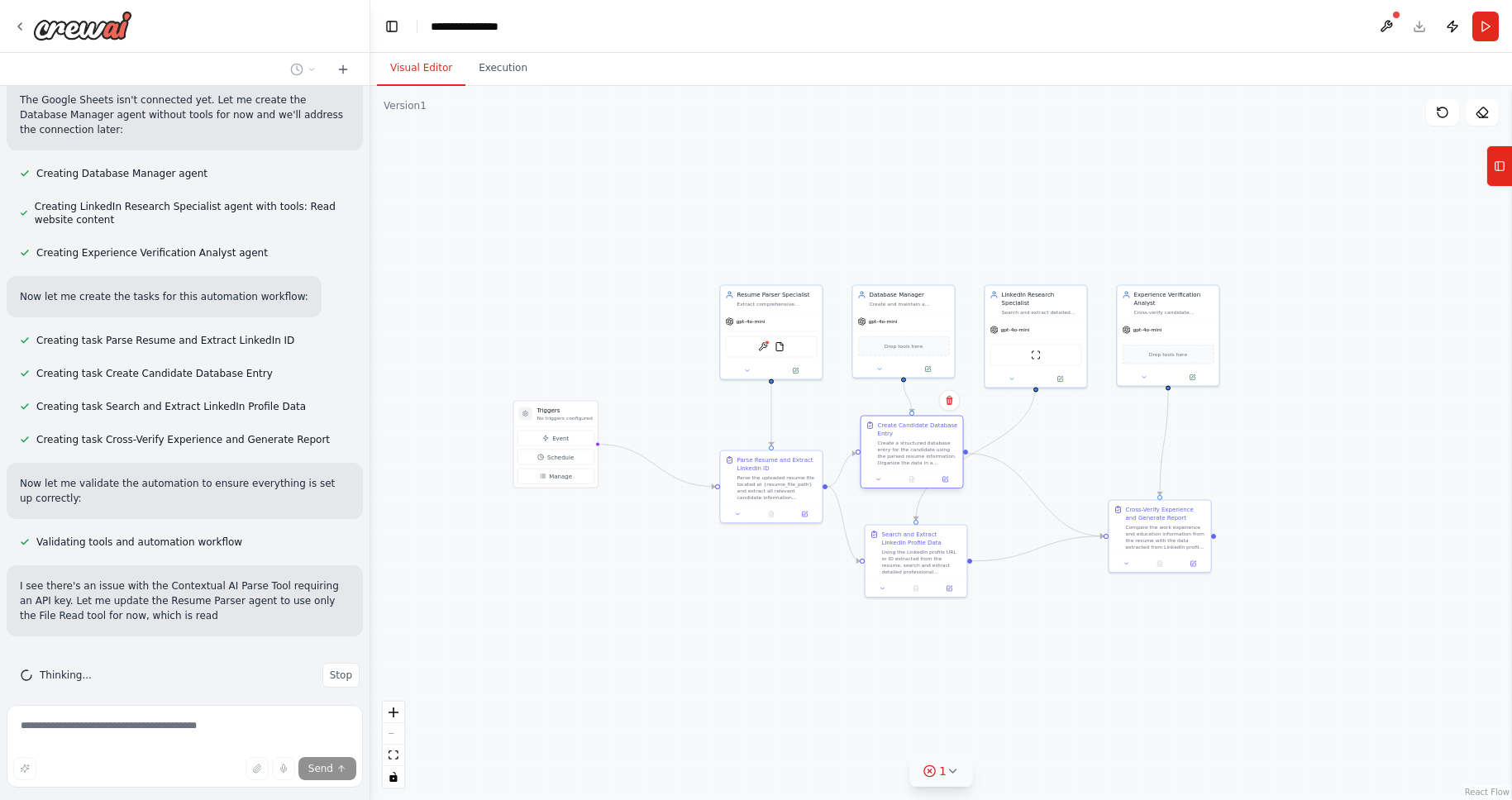
drag, startPoint x: 952, startPoint y: 492, endPoint x: 956, endPoint y: 446, distance: 46.2
click at [956, 446] on div "Create a structured database entry for the candidate using the parsed resume in…" at bounding box center [918, 453] width 80 height 26
drag, startPoint x: 919, startPoint y: 568, endPoint x: 905, endPoint y: 686, distance: 118.8
click at [905, 686] on div "Using the LinkedIn profile URL or ID extracted from the resume, search and extr…" at bounding box center [909, 676] width 80 height 26
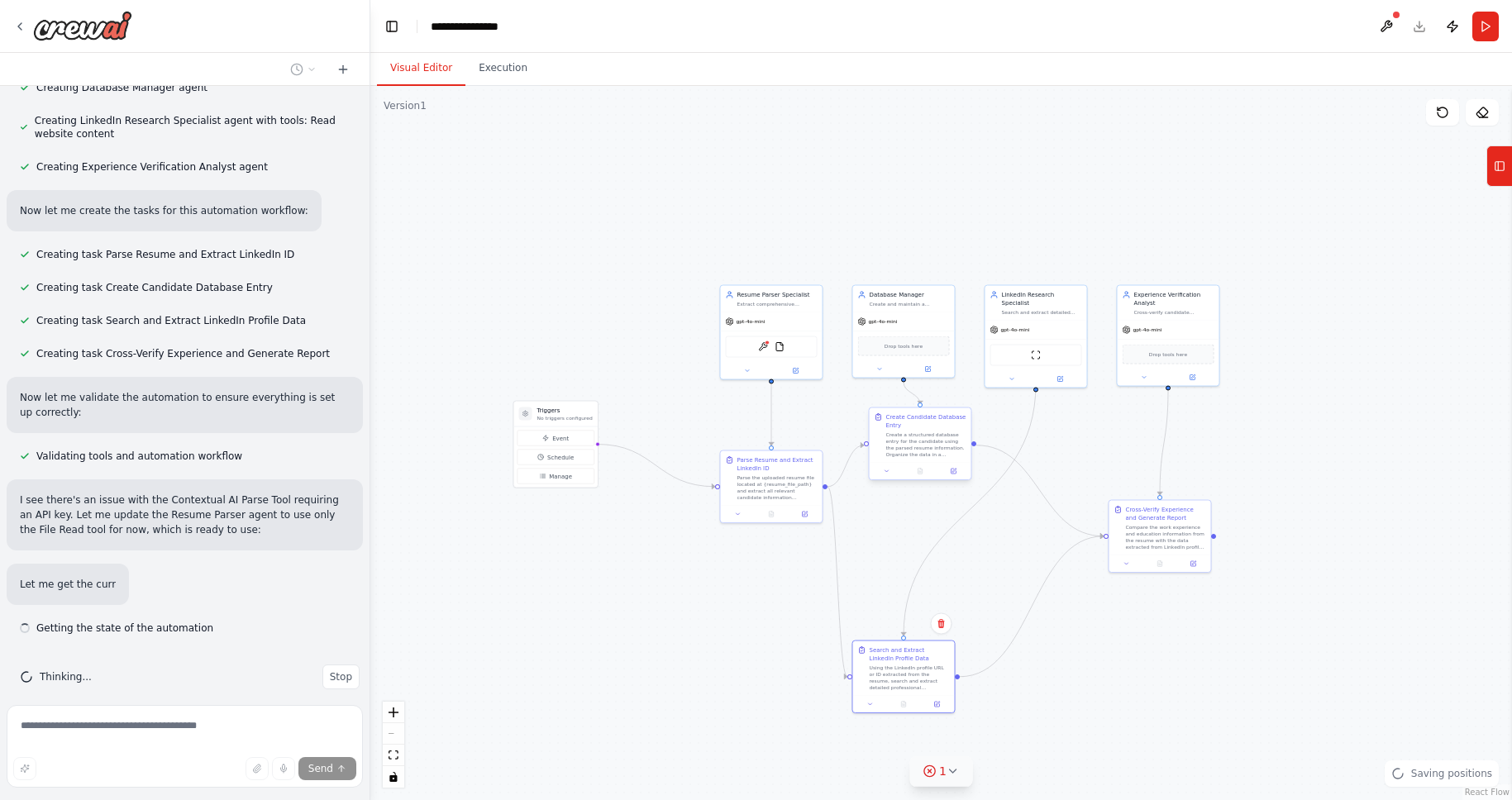
scroll to position [1046, 0]
drag, startPoint x: 927, startPoint y: 460, endPoint x: 937, endPoint y: 484, distance: 26.0
click at [937, 484] on div "Create Candidate Database Entry Create a structured database entry for the cand…" at bounding box center [929, 461] width 102 height 54
drag, startPoint x: 925, startPoint y: 564, endPoint x: 923, endPoint y: 649, distance: 85.0
click at [923, 649] on div "Using the LinkedIn profile URL or ID extracted from the resume, search and extr…" at bounding box center [918, 643] width 80 height 26
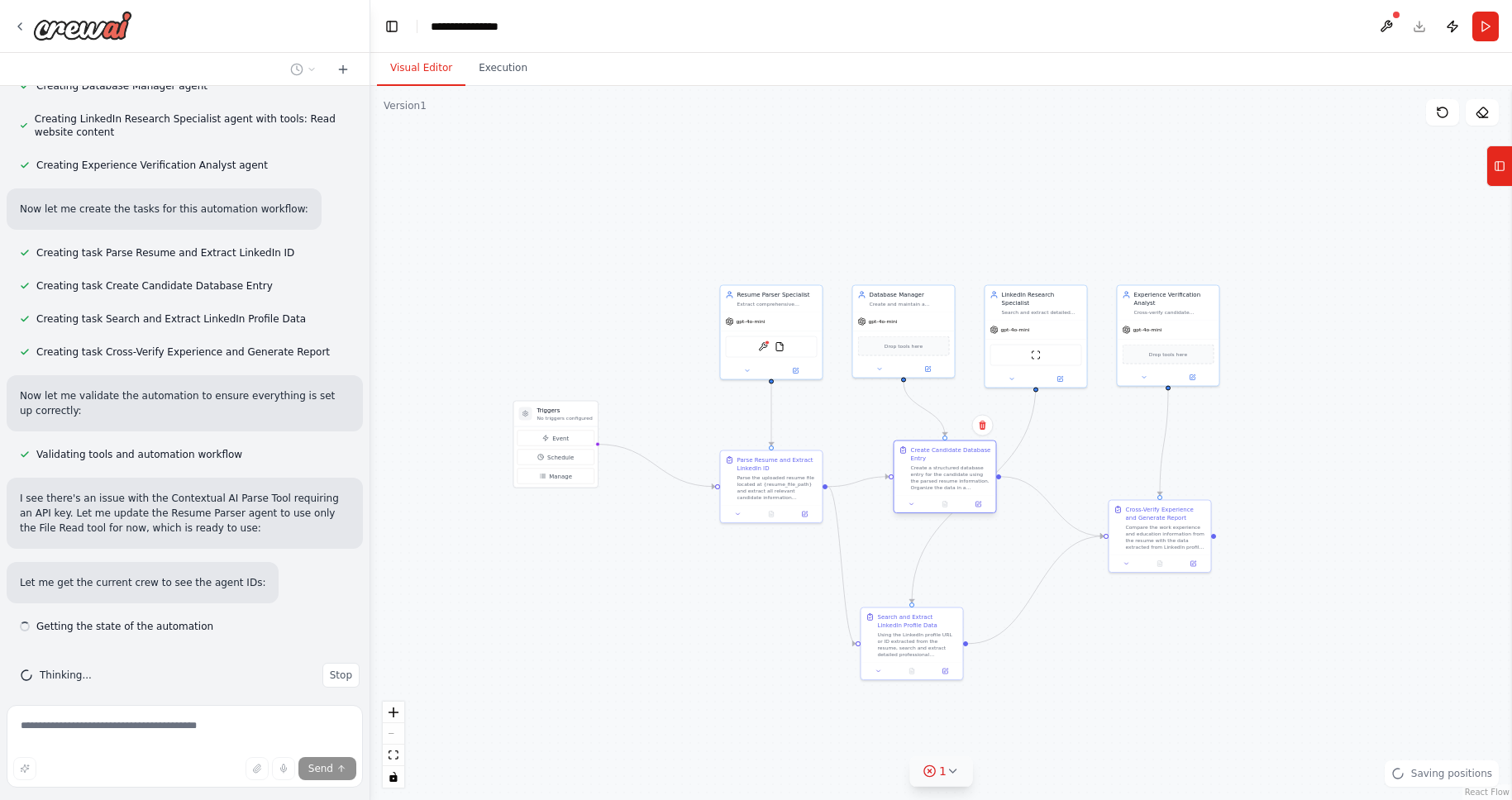
drag, startPoint x: 946, startPoint y: 476, endPoint x: 963, endPoint y: 491, distance: 22.7
click at [963, 491] on div "Create a structured database entry for the candidate using the parsed resume in…" at bounding box center [951, 477] width 80 height 26
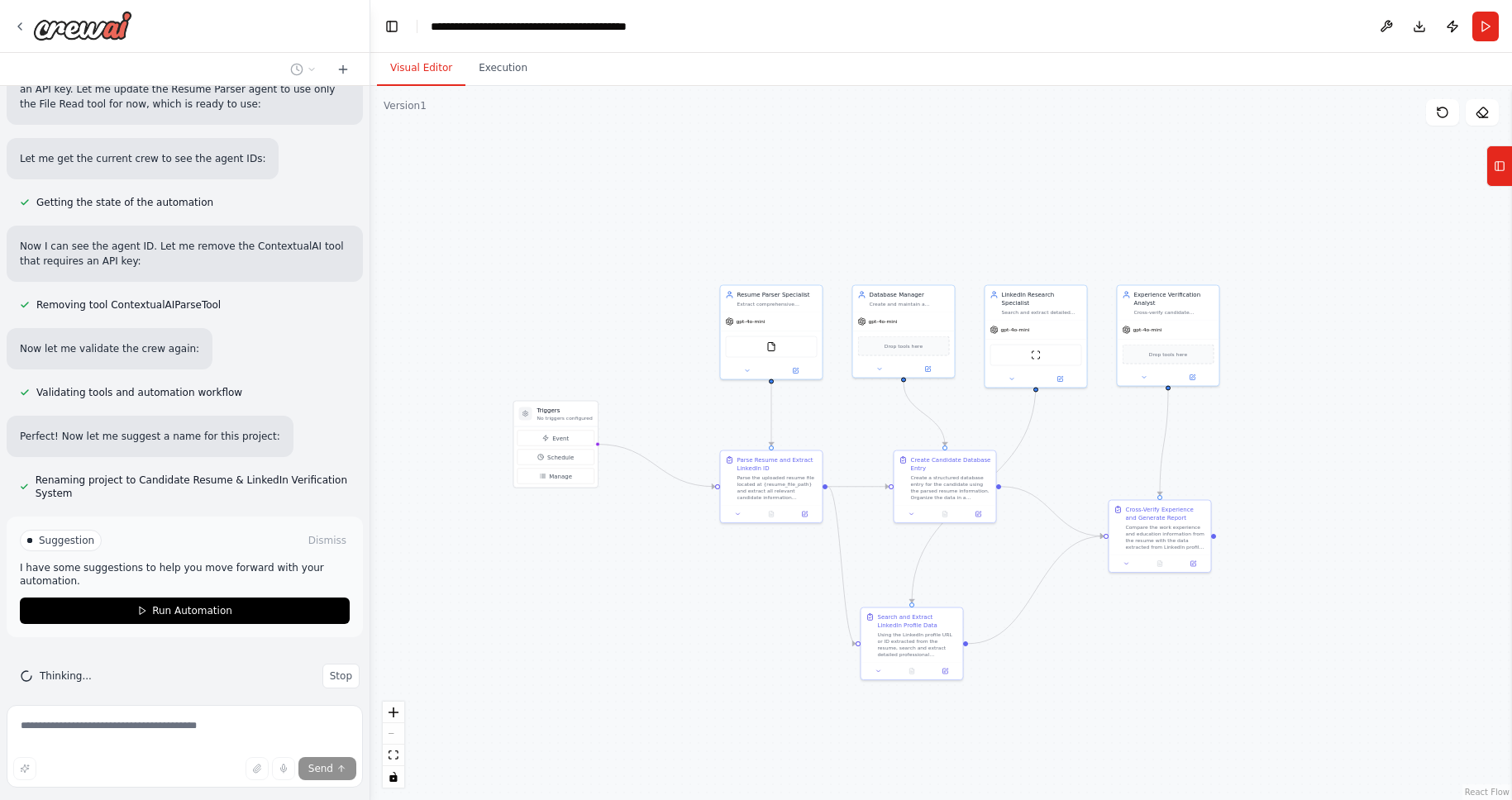
scroll to position [1470, 0]
click at [550, 438] on button "Event" at bounding box center [555, 439] width 77 height 16
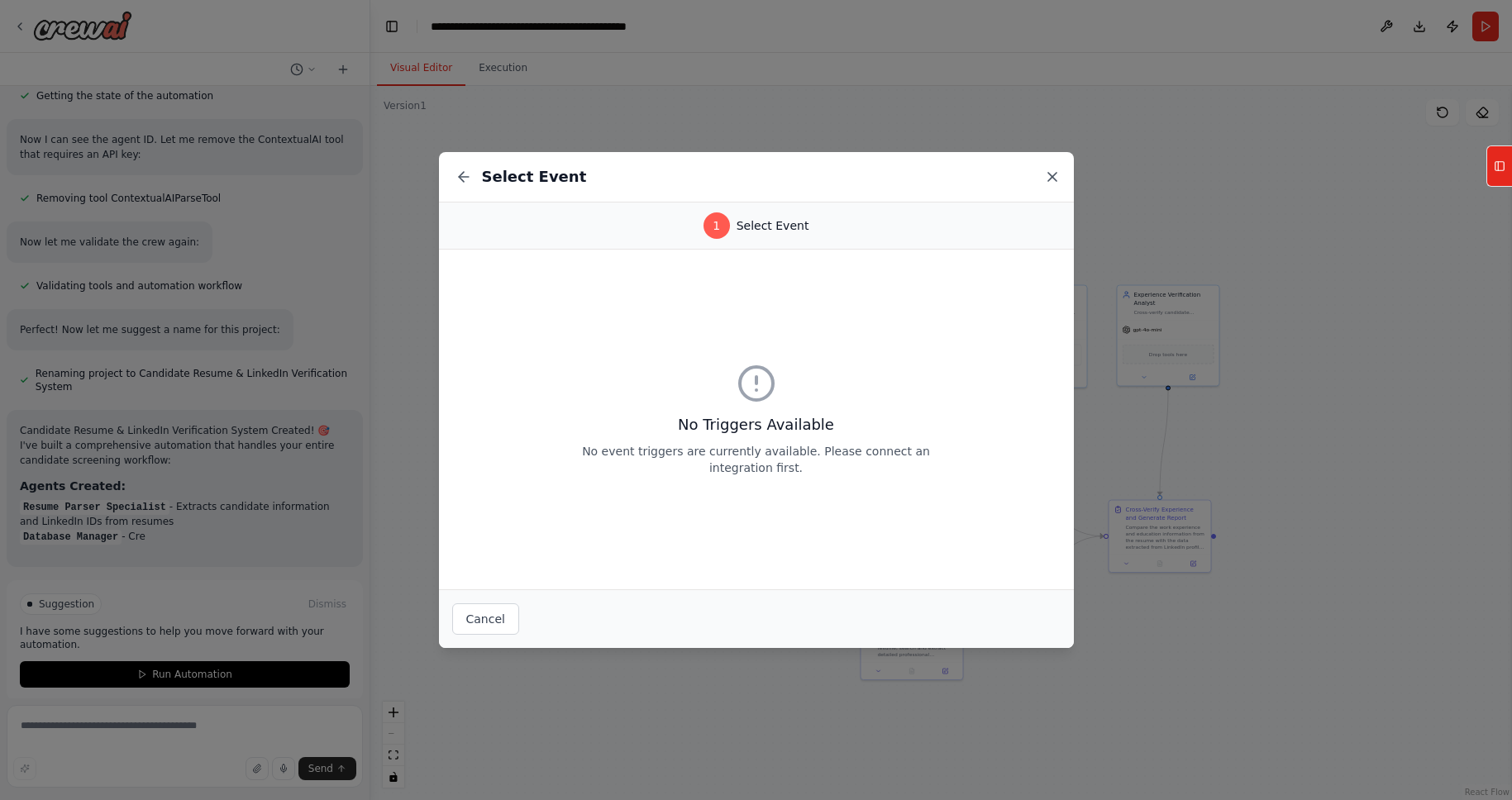
click at [1057, 175] on icon at bounding box center [1053, 177] width 17 height 17
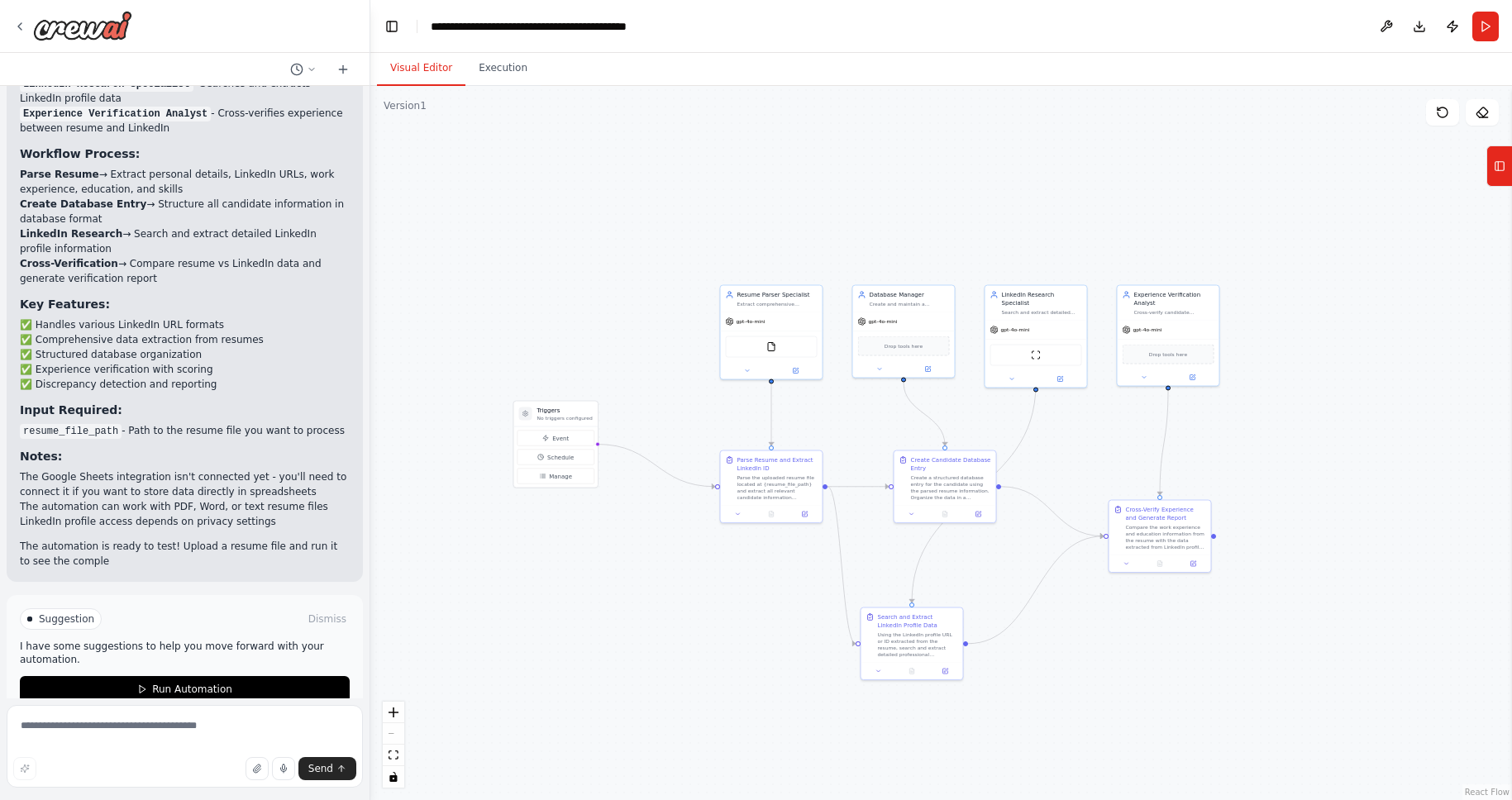
scroll to position [2074, 0]
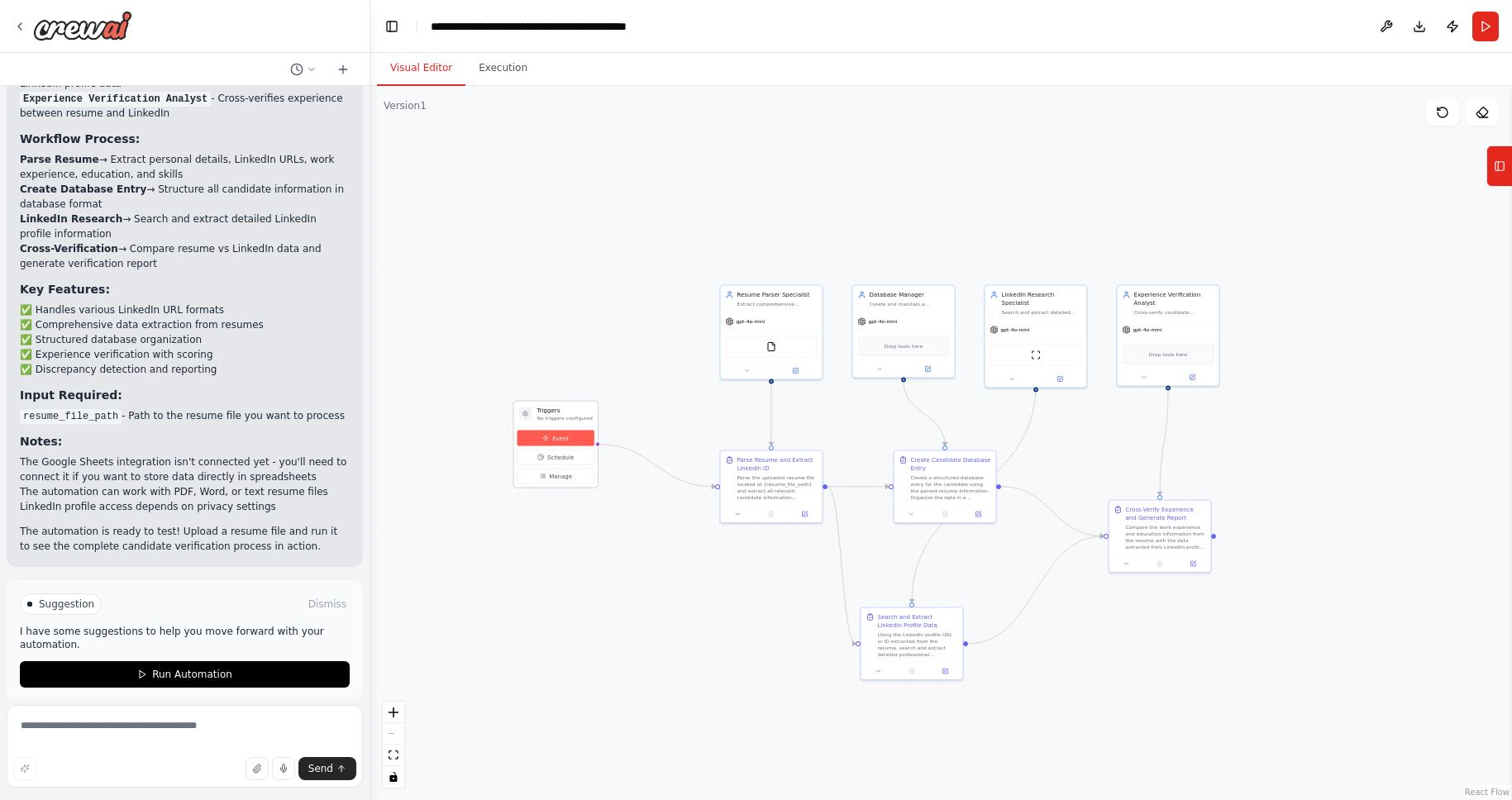
click at [574, 442] on button "Event" at bounding box center [555, 439] width 77 height 16
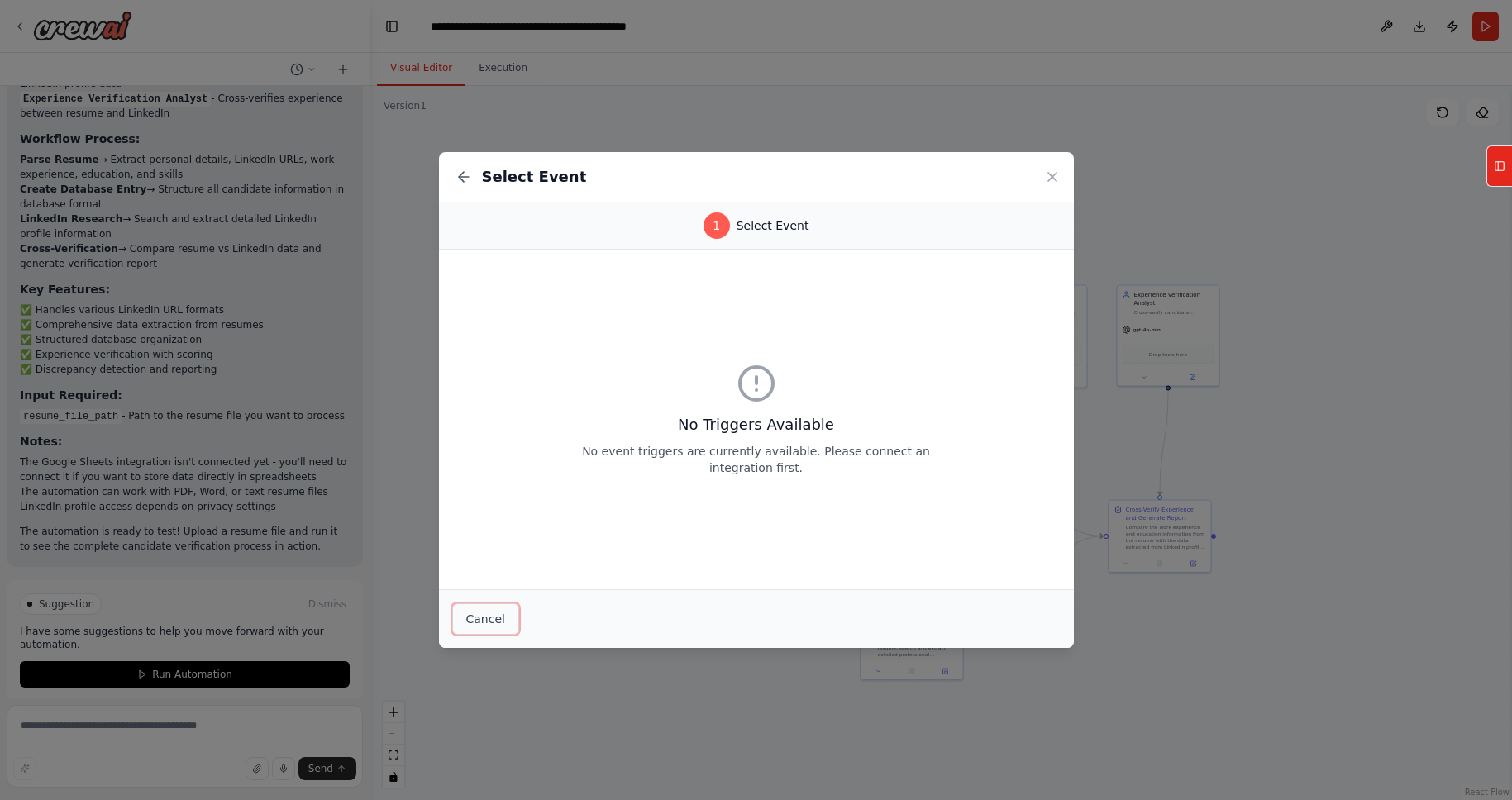
click at [499, 615] on button "Cancel" at bounding box center [485, 619] width 67 height 31
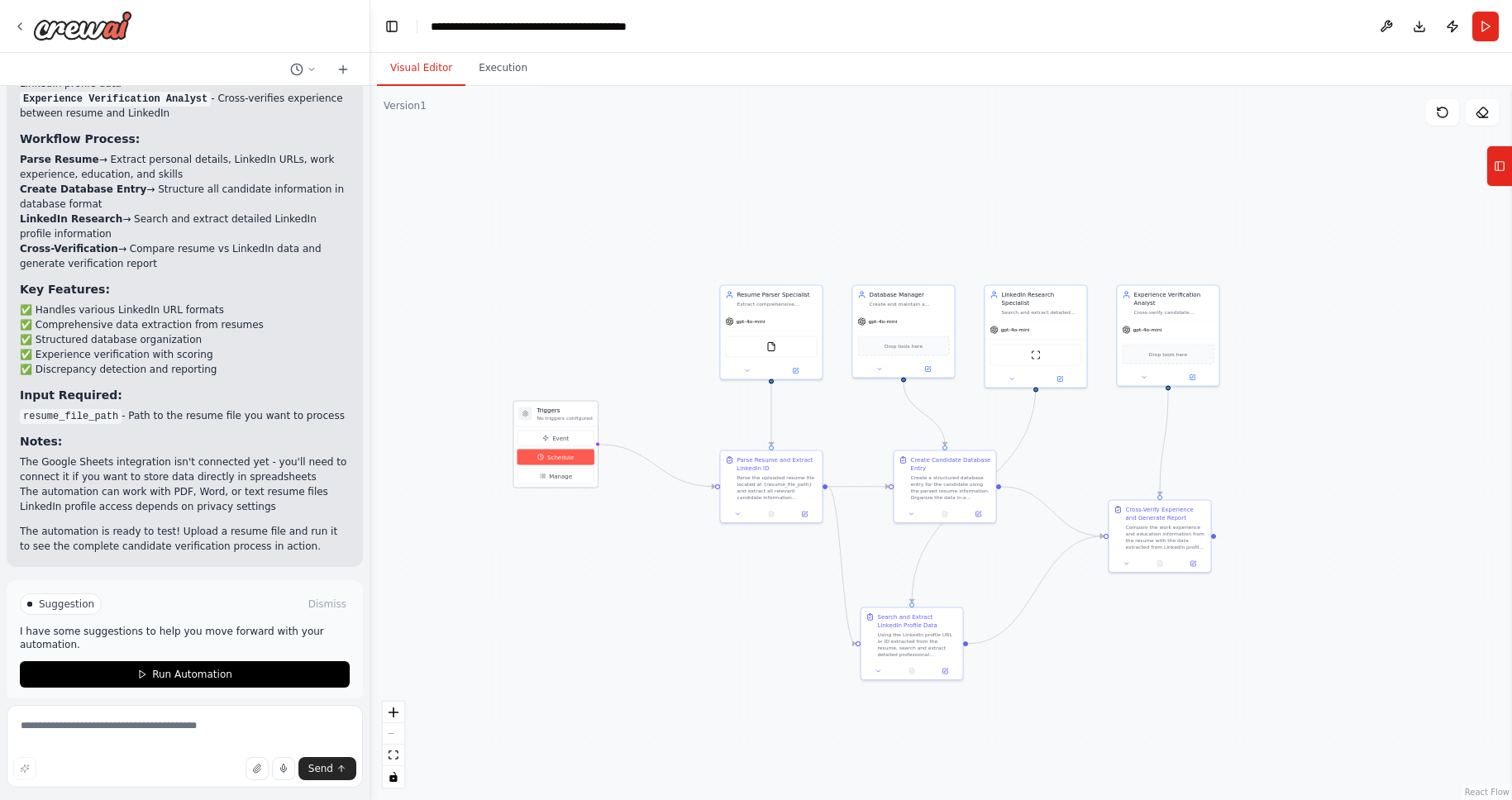
click at [540, 454] on icon at bounding box center [541, 457] width 7 height 7
select select "******"
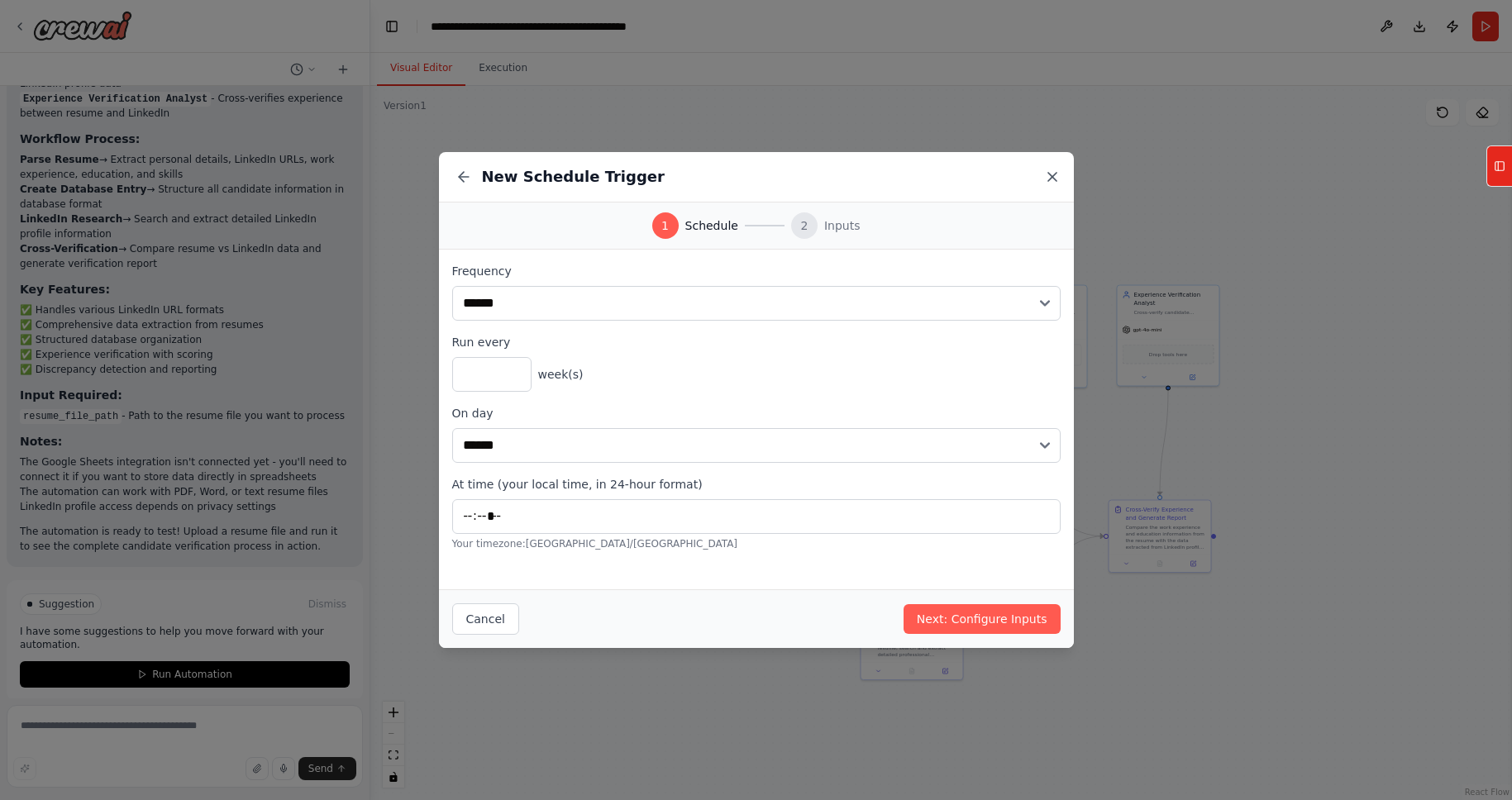
click at [1052, 176] on icon at bounding box center [1053, 177] width 17 height 17
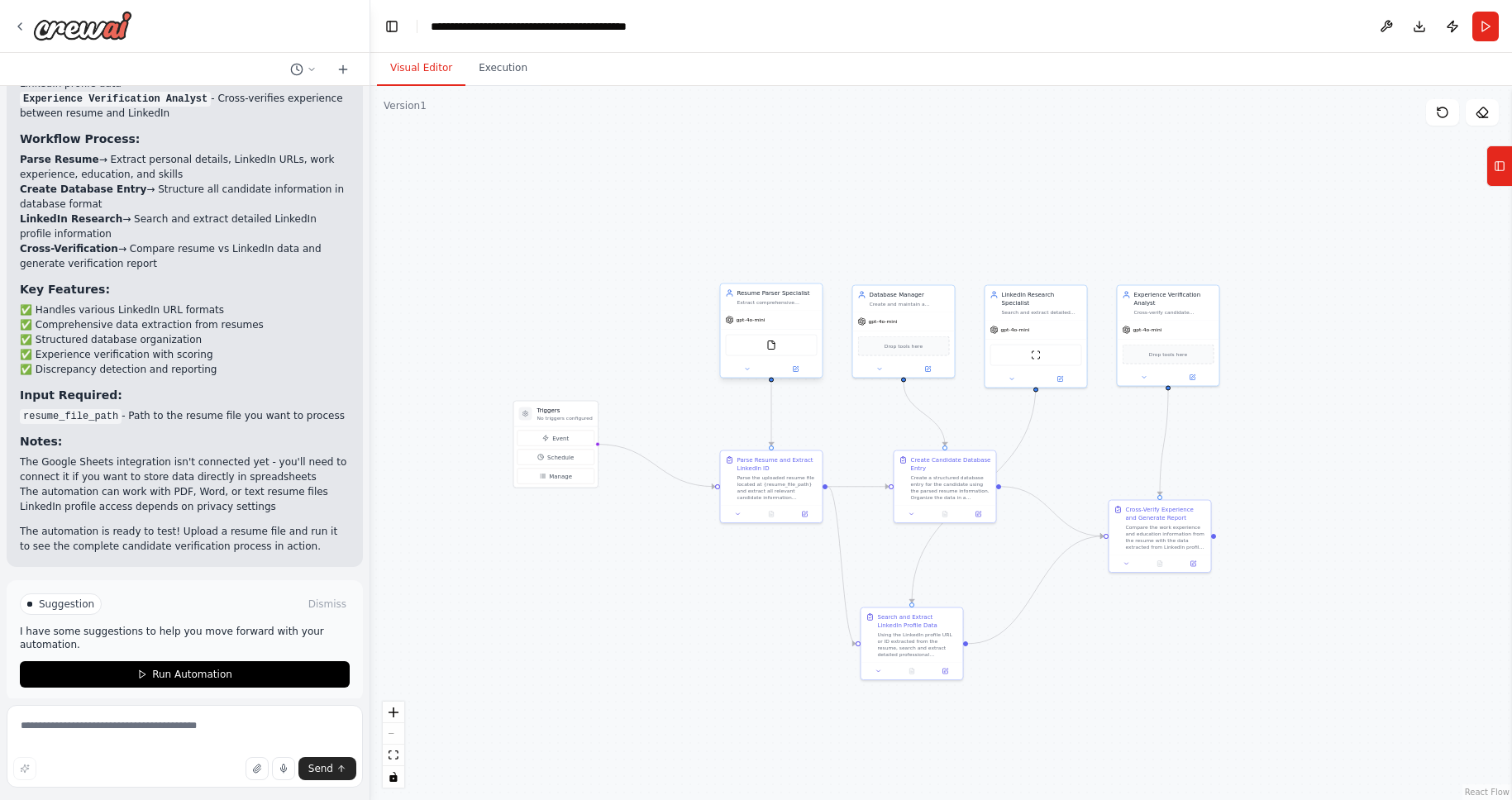
click at [787, 350] on div "FileReadTool" at bounding box center [772, 345] width 91 height 21
click at [778, 349] on div "FileReadTool" at bounding box center [772, 345] width 91 height 21
click at [748, 350] on div "FileReadTool" at bounding box center [772, 345] width 91 height 21
click at [766, 301] on div "Extract comprehensive candidate information from resumes including personal det…" at bounding box center [777, 303] width 80 height 7
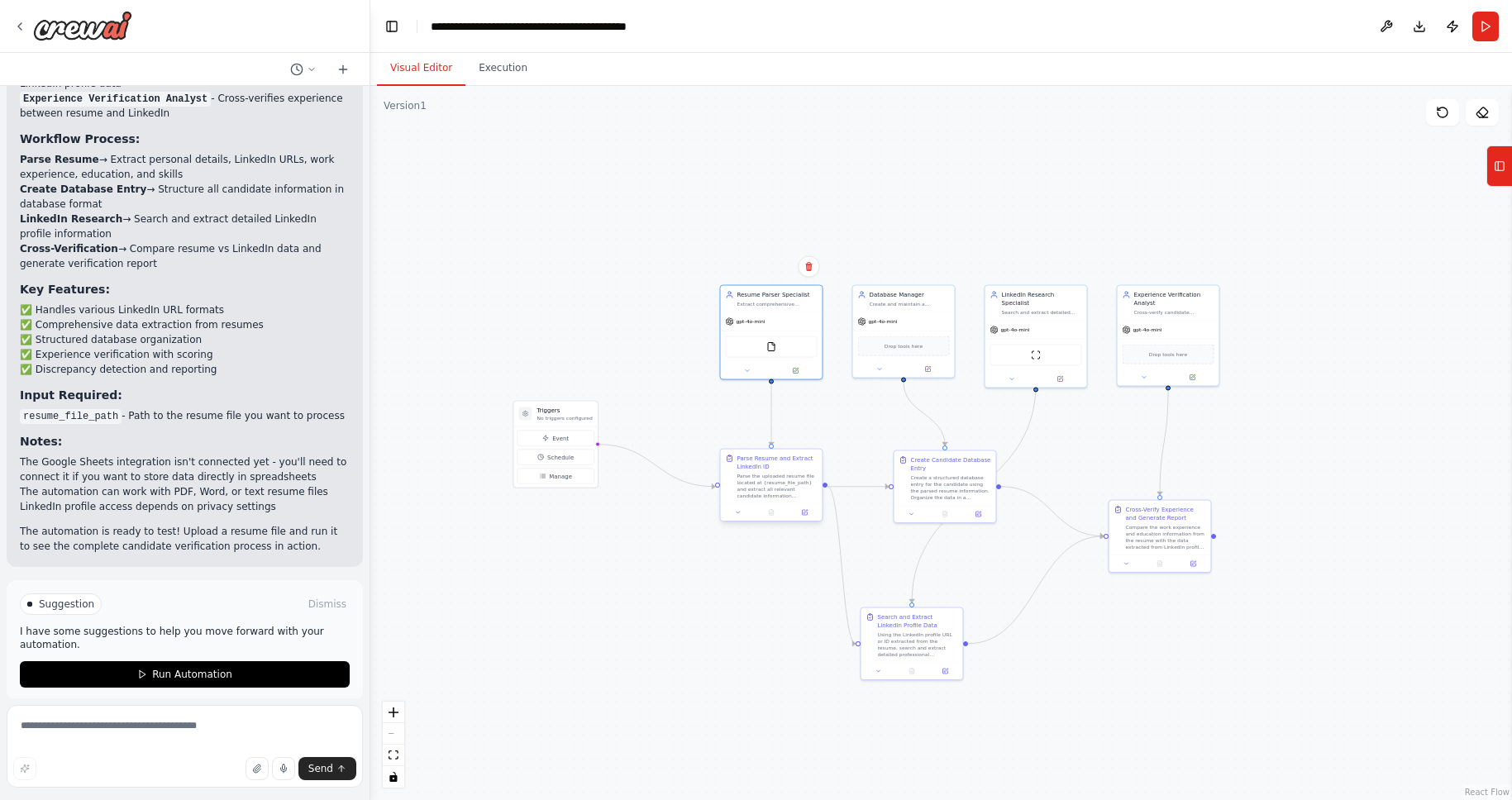
click at [766, 497] on div "Parse the uploaded resume file located at {resume_file_path} and extract all re…" at bounding box center [777, 486] width 80 height 26
click at [766, 323] on div "gpt-4o-mini" at bounding box center [772, 319] width 102 height 18
click at [759, 336] on div "FileReadTool" at bounding box center [772, 345] width 91 height 21
click at [213, 661] on button "Run Automation" at bounding box center [185, 674] width 330 height 26
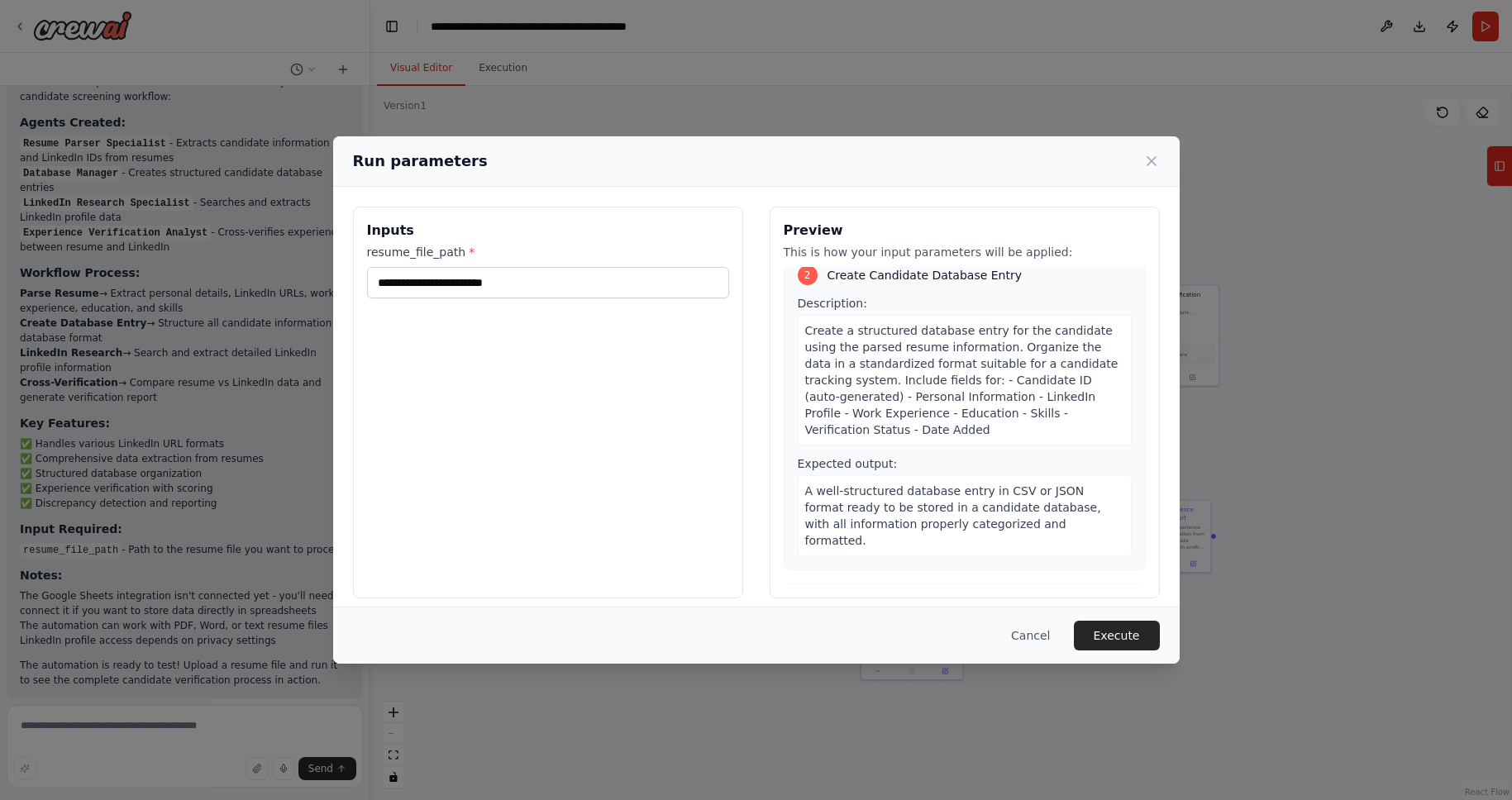
scroll to position [720, 0]
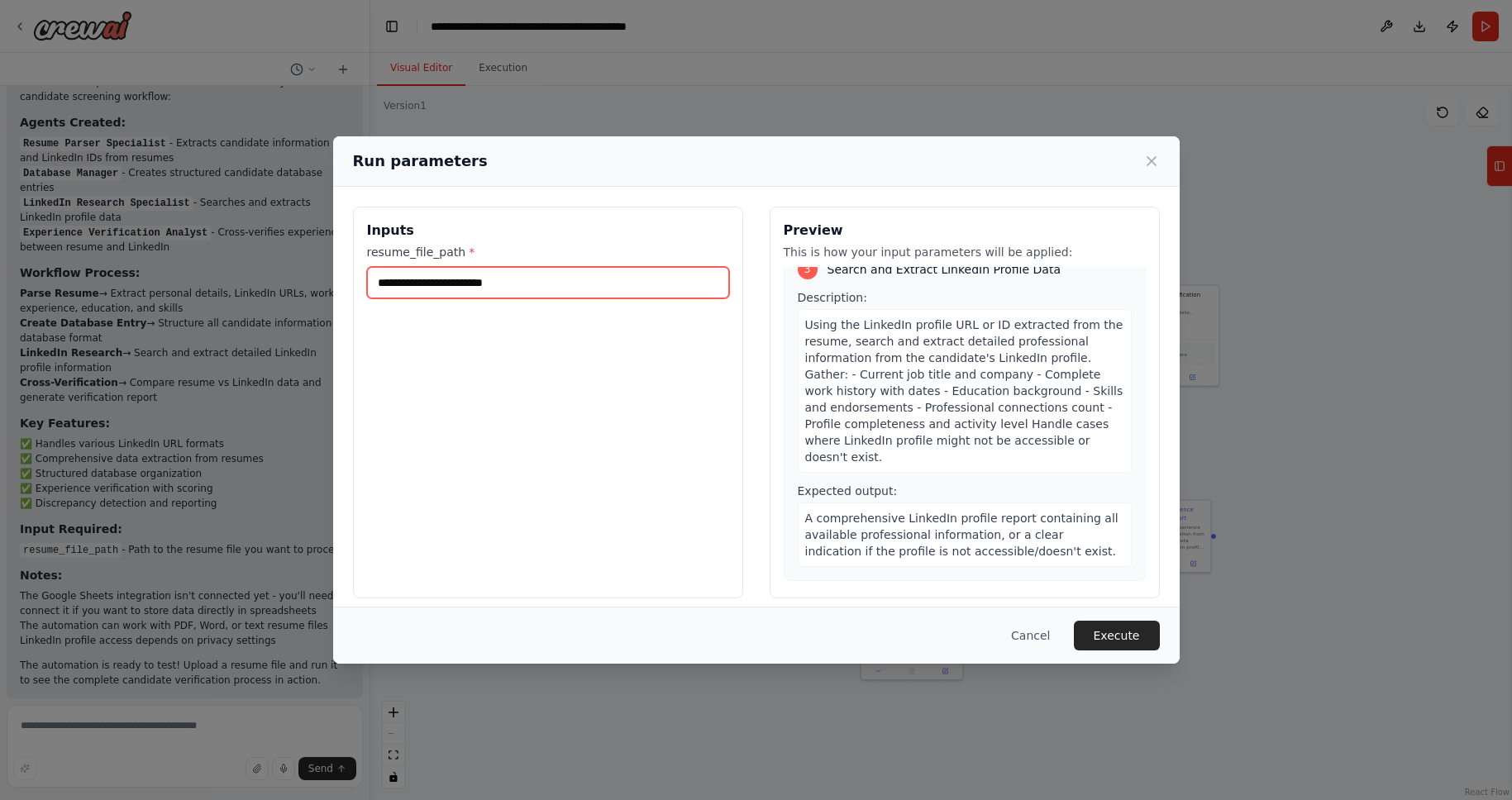
click at [575, 281] on input "resume_file_path *" at bounding box center [549, 282] width 362 height 31
drag, startPoint x: 575, startPoint y: 281, endPoint x: 373, endPoint y: 274, distance: 202.1
click at [373, 274] on input "resume_file_path *" at bounding box center [549, 282] width 362 height 31
drag, startPoint x: 433, startPoint y: 277, endPoint x: 558, endPoint y: 277, distance: 125.0
click at [558, 277] on input "resume_file_path *" at bounding box center [549, 282] width 362 height 31
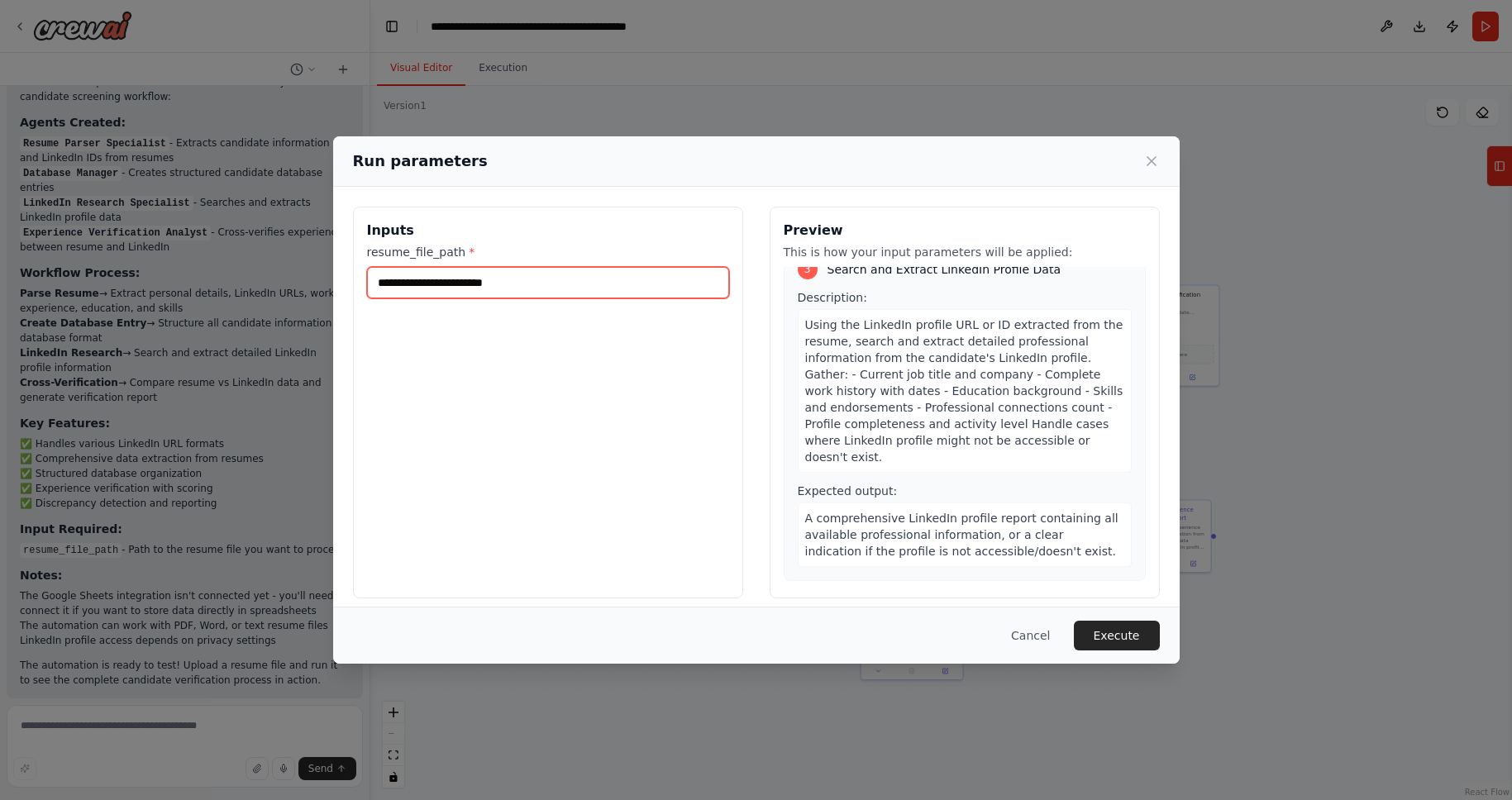
click at [575, 277] on input "resume_file_path *" at bounding box center [549, 282] width 362 height 31
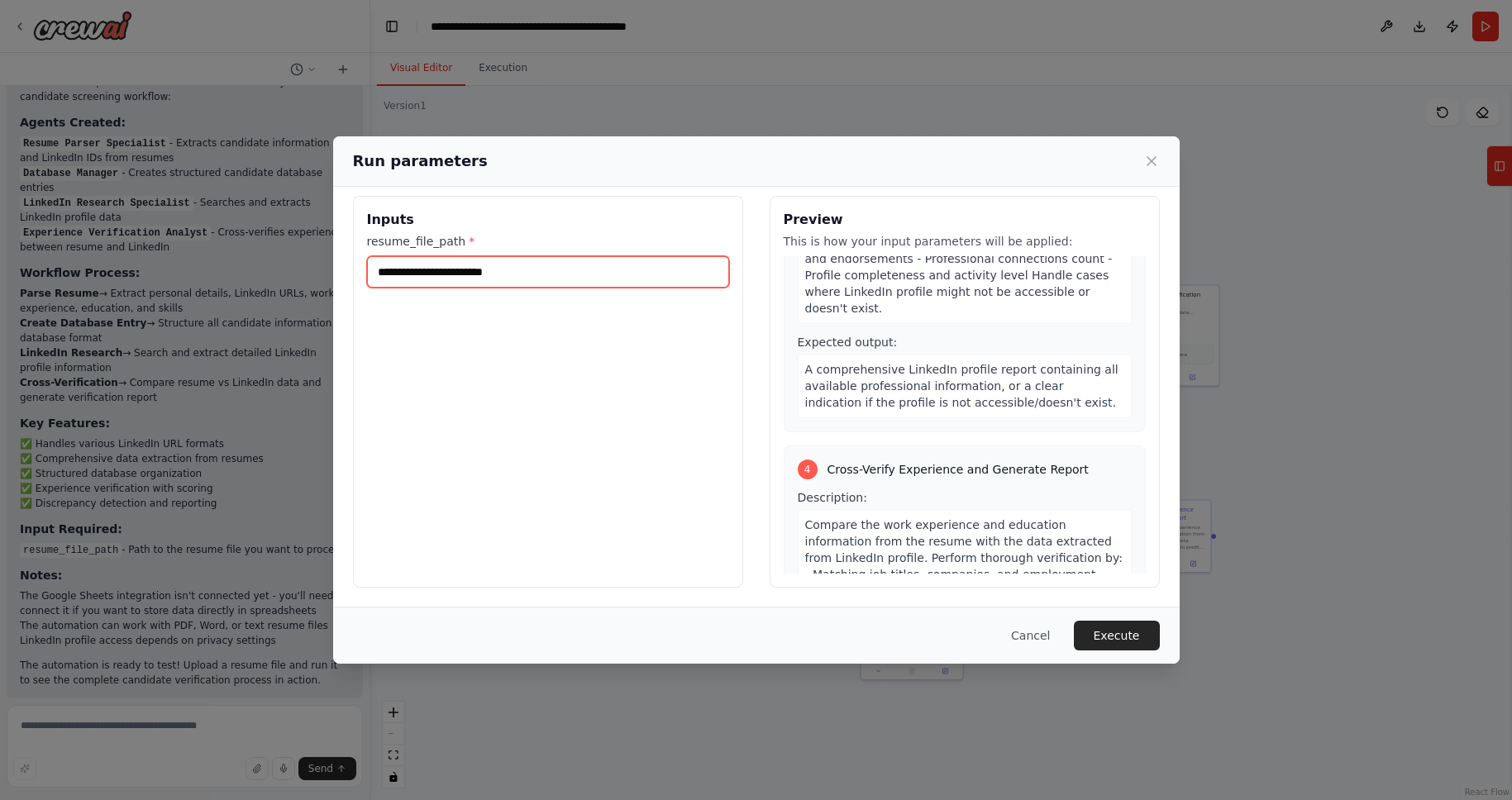
scroll to position [1048, 0]
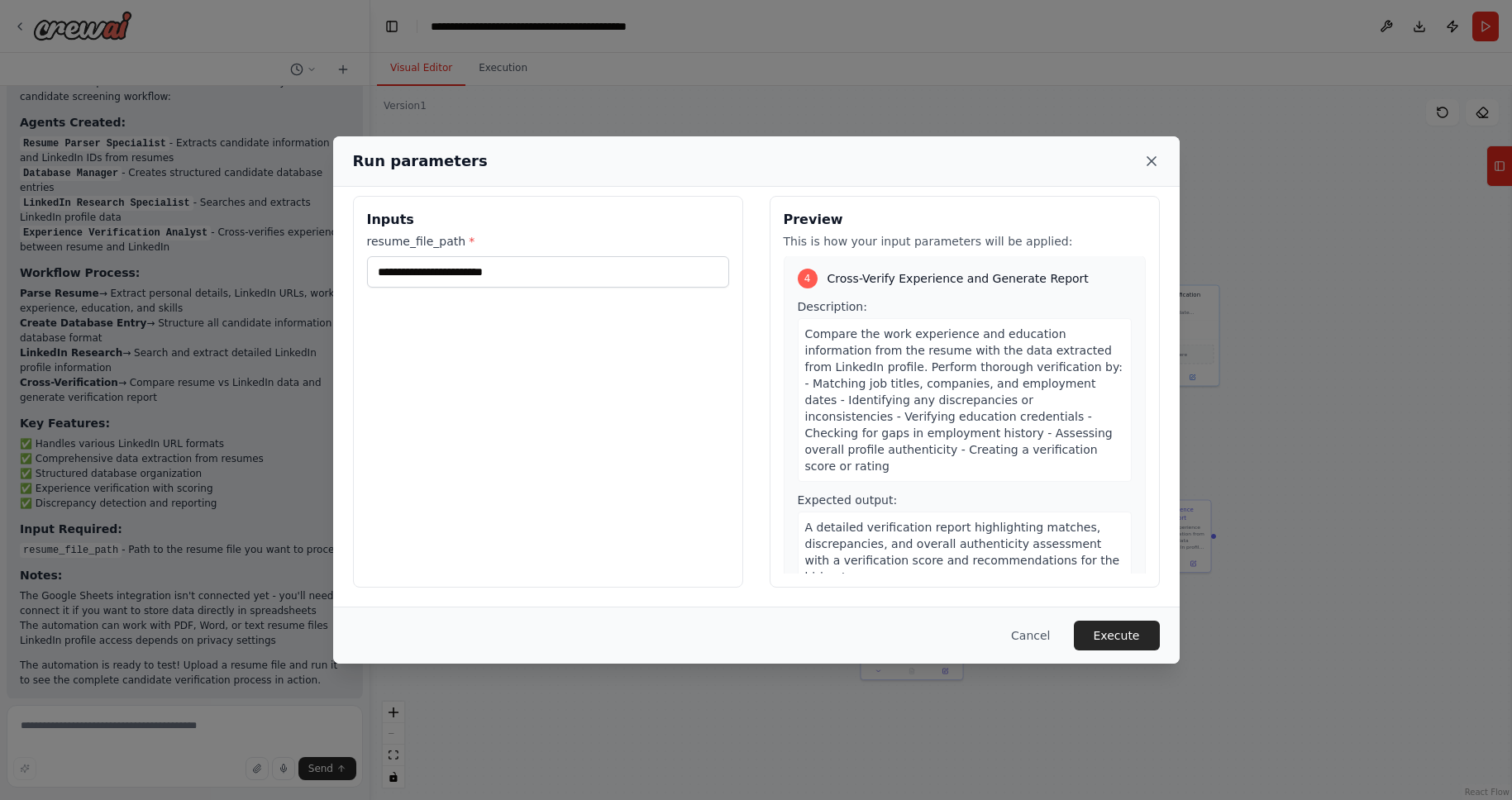
click at [1149, 162] on icon at bounding box center [1152, 162] width 17 height 17
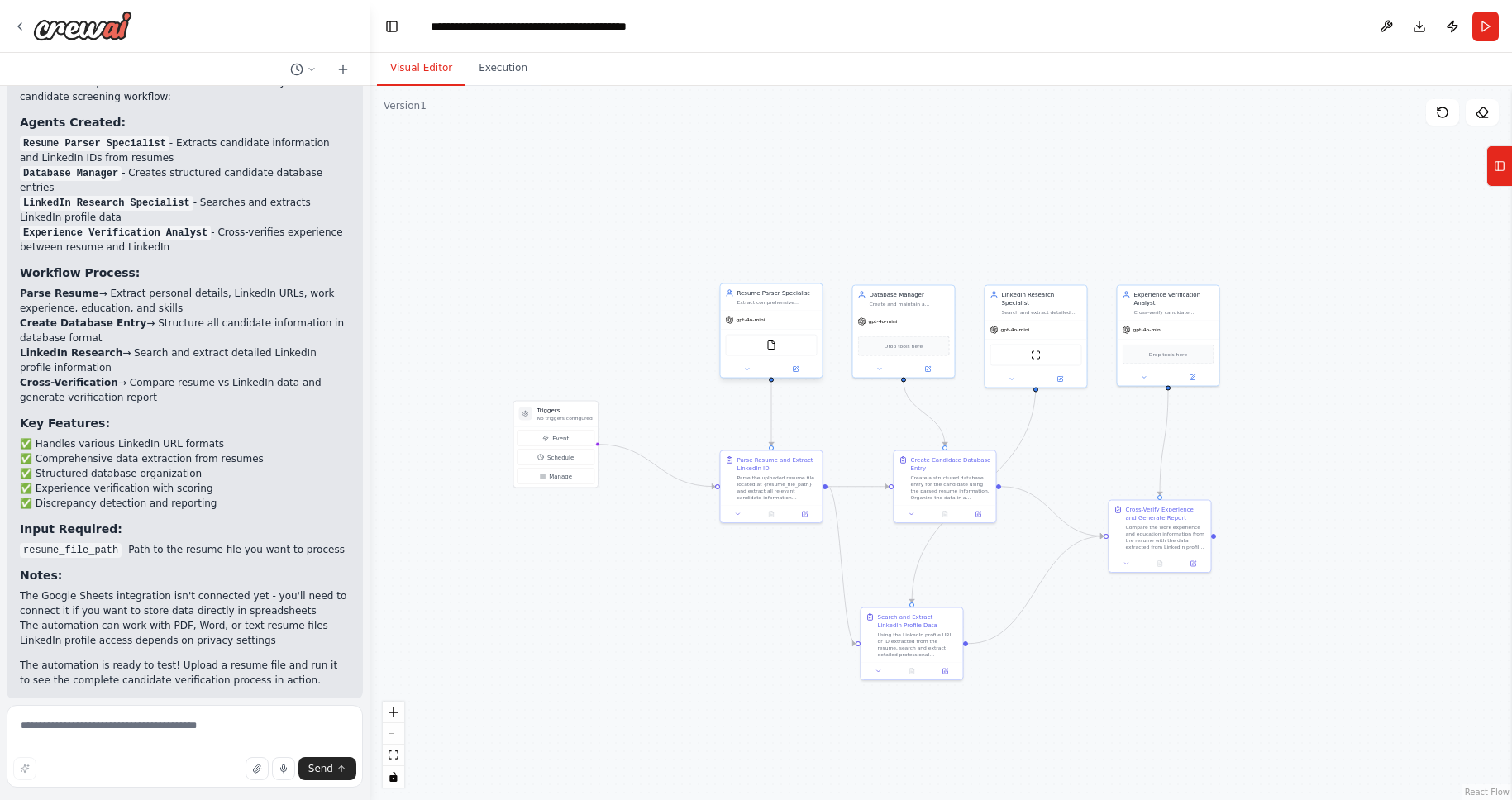
click at [737, 326] on div "gpt-4o-mini" at bounding box center [772, 319] width 102 height 18
